Goal: Information Seeking & Learning: Learn about a topic

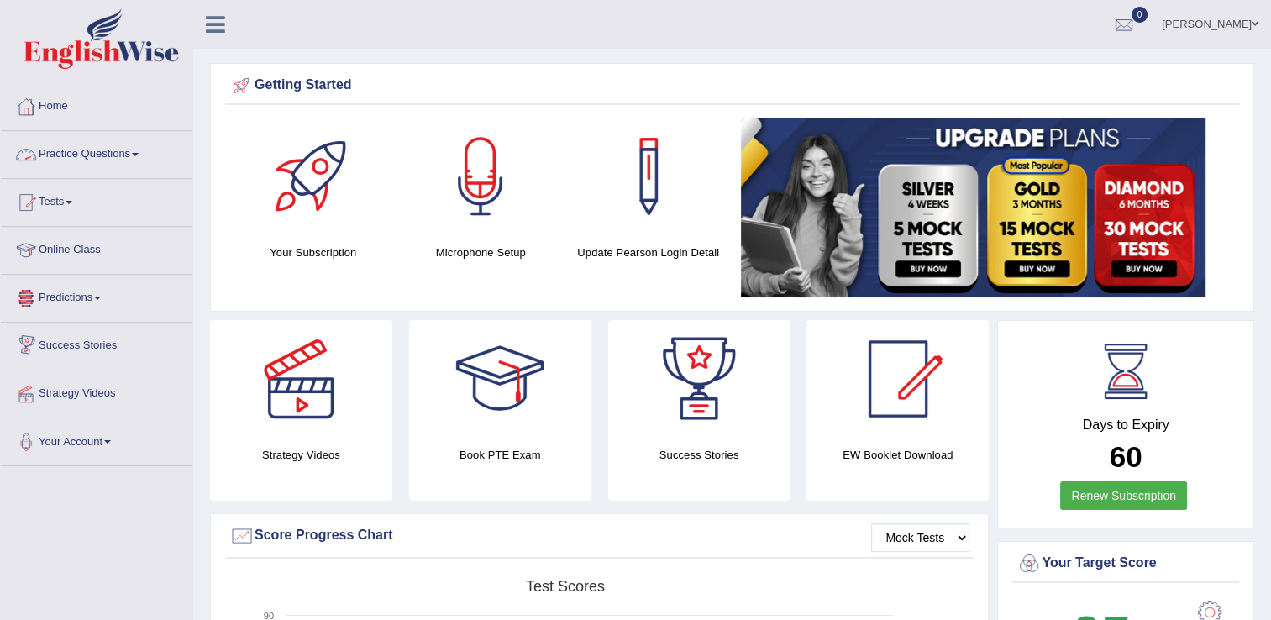
click at [116, 153] on link "Practice Questions" at bounding box center [97, 152] width 192 height 42
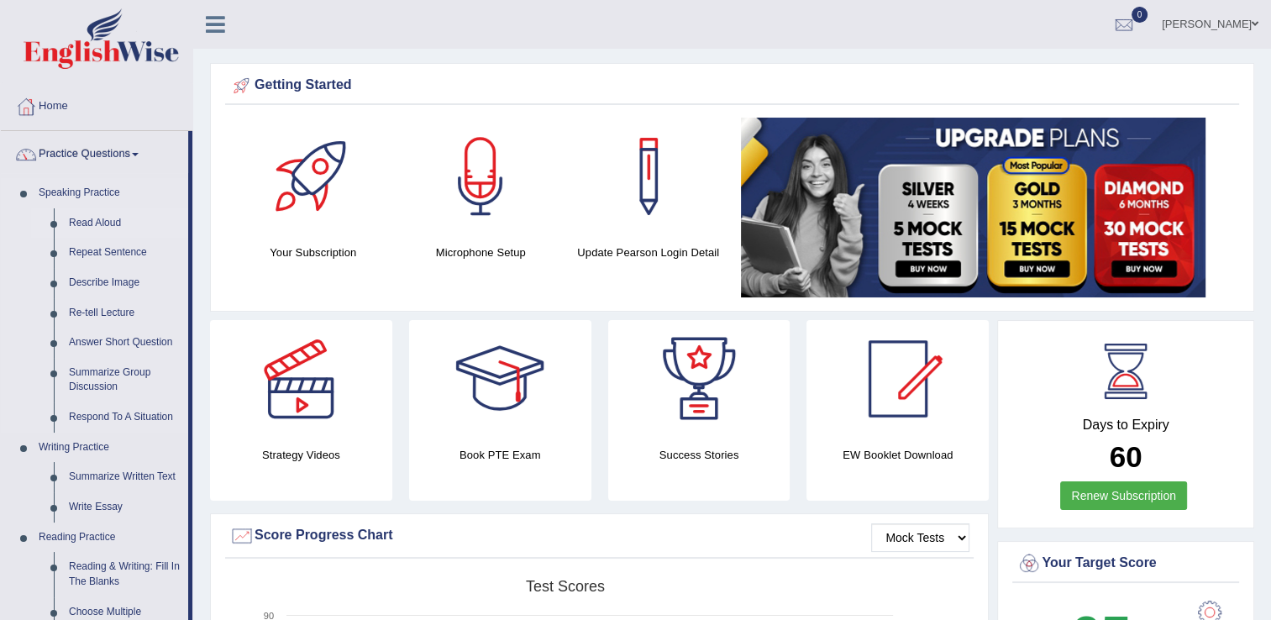
click at [102, 227] on link "Read Aloud" at bounding box center [124, 223] width 127 height 30
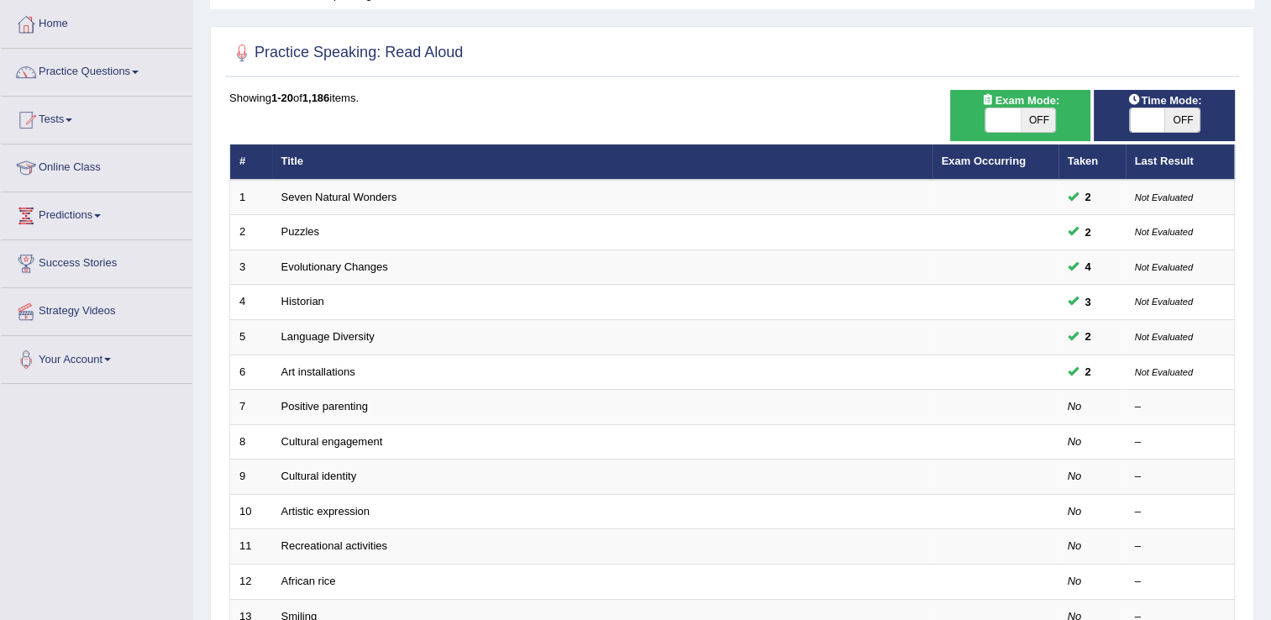
scroll to position [85, 0]
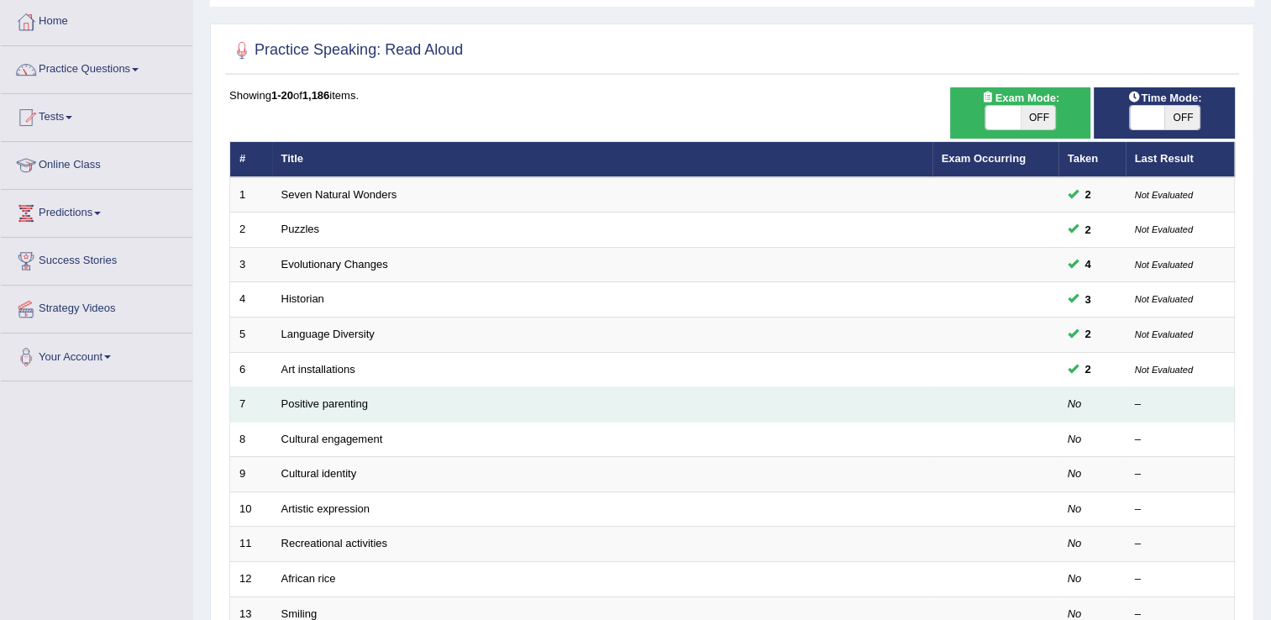
click at [359, 414] on td "Positive parenting" at bounding box center [602, 404] width 660 height 35
click at [341, 409] on td "Positive parenting" at bounding box center [602, 404] width 660 height 35
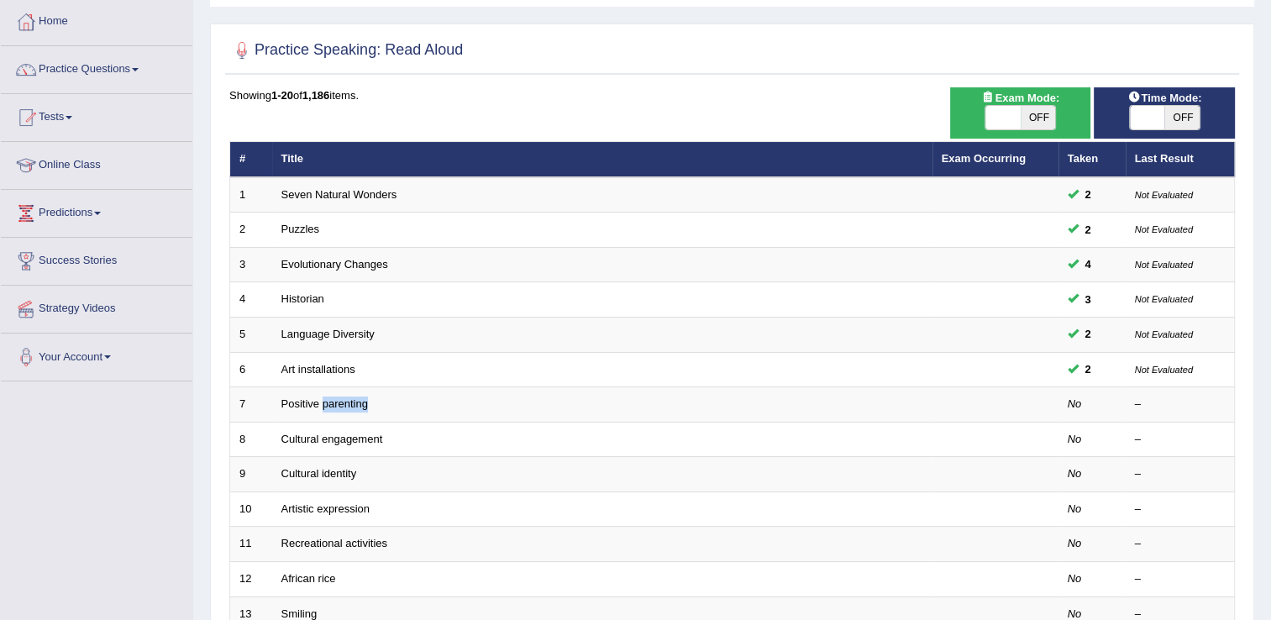
scroll to position [0, 0]
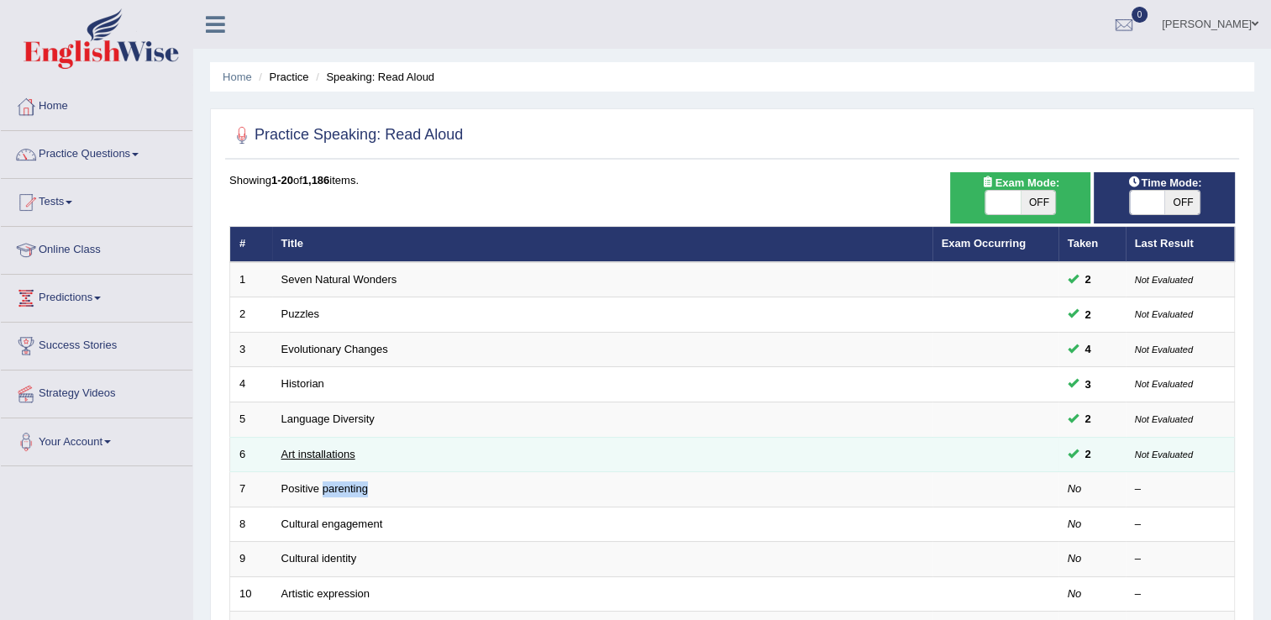
click at [288, 453] on link "Art installations" at bounding box center [318, 454] width 74 height 13
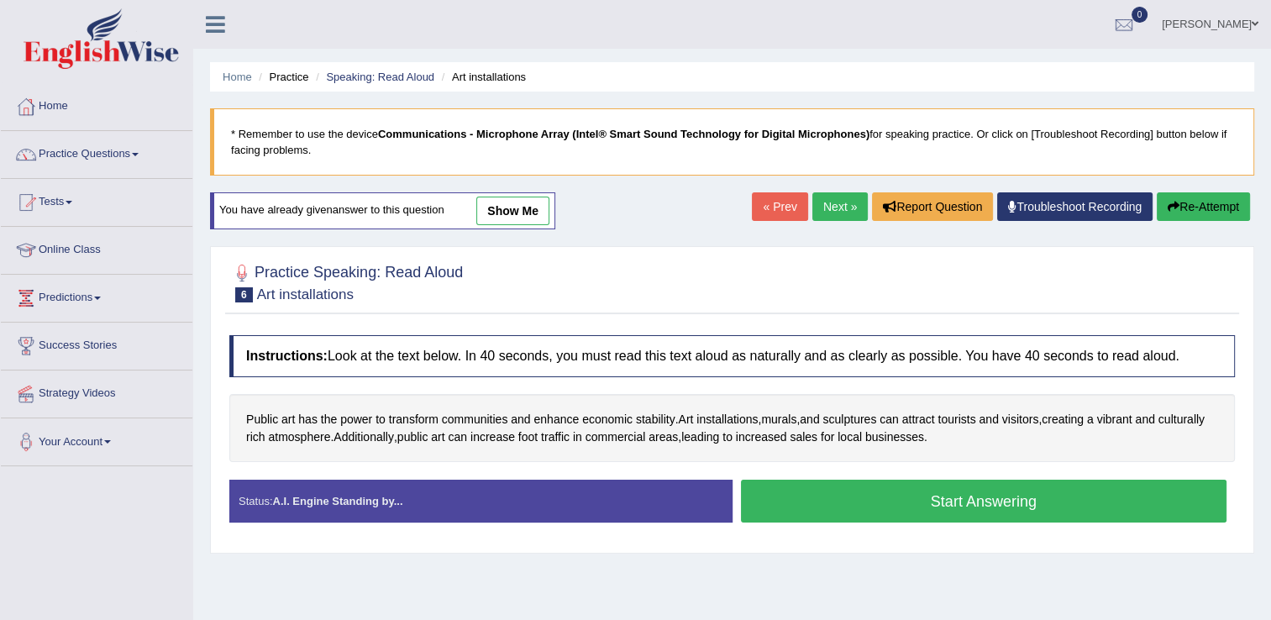
click at [838, 499] on button "Start Answering" at bounding box center [984, 501] width 486 height 43
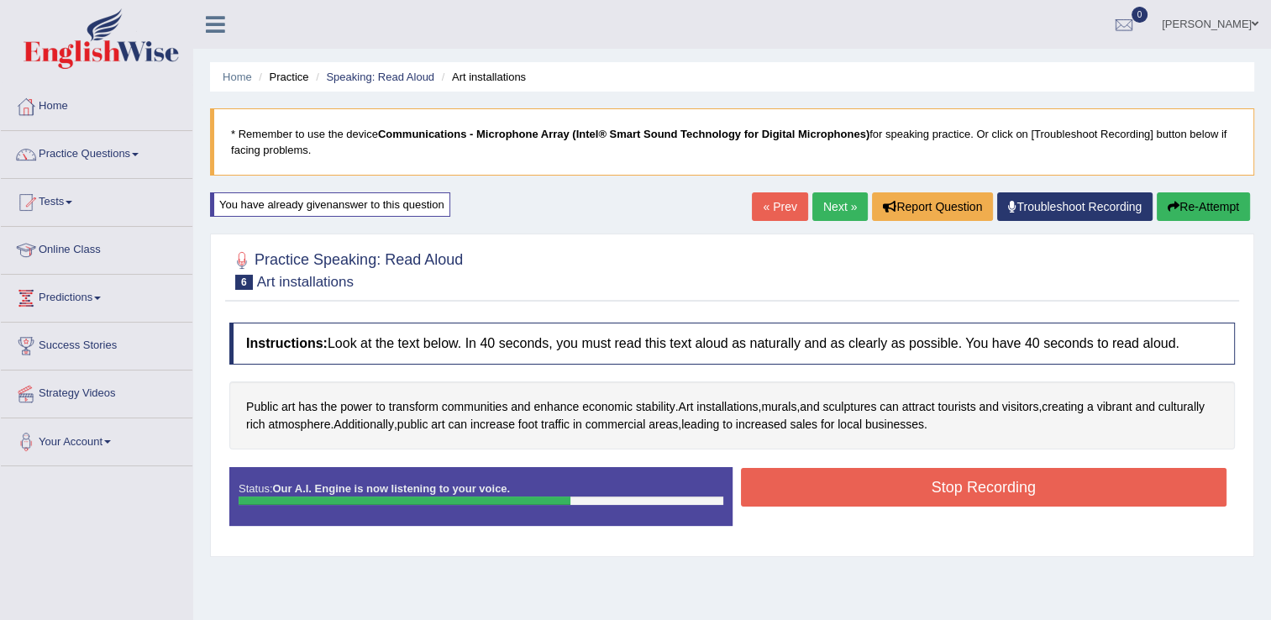
click at [838, 499] on button "Stop Recording" at bounding box center [984, 487] width 486 height 39
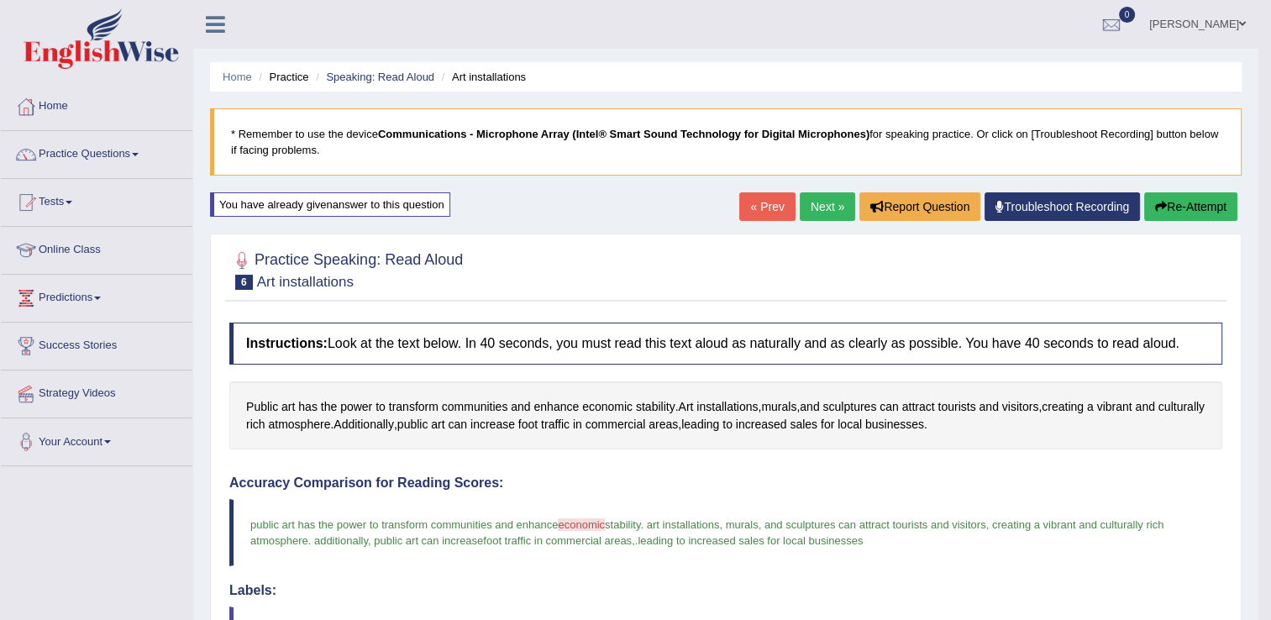
click at [828, 205] on link "Next »" at bounding box center [827, 206] width 55 height 29
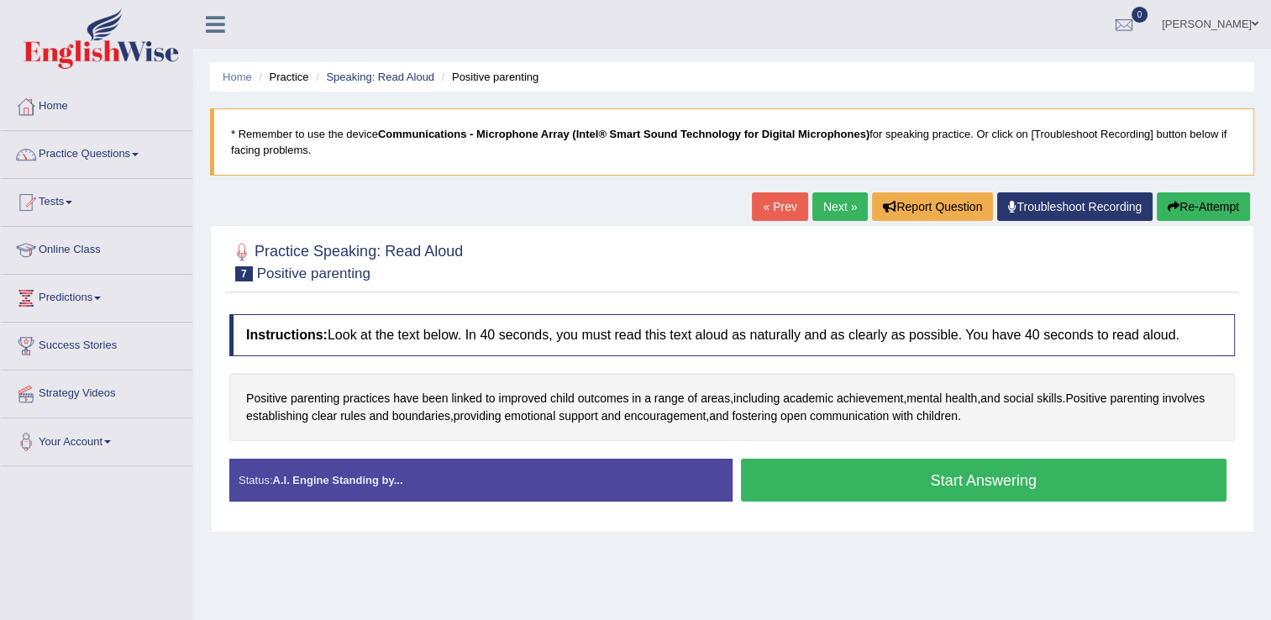
click at [930, 485] on button "Start Answering" at bounding box center [984, 480] width 486 height 43
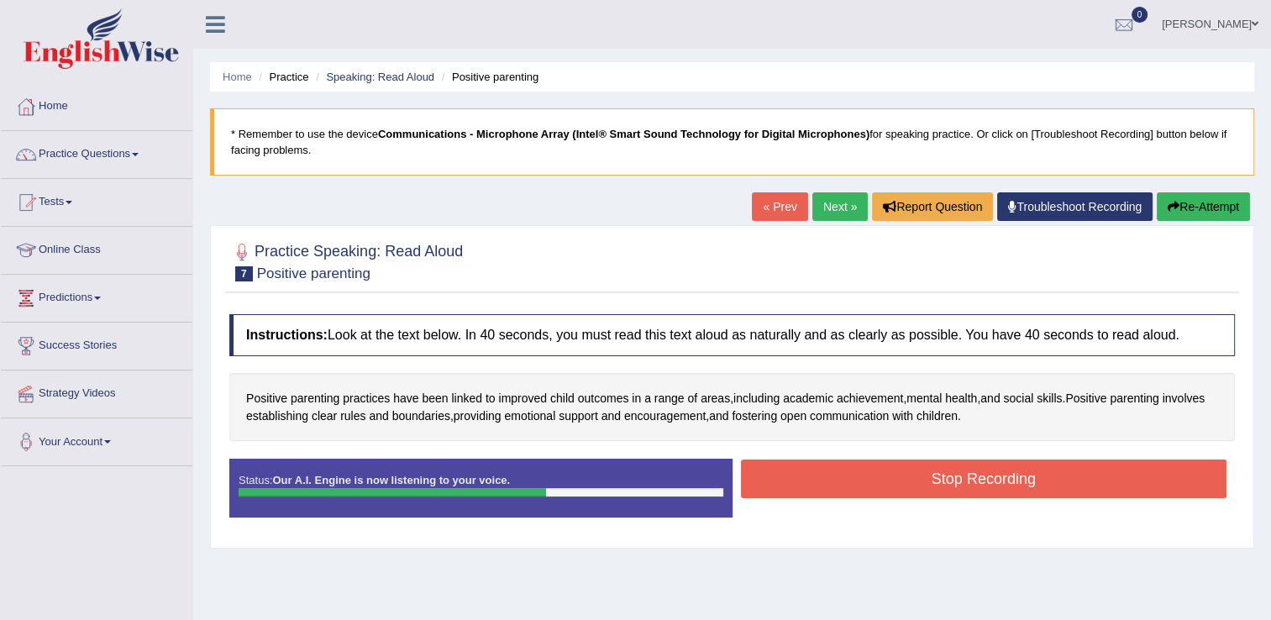
click at [930, 485] on button "Stop Recording" at bounding box center [984, 479] width 486 height 39
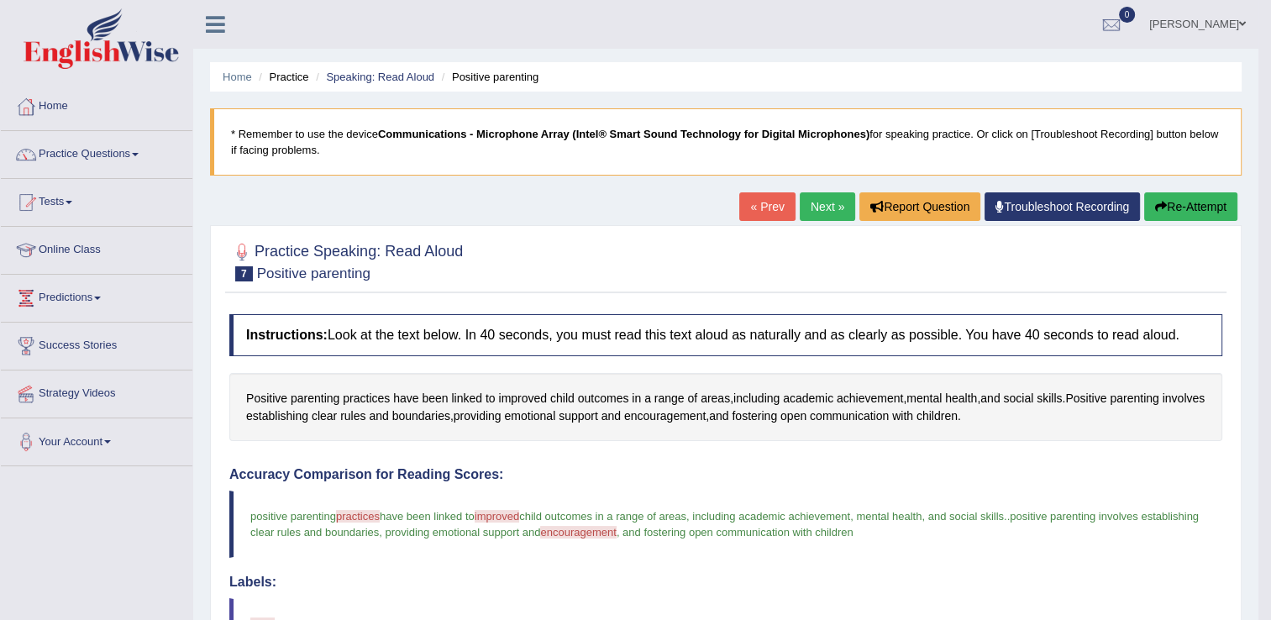
click at [822, 213] on link "Next »" at bounding box center [827, 206] width 55 height 29
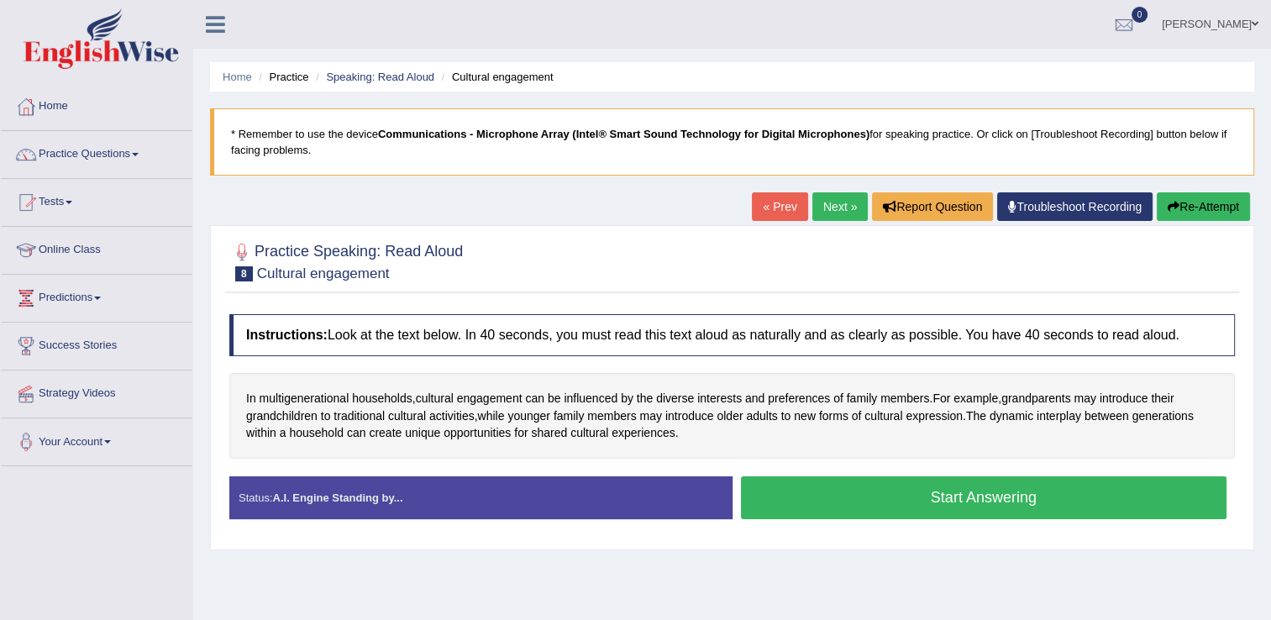
click at [864, 486] on button "Start Answering" at bounding box center [984, 497] width 486 height 43
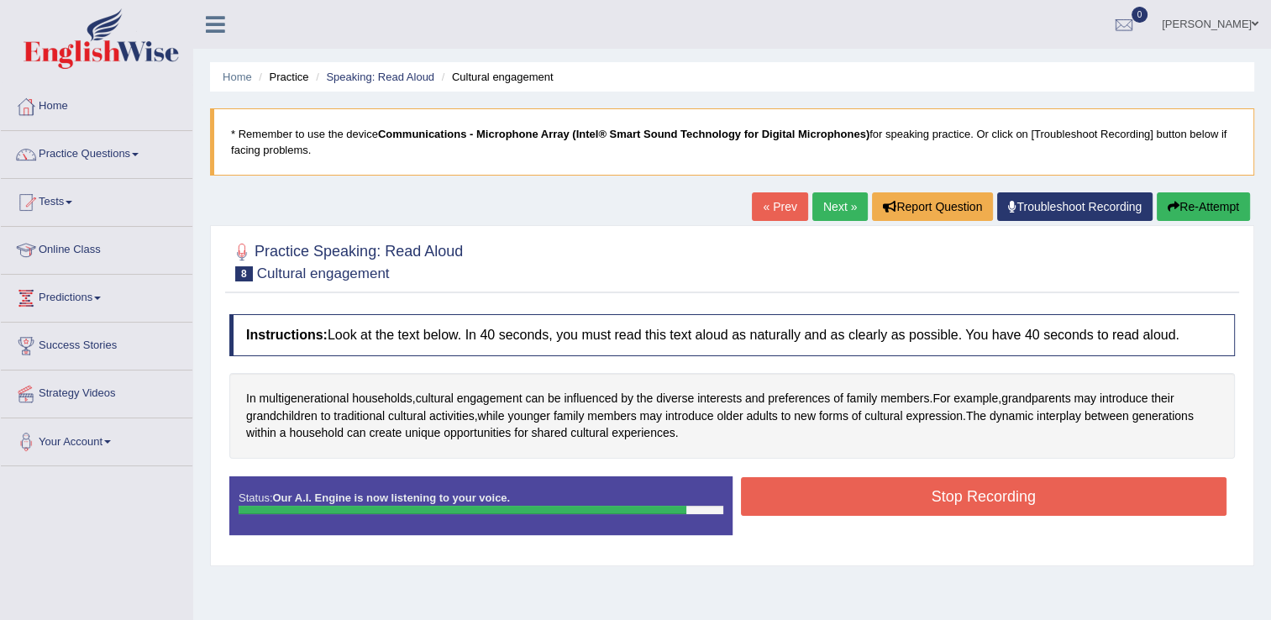
click at [864, 486] on button "Stop Recording" at bounding box center [984, 496] width 486 height 39
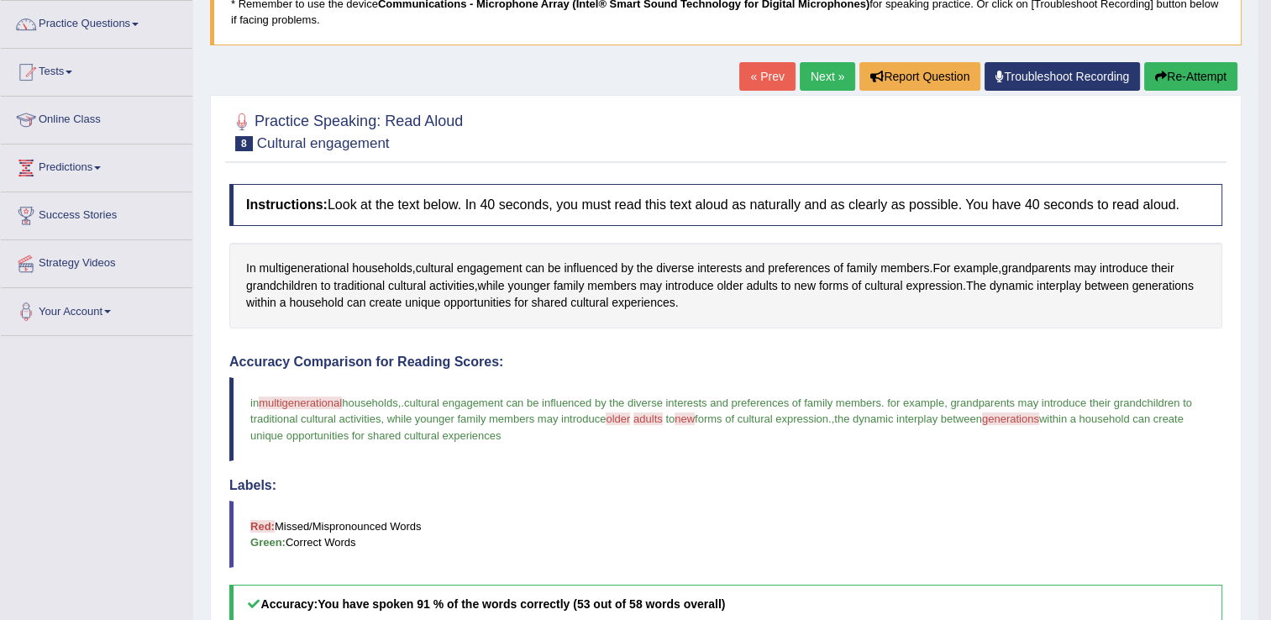
scroll to position [128, 0]
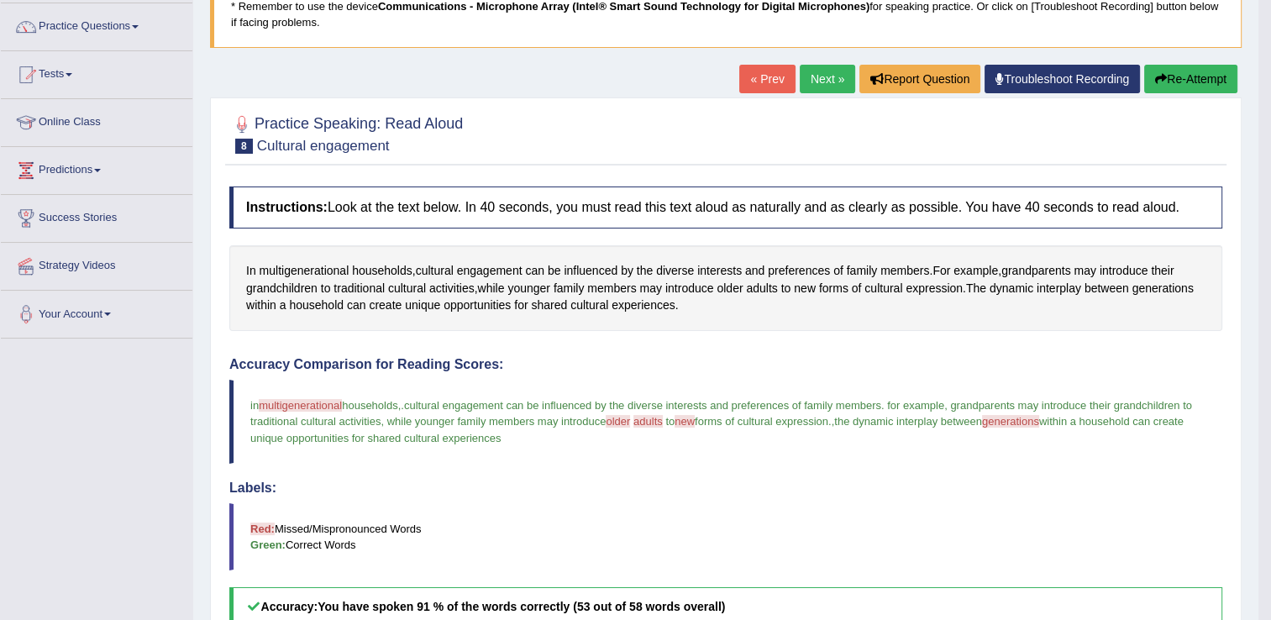
click at [1196, 80] on button "Re-Attempt" at bounding box center [1190, 79] width 93 height 29
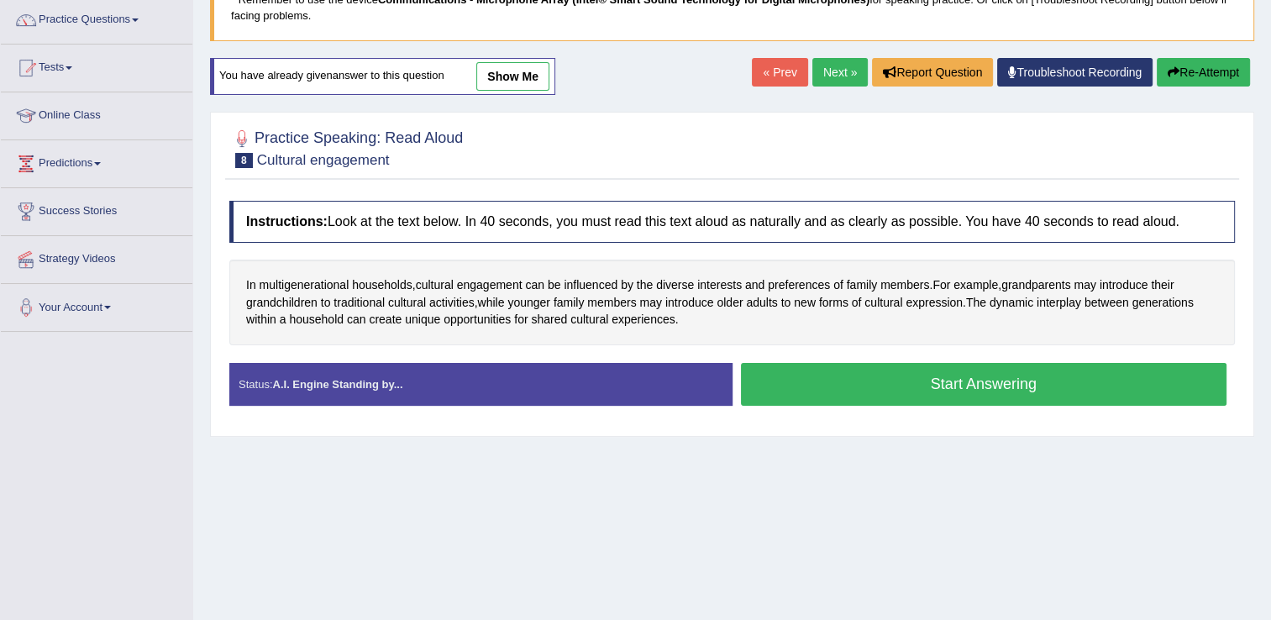
click at [948, 386] on button "Start Answering" at bounding box center [984, 384] width 486 height 43
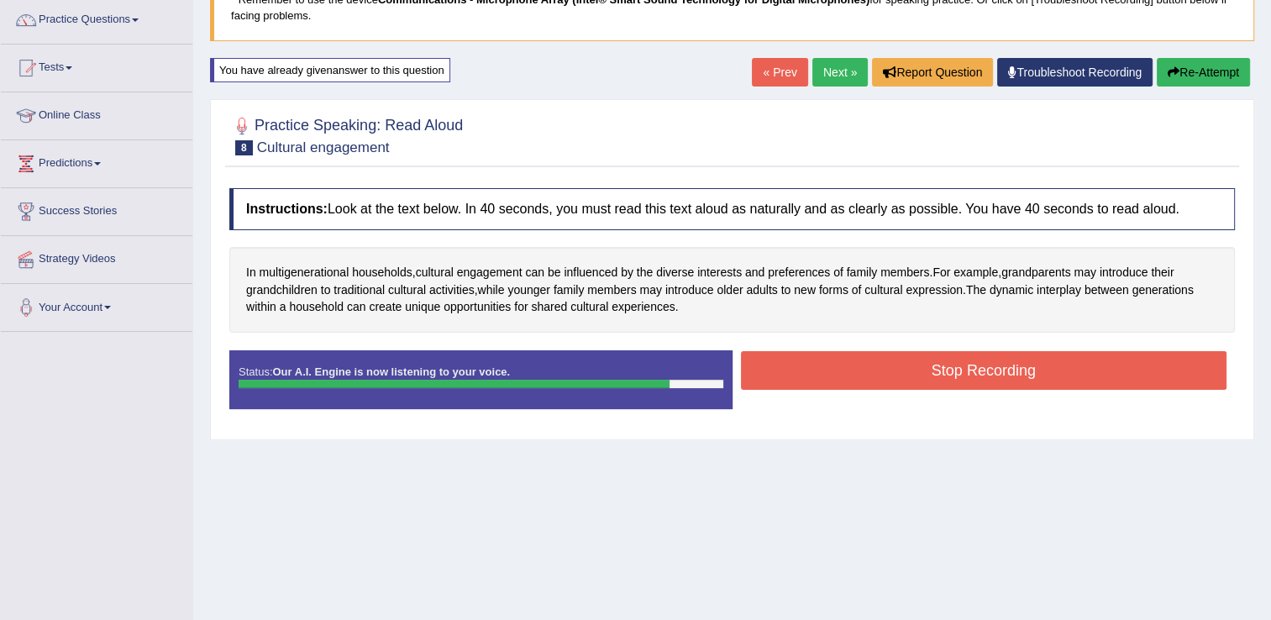
click at [793, 376] on button "Stop Recording" at bounding box center [984, 370] width 486 height 39
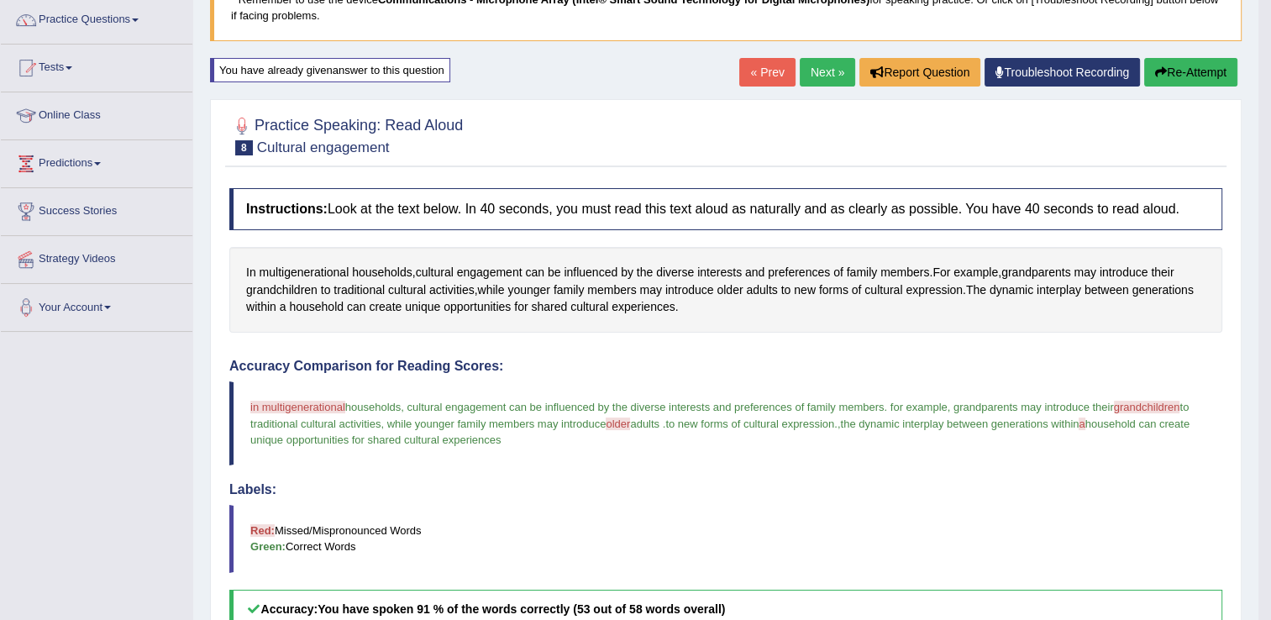
drag, startPoint x: 1276, startPoint y: 202, endPoint x: 1264, endPoint y: 373, distance: 171.0
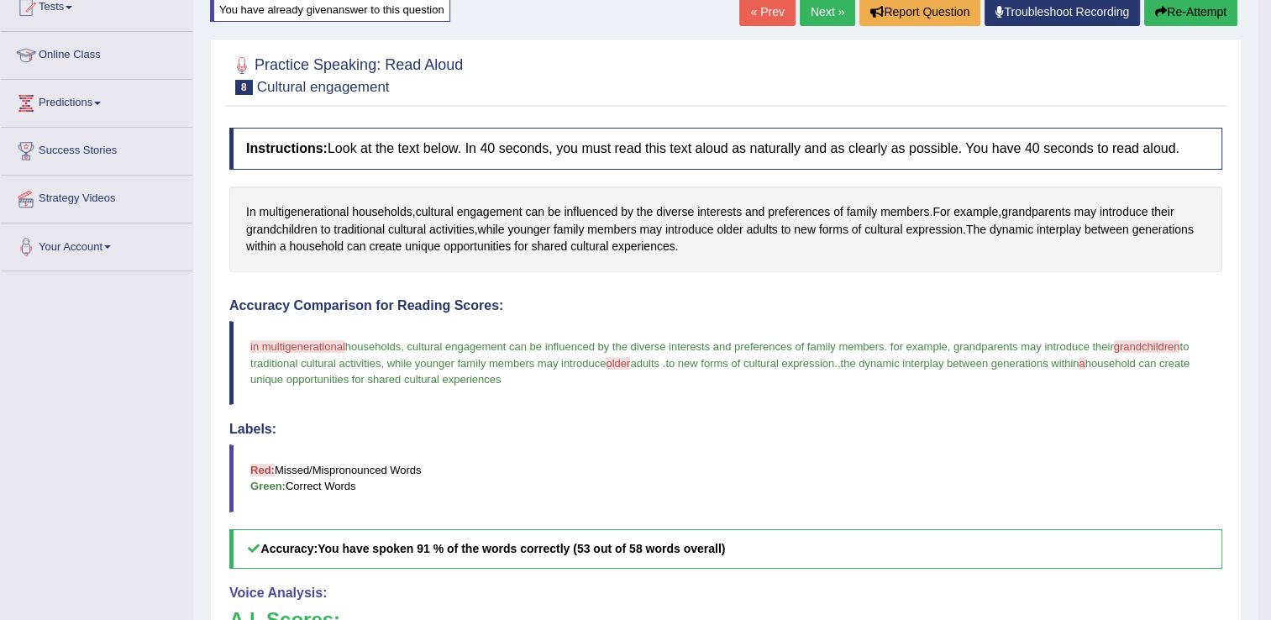
scroll to position [79, 0]
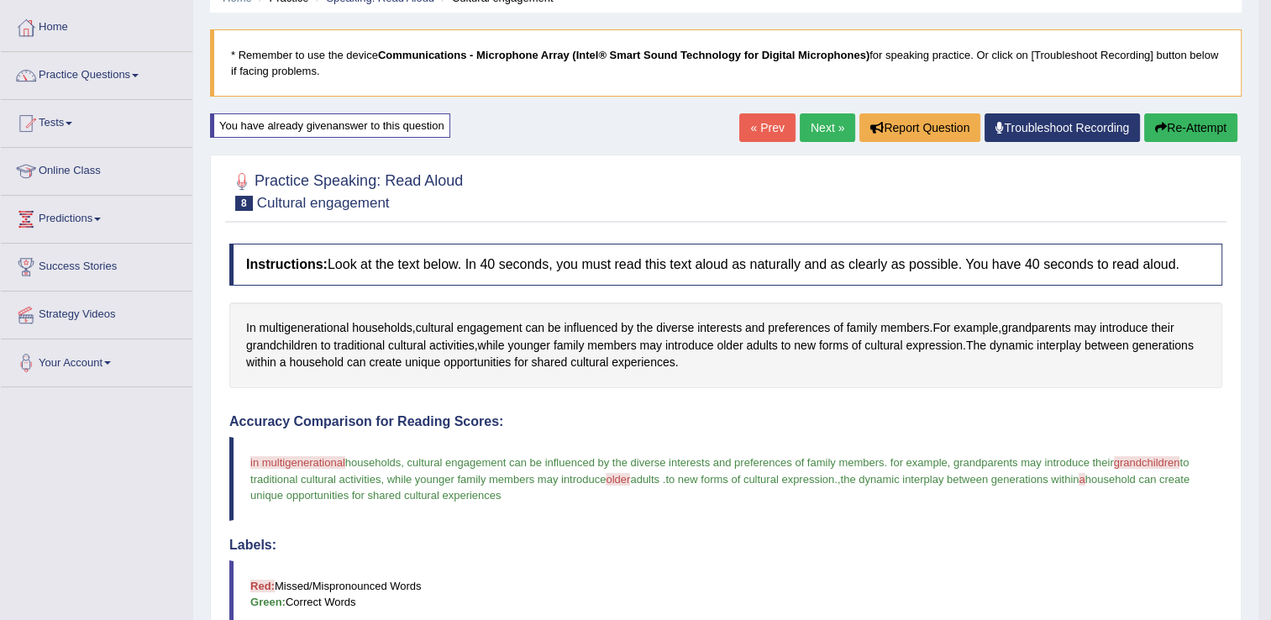
click at [827, 129] on link "Next »" at bounding box center [827, 127] width 55 height 29
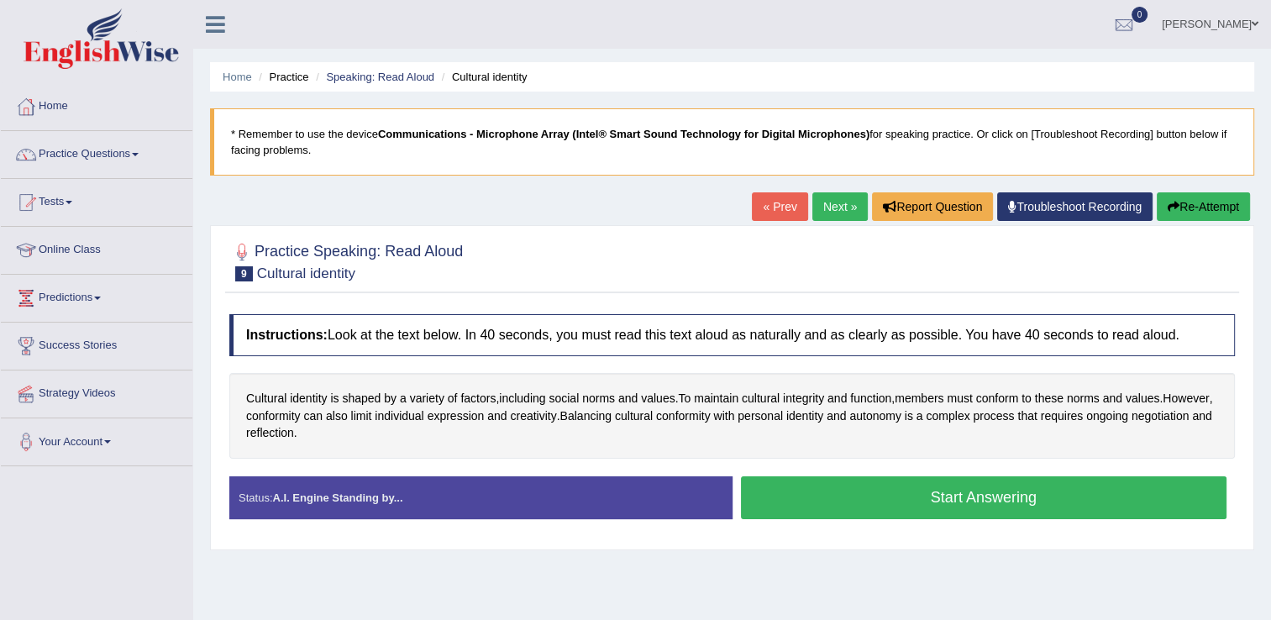
click at [773, 495] on button "Start Answering" at bounding box center [984, 497] width 486 height 43
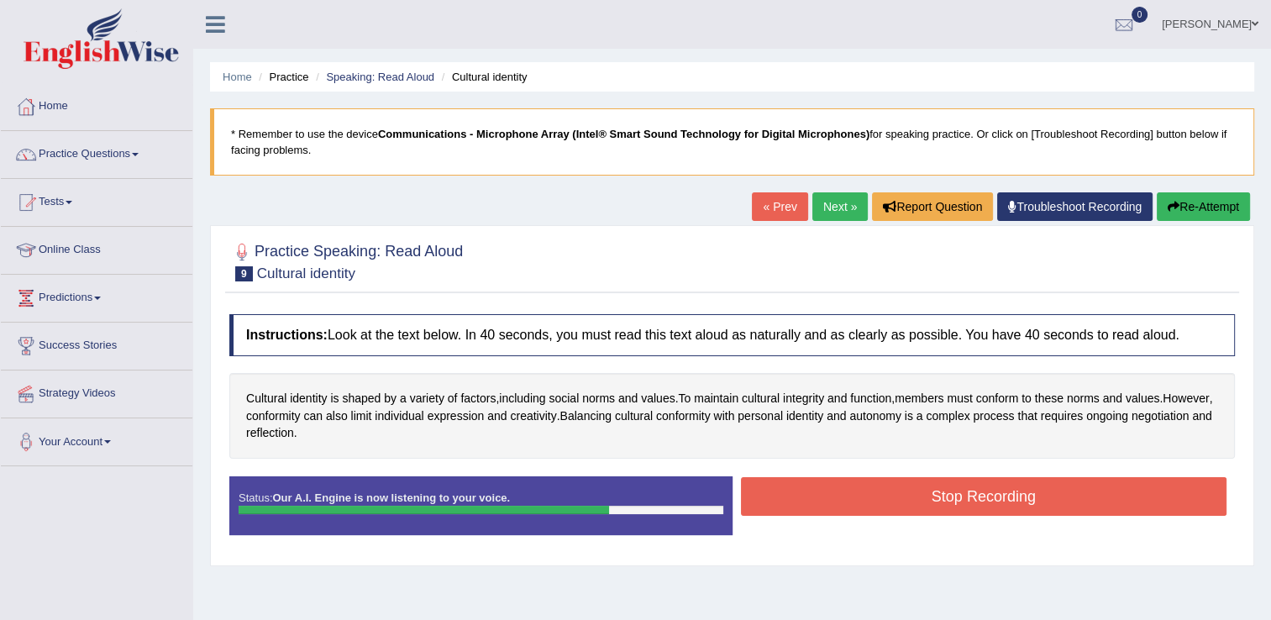
click at [773, 495] on button "Stop Recording" at bounding box center [984, 496] width 486 height 39
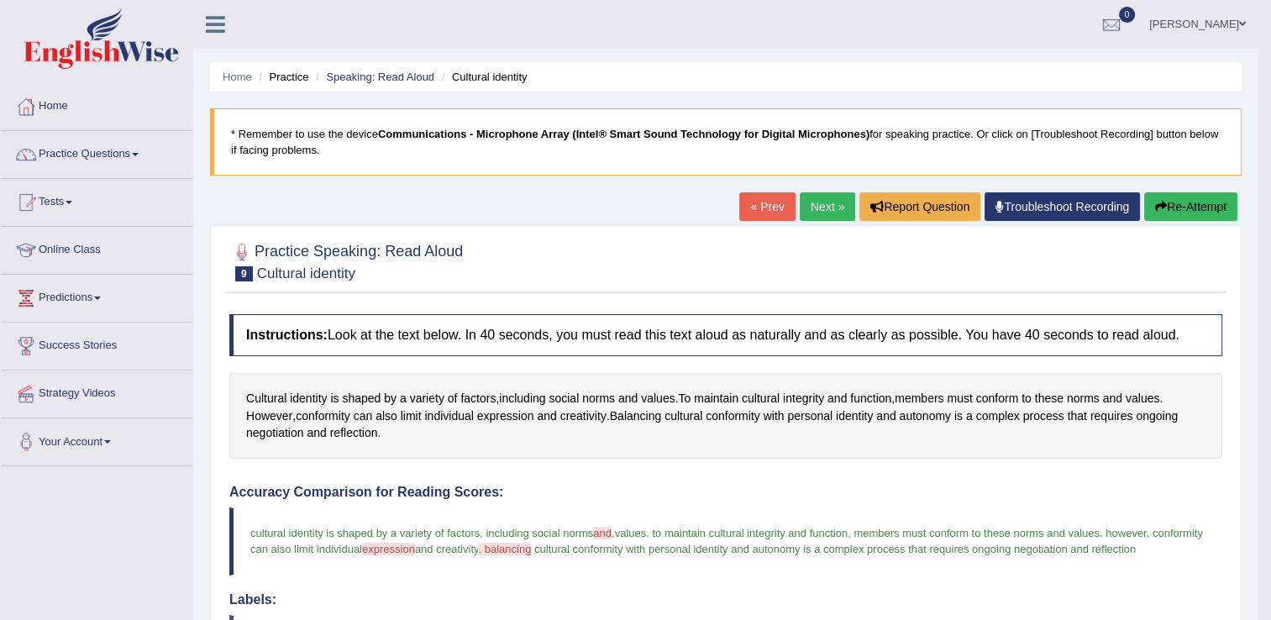
drag, startPoint x: 1277, startPoint y: 211, endPoint x: 1270, endPoint y: 318, distance: 106.9
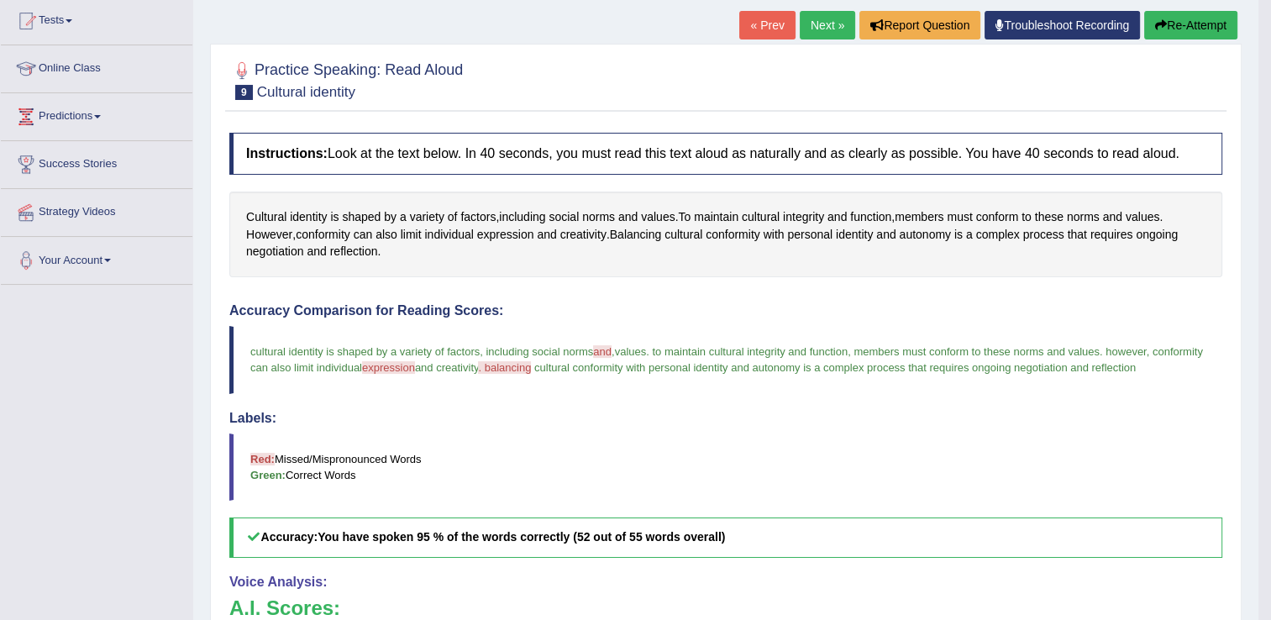
scroll to position [181, 0]
click at [1177, 26] on button "Re-Attempt" at bounding box center [1190, 25] width 93 height 29
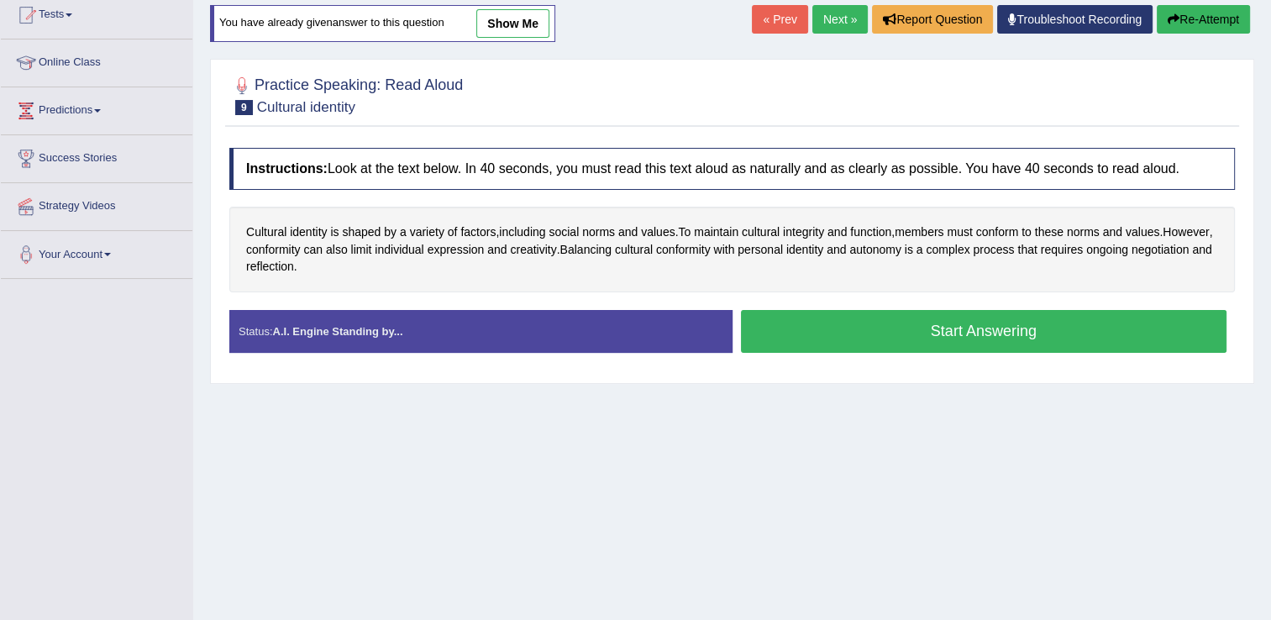
click at [995, 343] on button "Start Answering" at bounding box center [984, 331] width 486 height 43
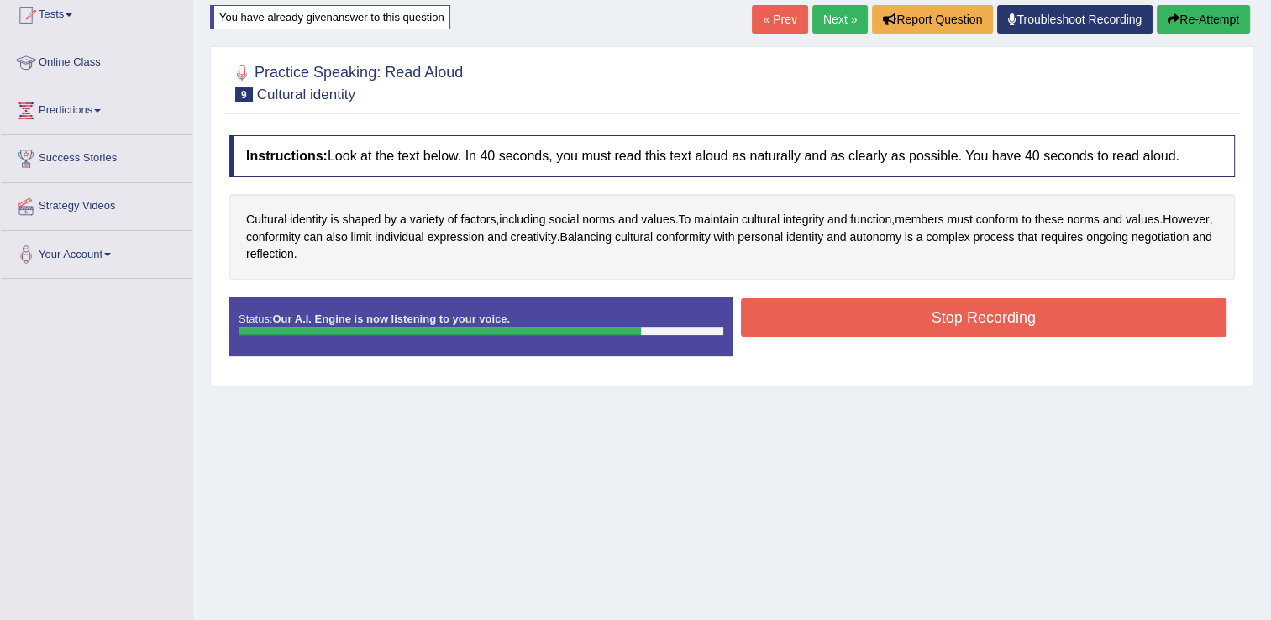
click at [1075, 323] on button "Stop Recording" at bounding box center [984, 317] width 486 height 39
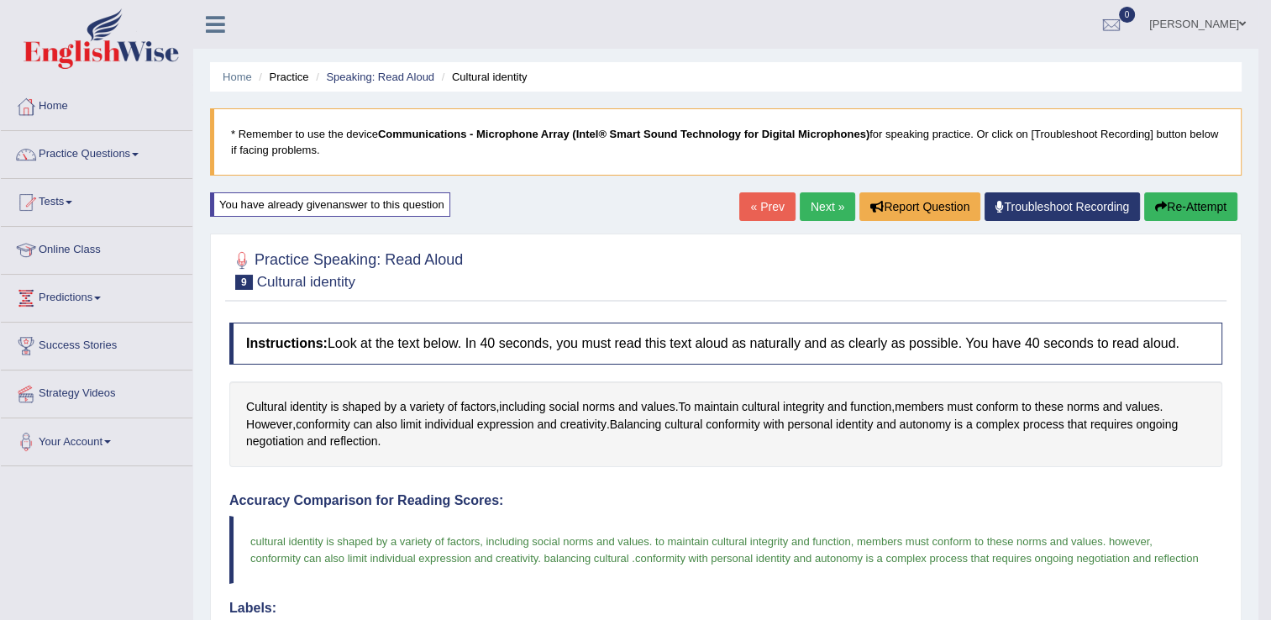
click at [811, 203] on link "Next »" at bounding box center [827, 206] width 55 height 29
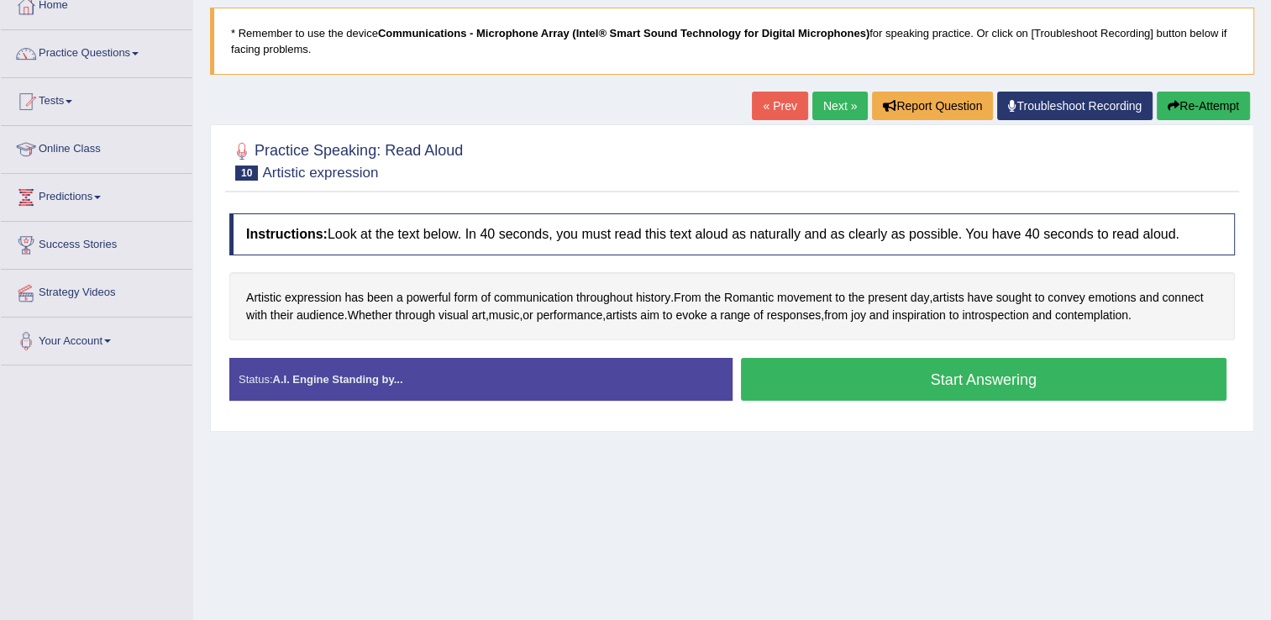
scroll to position [102, 0]
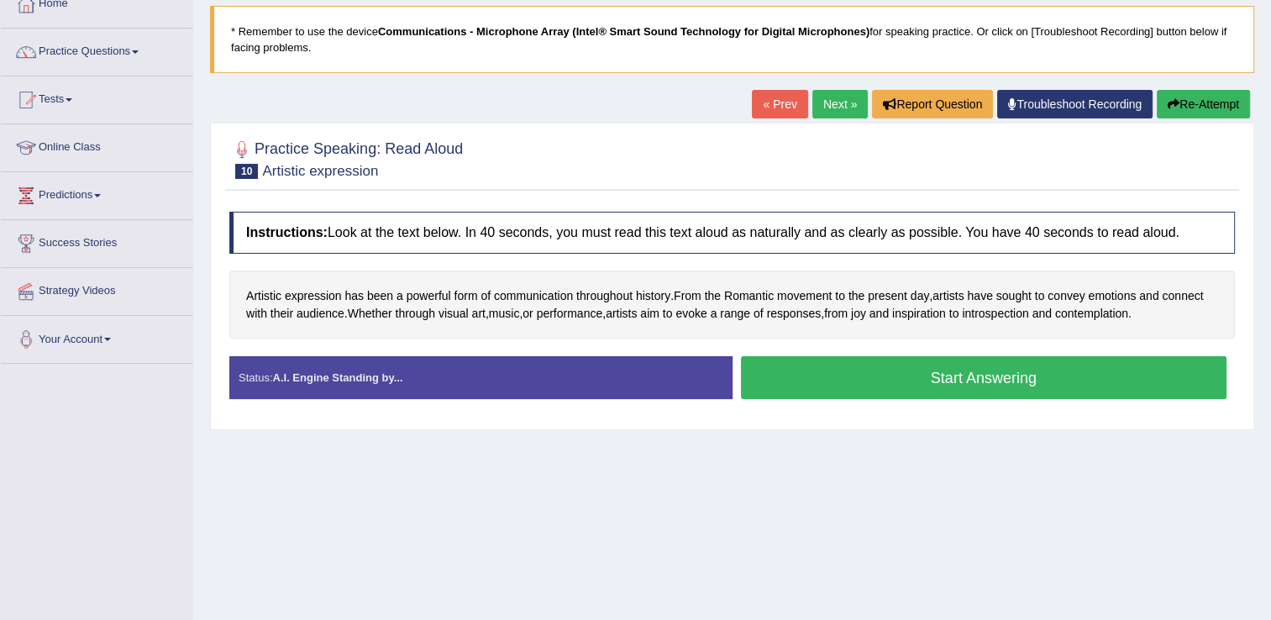
click at [954, 375] on button "Start Answering" at bounding box center [984, 377] width 486 height 43
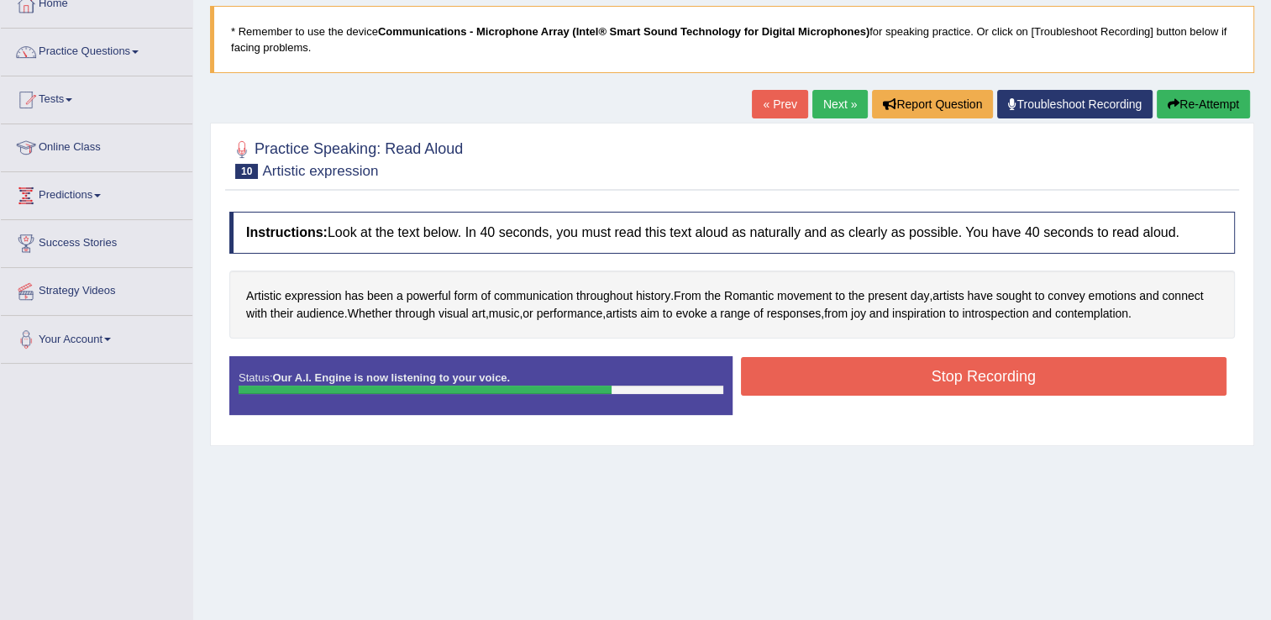
click at [954, 375] on button "Stop Recording" at bounding box center [984, 376] width 486 height 39
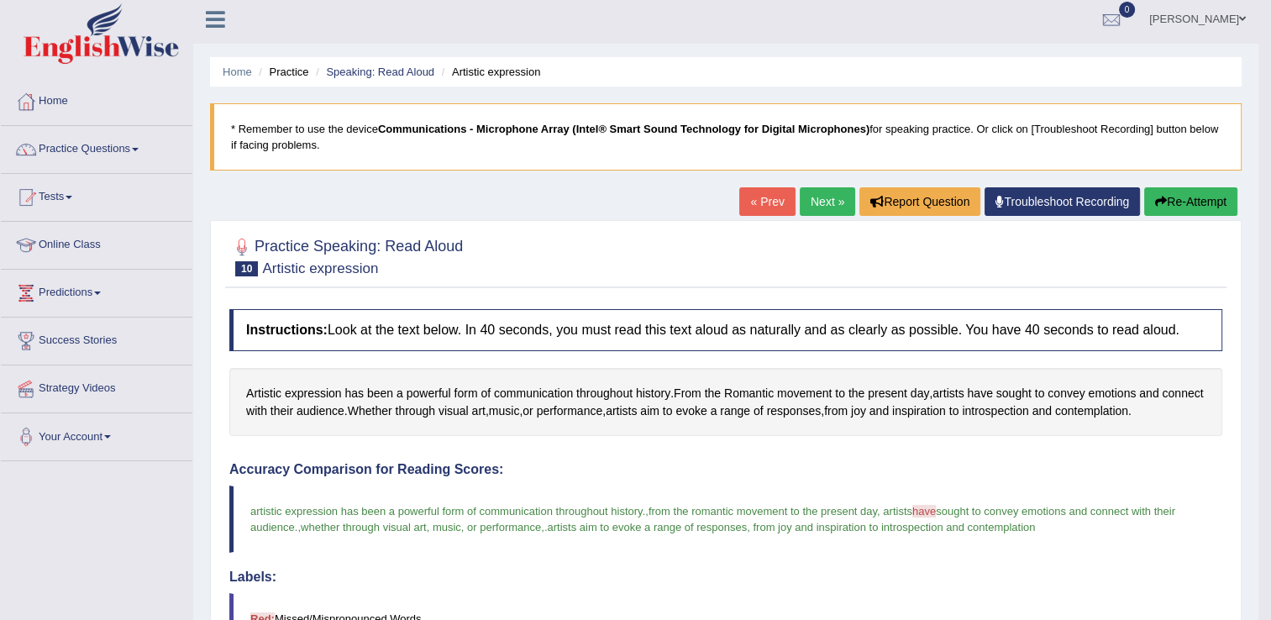
scroll to position [0, 0]
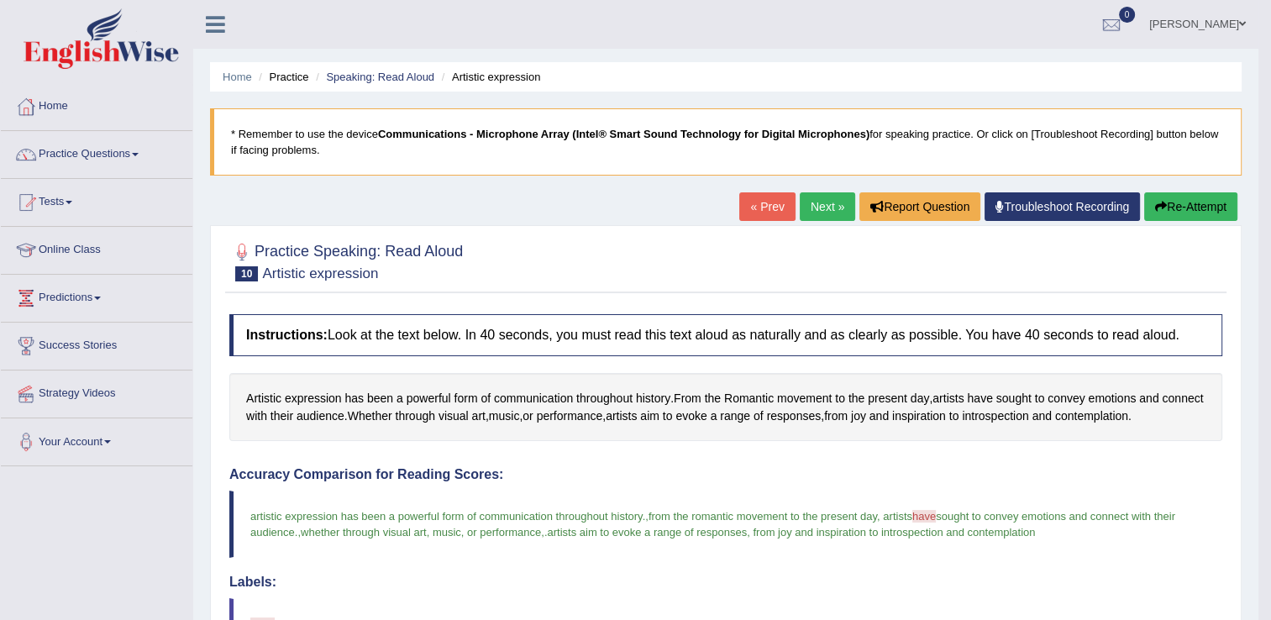
click at [833, 208] on link "Next »" at bounding box center [827, 206] width 55 height 29
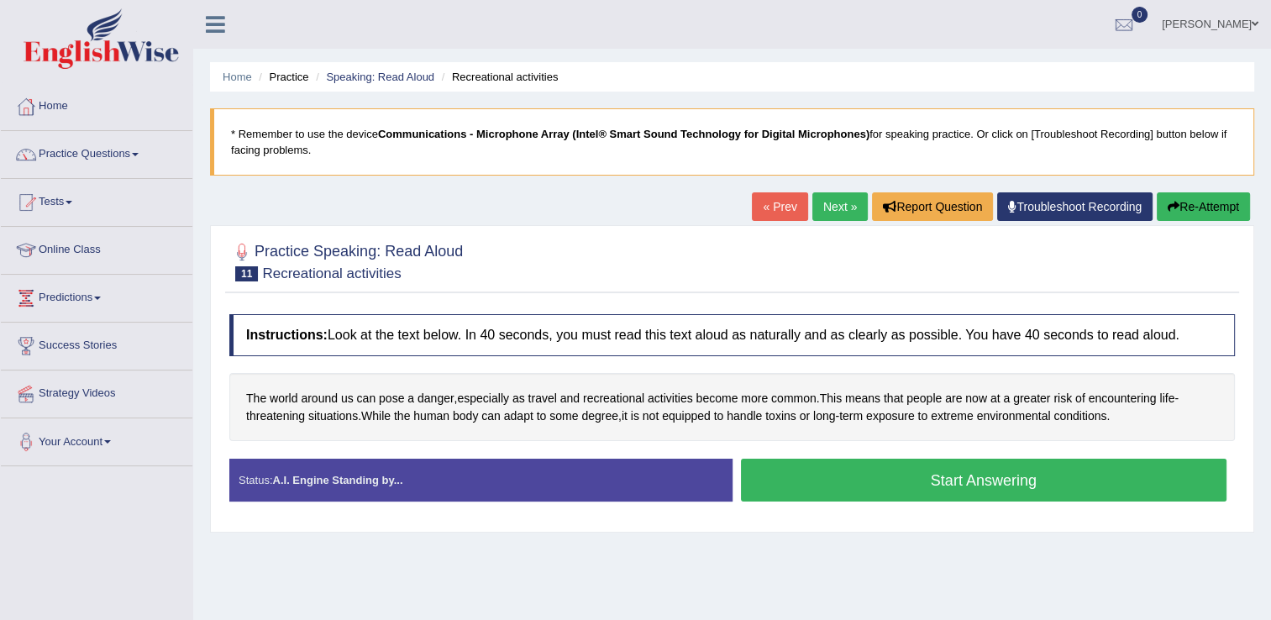
click at [800, 489] on button "Start Answering" at bounding box center [984, 480] width 486 height 43
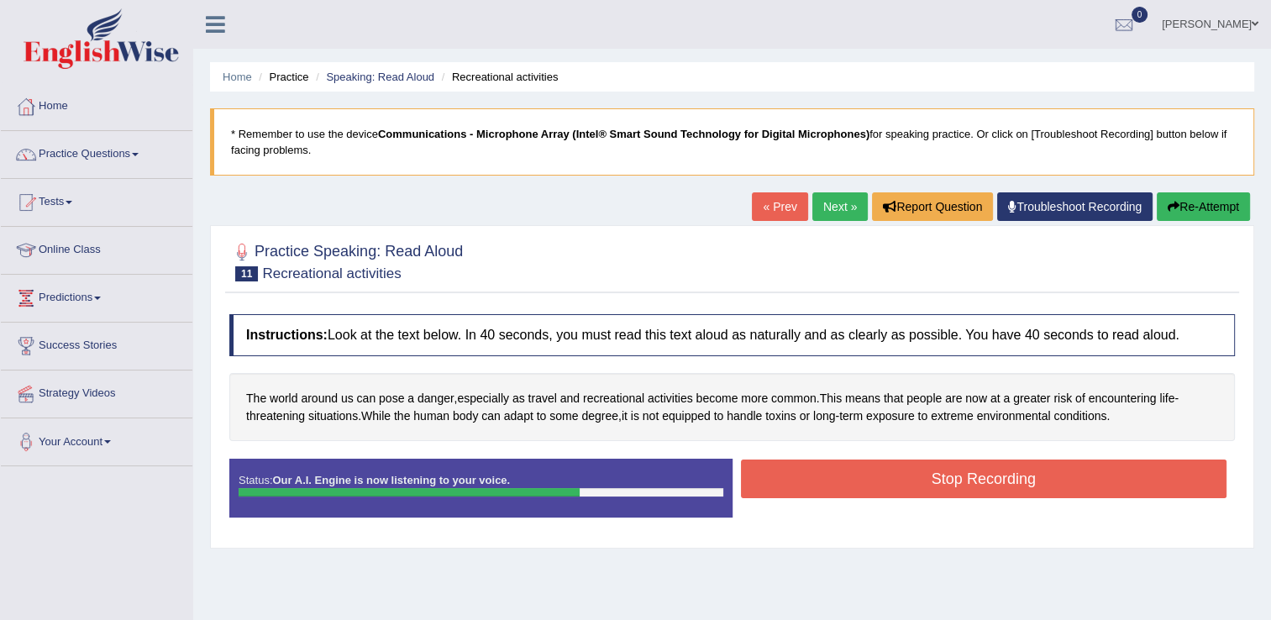
click at [822, 486] on button "Stop Recording" at bounding box center [984, 479] width 486 height 39
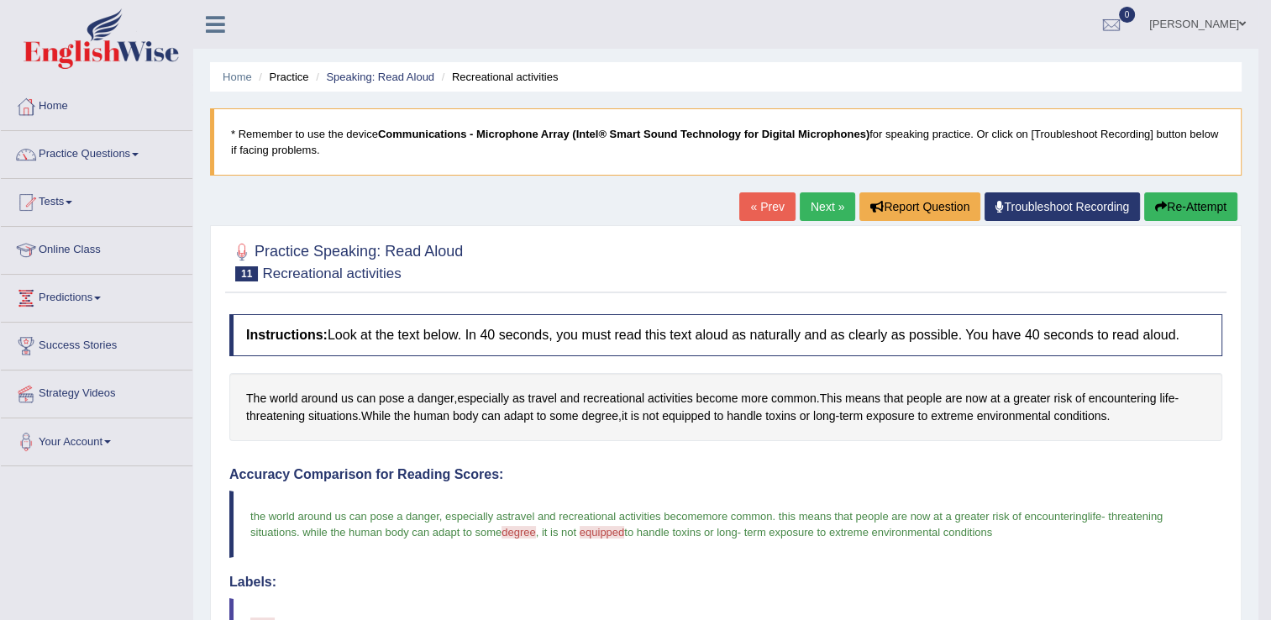
click at [823, 208] on link "Next »" at bounding box center [827, 206] width 55 height 29
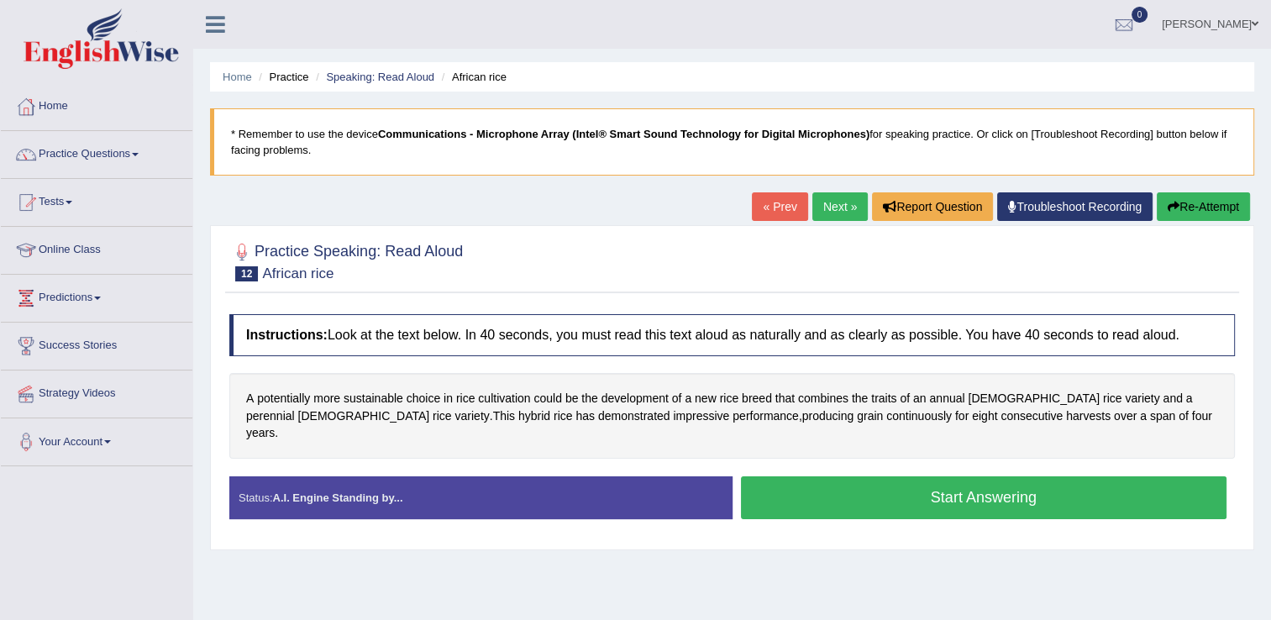
click at [939, 476] on button "Start Answering" at bounding box center [984, 497] width 486 height 43
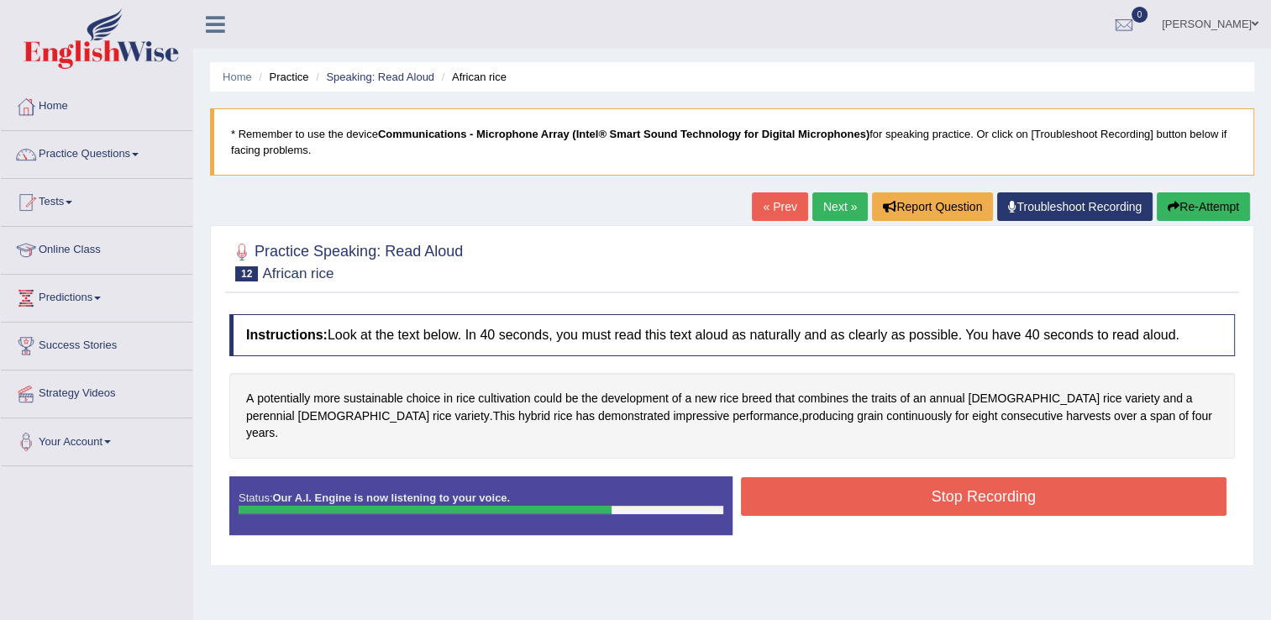
click at [939, 477] on button "Stop Recording" at bounding box center [984, 496] width 486 height 39
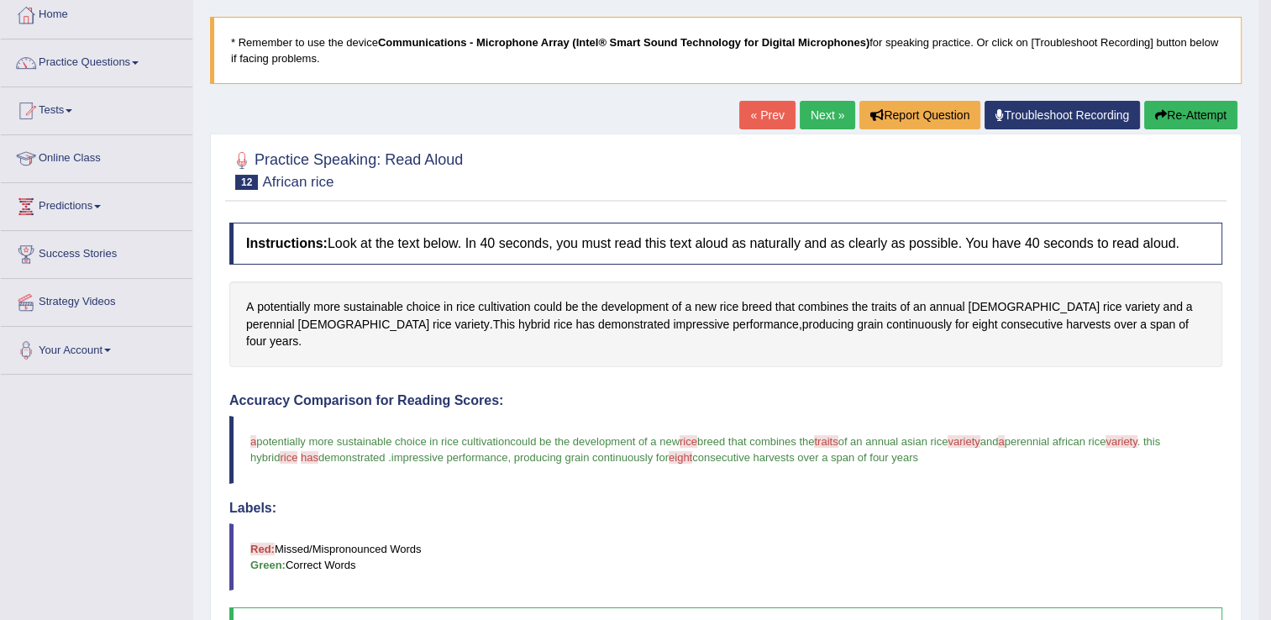
scroll to position [94, 0]
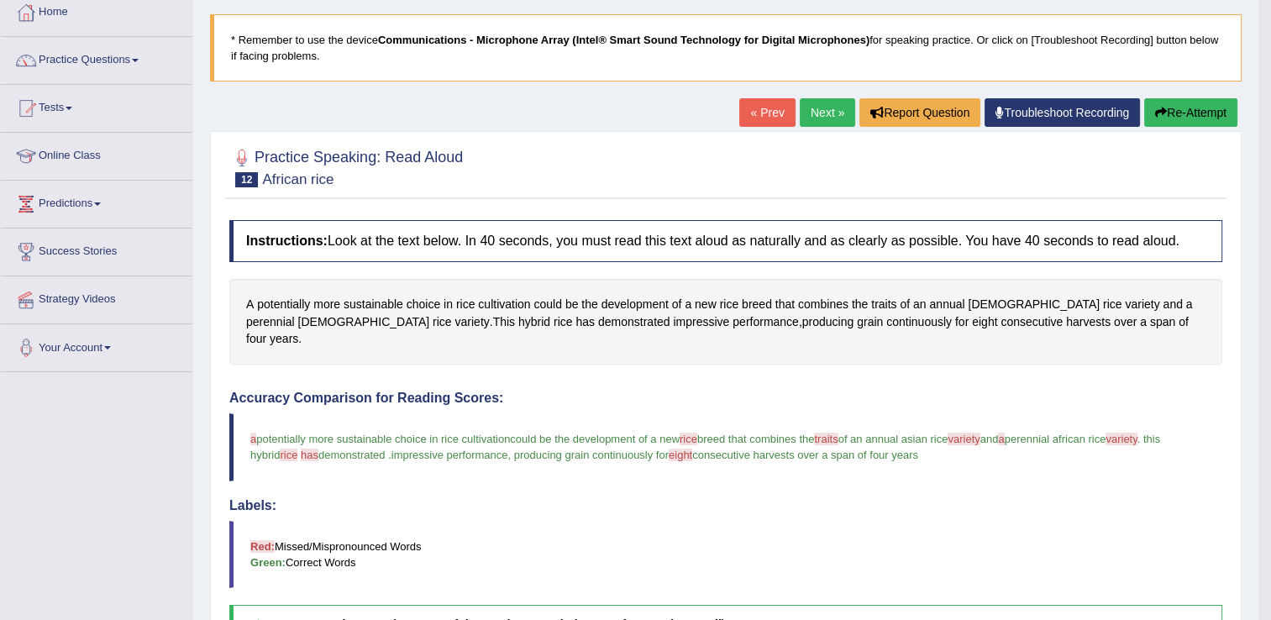
click at [1165, 113] on button "Re-Attempt" at bounding box center [1190, 112] width 93 height 29
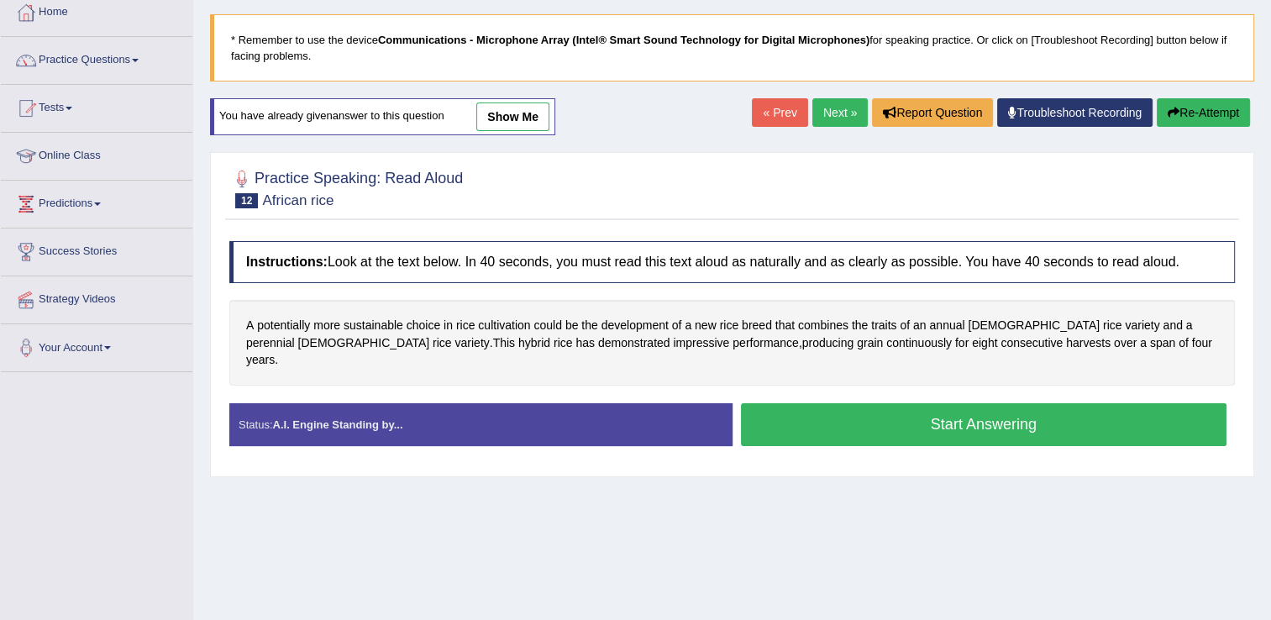
click at [958, 405] on button "Start Answering" at bounding box center [984, 424] width 486 height 43
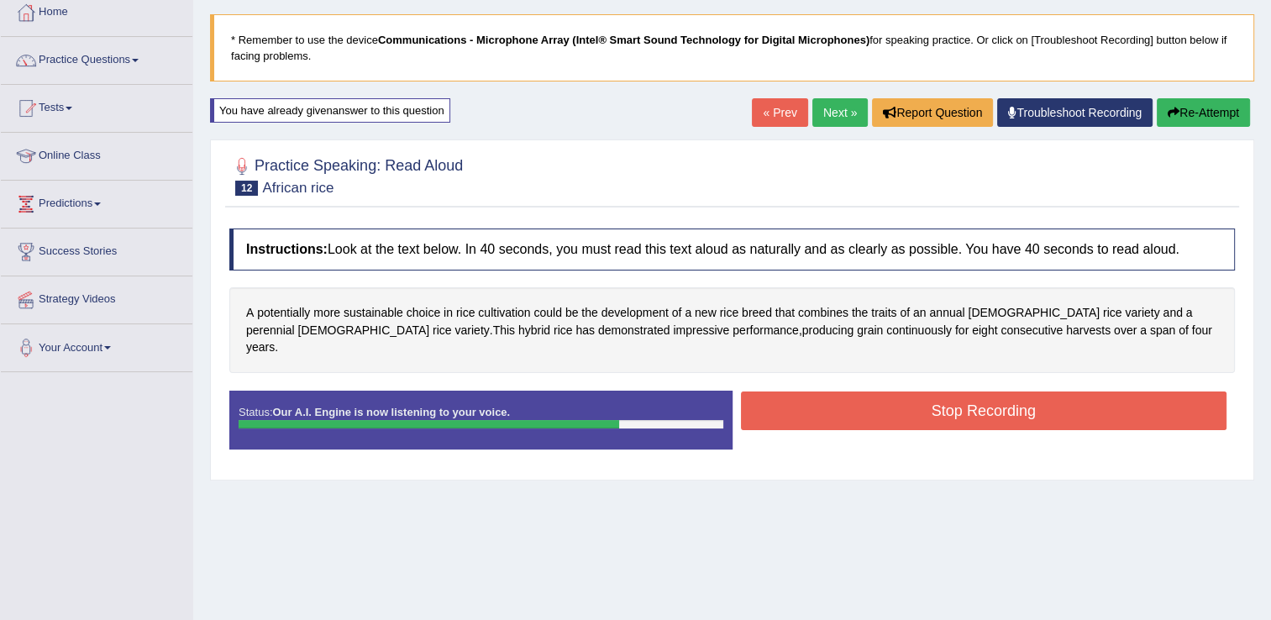
click at [954, 399] on button "Stop Recording" at bounding box center [984, 411] width 486 height 39
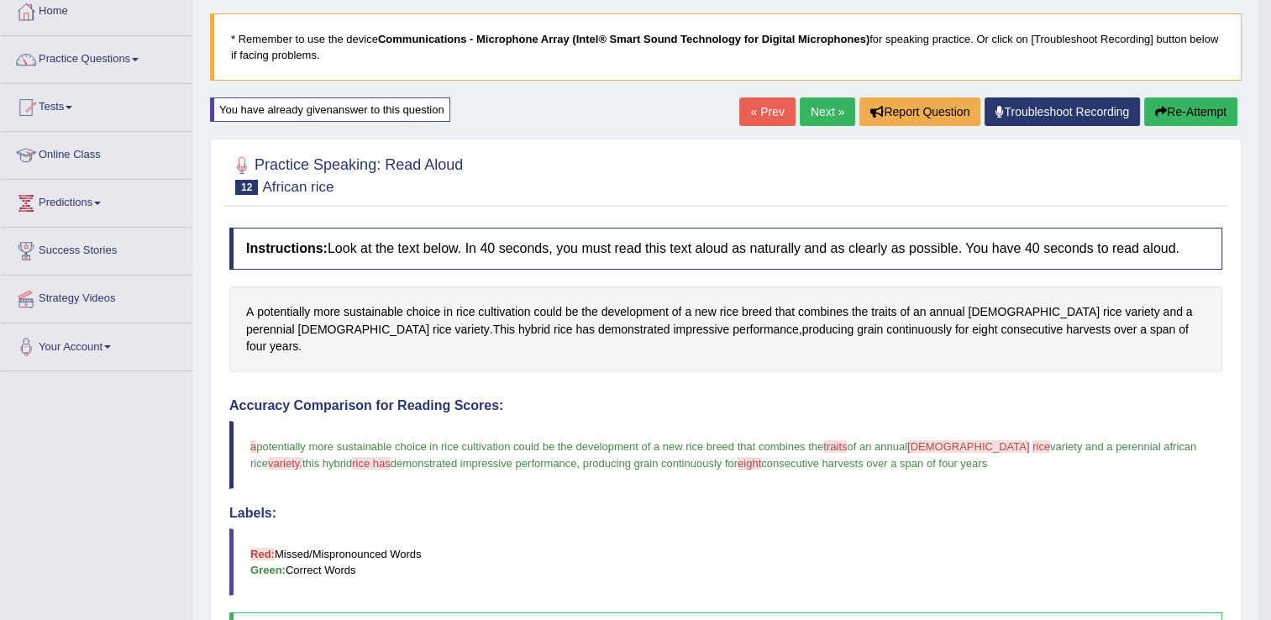
scroll to position [94, 0]
click at [1159, 107] on icon "button" at bounding box center [1161, 113] width 12 height 12
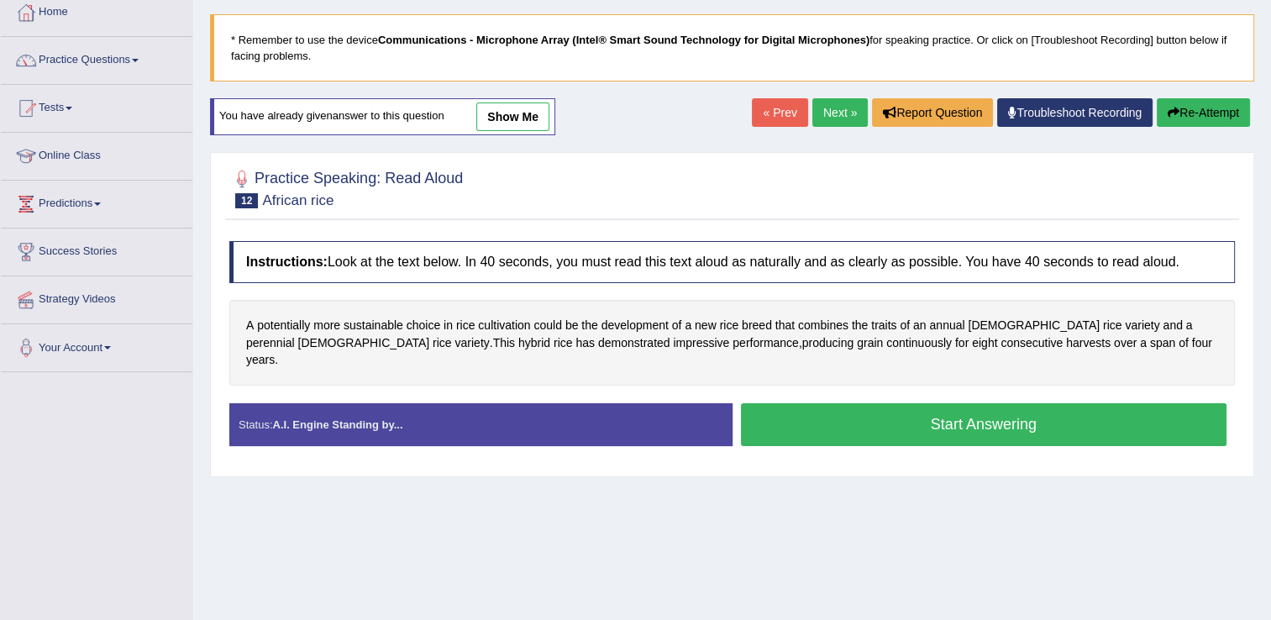
click at [864, 403] on button "Start Answering" at bounding box center [984, 424] width 486 height 43
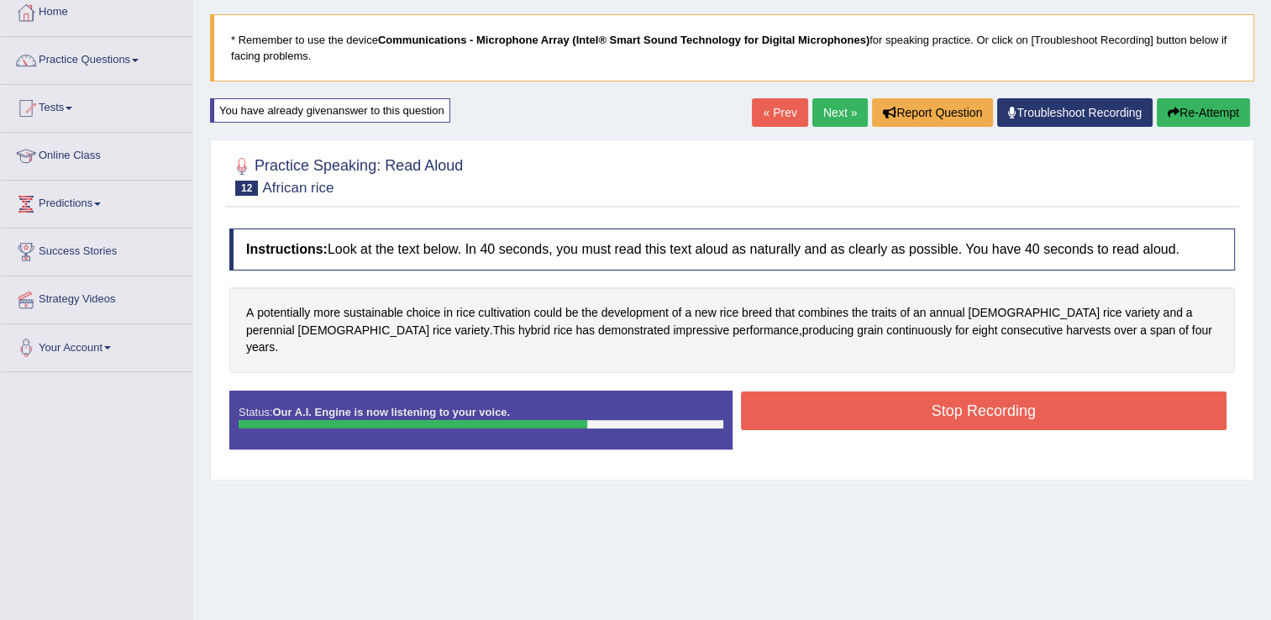
click at [864, 403] on button "Stop Recording" at bounding box center [984, 411] width 486 height 39
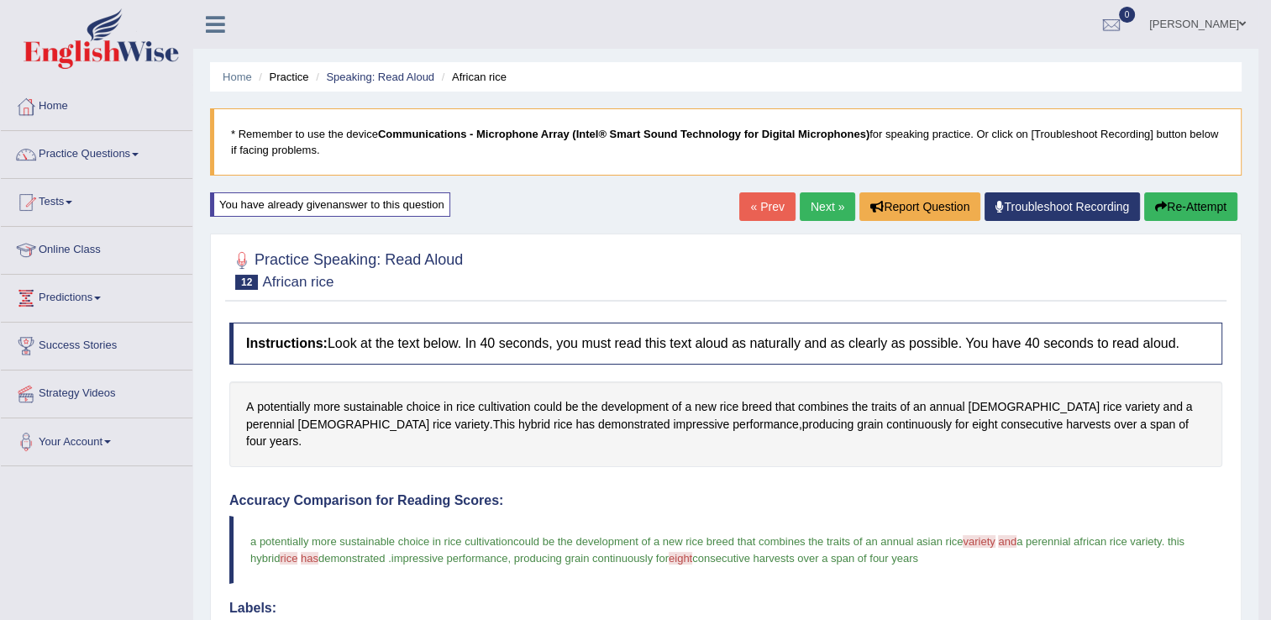
scroll to position [48, 0]
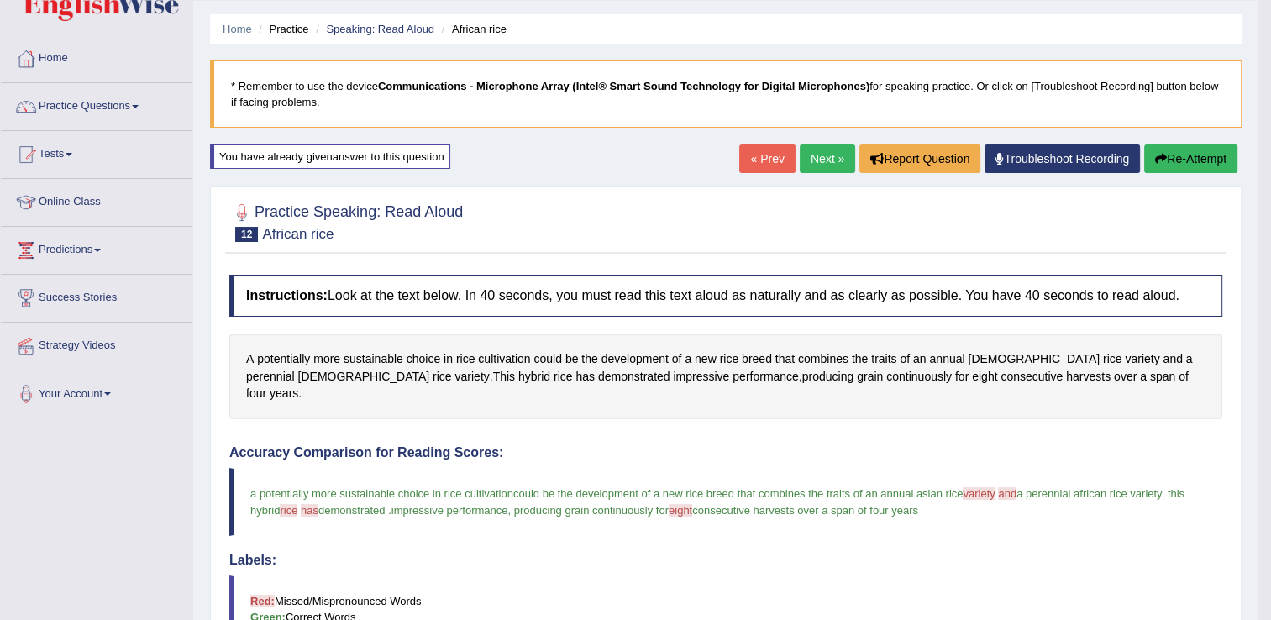
click at [833, 156] on link "Next »" at bounding box center [827, 159] width 55 height 29
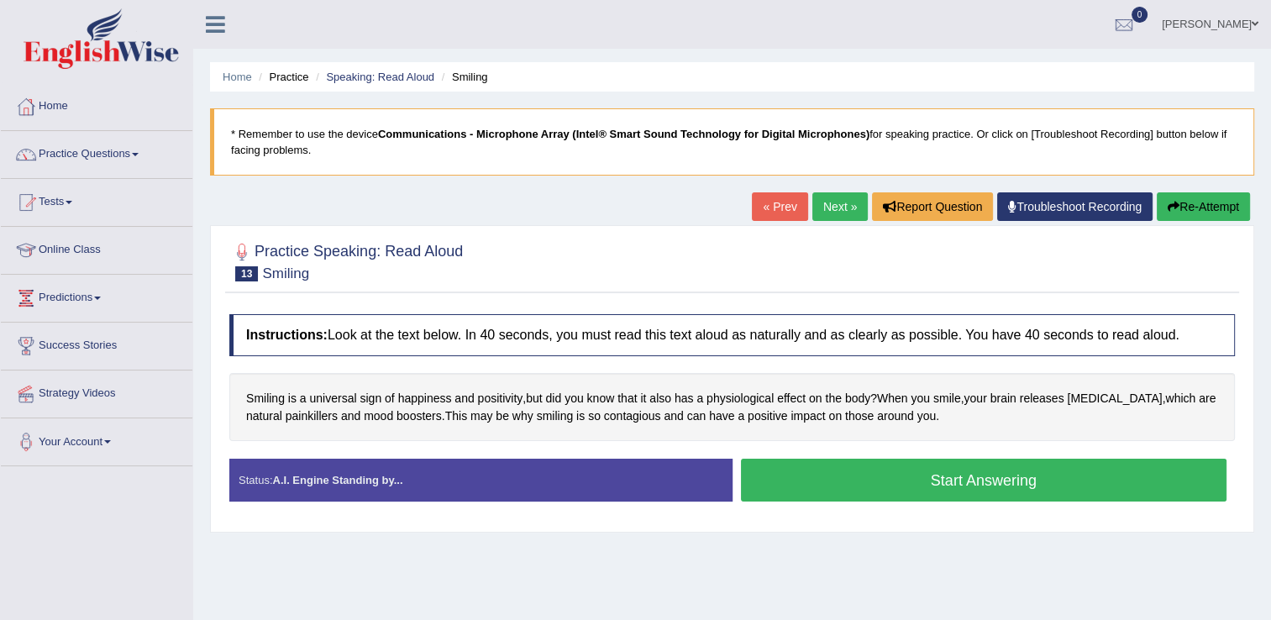
click at [797, 472] on button "Start Answering" at bounding box center [984, 480] width 486 height 43
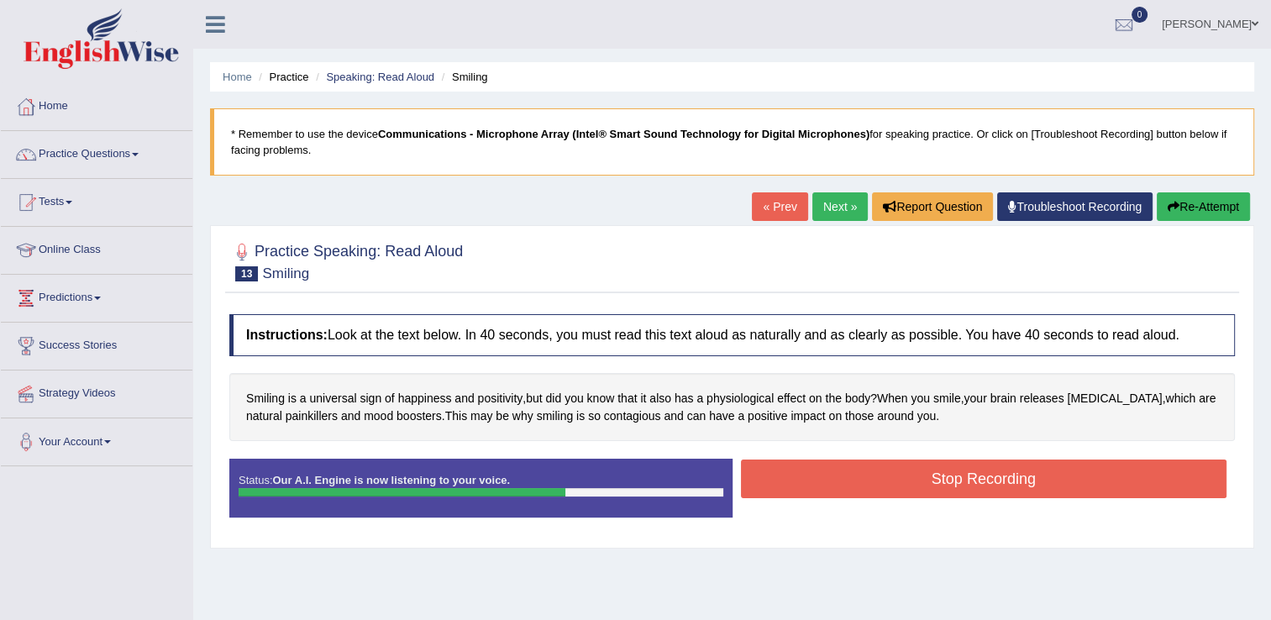
click at [797, 472] on button "Stop Recording" at bounding box center [984, 479] width 486 height 39
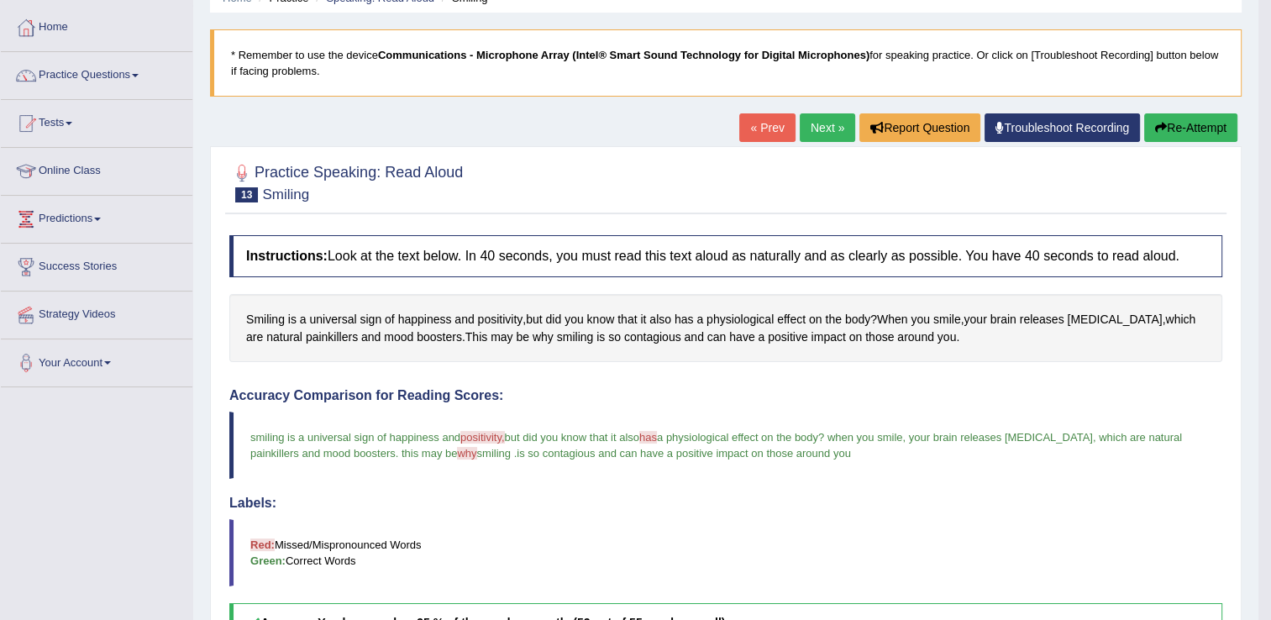
scroll to position [81, 0]
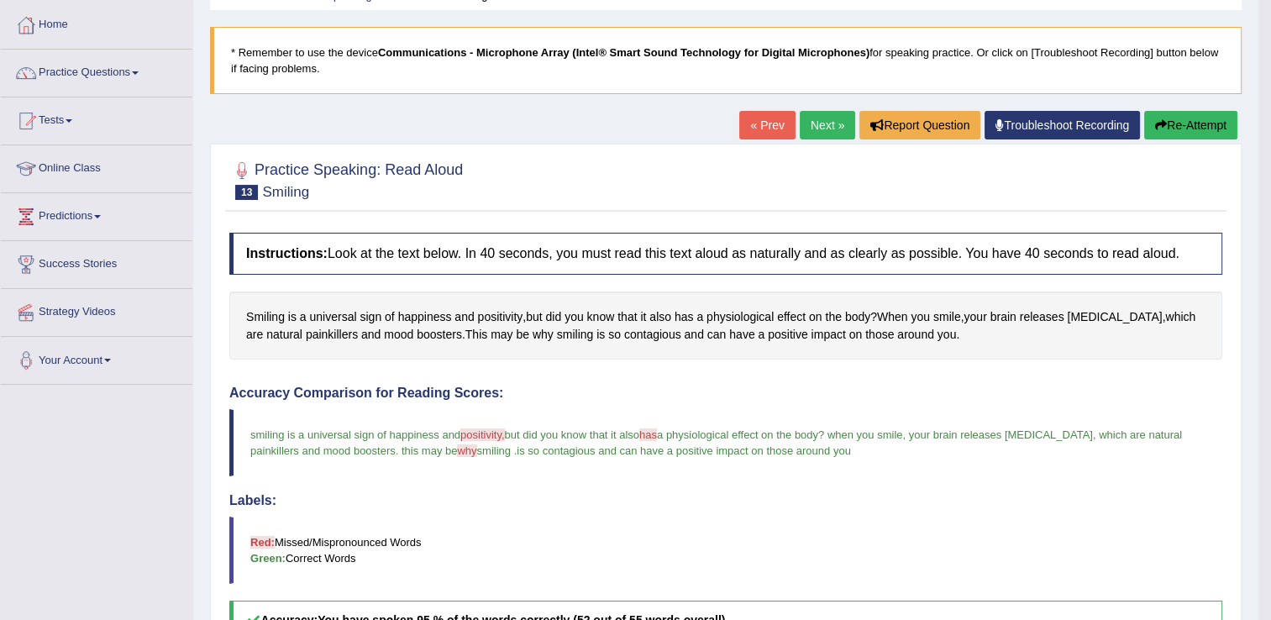
click at [1156, 122] on icon "button" at bounding box center [1161, 125] width 12 height 12
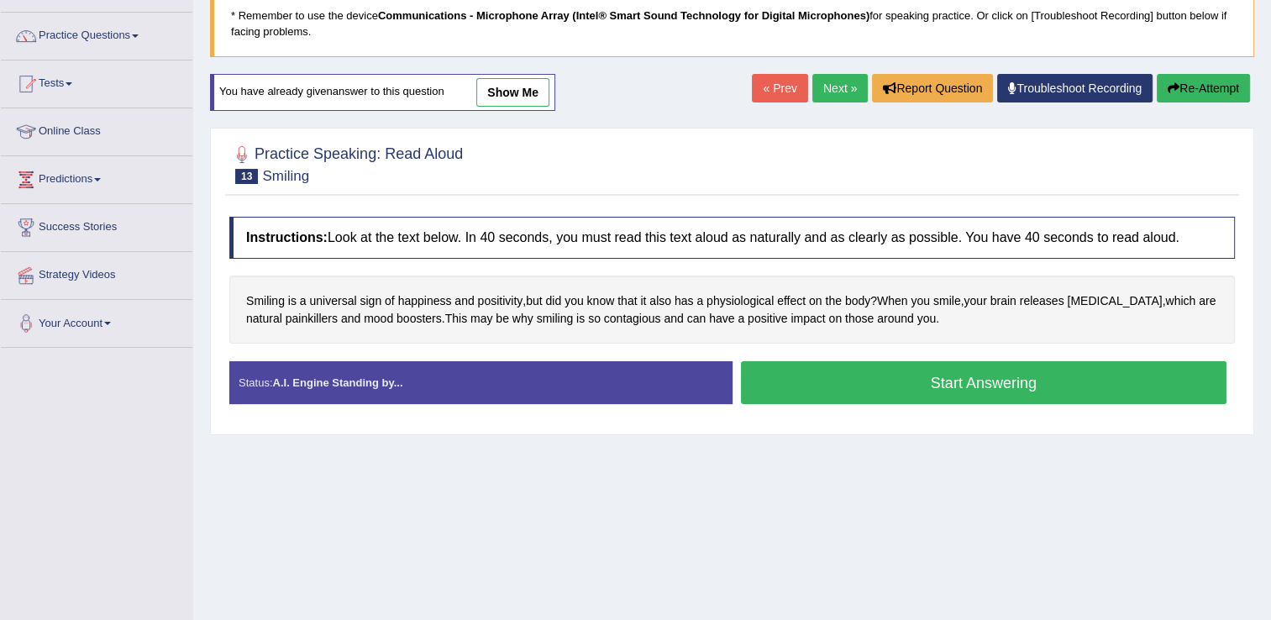
scroll to position [122, 0]
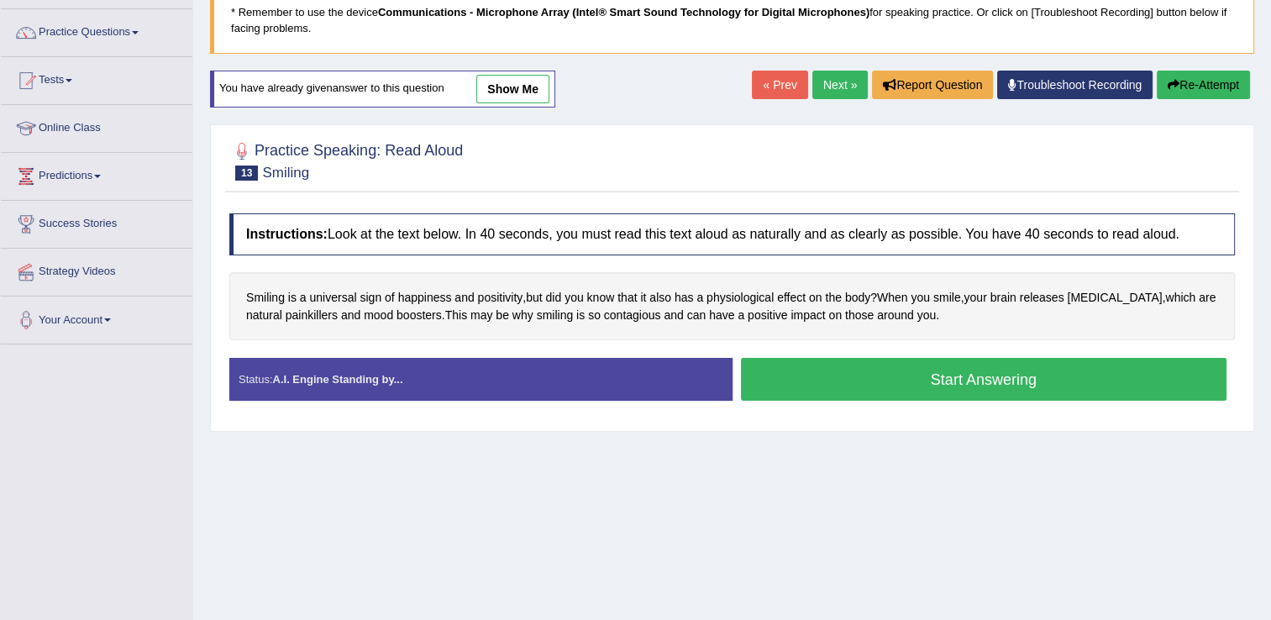
click at [943, 375] on button "Start Answering" at bounding box center [984, 379] width 486 height 43
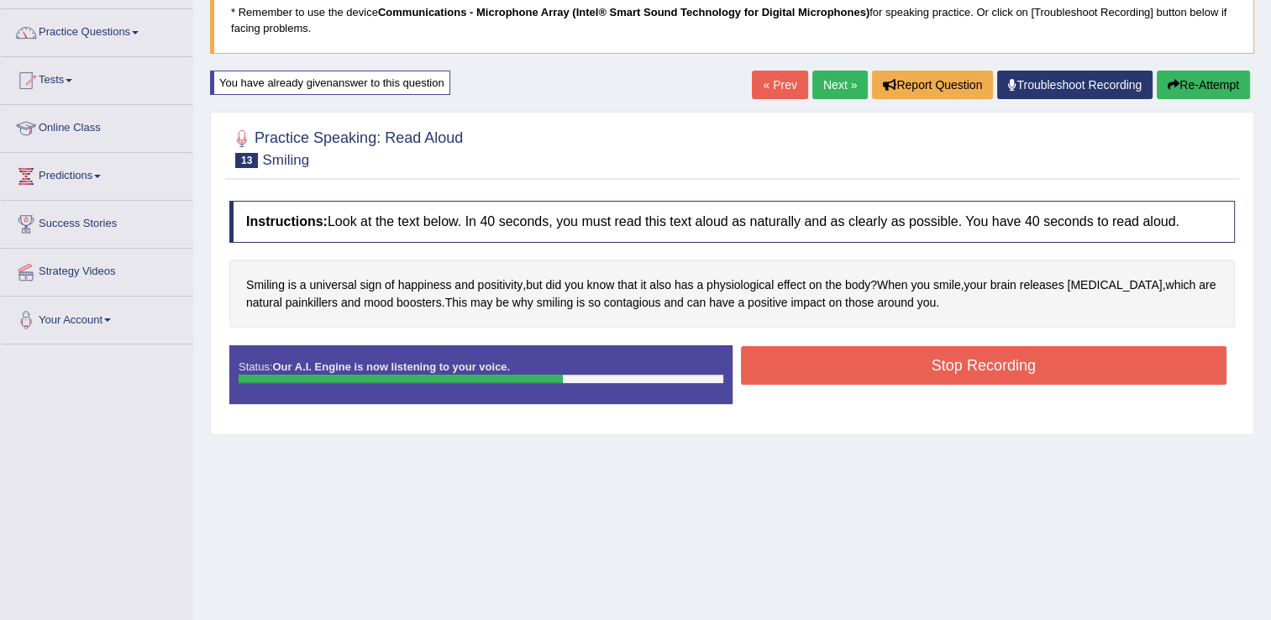
click at [943, 375] on button "Stop Recording" at bounding box center [984, 365] width 486 height 39
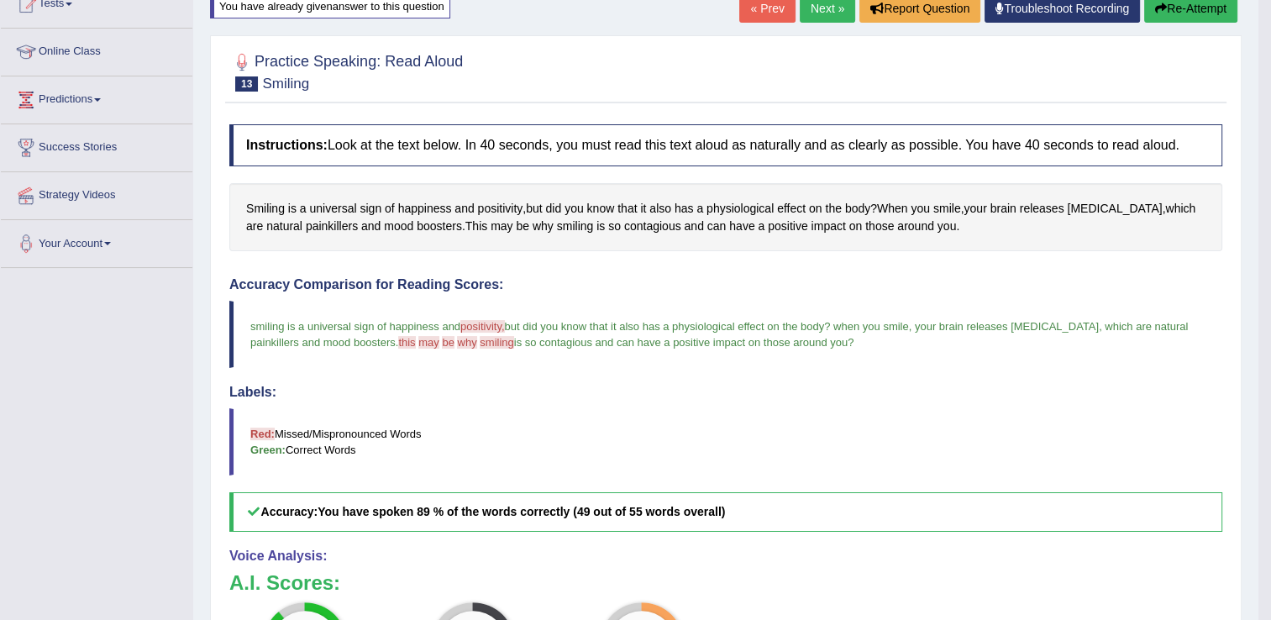
scroll to position [71, 0]
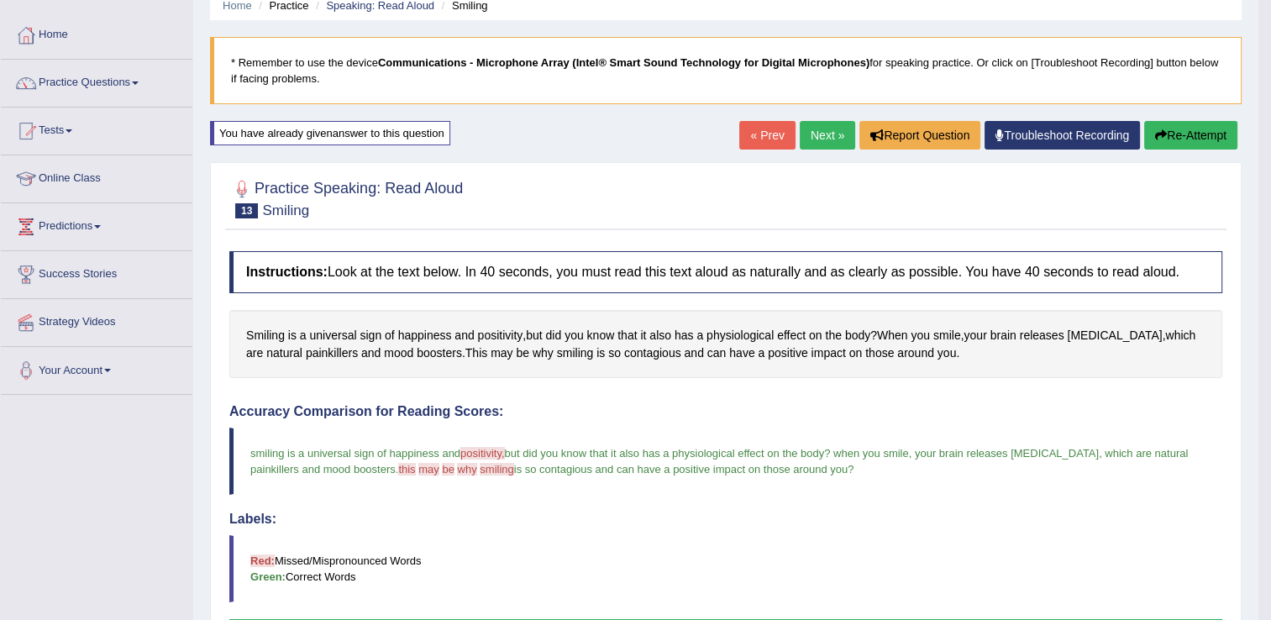
click at [1167, 133] on button "Re-Attempt" at bounding box center [1190, 135] width 93 height 29
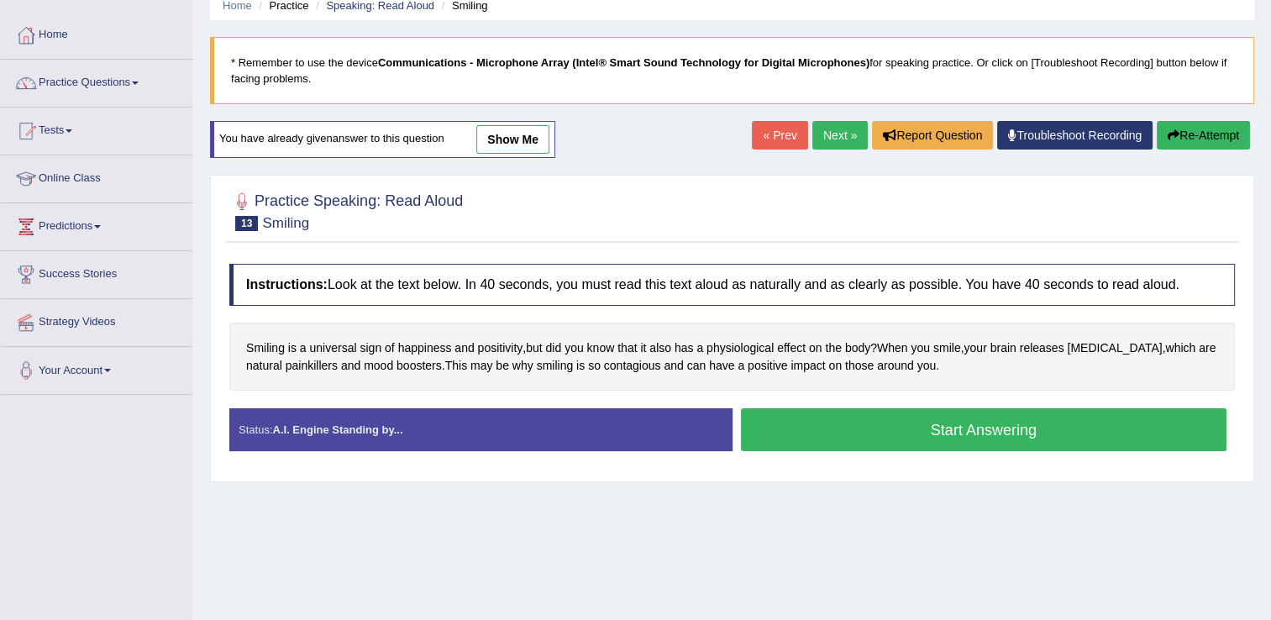
scroll to position [102, 0]
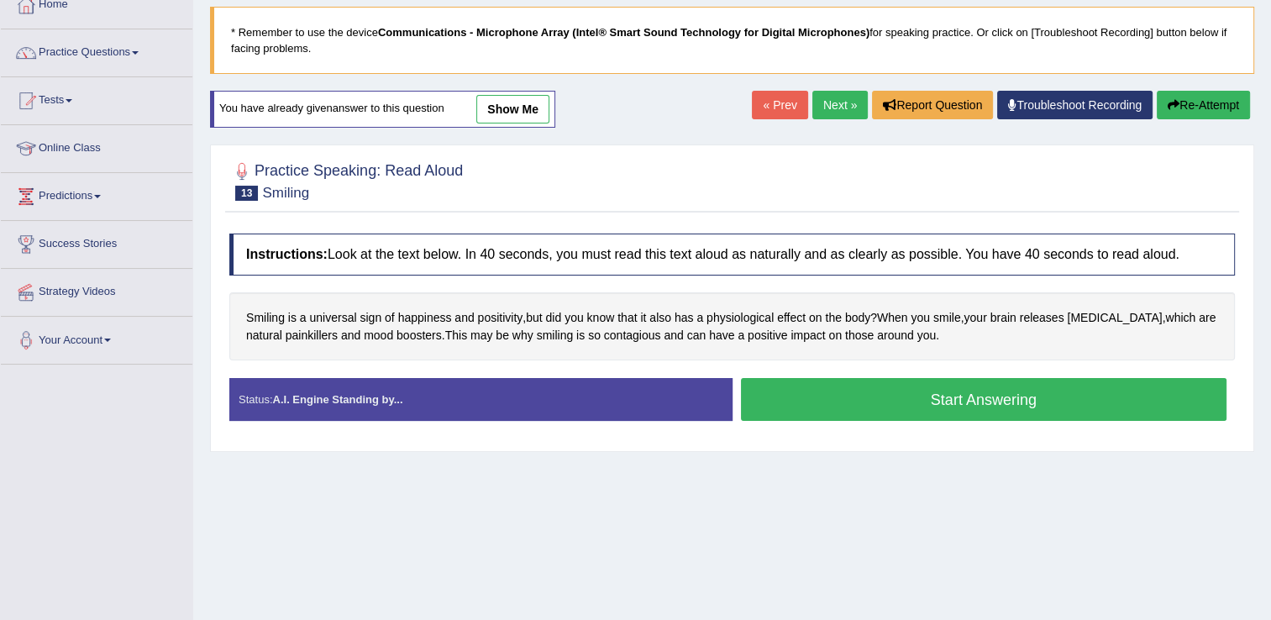
click at [929, 397] on button "Start Answering" at bounding box center [984, 399] width 486 height 43
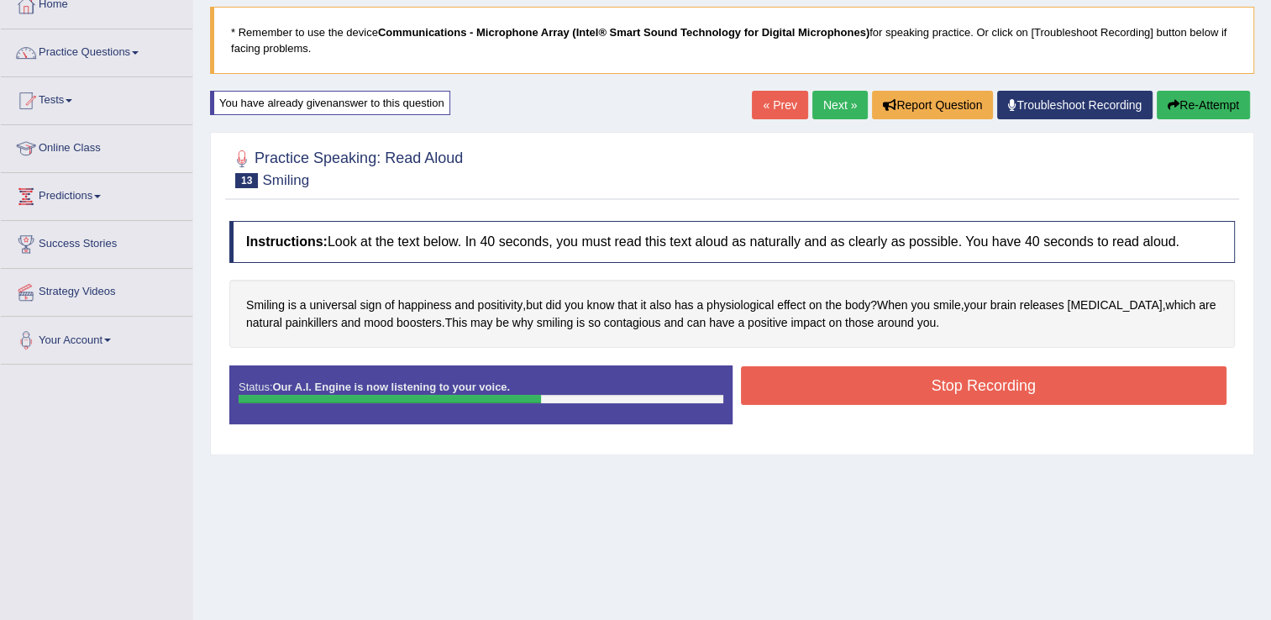
click at [837, 389] on button "Stop Recording" at bounding box center [984, 385] width 486 height 39
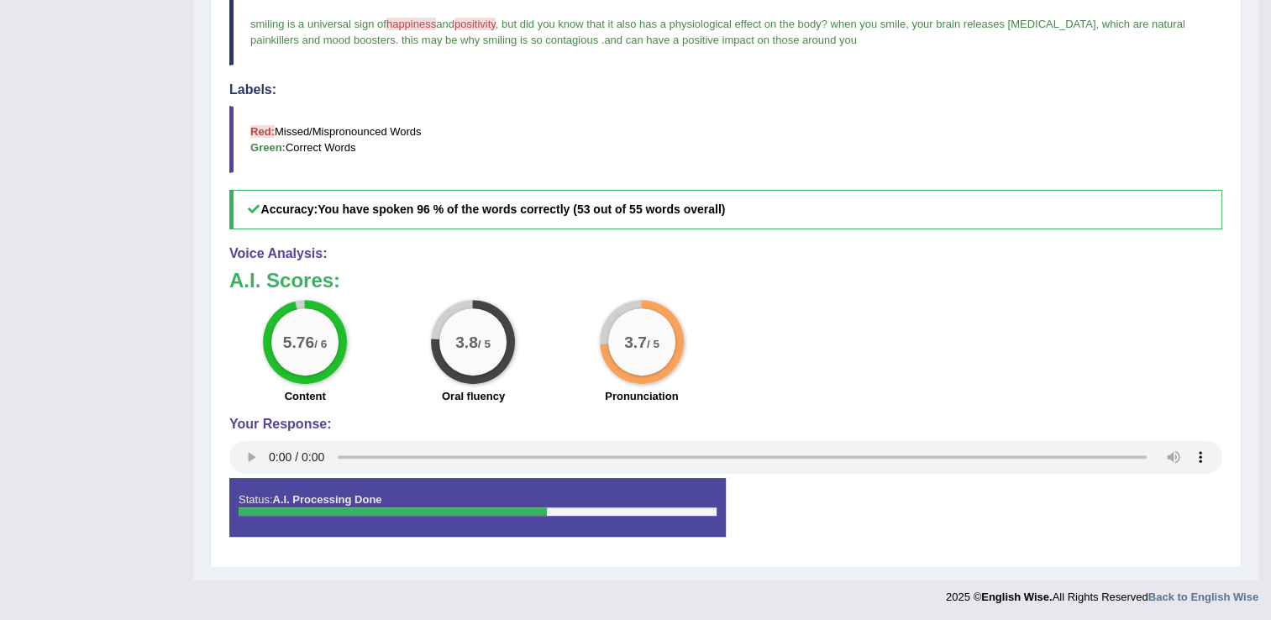
scroll to position [0, 0]
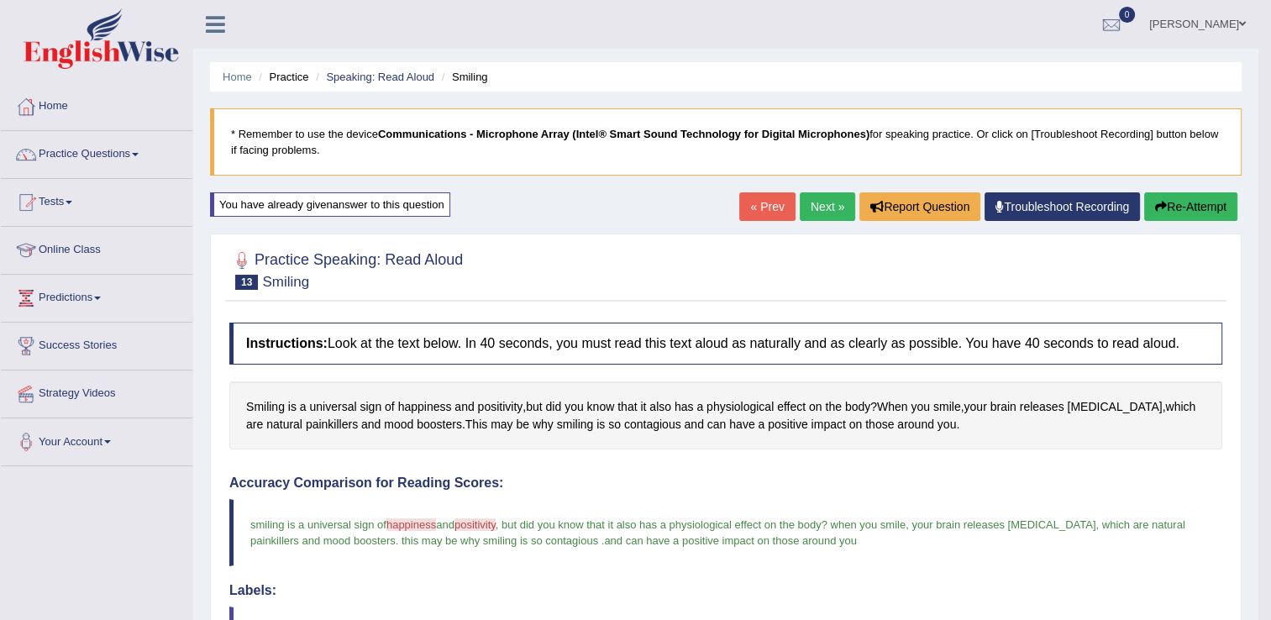
click at [817, 207] on link "Next »" at bounding box center [827, 206] width 55 height 29
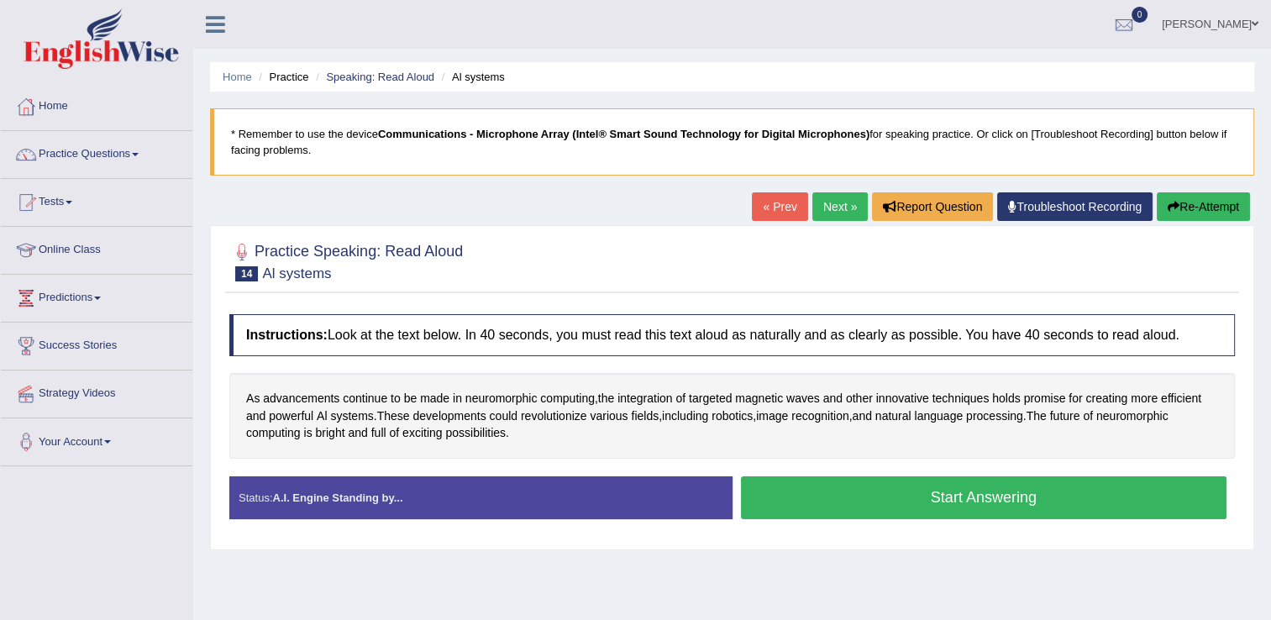
click at [784, 493] on button "Start Answering" at bounding box center [984, 497] width 486 height 43
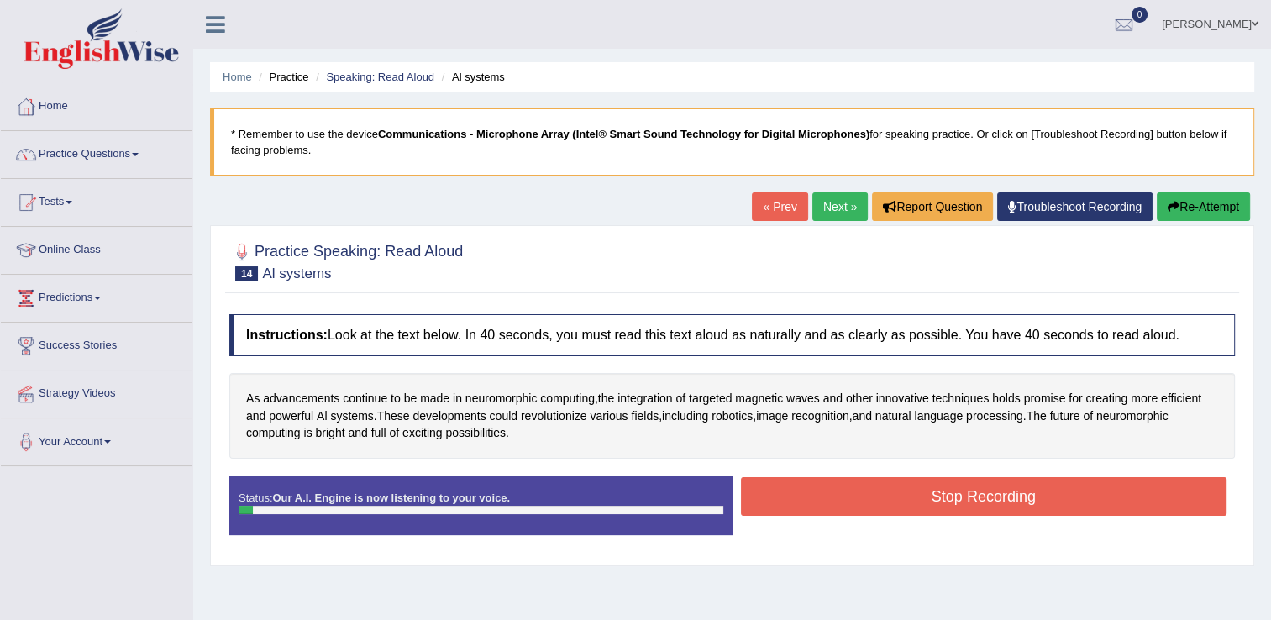
click at [784, 493] on button "Stop Recording" at bounding box center [984, 496] width 486 height 39
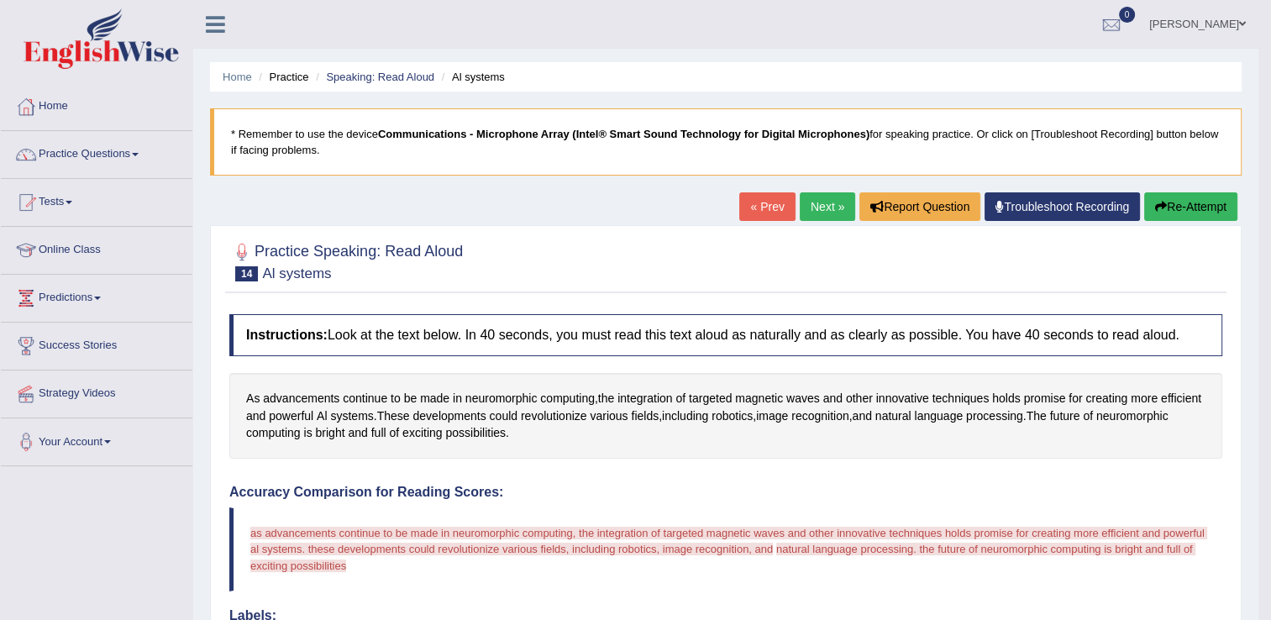
click at [784, 493] on h4 "Accuracy Comparison for Reading Scores:" at bounding box center [725, 492] width 993 height 15
click at [1158, 207] on icon "button" at bounding box center [1161, 207] width 12 height 12
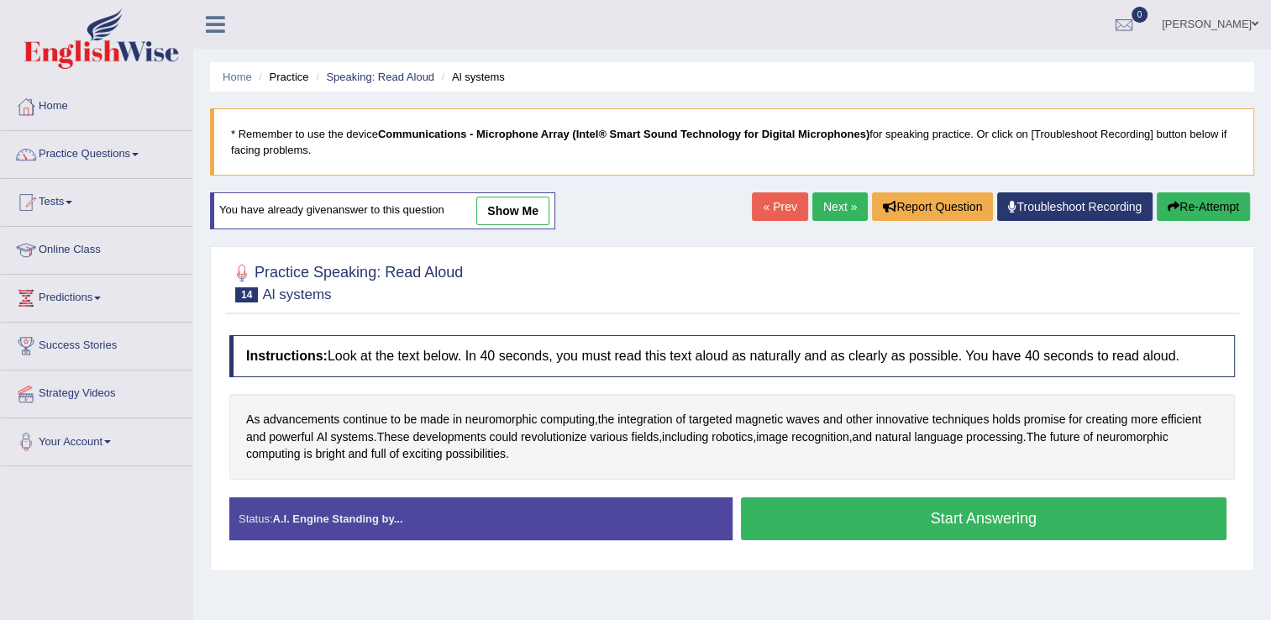
click at [902, 511] on button "Start Answering" at bounding box center [984, 518] width 486 height 43
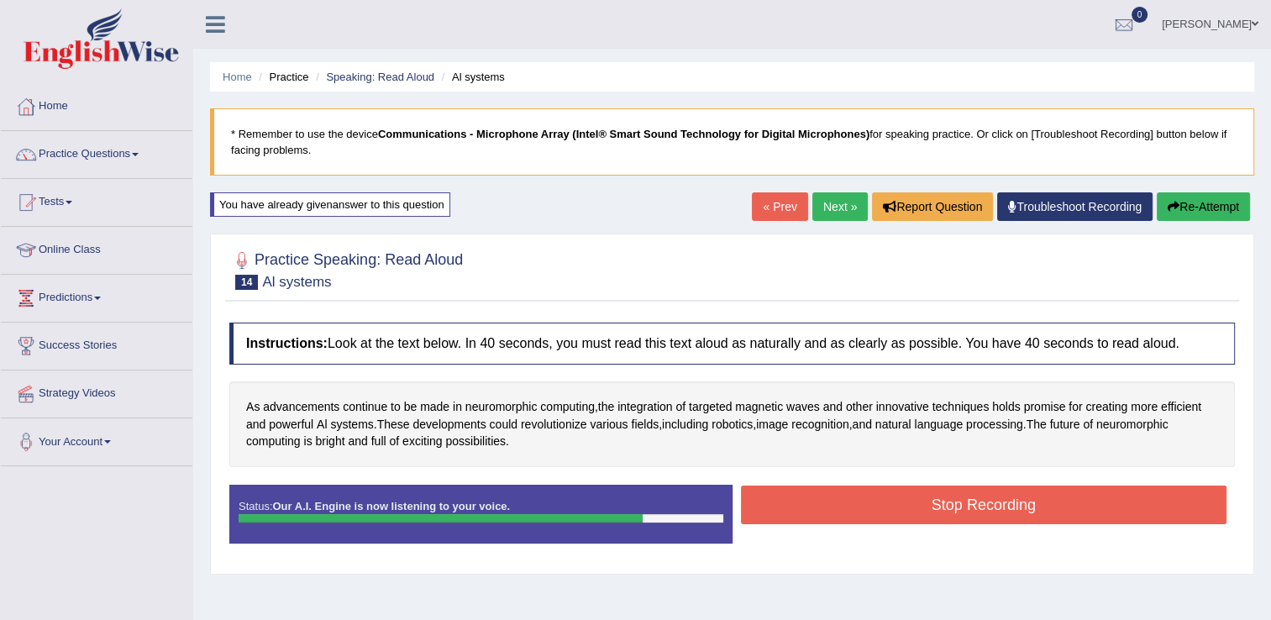
click at [902, 511] on button "Stop Recording" at bounding box center [984, 505] width 486 height 39
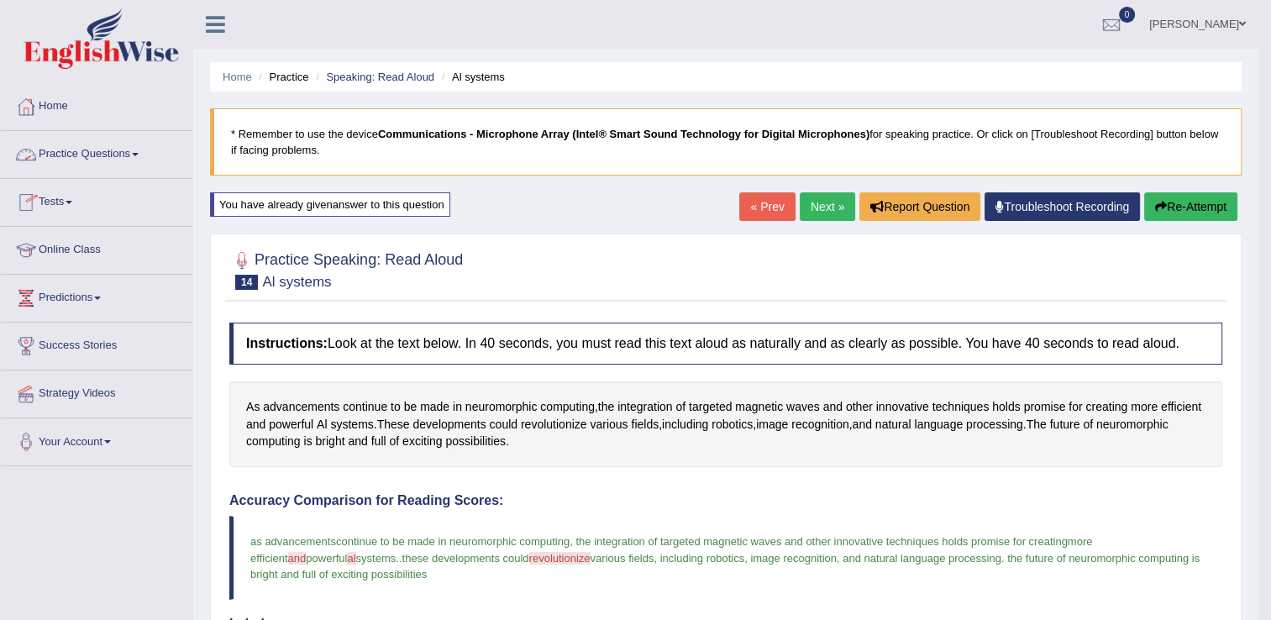
click at [101, 156] on link "Practice Questions" at bounding box center [97, 152] width 192 height 42
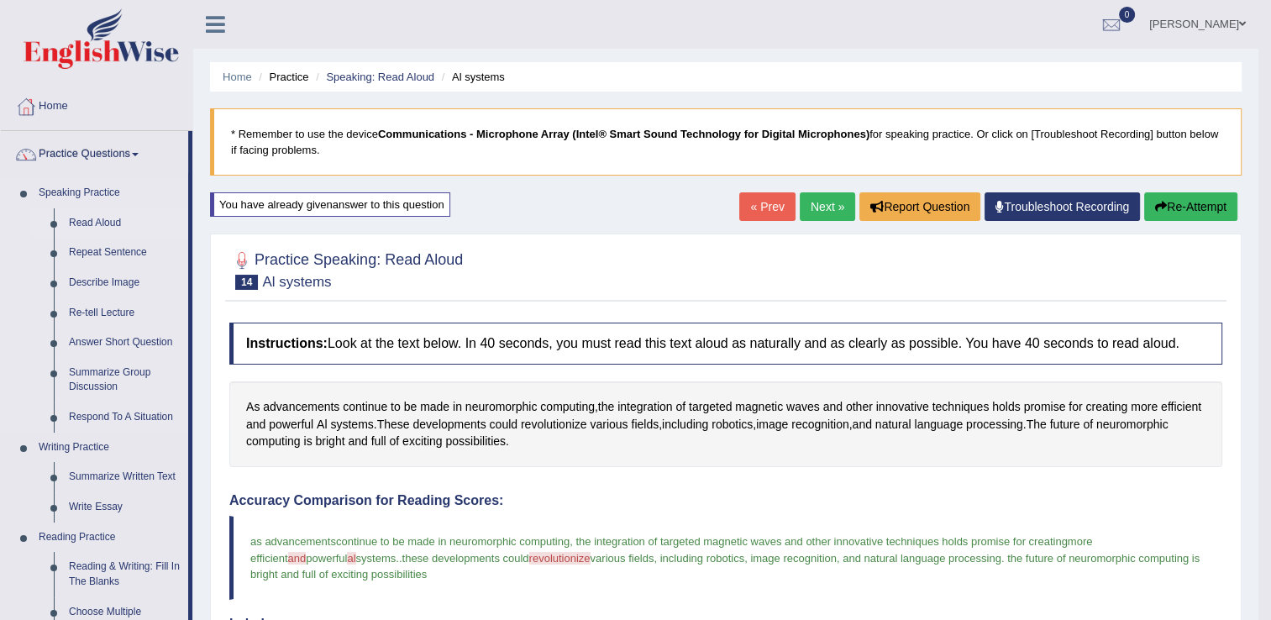
click at [104, 230] on link "Read Aloud" at bounding box center [124, 223] width 127 height 30
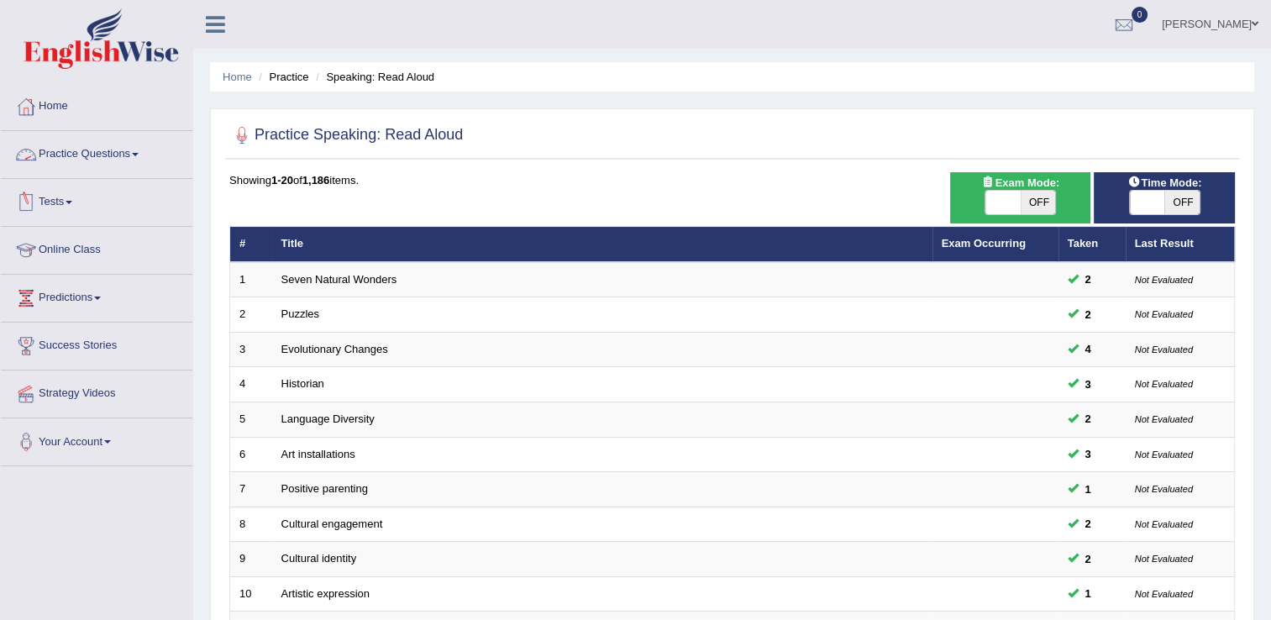
click at [115, 153] on link "Practice Questions" at bounding box center [97, 152] width 192 height 42
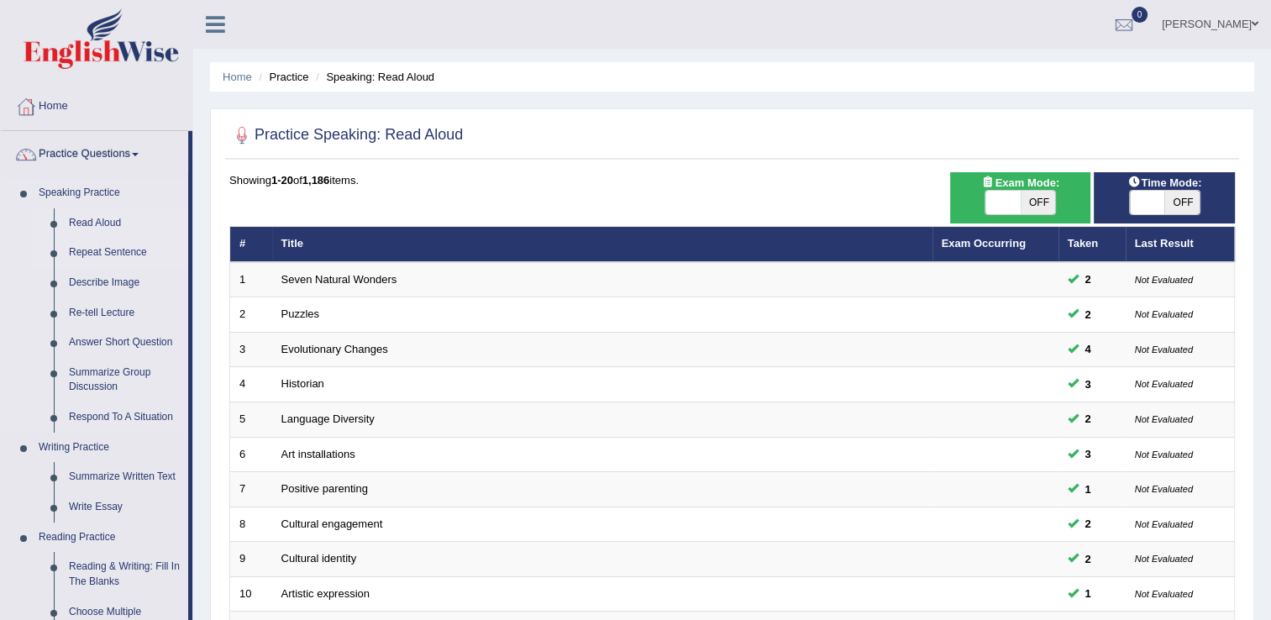
click at [104, 251] on link "Repeat Sentence" at bounding box center [124, 253] width 127 height 30
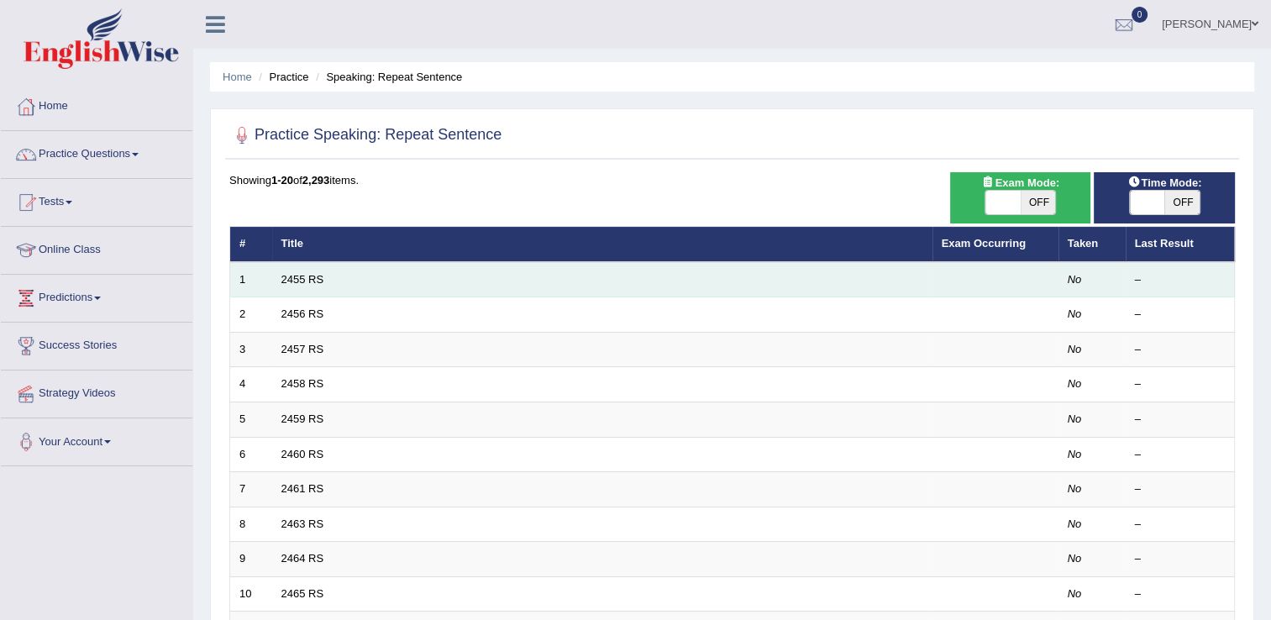
click at [563, 286] on td "2455 RS" at bounding box center [602, 279] width 660 height 35
click at [413, 277] on td "2455 RS" at bounding box center [602, 279] width 660 height 35
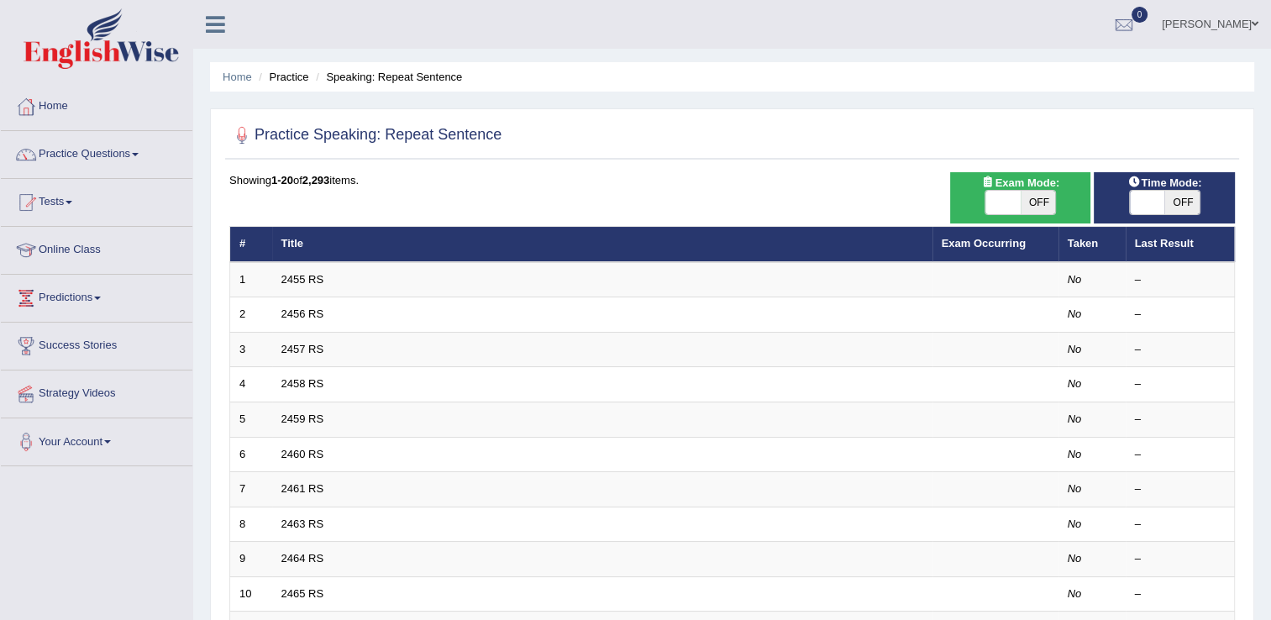
click at [1185, 208] on span "OFF" at bounding box center [1181, 203] width 35 height 24
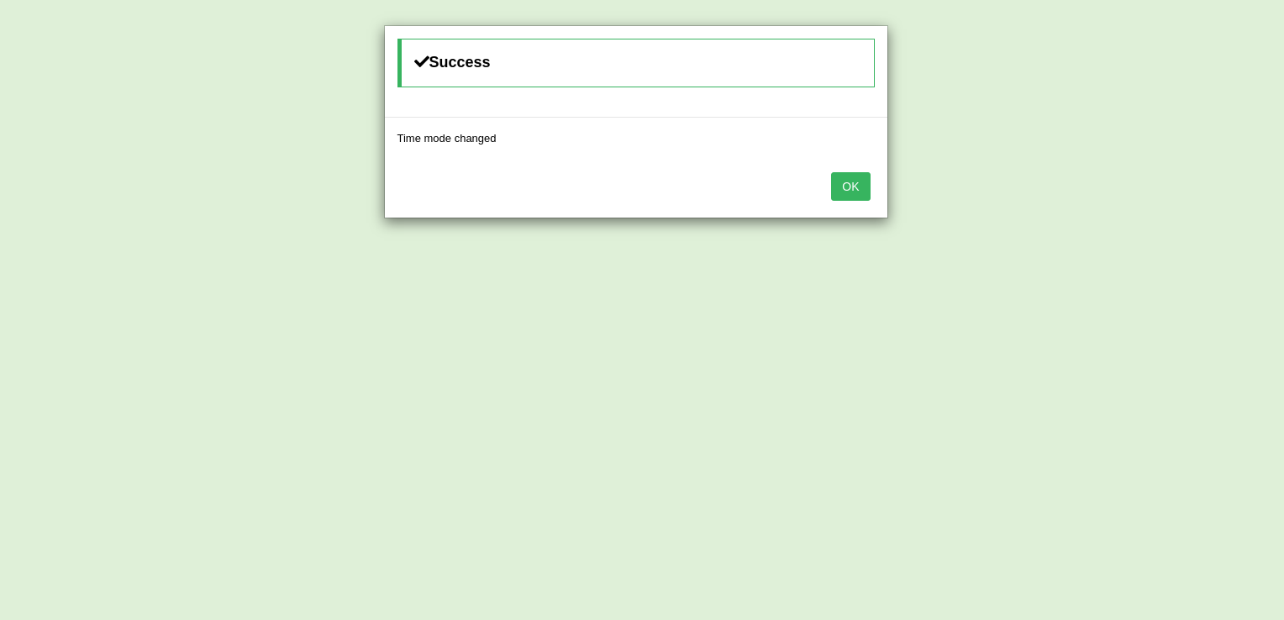
click at [847, 192] on button "OK" at bounding box center [850, 186] width 39 height 29
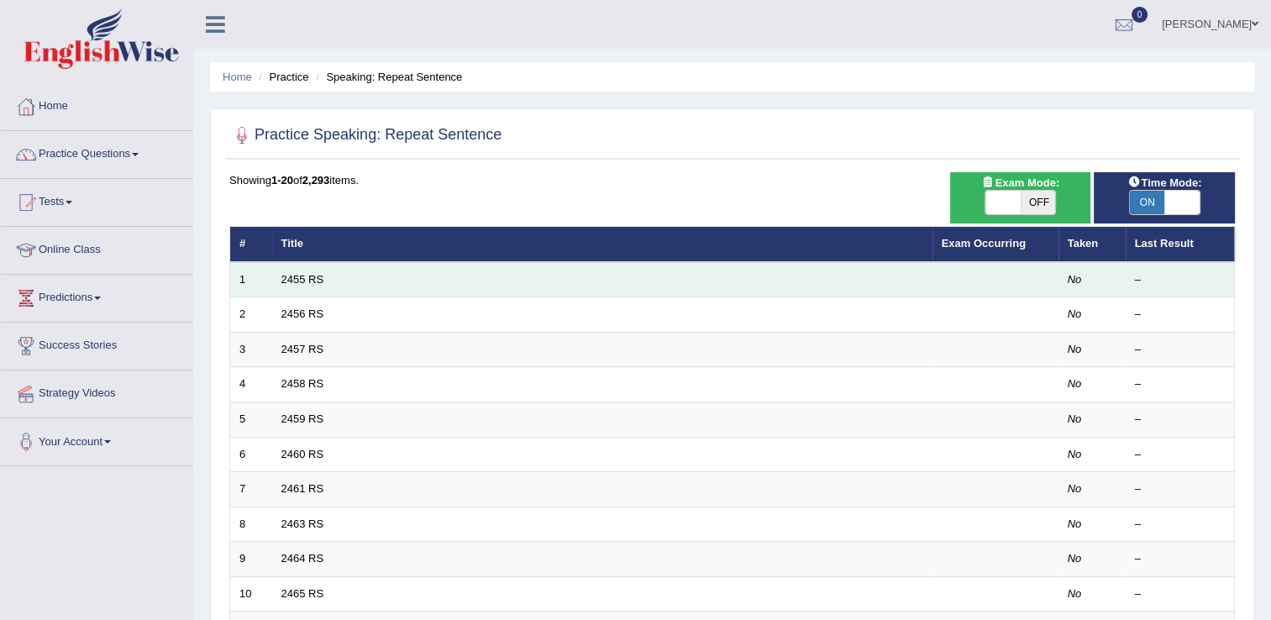
click at [502, 283] on td "2455 RS" at bounding box center [602, 279] width 660 height 35
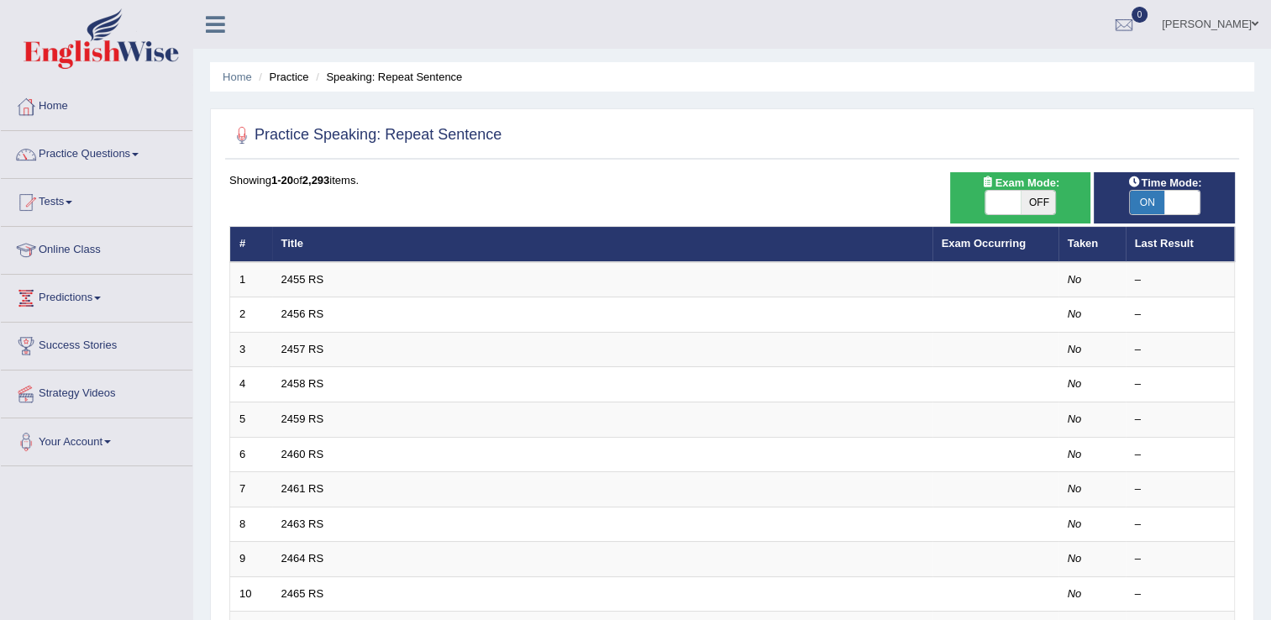
click at [1148, 199] on span "ON" at bounding box center [1147, 203] width 35 height 24
checkbox input "false"
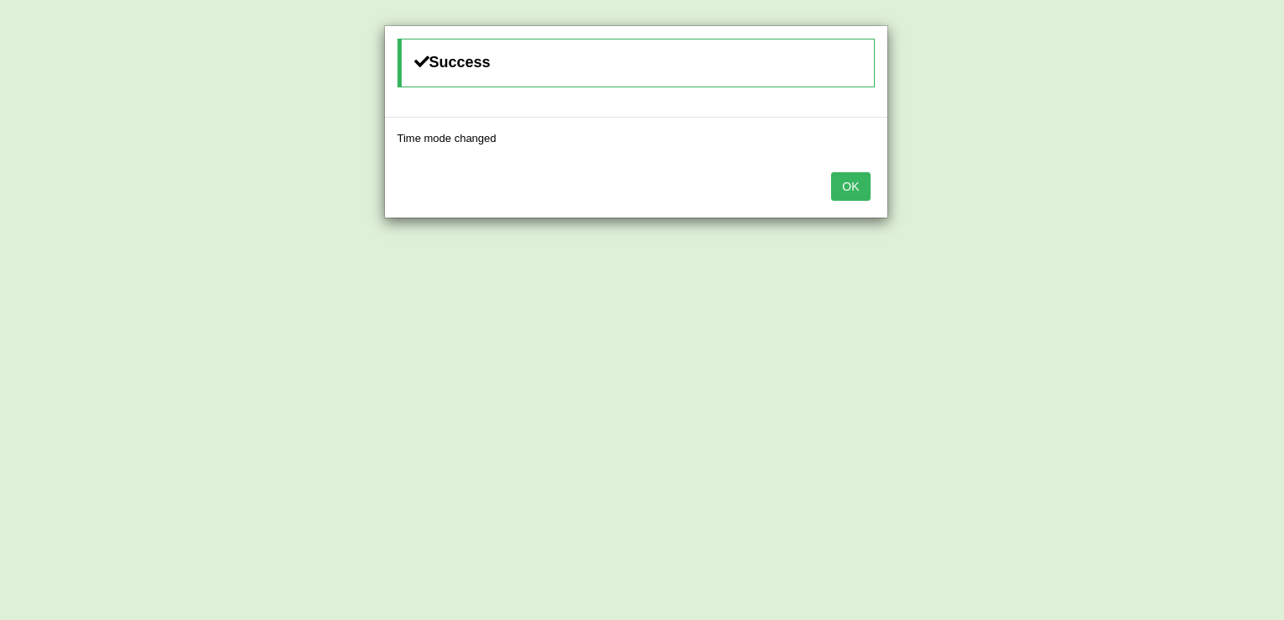
click at [843, 192] on button "OK" at bounding box center [850, 186] width 39 height 29
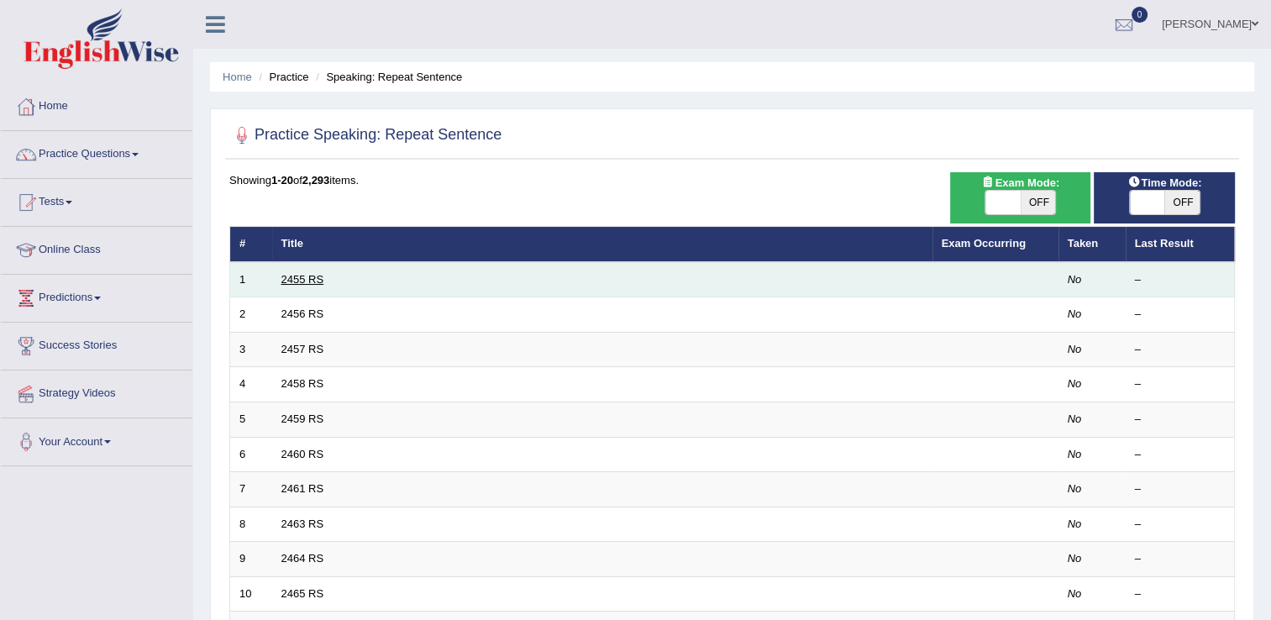
click at [313, 276] on link "2455 RS" at bounding box center [302, 279] width 43 height 13
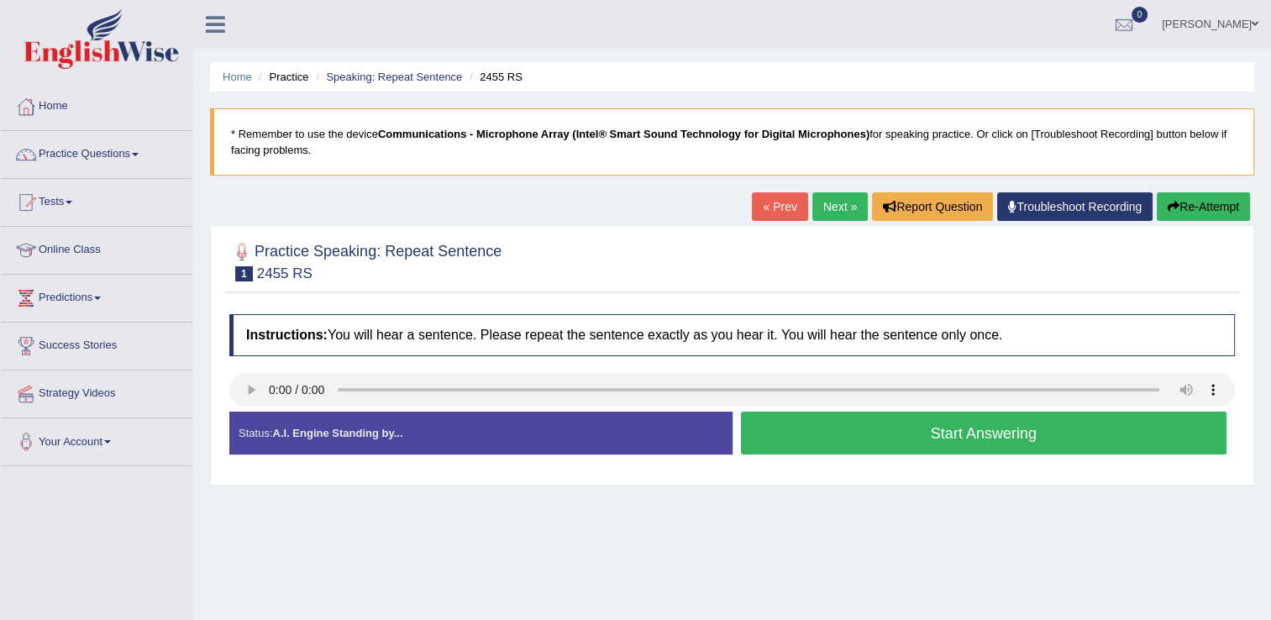
click at [803, 439] on button "Start Answering" at bounding box center [984, 433] width 486 height 43
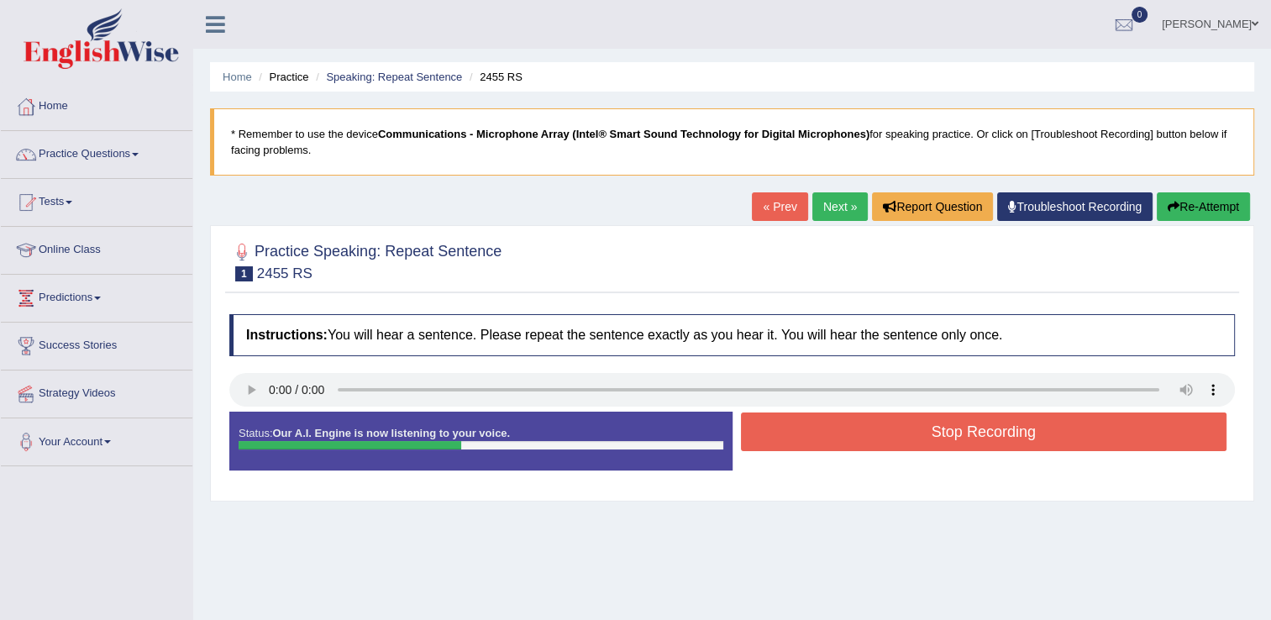
click at [803, 439] on button "Stop Recording" at bounding box center [984, 432] width 486 height 39
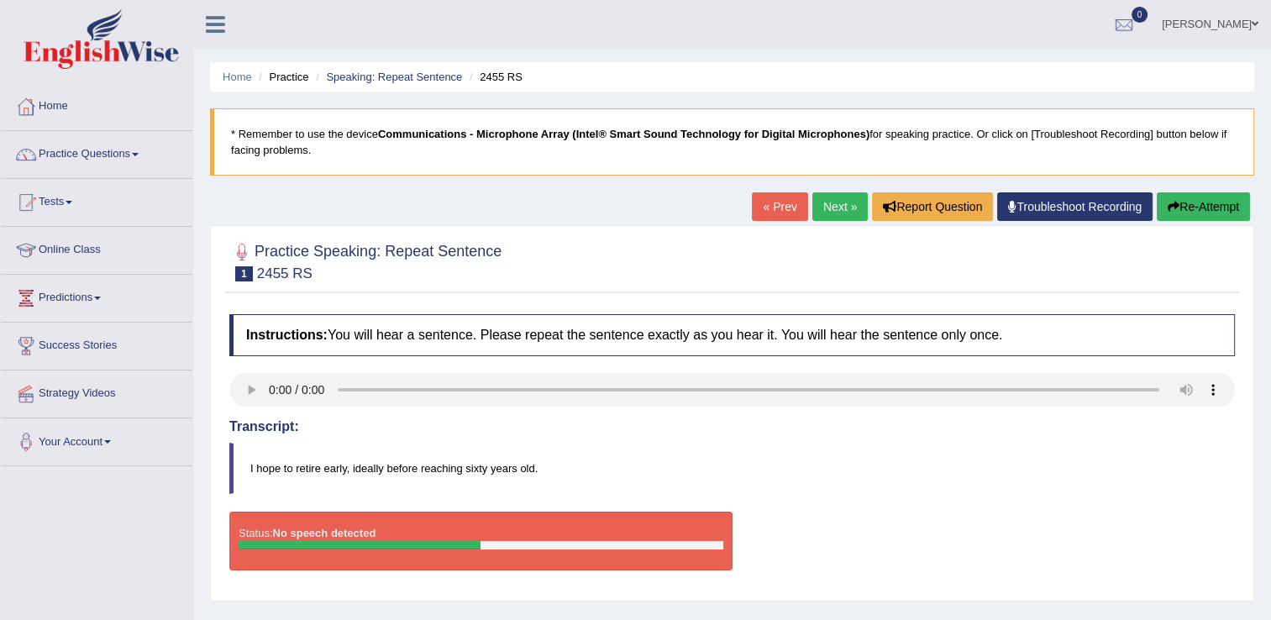
click at [1182, 209] on button "Re-Attempt" at bounding box center [1203, 206] width 93 height 29
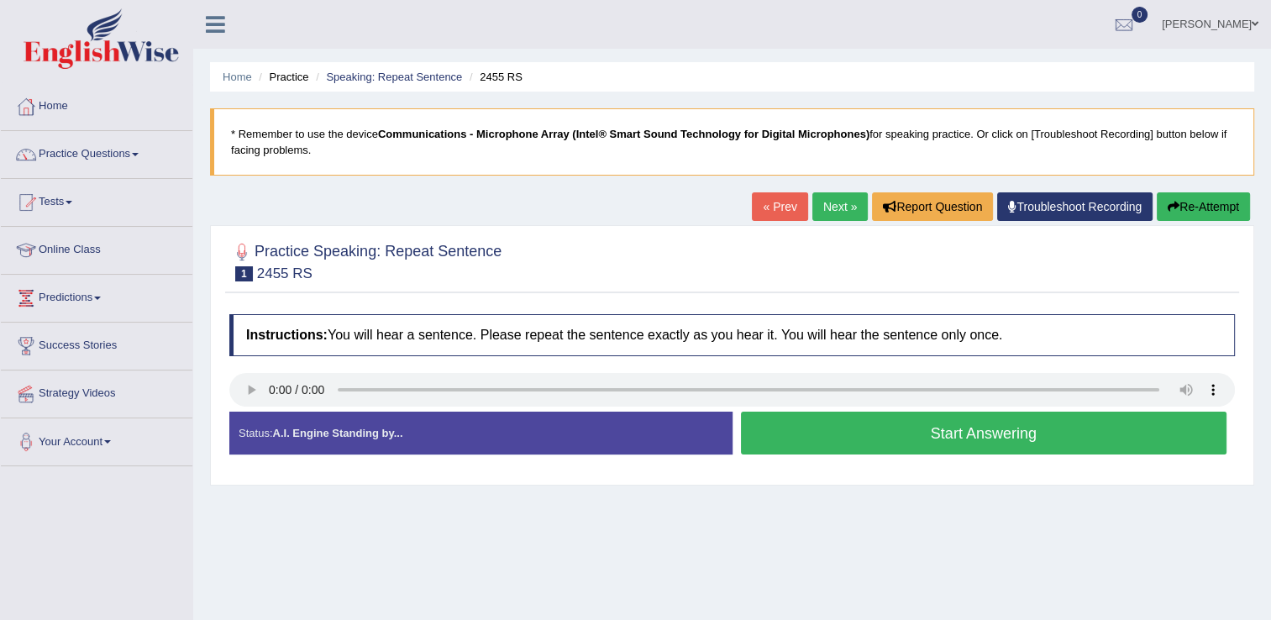
click at [802, 433] on button "Start Answering" at bounding box center [984, 433] width 486 height 43
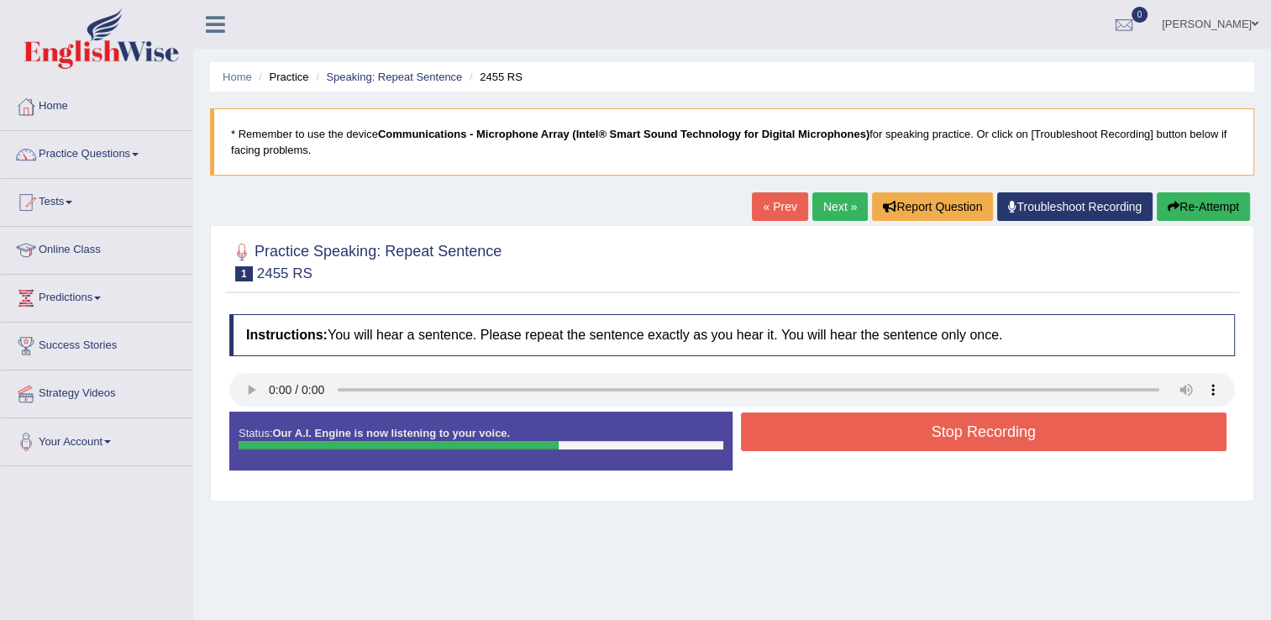
click at [802, 433] on button "Stop Recording" at bounding box center [984, 432] width 486 height 39
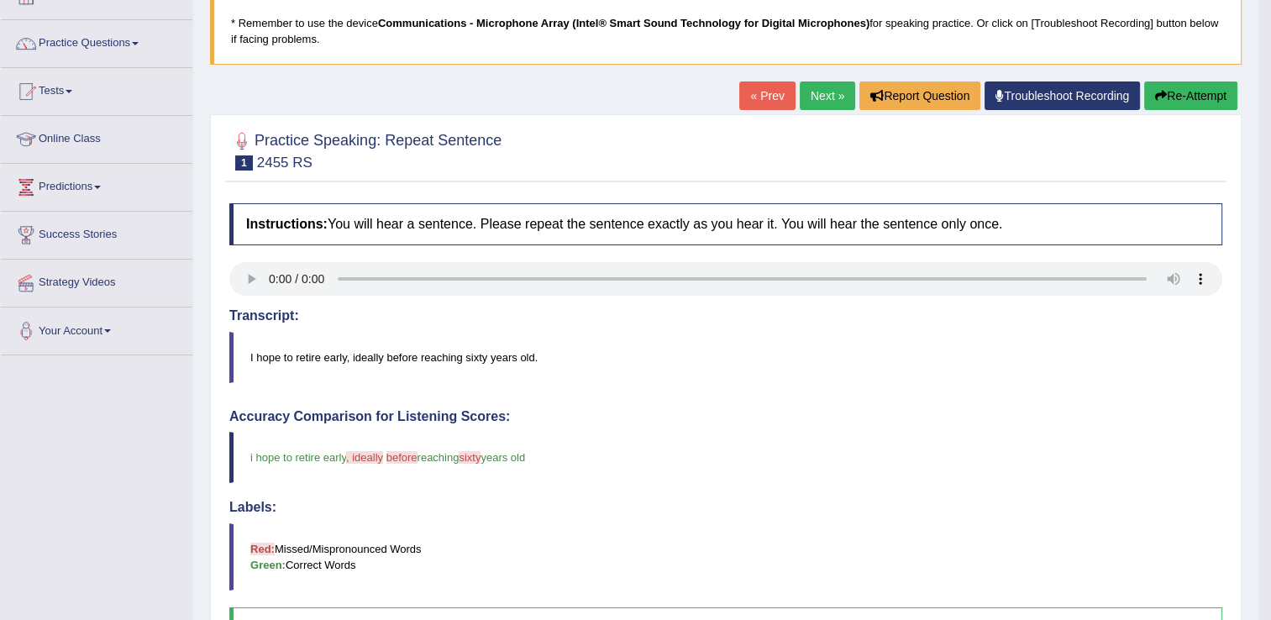
scroll to position [101, 0]
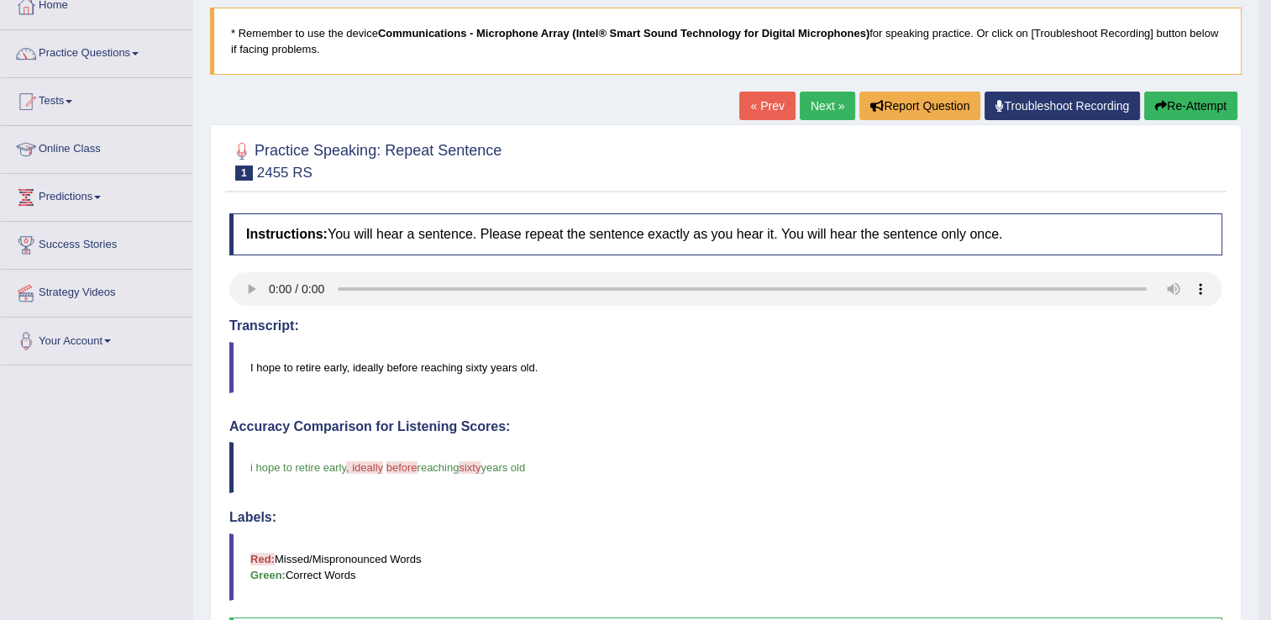
click at [1159, 97] on button "Re-Attempt" at bounding box center [1190, 106] width 93 height 29
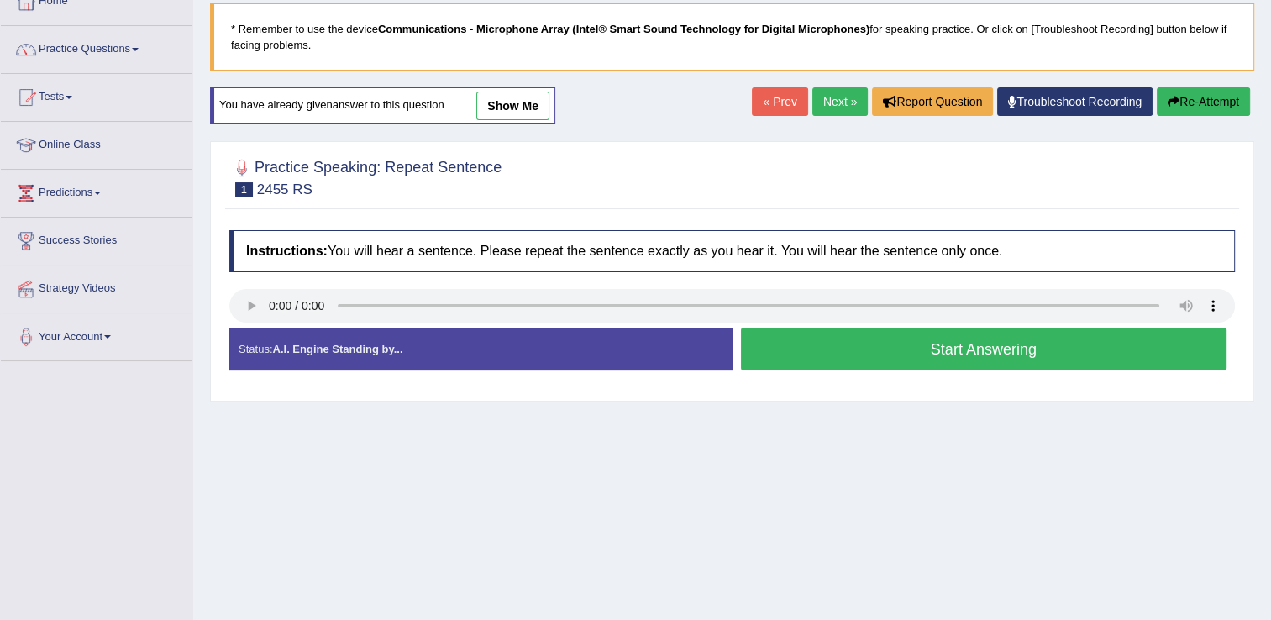
scroll to position [101, 0]
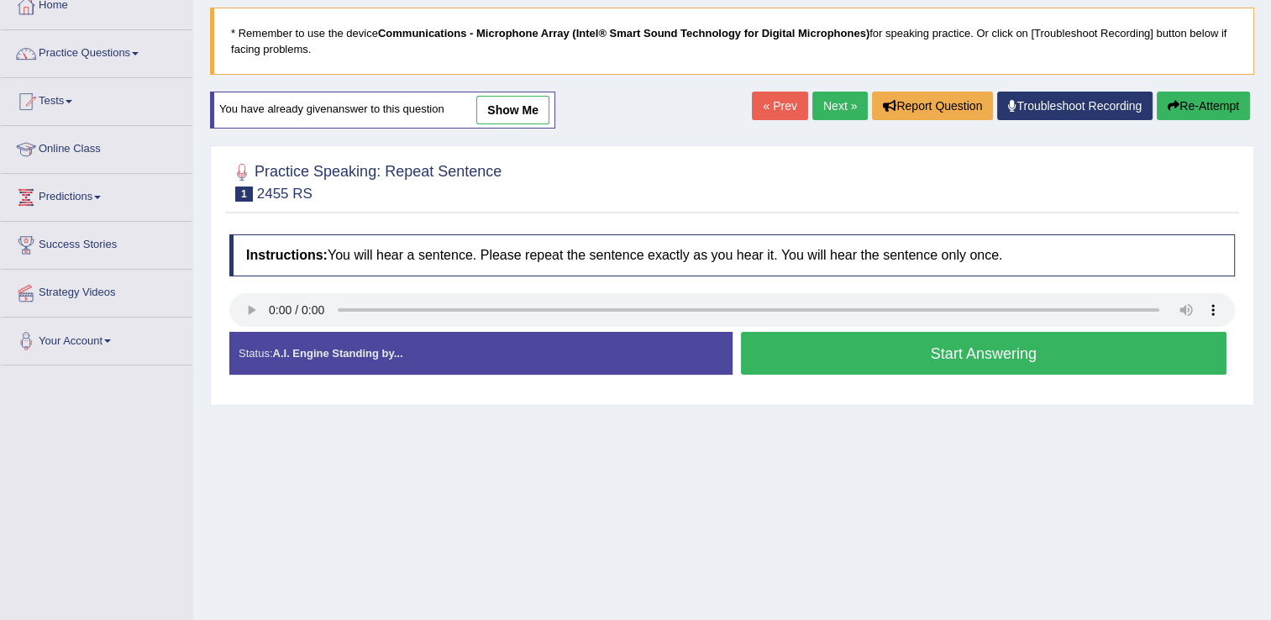
click at [810, 353] on button "Start Answering" at bounding box center [984, 353] width 486 height 43
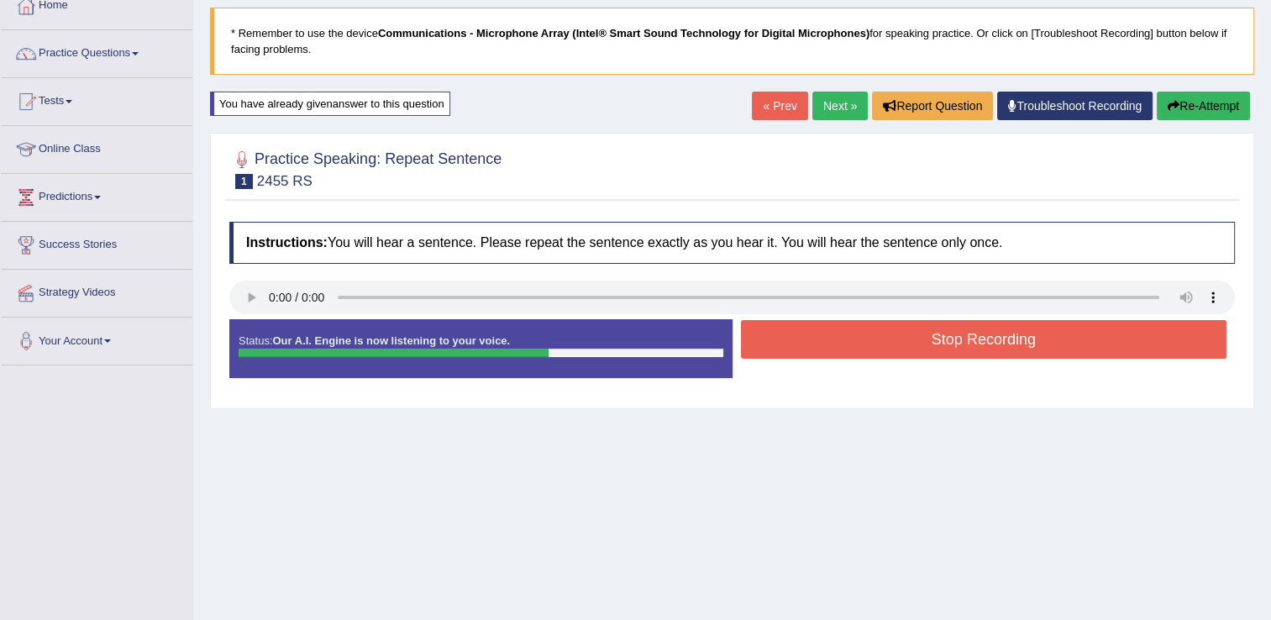
click at [810, 353] on button "Stop Recording" at bounding box center [984, 339] width 486 height 39
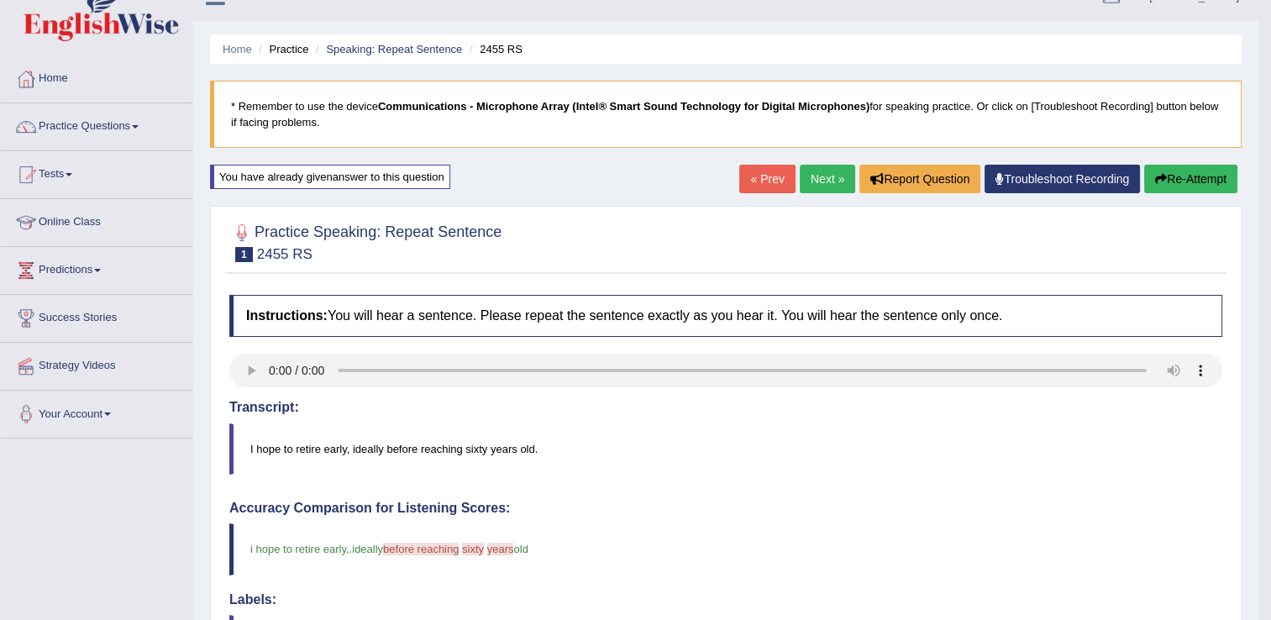
scroll to position [25, 0]
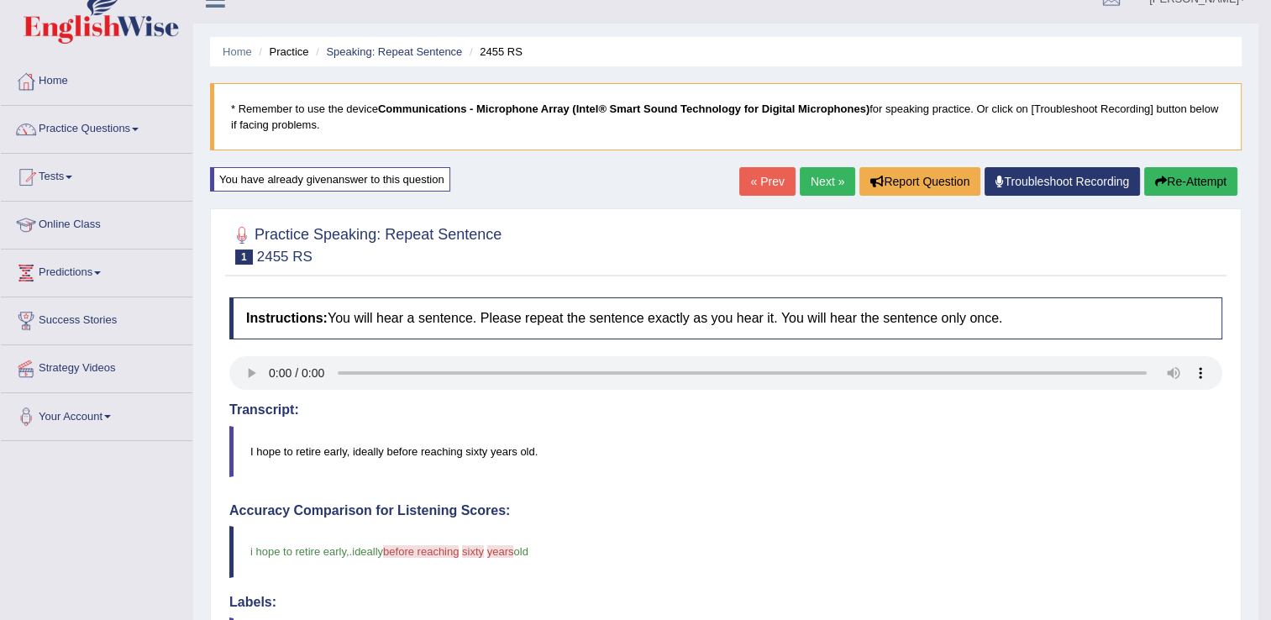
click at [1166, 181] on button "Re-Attempt" at bounding box center [1190, 181] width 93 height 29
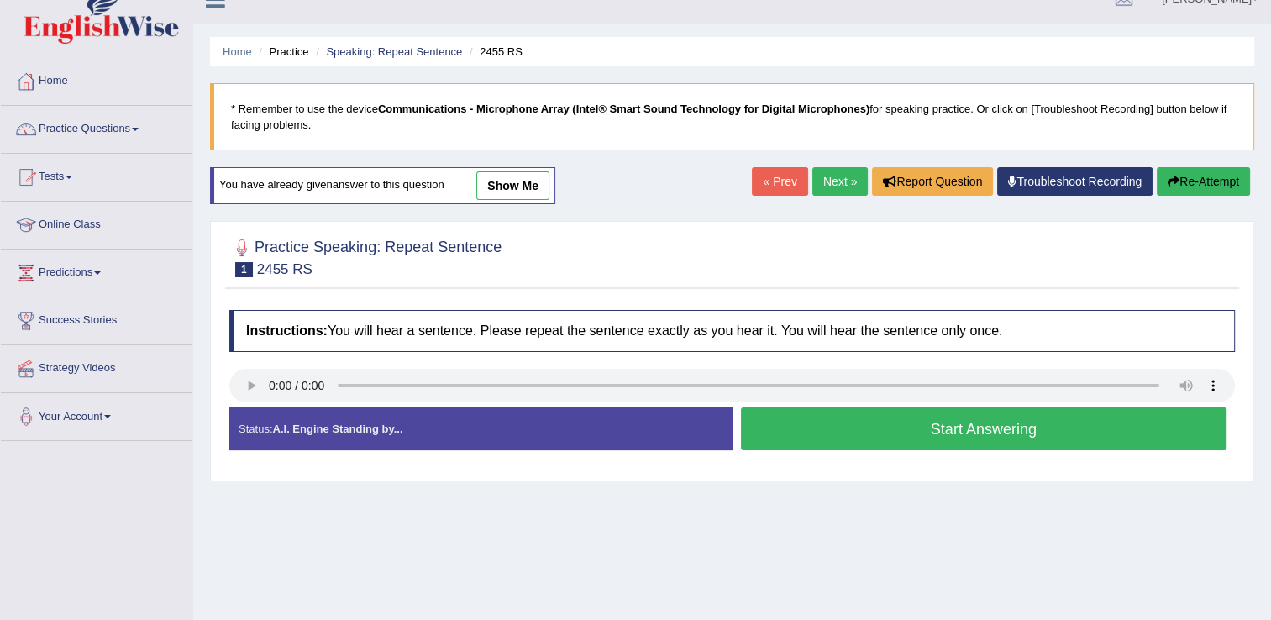
click at [831, 419] on button "Start Answering" at bounding box center [984, 428] width 486 height 43
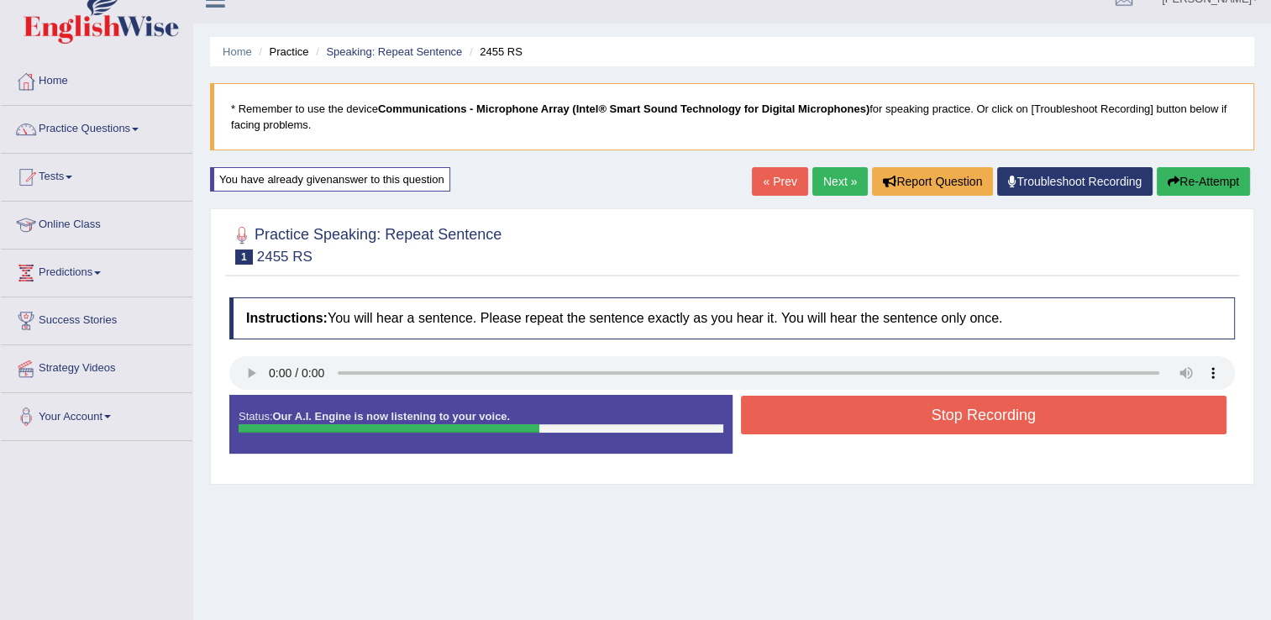
click at [831, 419] on button "Stop Recording" at bounding box center [984, 415] width 486 height 39
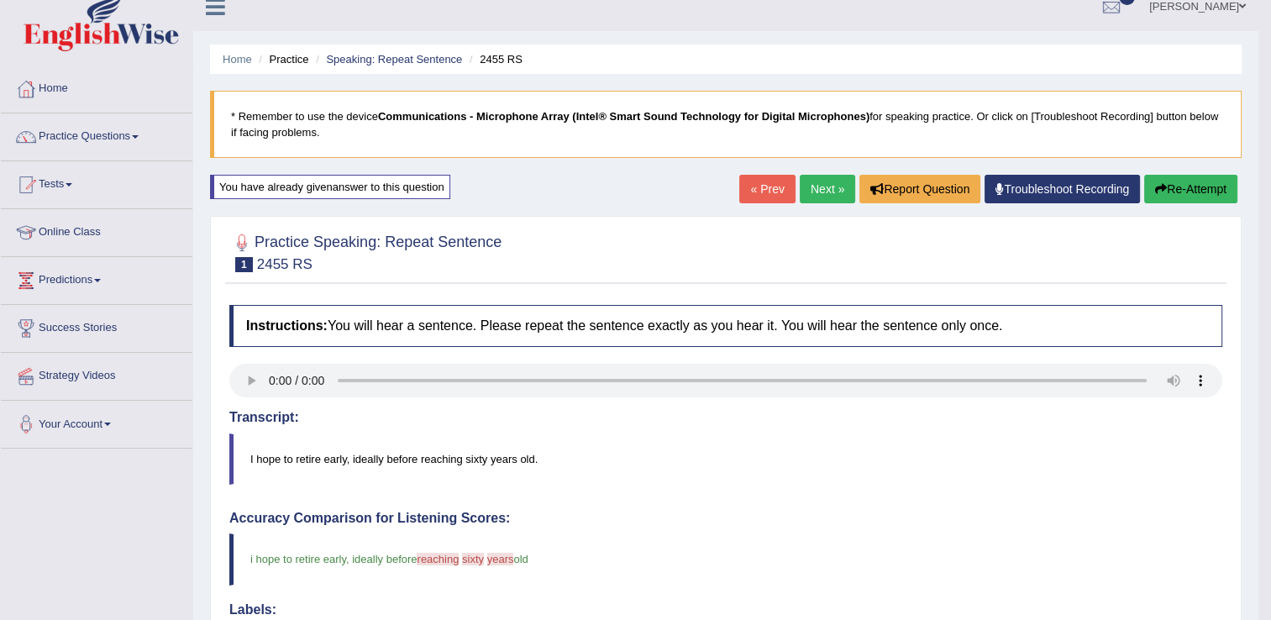
scroll to position [13, 0]
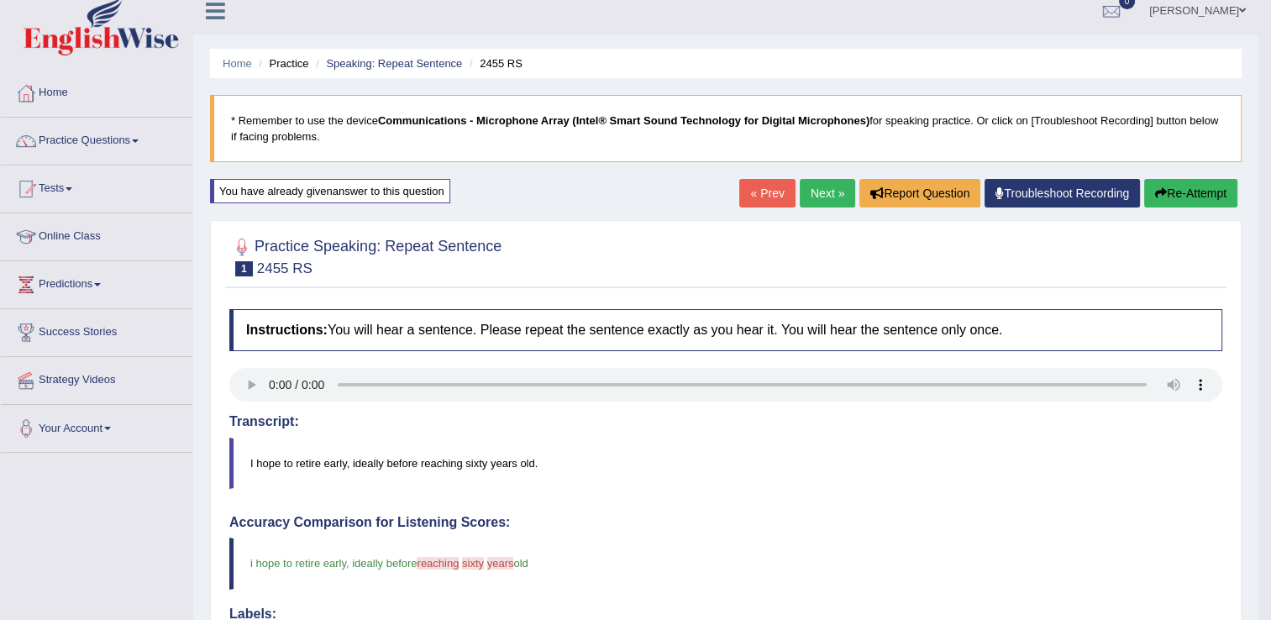
click at [1180, 176] on div "Home Practice Speaking: Repeat Sentence 2455 RS * Remember to use the device Co…" at bounding box center [725, 546] width 1065 height 1118
click at [1180, 185] on button "Re-Attempt" at bounding box center [1190, 193] width 93 height 29
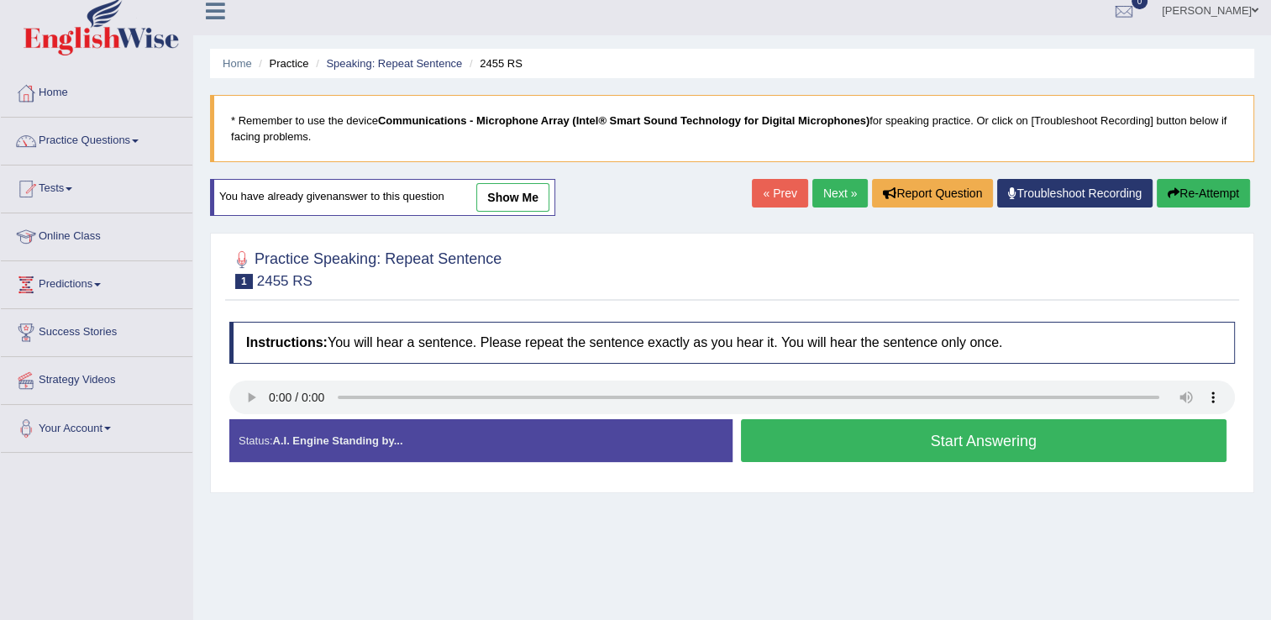
click at [864, 446] on button "Start Answering" at bounding box center [984, 440] width 486 height 43
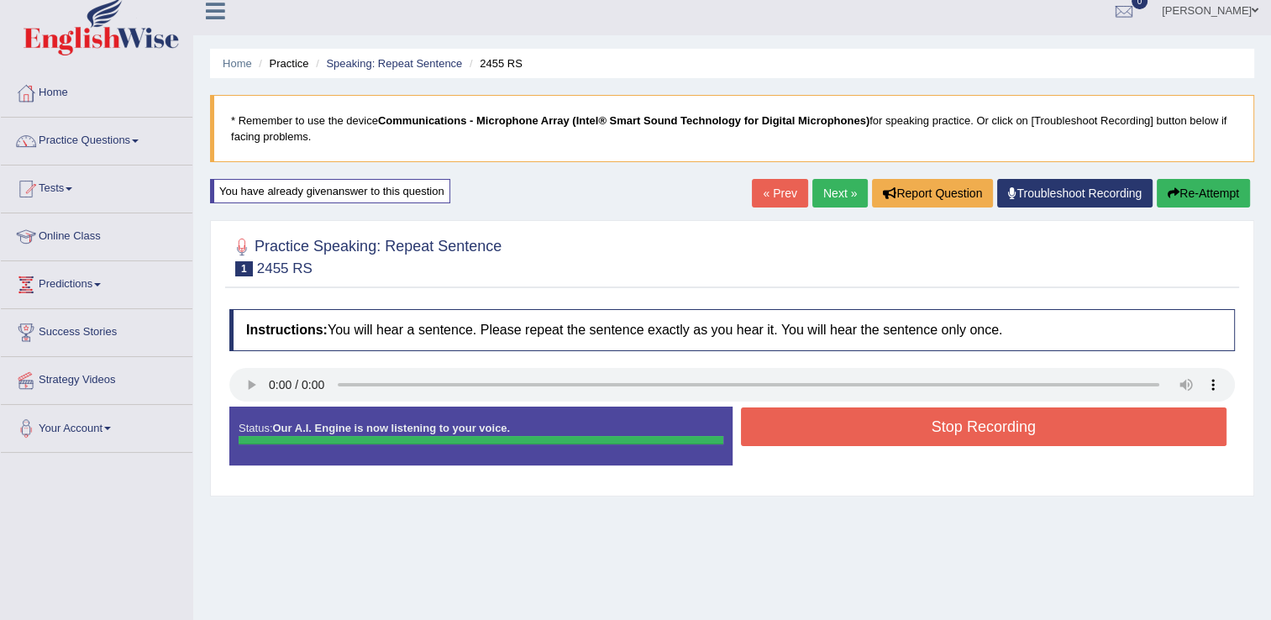
click at [864, 444] on button "Stop Recording" at bounding box center [984, 426] width 486 height 39
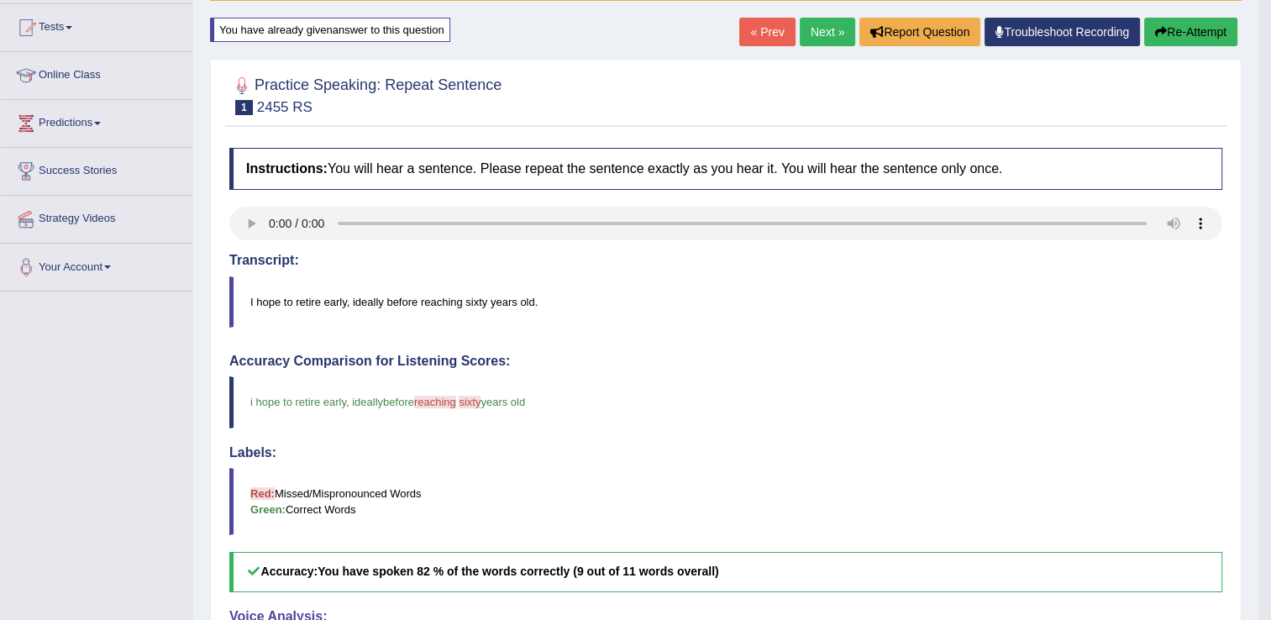
scroll to position [8, 0]
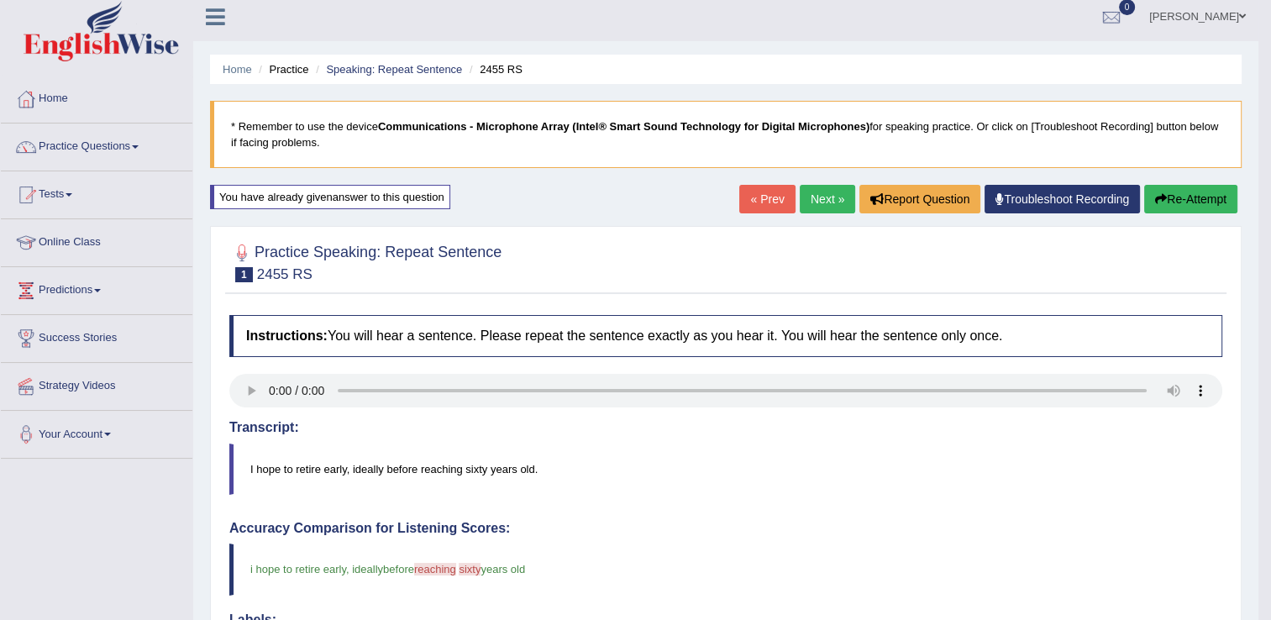
click at [1183, 193] on button "Re-Attempt" at bounding box center [1190, 199] width 93 height 29
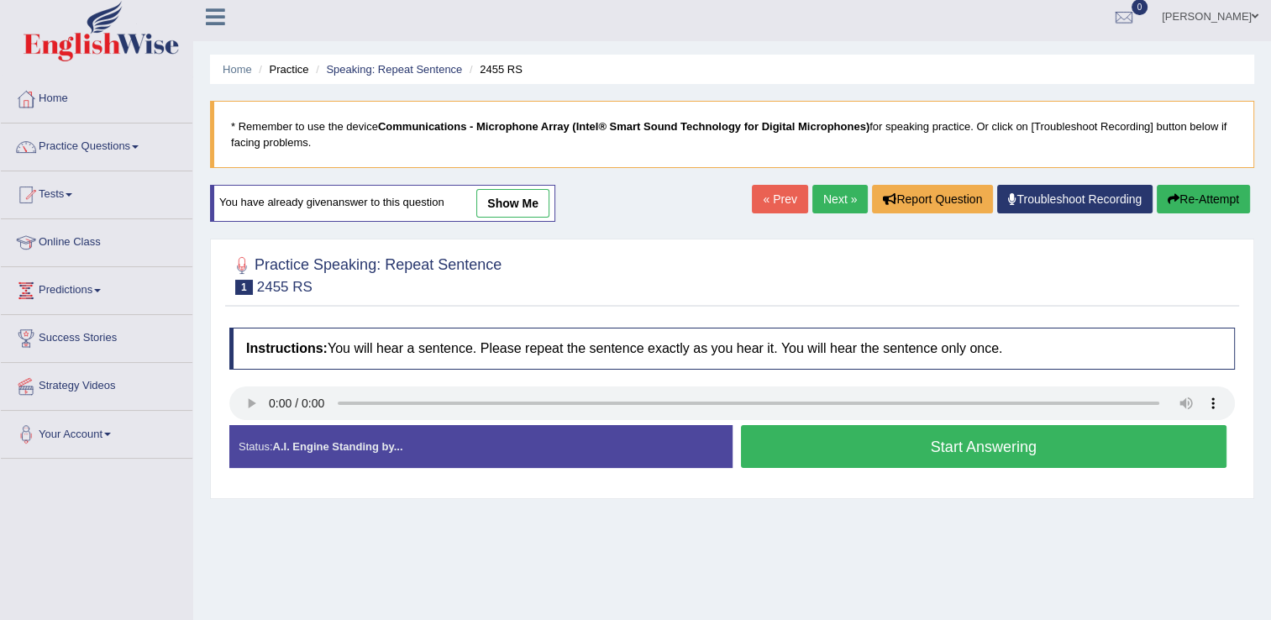
click at [783, 455] on button "Start Answering" at bounding box center [984, 446] width 486 height 43
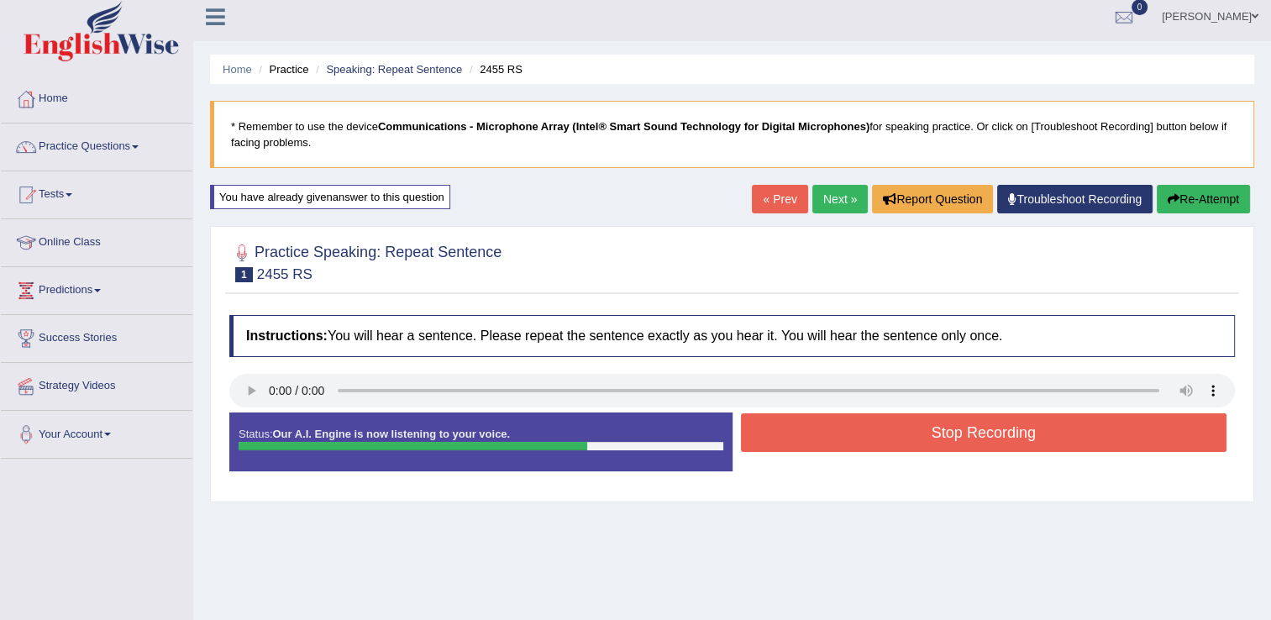
click at [801, 423] on button "Stop Recording" at bounding box center [984, 432] width 486 height 39
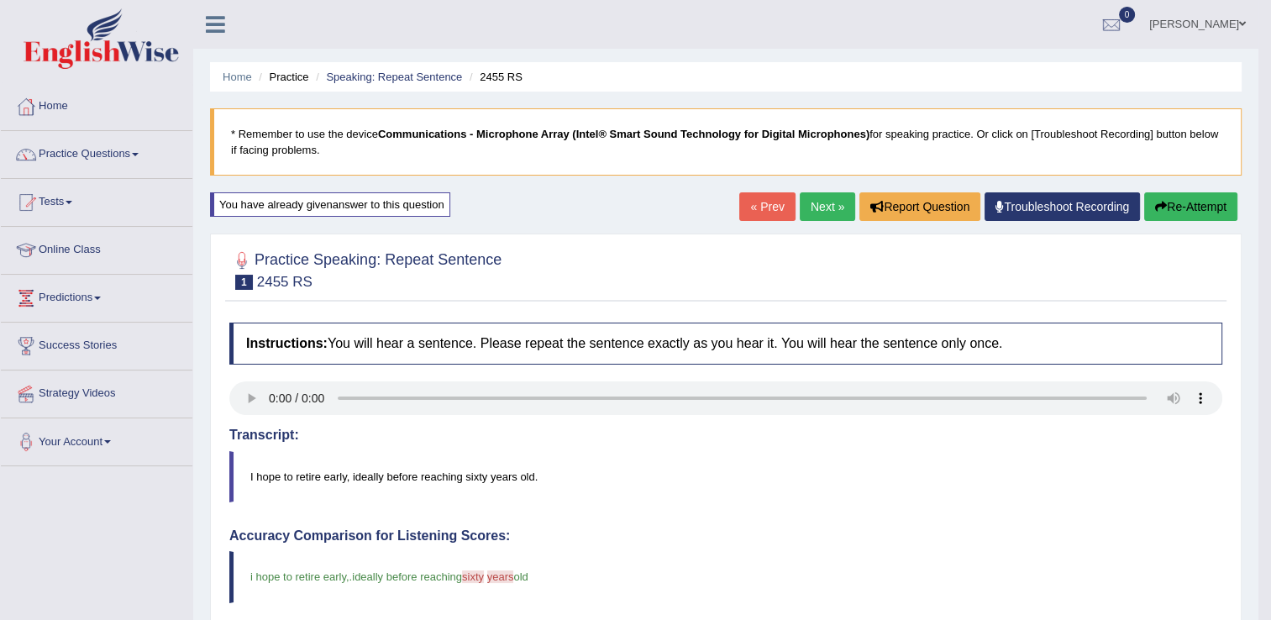
click at [1167, 197] on button "Re-Attempt" at bounding box center [1190, 206] width 93 height 29
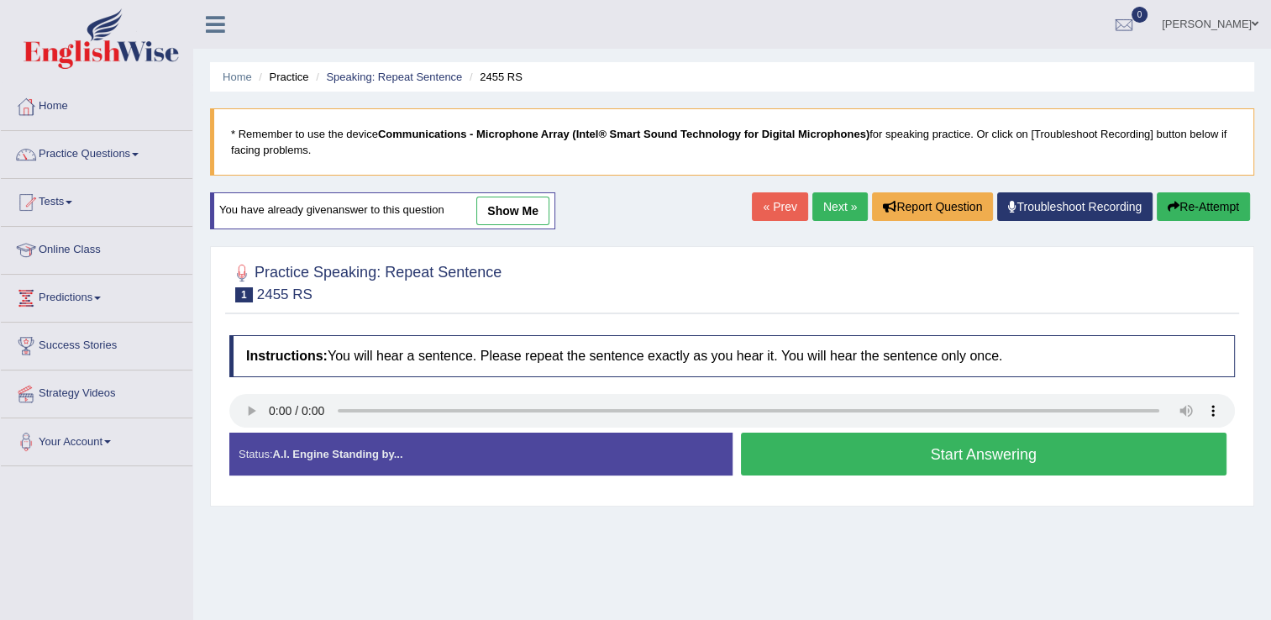
click at [872, 458] on button "Start Answering" at bounding box center [984, 454] width 486 height 43
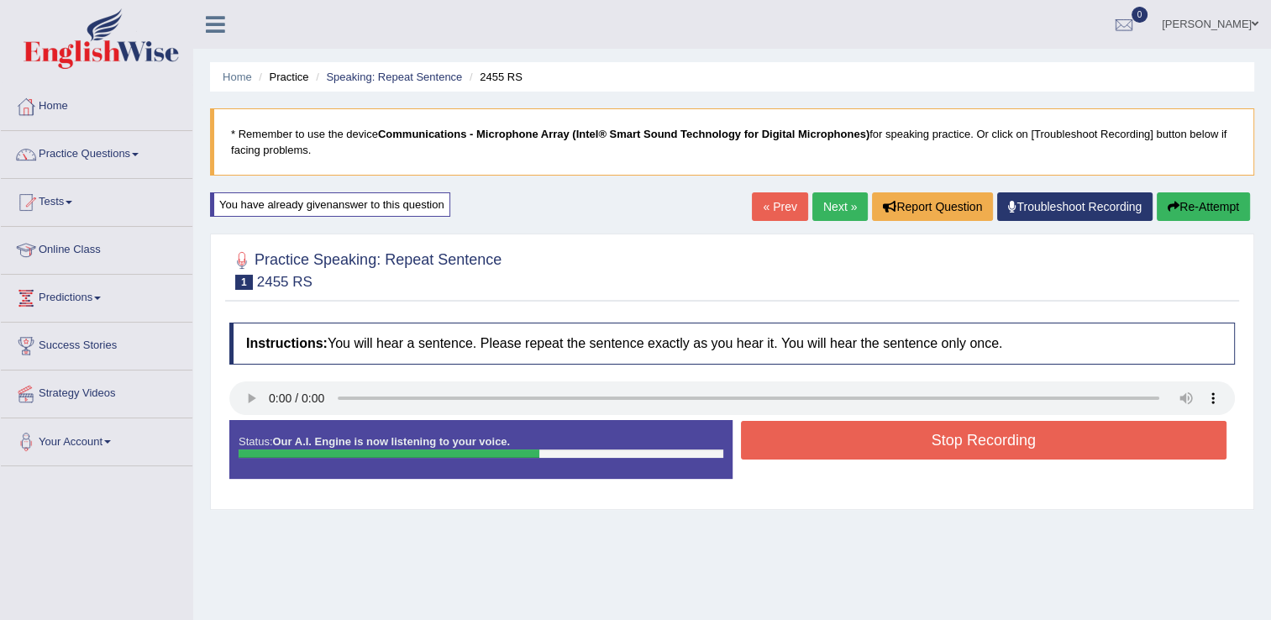
click at [881, 437] on button "Stop Recording" at bounding box center [984, 440] width 486 height 39
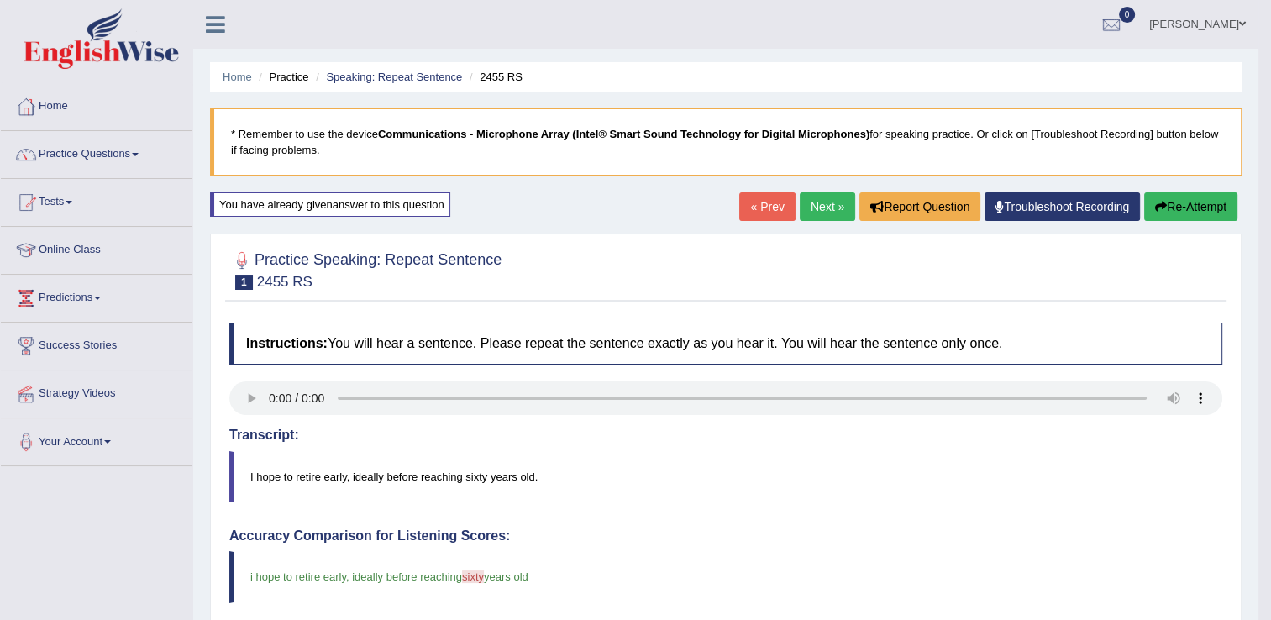
click at [1210, 199] on button "Re-Attempt" at bounding box center [1190, 206] width 93 height 29
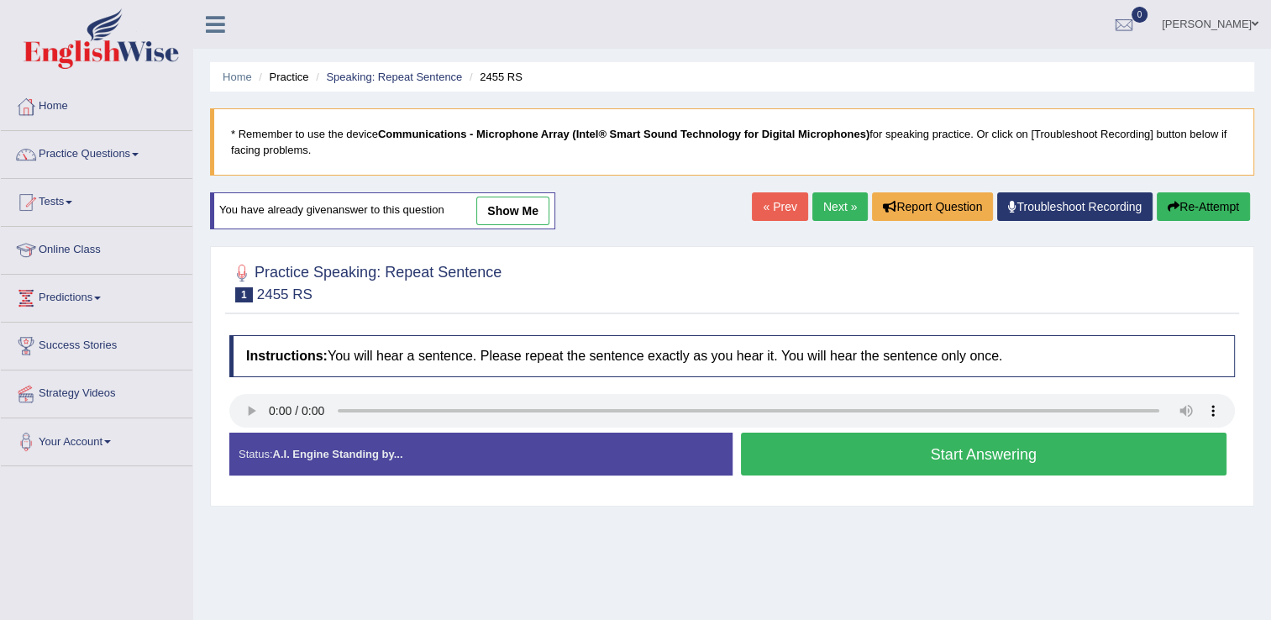
click at [828, 463] on button "Start Answering" at bounding box center [984, 454] width 486 height 43
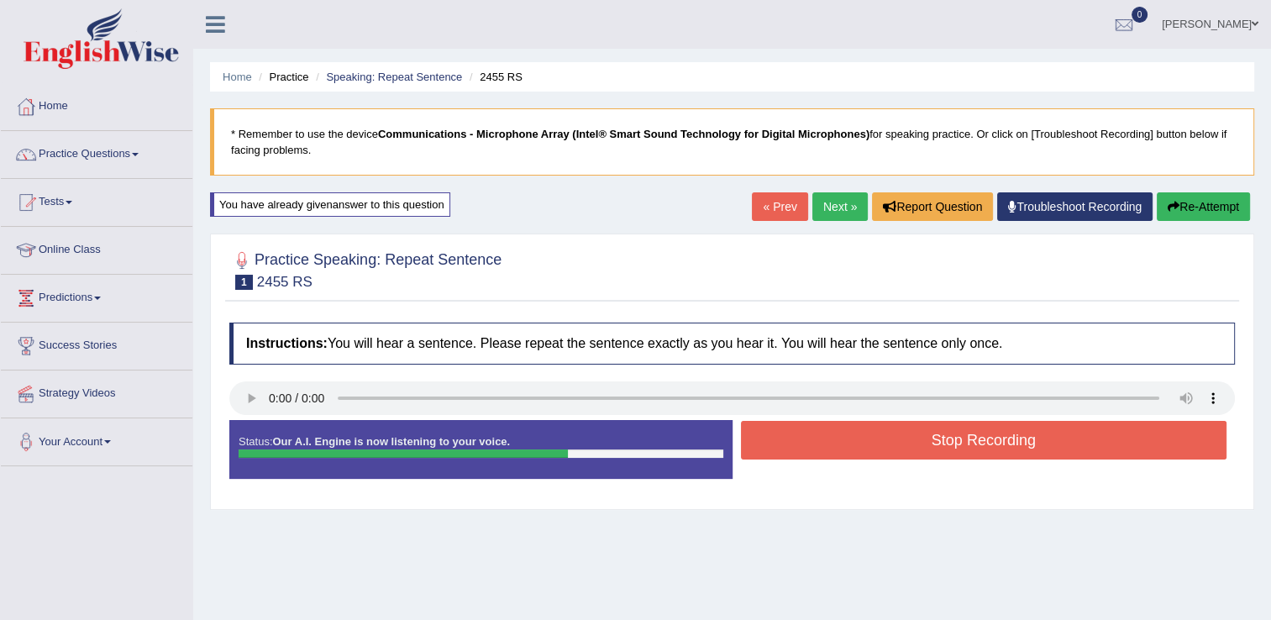
click at [854, 452] on button "Stop Recording" at bounding box center [984, 440] width 486 height 39
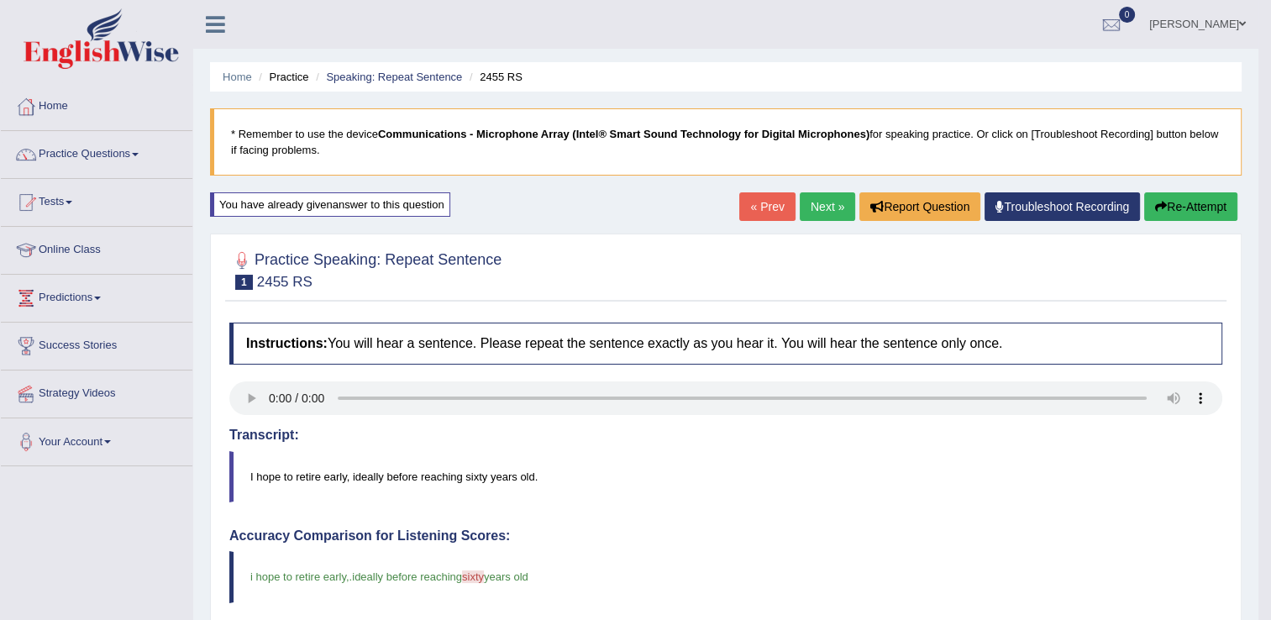
click at [814, 202] on link "Next »" at bounding box center [827, 206] width 55 height 29
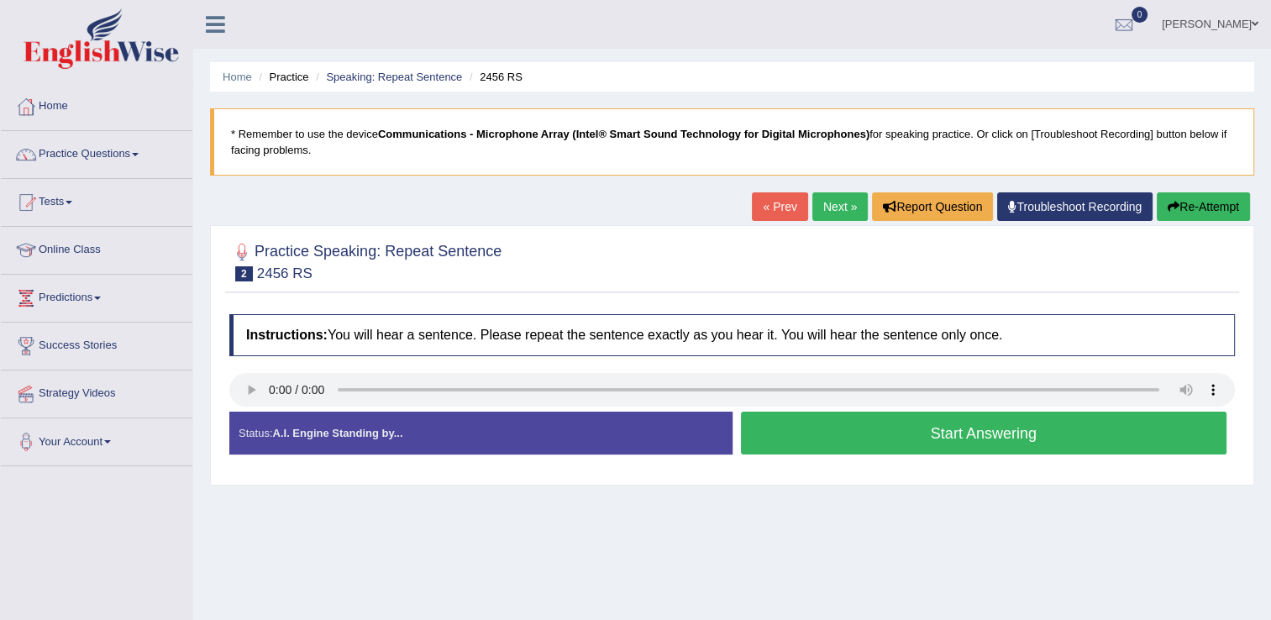
click at [836, 434] on button "Start Answering" at bounding box center [984, 433] width 486 height 43
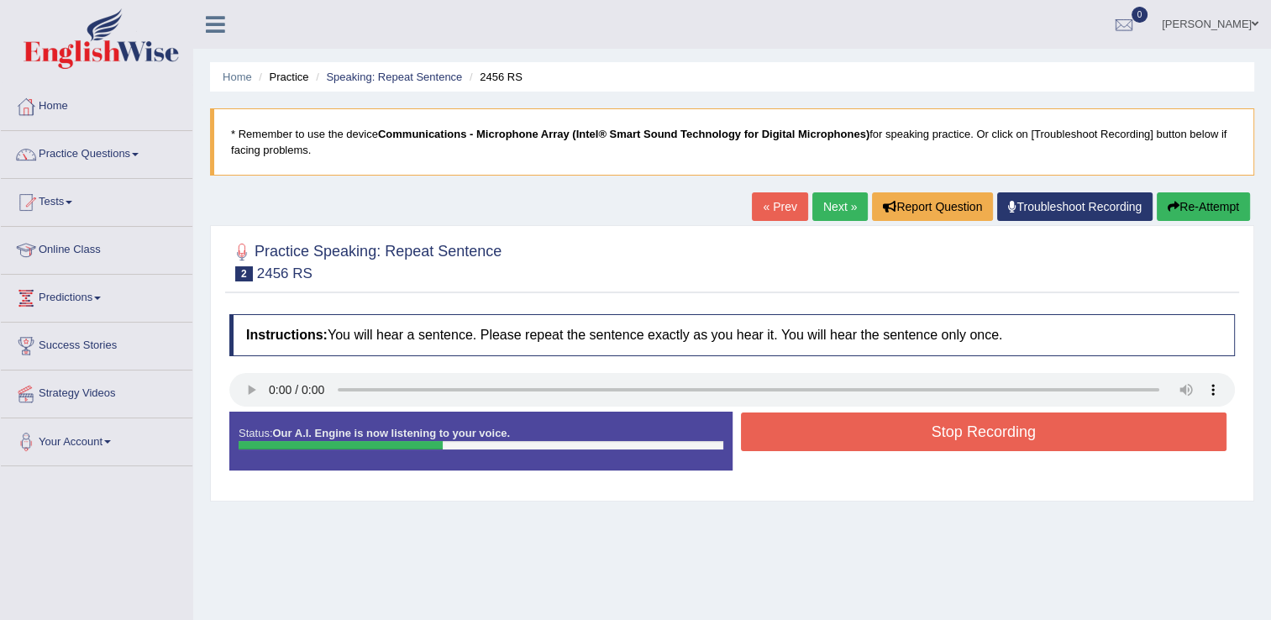
click at [836, 434] on button "Stop Recording" at bounding box center [984, 432] width 486 height 39
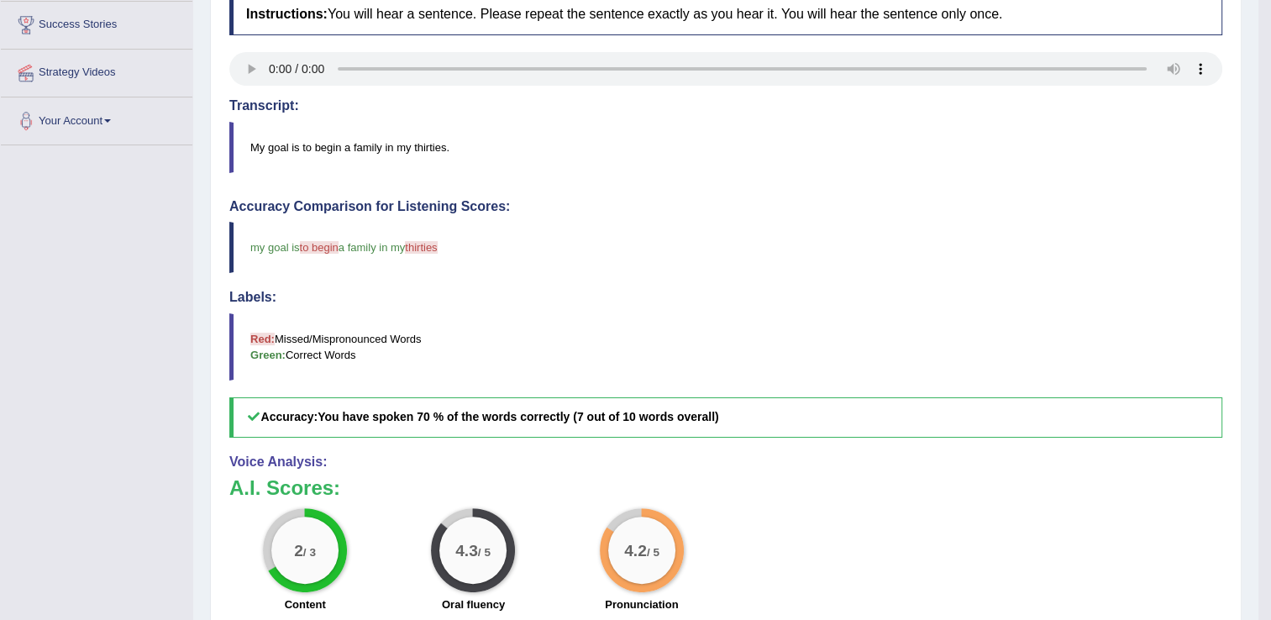
scroll to position [7, 0]
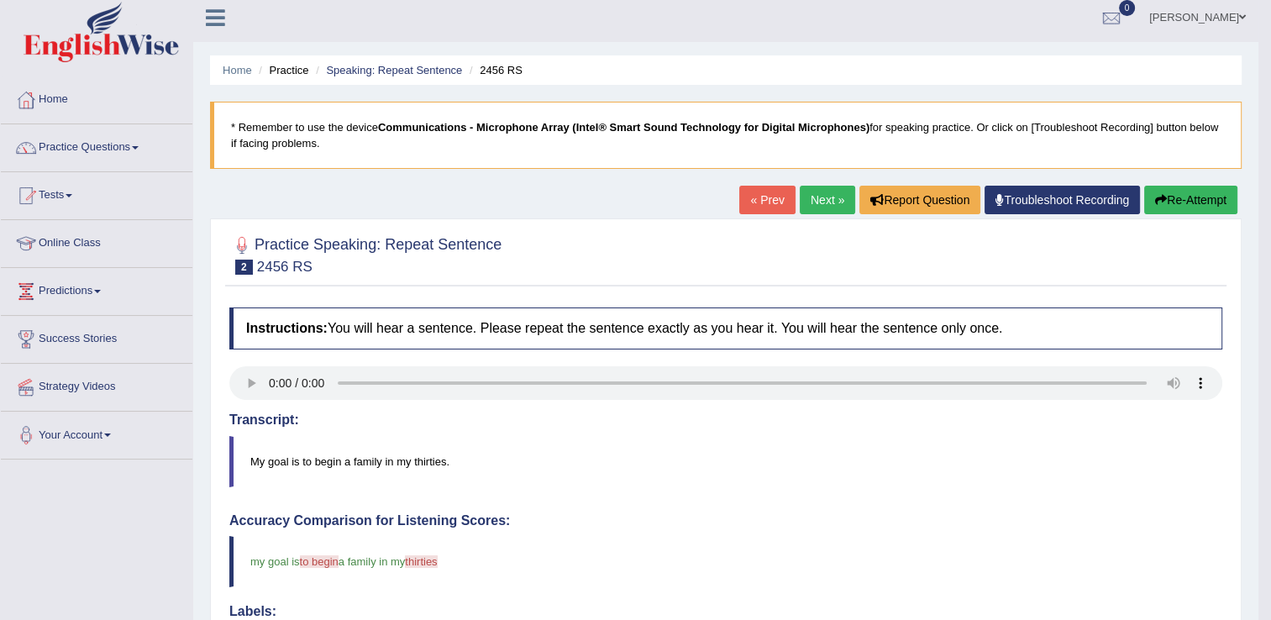
click at [1165, 202] on button "Re-Attempt" at bounding box center [1190, 200] width 93 height 29
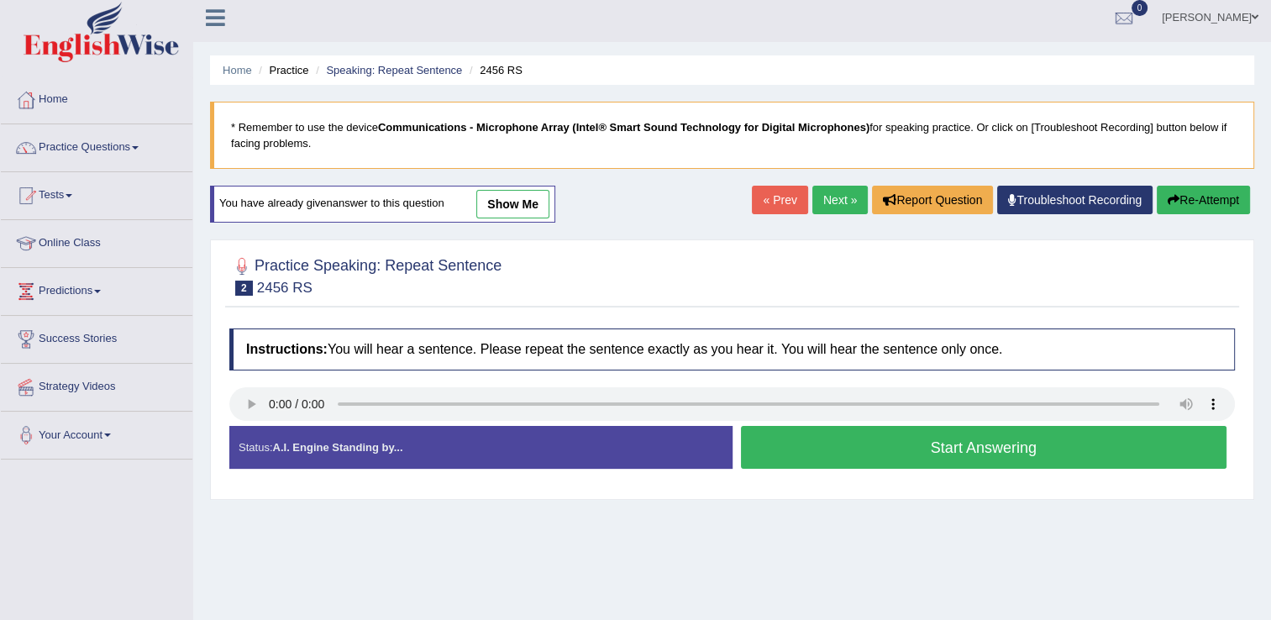
click at [756, 444] on button "Start Answering" at bounding box center [984, 447] width 486 height 43
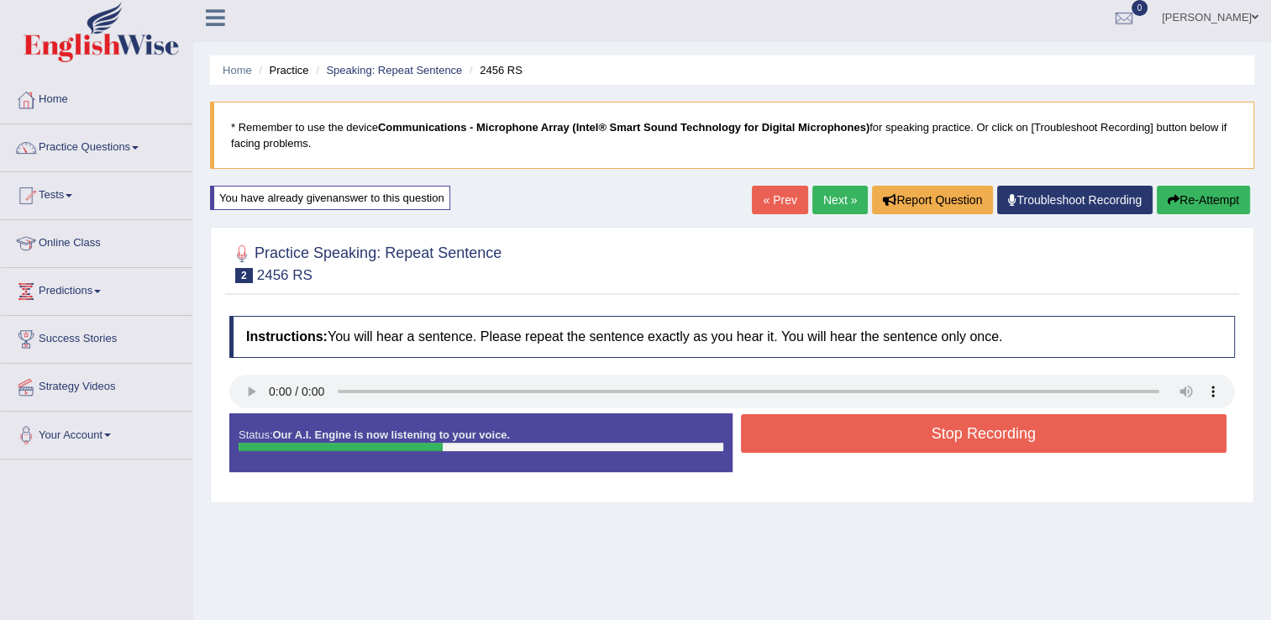
click at [756, 444] on button "Stop Recording" at bounding box center [984, 433] width 486 height 39
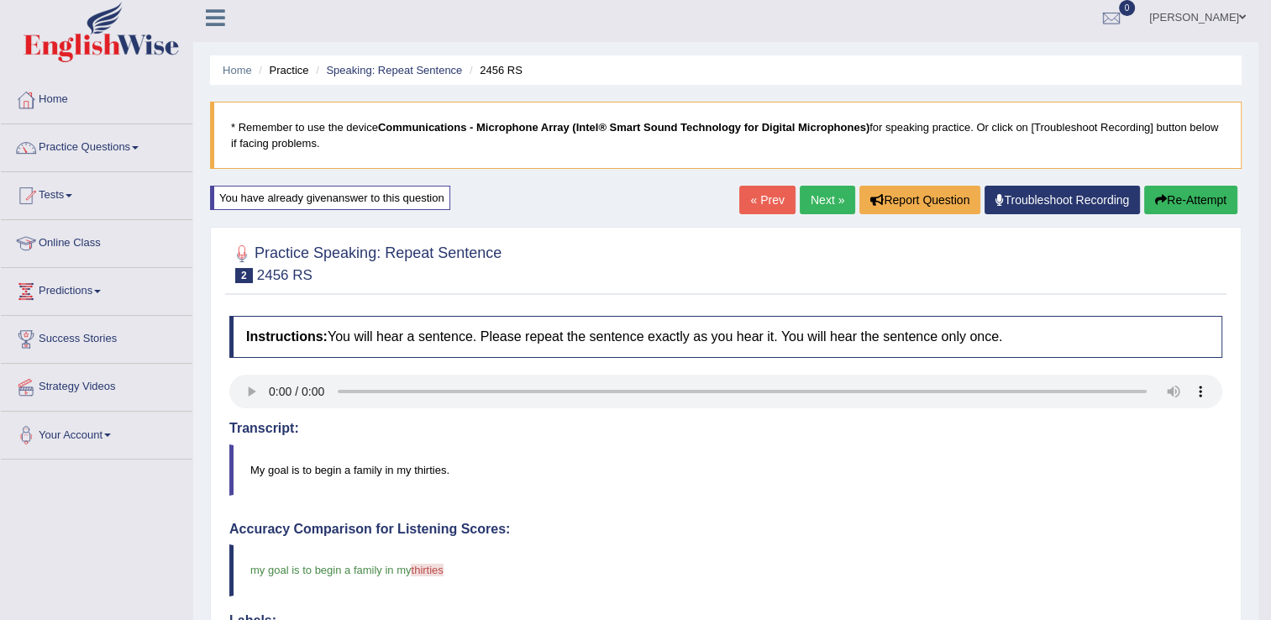
drag, startPoint x: 1276, startPoint y: 275, endPoint x: 1276, endPoint y: 345, distance: 70.6
click at [1182, 186] on button "Re-Attempt" at bounding box center [1190, 200] width 93 height 29
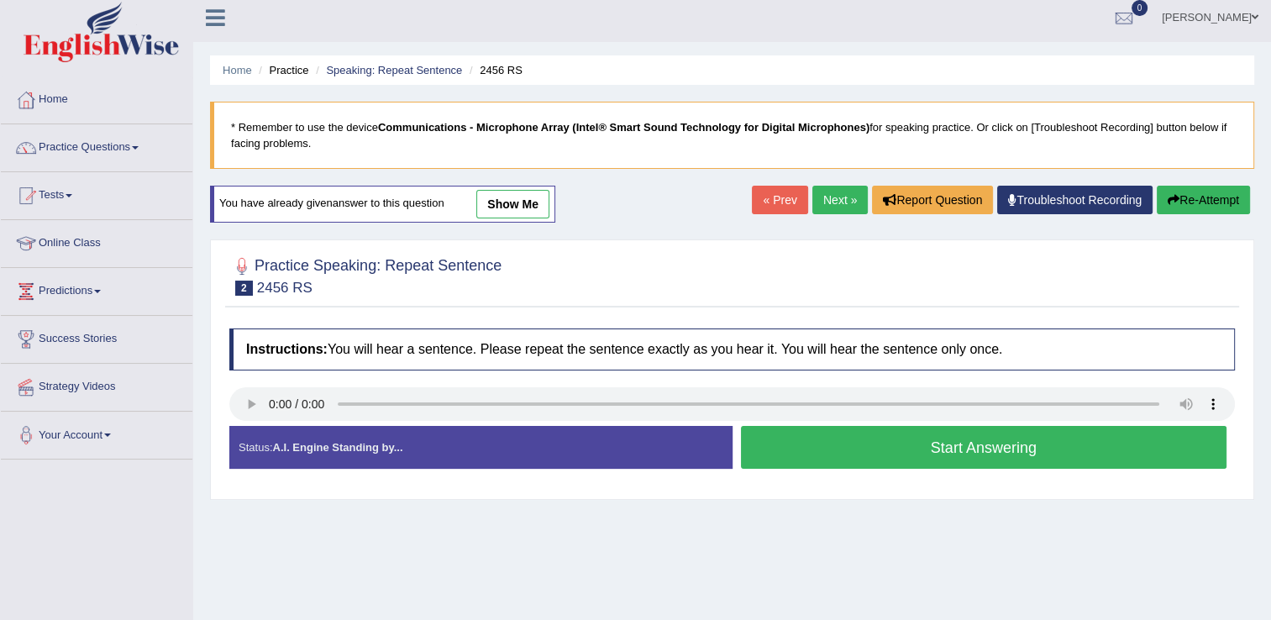
click at [837, 452] on button "Start Answering" at bounding box center [984, 447] width 486 height 43
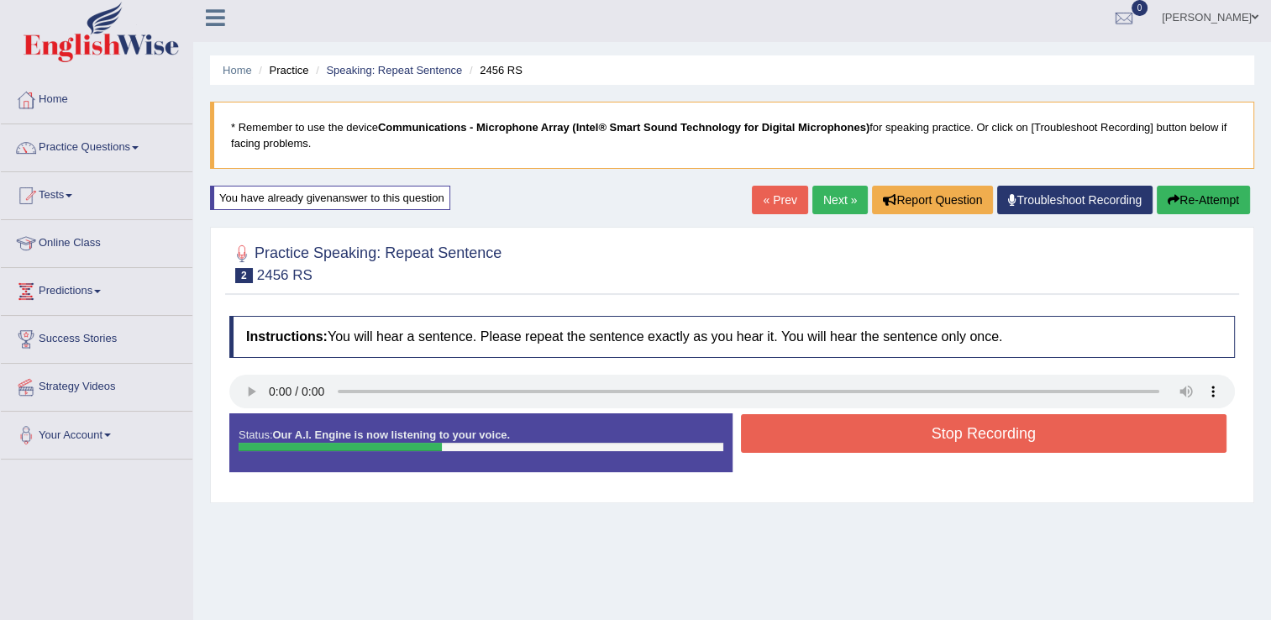
click at [857, 437] on button "Stop Recording" at bounding box center [984, 433] width 486 height 39
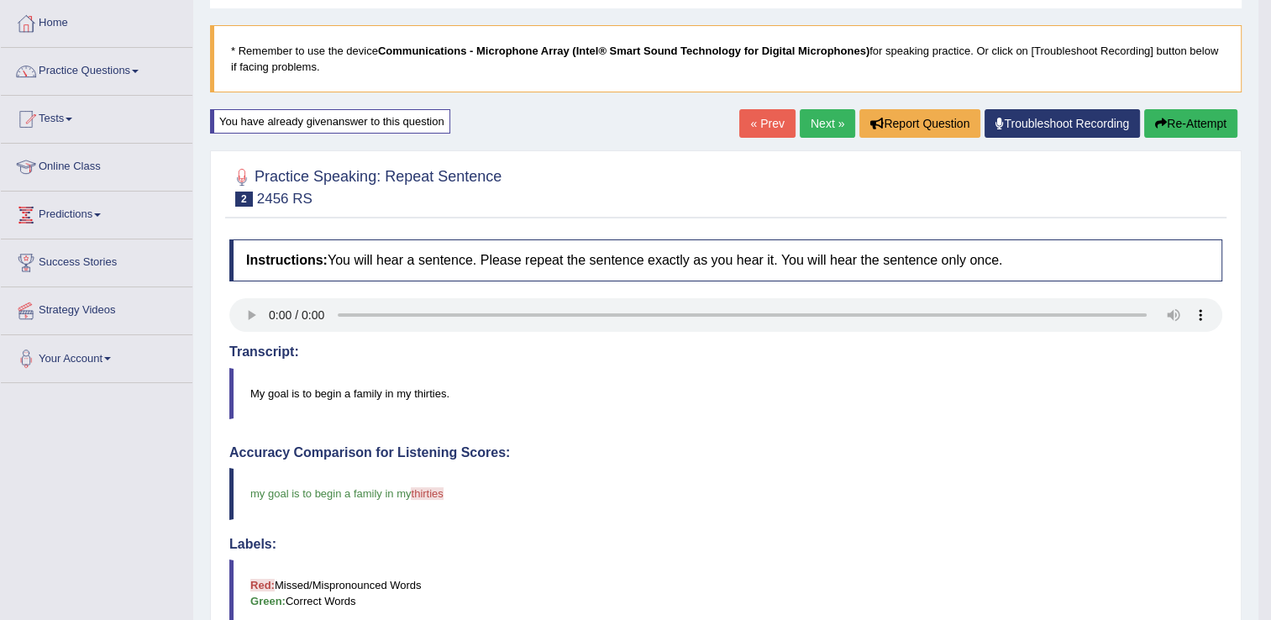
scroll to position [50, 0]
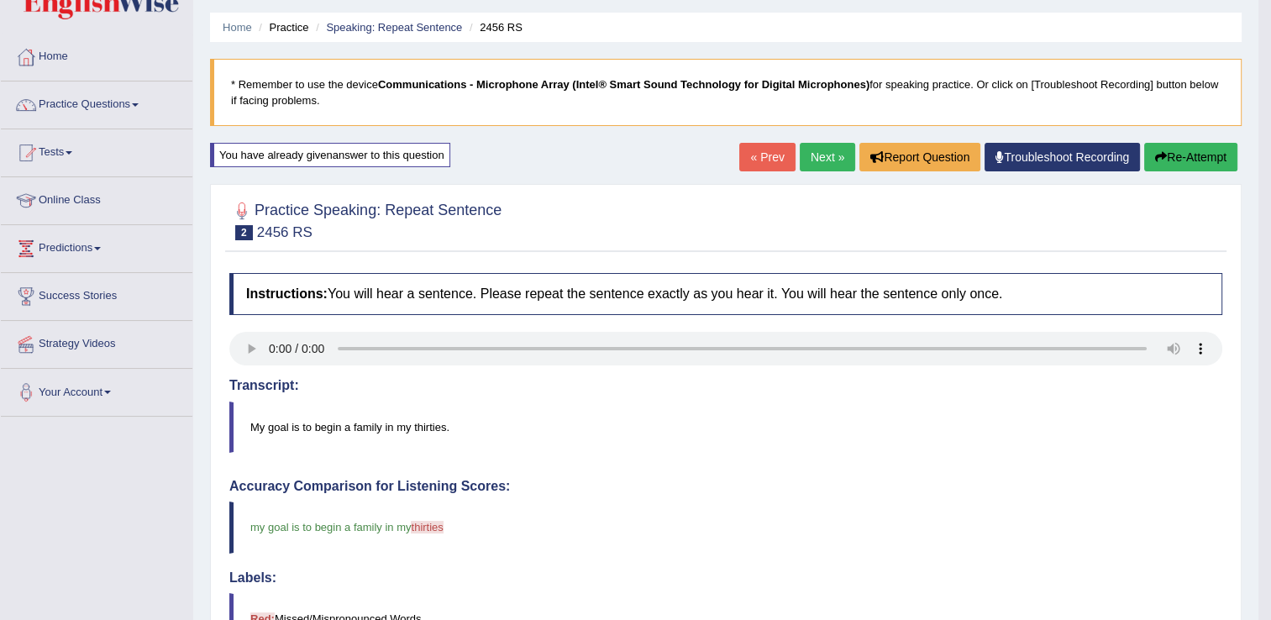
click at [1178, 153] on button "Re-Attempt" at bounding box center [1190, 157] width 93 height 29
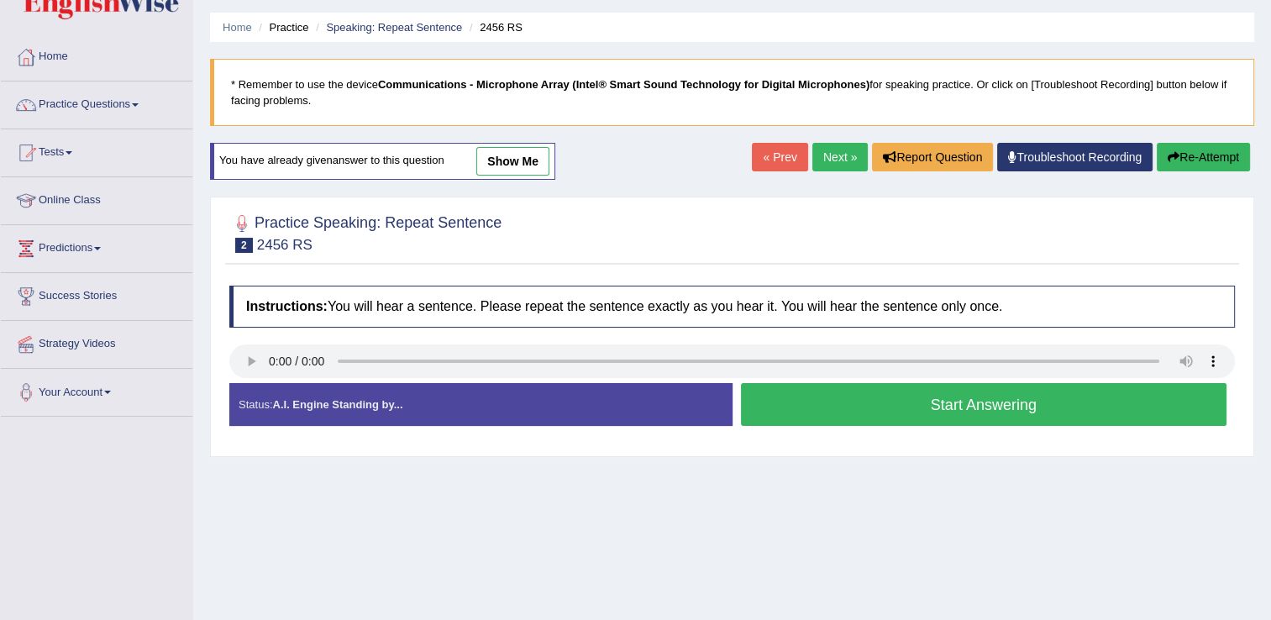
click at [825, 413] on button "Start Answering" at bounding box center [984, 404] width 486 height 43
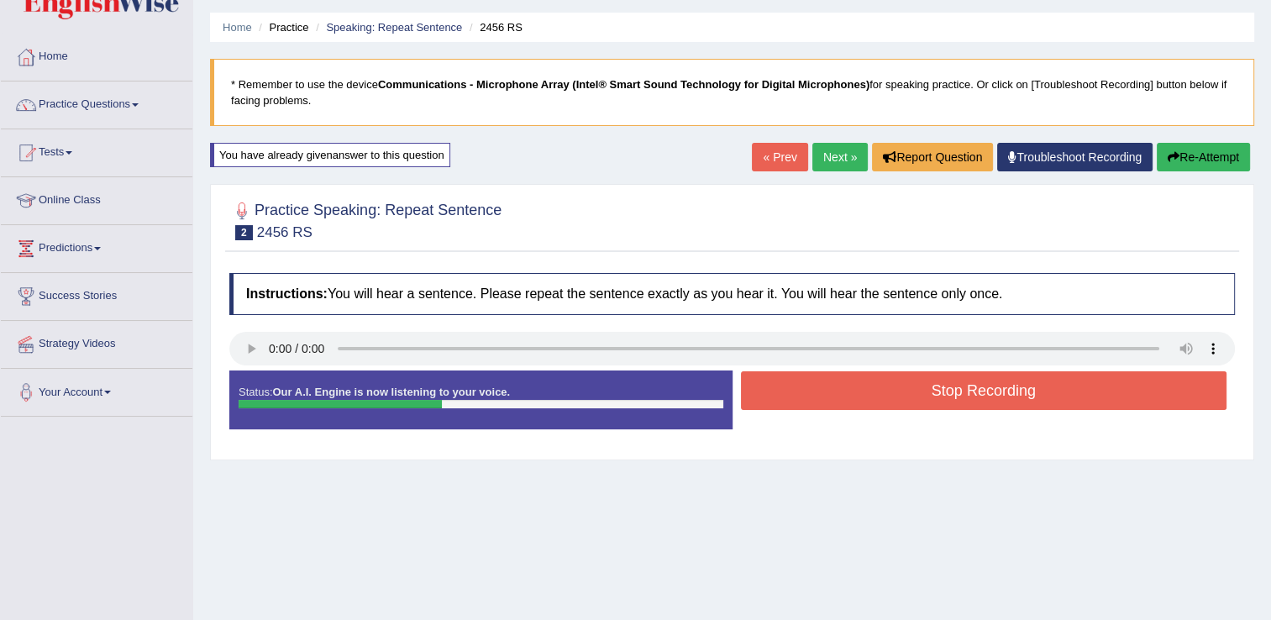
click at [830, 400] on button "Stop Recording" at bounding box center [984, 390] width 486 height 39
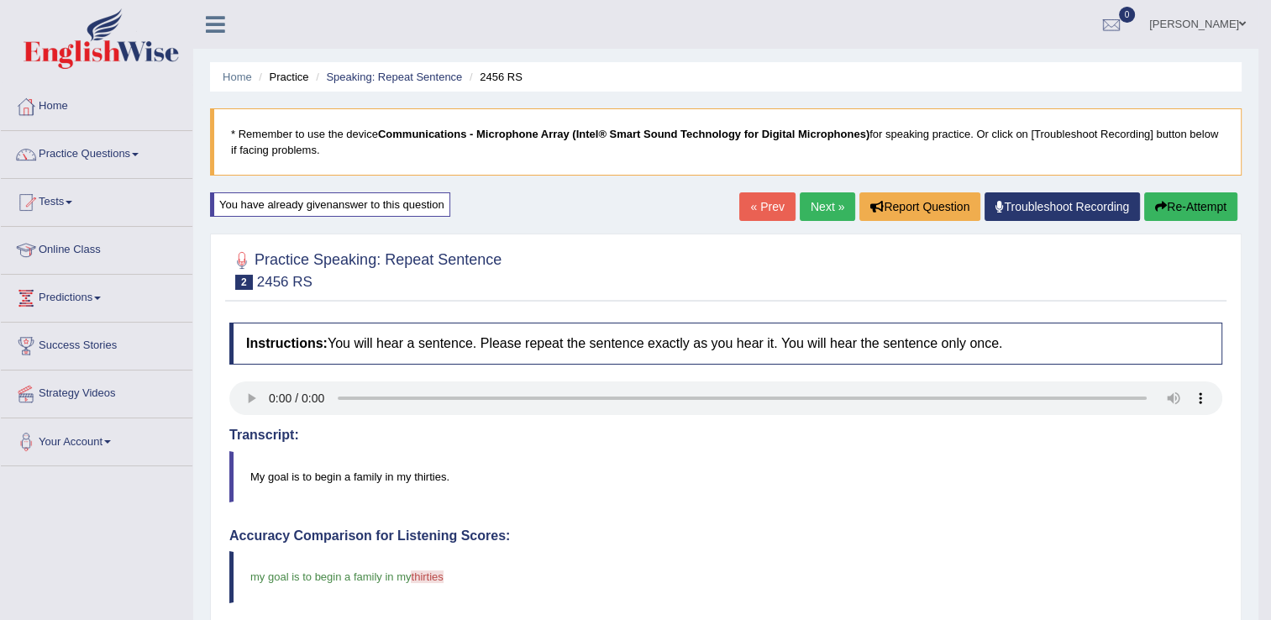
click at [823, 213] on link "Next »" at bounding box center [827, 206] width 55 height 29
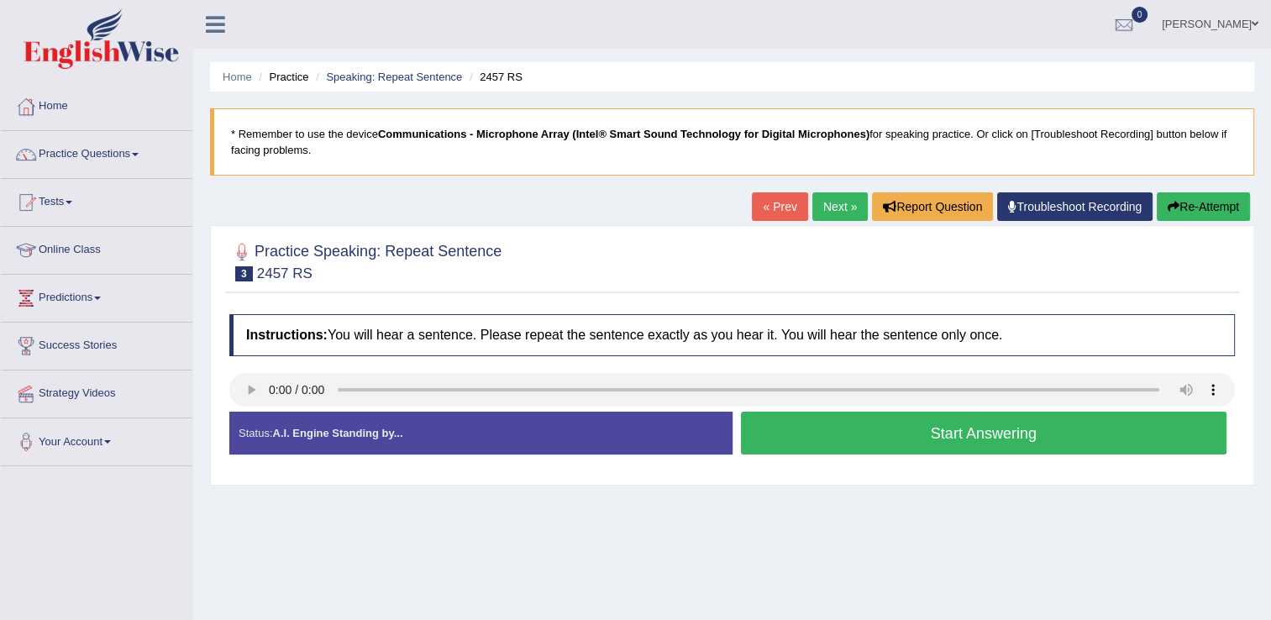
click at [854, 418] on button "Start Answering" at bounding box center [984, 433] width 486 height 43
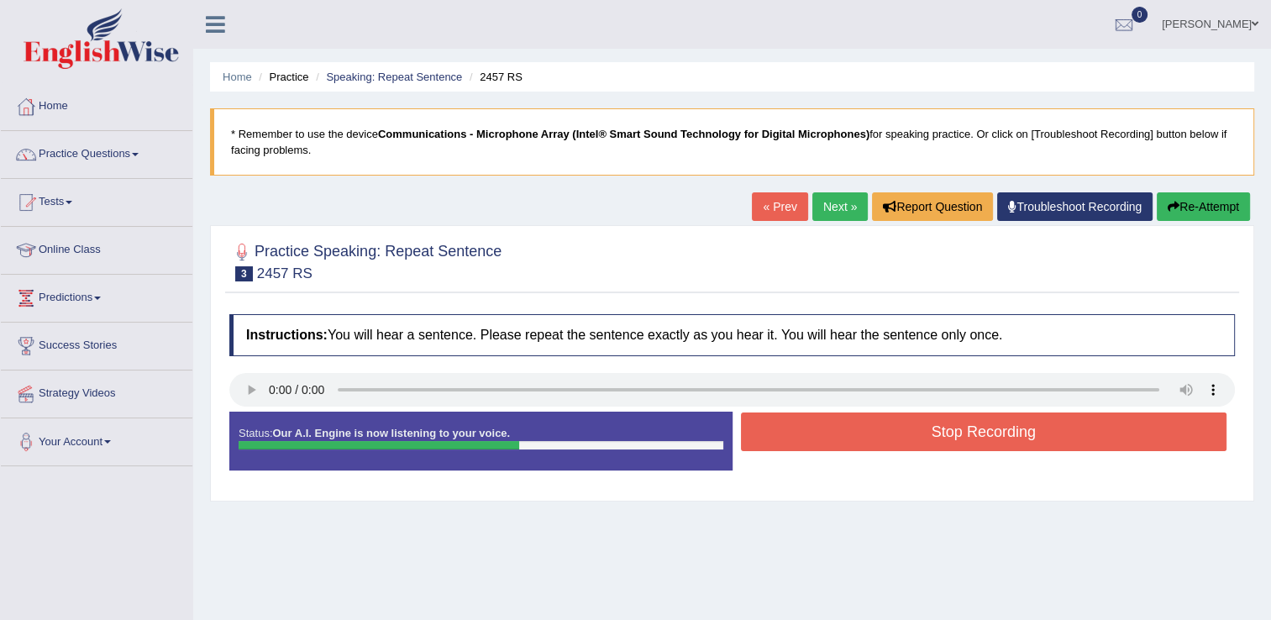
click at [854, 418] on button "Stop Recording" at bounding box center [984, 432] width 486 height 39
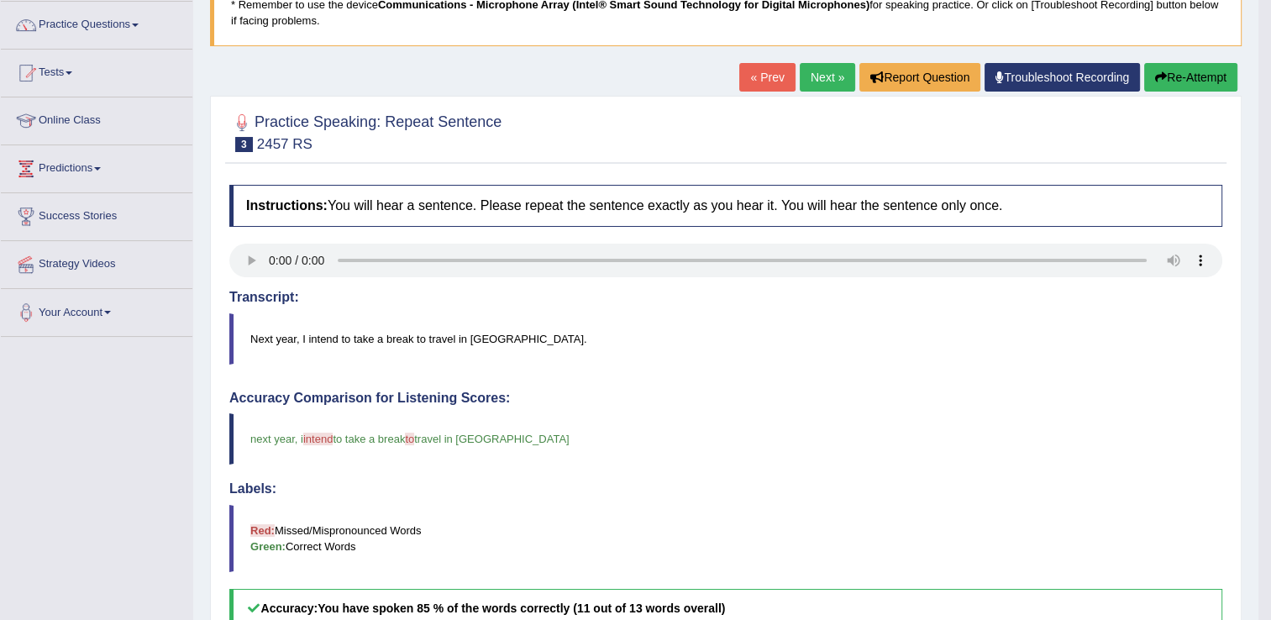
scroll to position [127, 0]
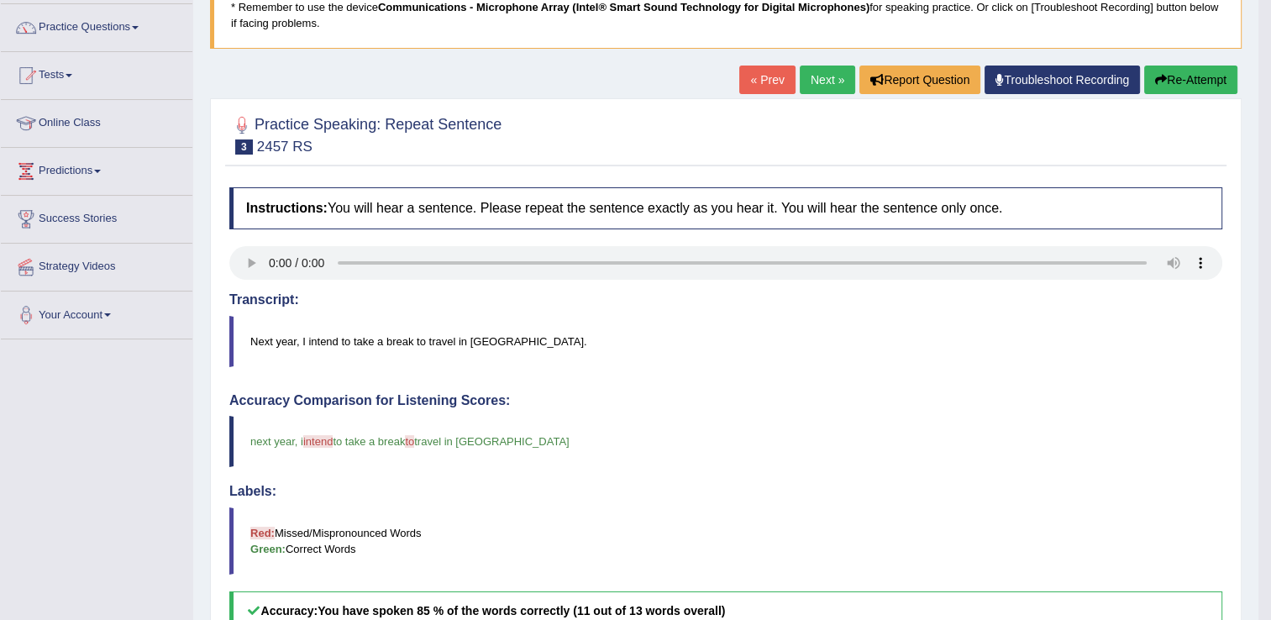
click at [1264, 284] on body "Toggle navigation Home Practice Questions Speaking Practice Read Aloud Repeat S…" at bounding box center [635, 183] width 1271 height 620
click at [1159, 75] on icon "button" at bounding box center [1161, 80] width 12 height 12
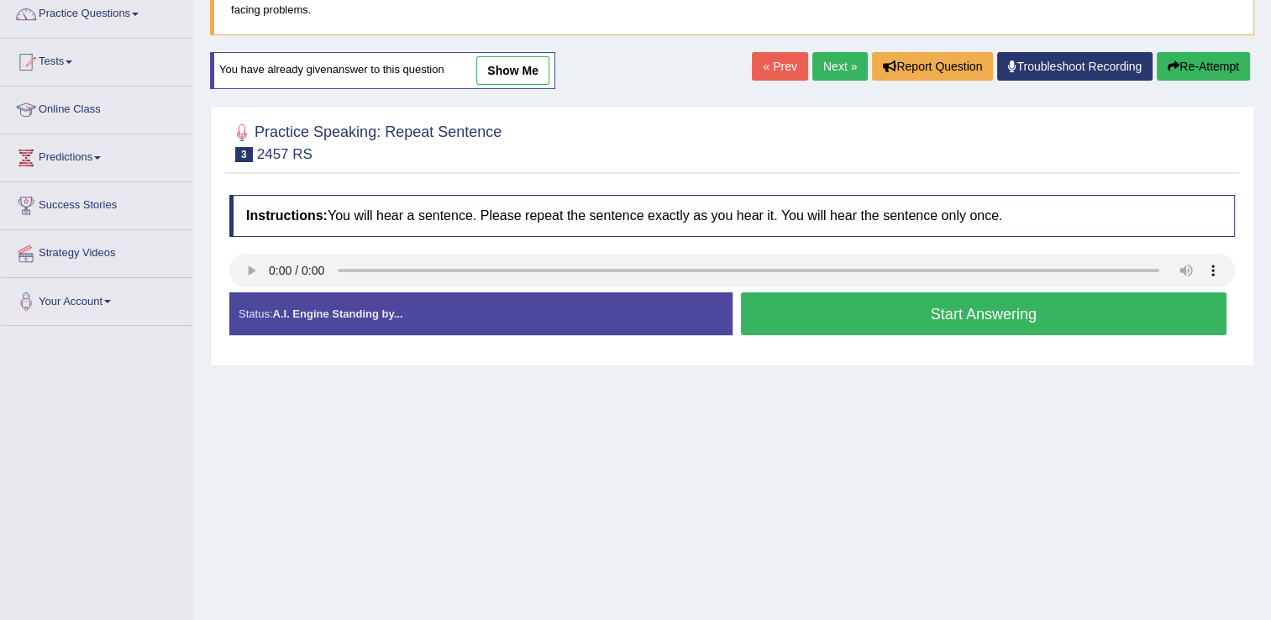
click at [798, 305] on button "Start Answering" at bounding box center [984, 313] width 486 height 43
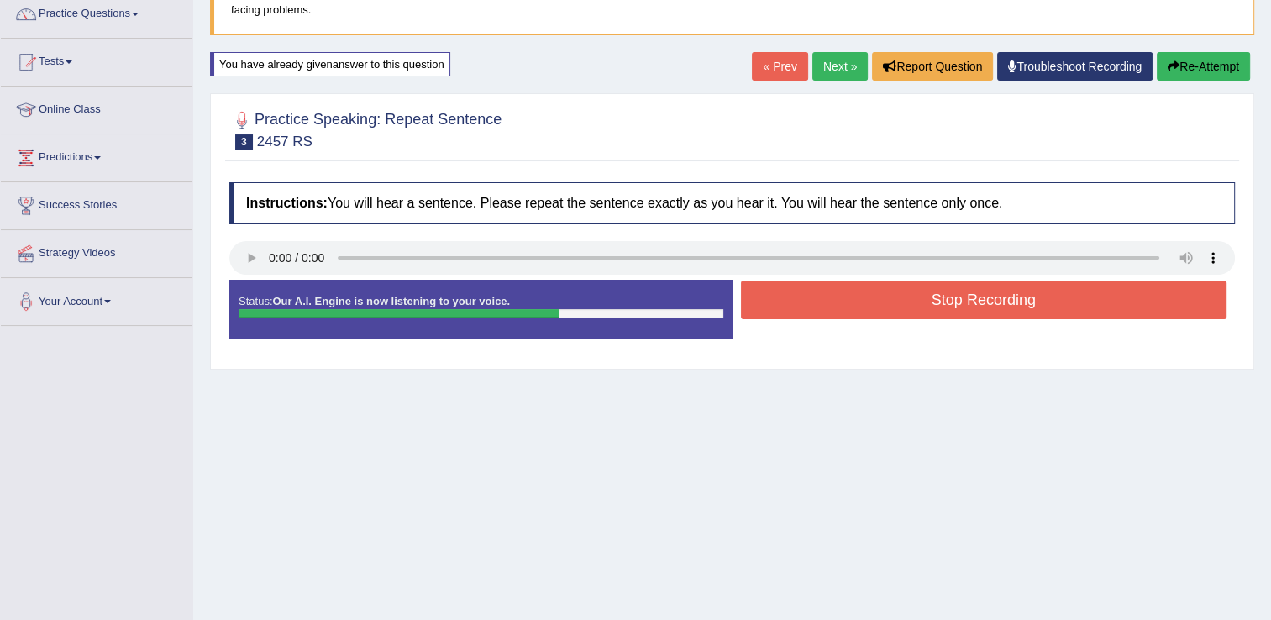
click at [798, 305] on button "Stop Recording" at bounding box center [984, 300] width 486 height 39
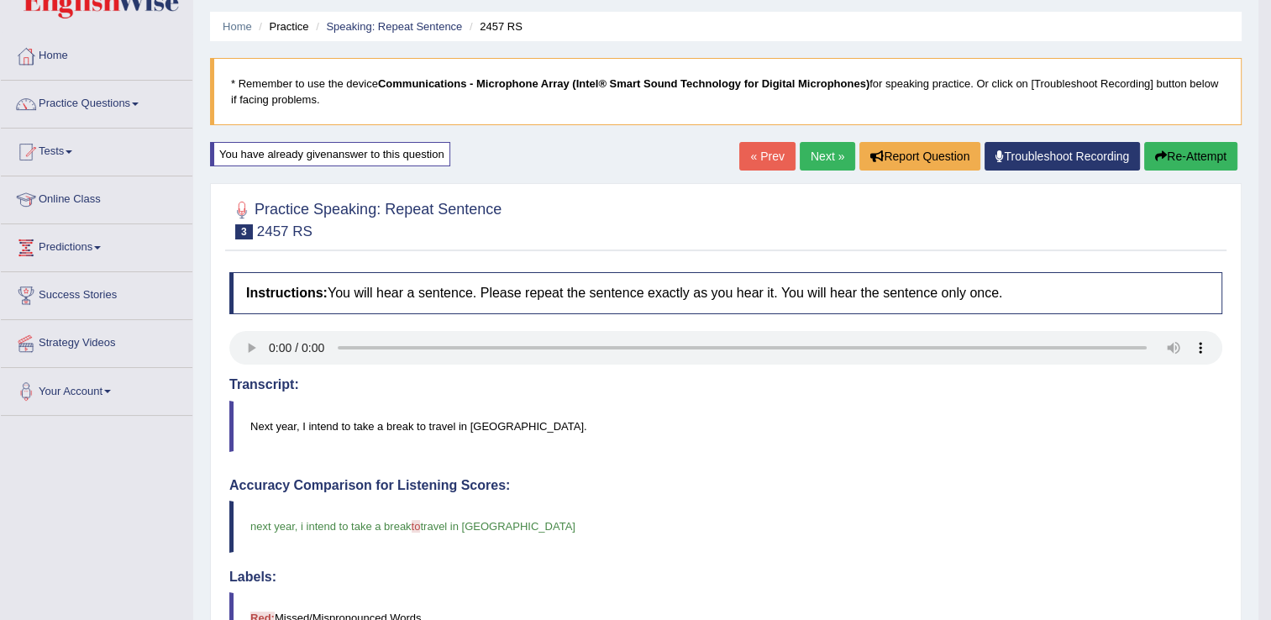
scroll to position [46, 0]
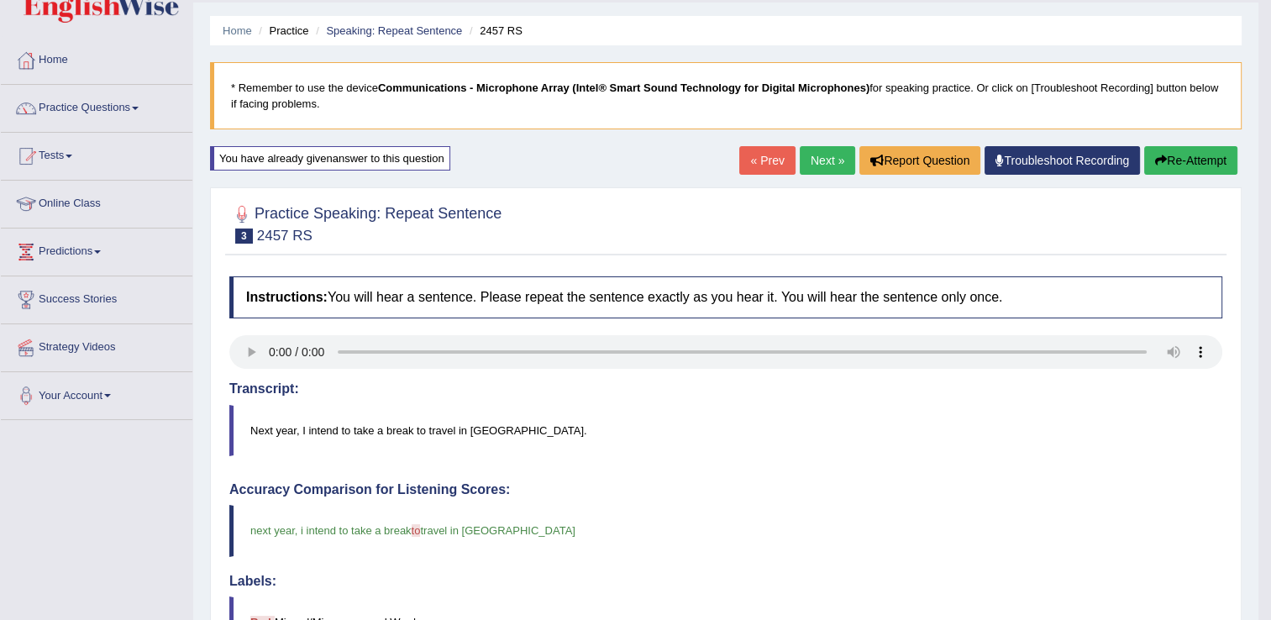
click at [1177, 161] on button "Re-Attempt" at bounding box center [1190, 160] width 93 height 29
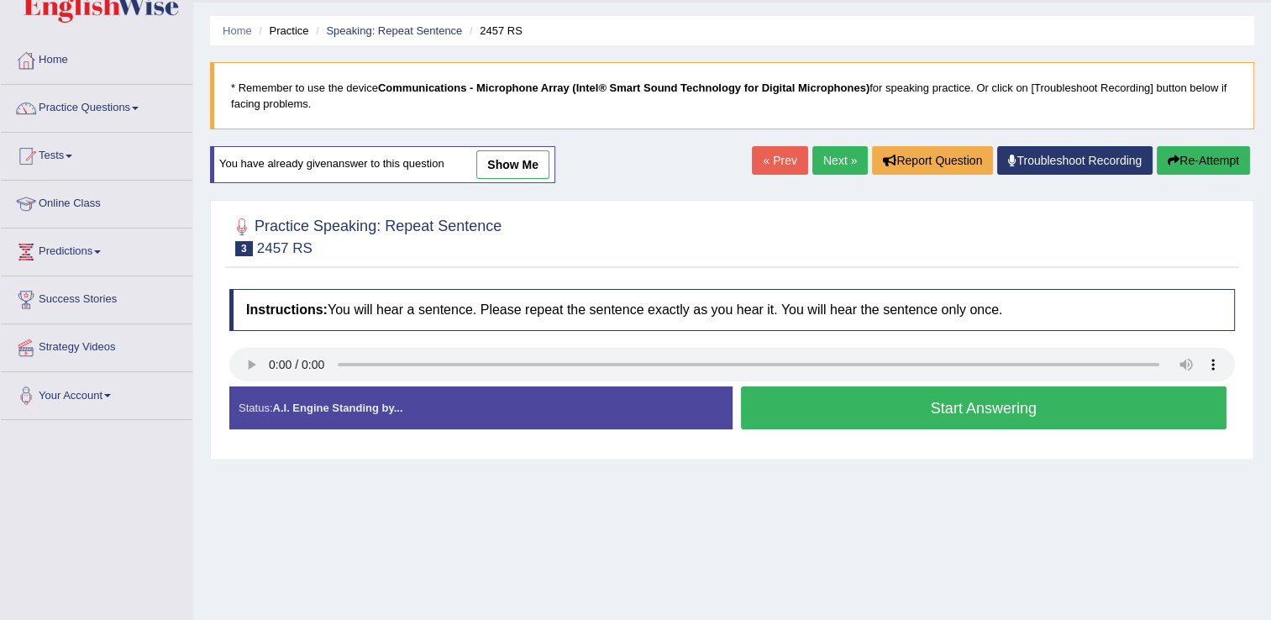
click at [888, 402] on button "Start Answering" at bounding box center [984, 407] width 486 height 43
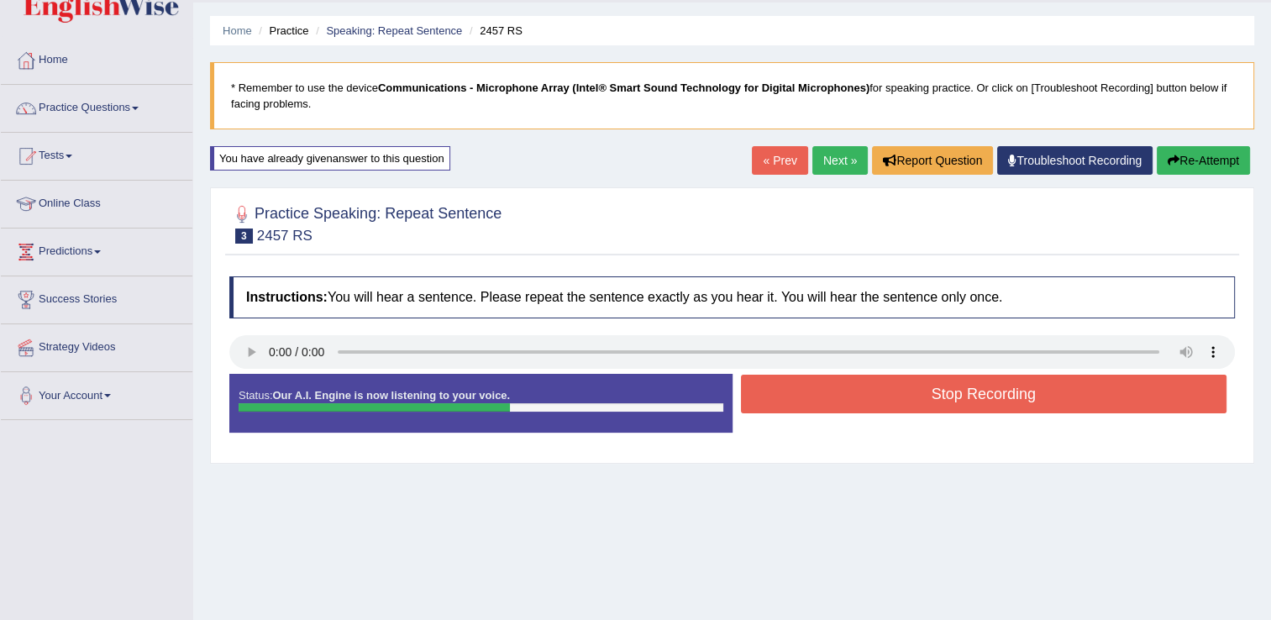
click at [888, 402] on button "Stop Recording" at bounding box center [984, 394] width 486 height 39
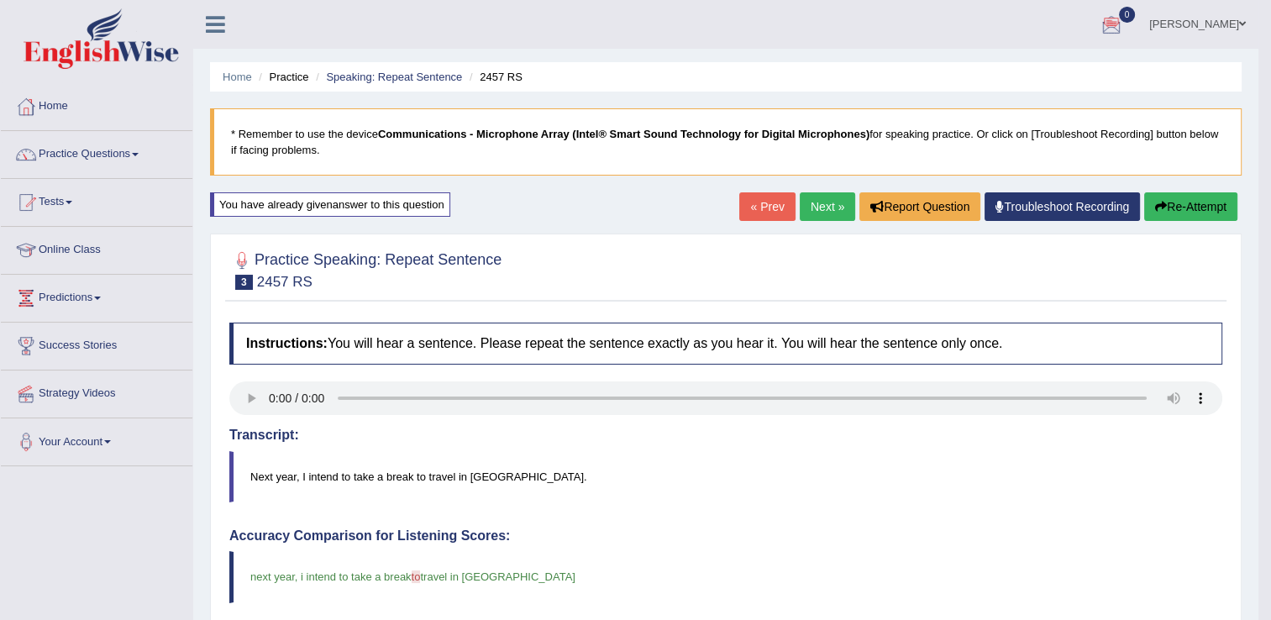
click at [1196, 203] on button "Re-Attempt" at bounding box center [1190, 206] width 93 height 29
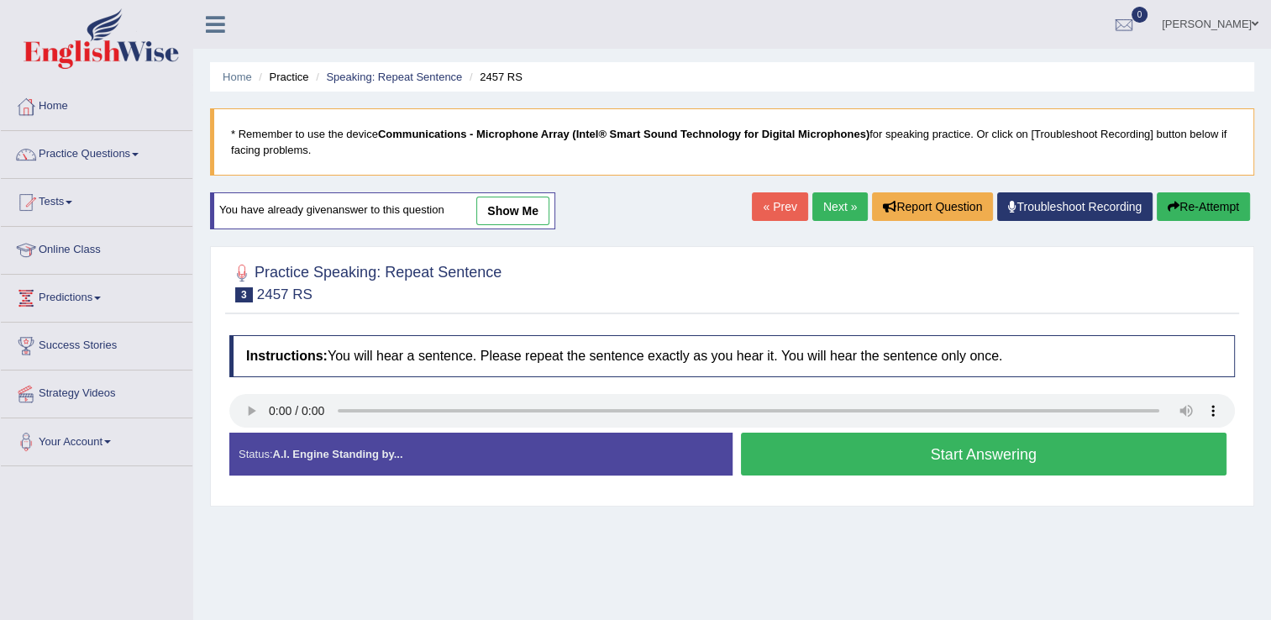
click at [924, 449] on button "Start Answering" at bounding box center [984, 454] width 486 height 43
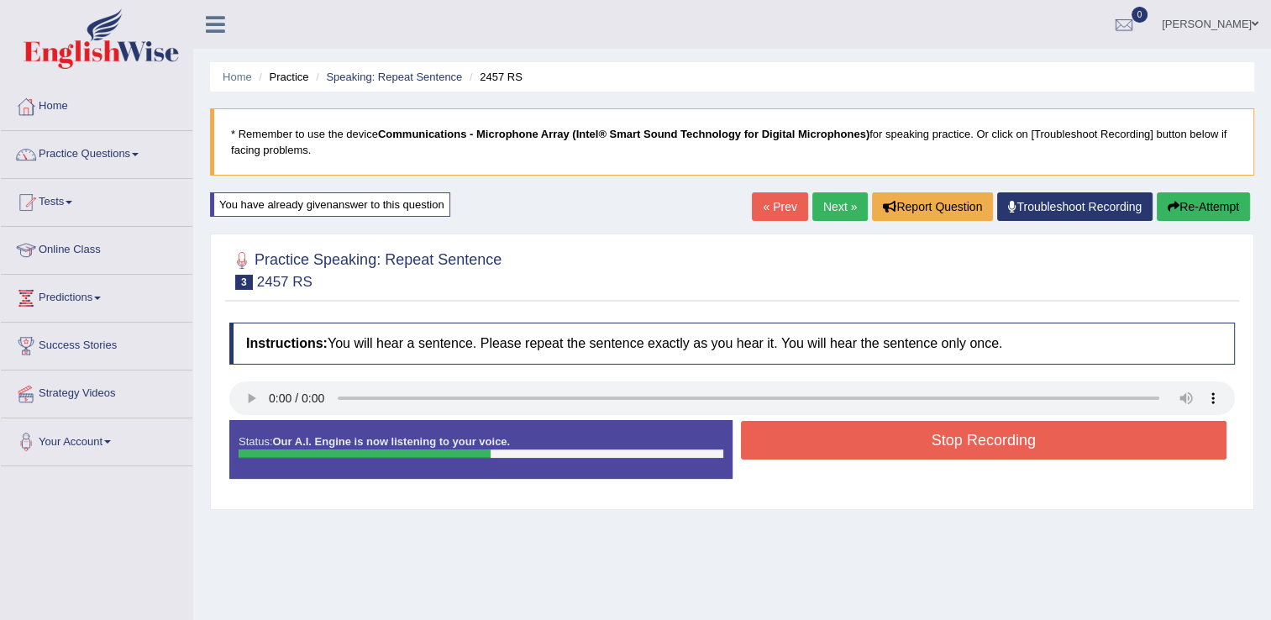
click at [924, 449] on button "Stop Recording" at bounding box center [984, 440] width 486 height 39
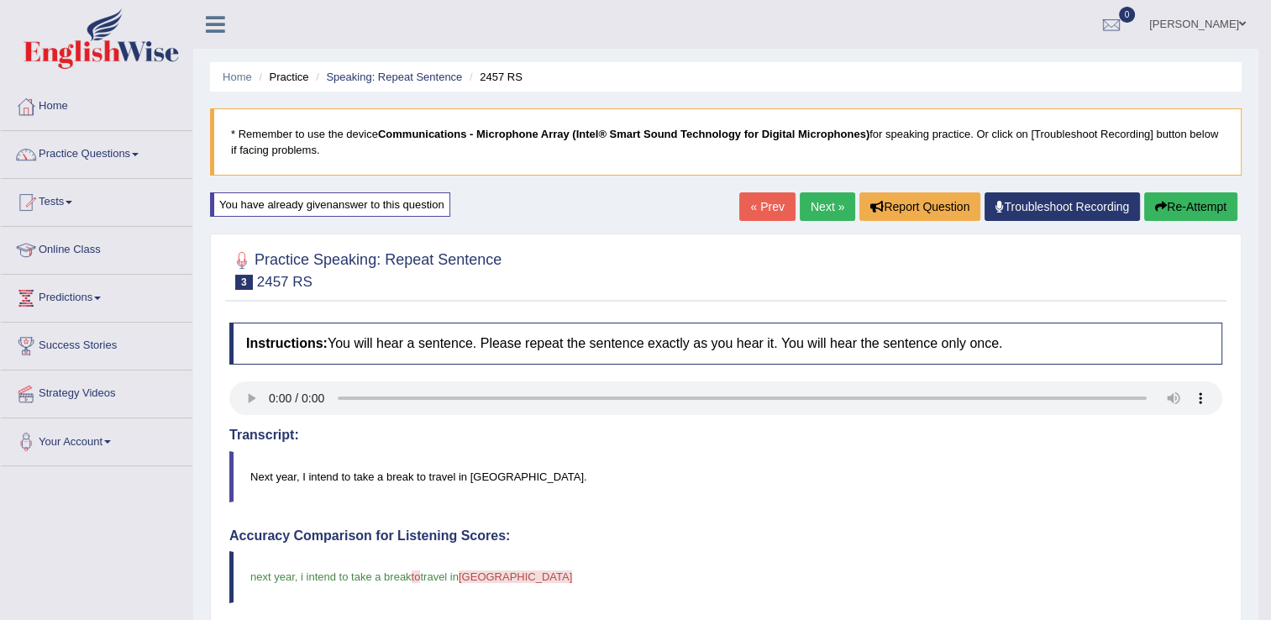
click at [1217, 197] on button "Re-Attempt" at bounding box center [1190, 206] width 93 height 29
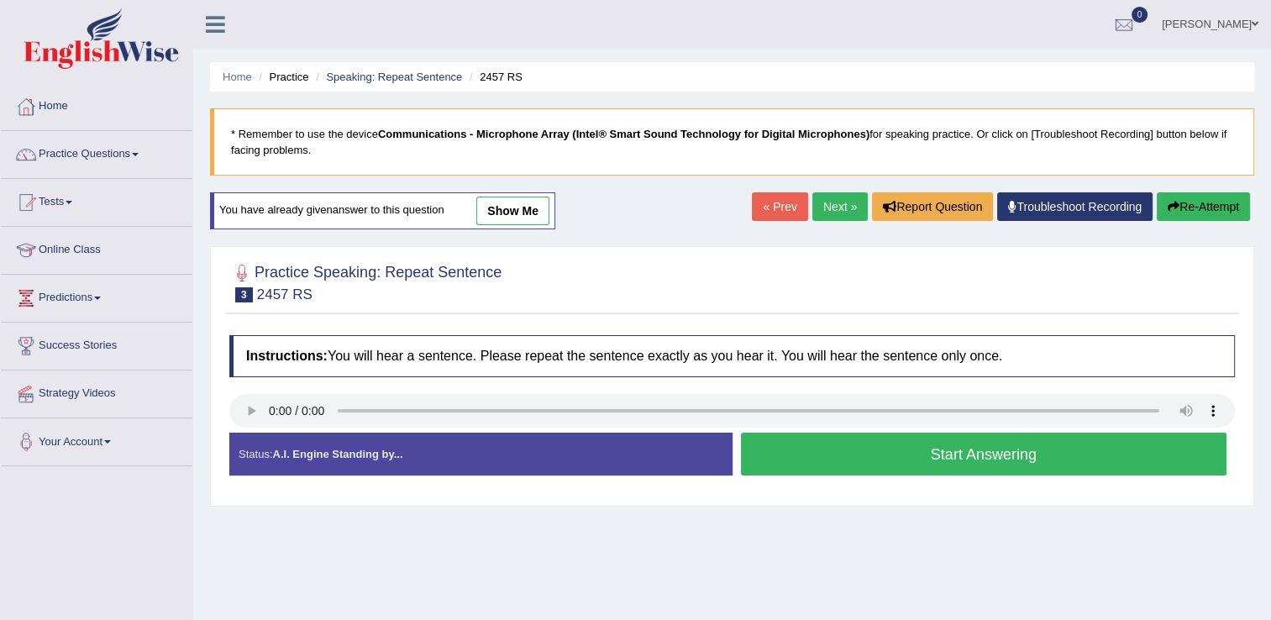
click at [813, 463] on button "Start Answering" at bounding box center [984, 454] width 486 height 43
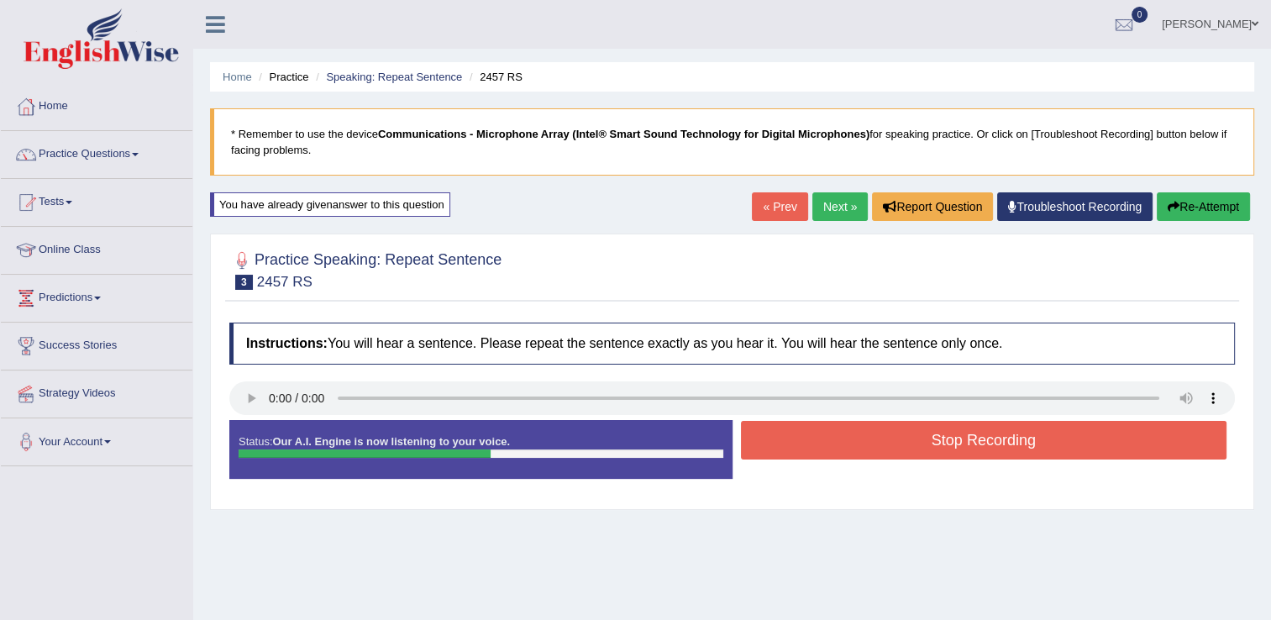
click at [846, 438] on button "Stop Recording" at bounding box center [984, 440] width 486 height 39
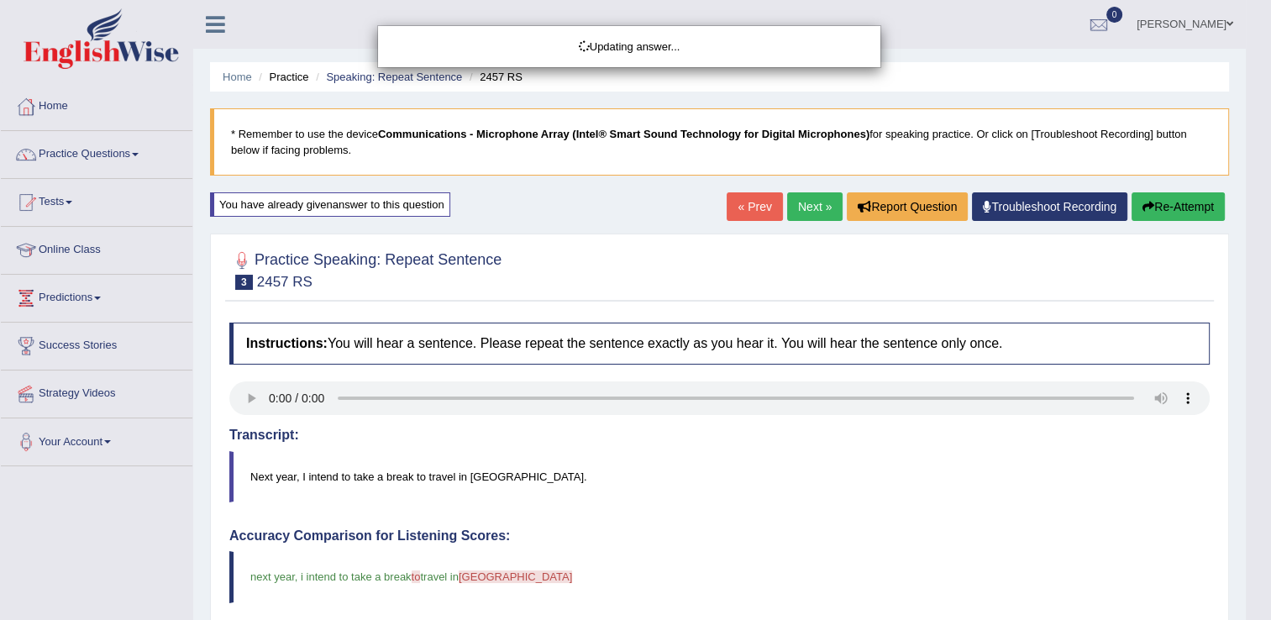
drag, startPoint x: 1273, startPoint y: 224, endPoint x: 1260, endPoint y: 376, distance: 151.7
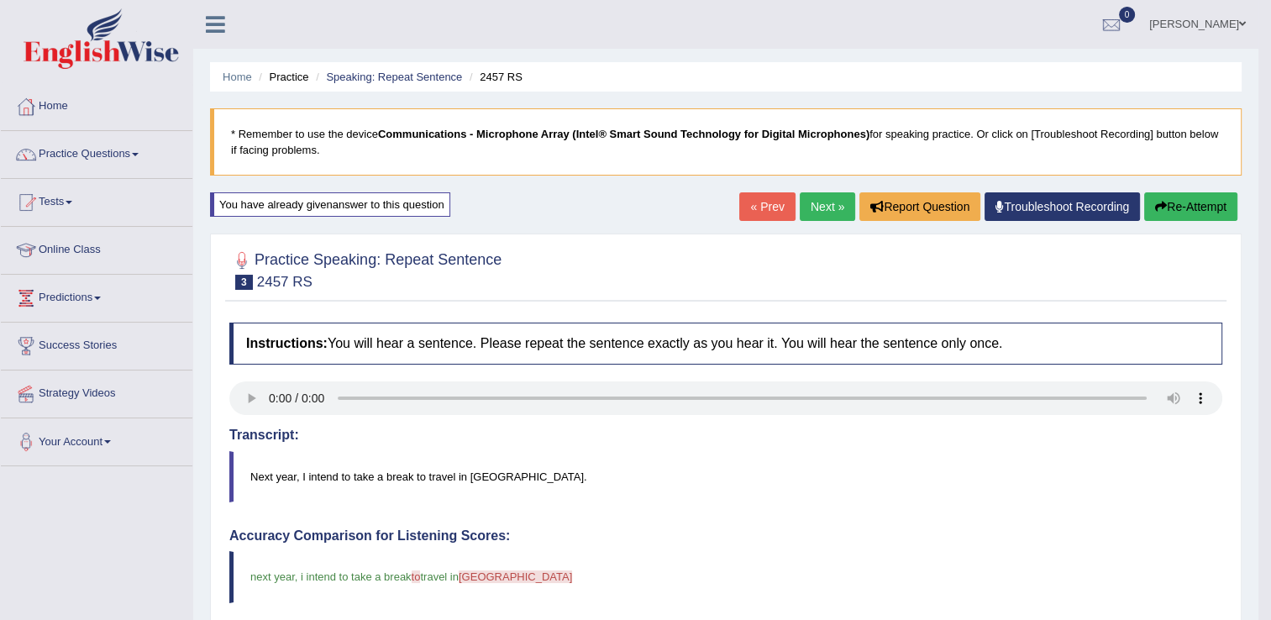
click at [1178, 200] on button "Re-Attempt" at bounding box center [1190, 206] width 93 height 29
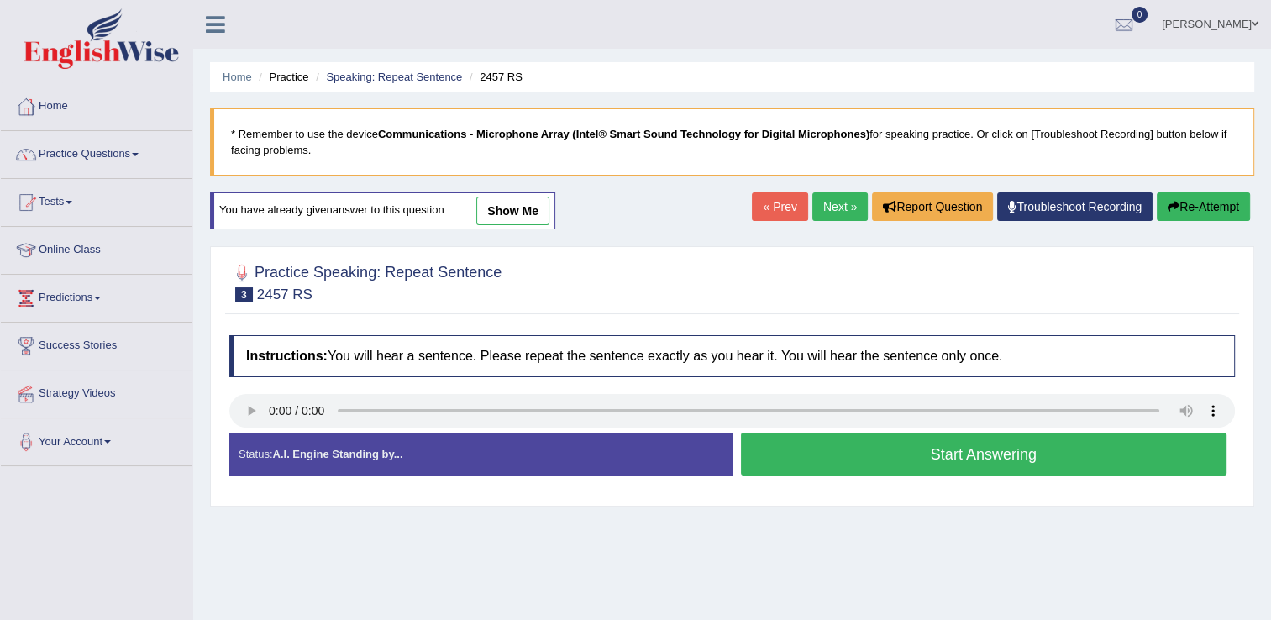
click at [873, 445] on button "Start Answering" at bounding box center [984, 454] width 486 height 43
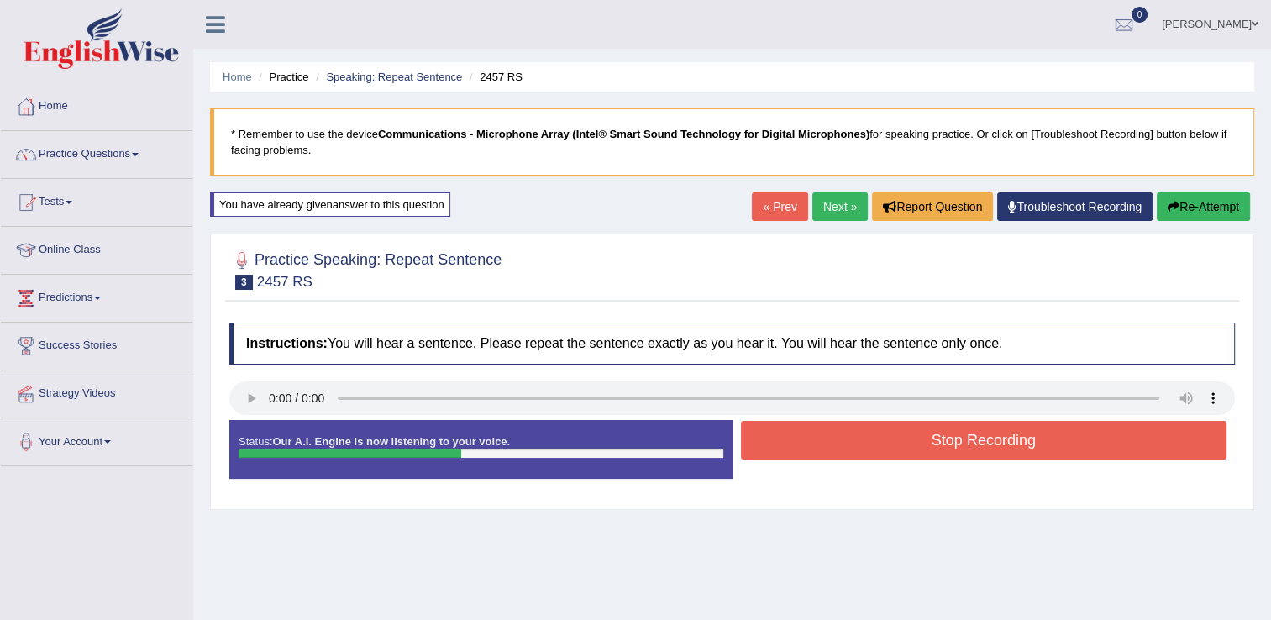
click at [873, 445] on button "Stop Recording" at bounding box center [984, 440] width 486 height 39
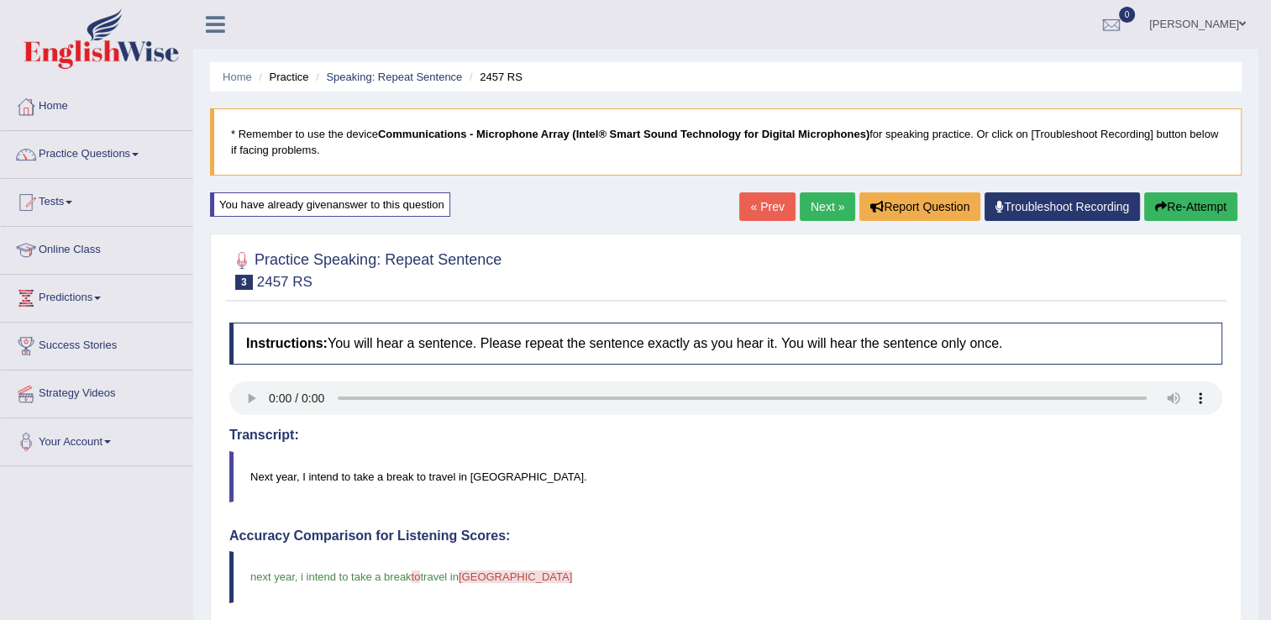
click at [1195, 193] on button "Re-Attempt" at bounding box center [1190, 206] width 93 height 29
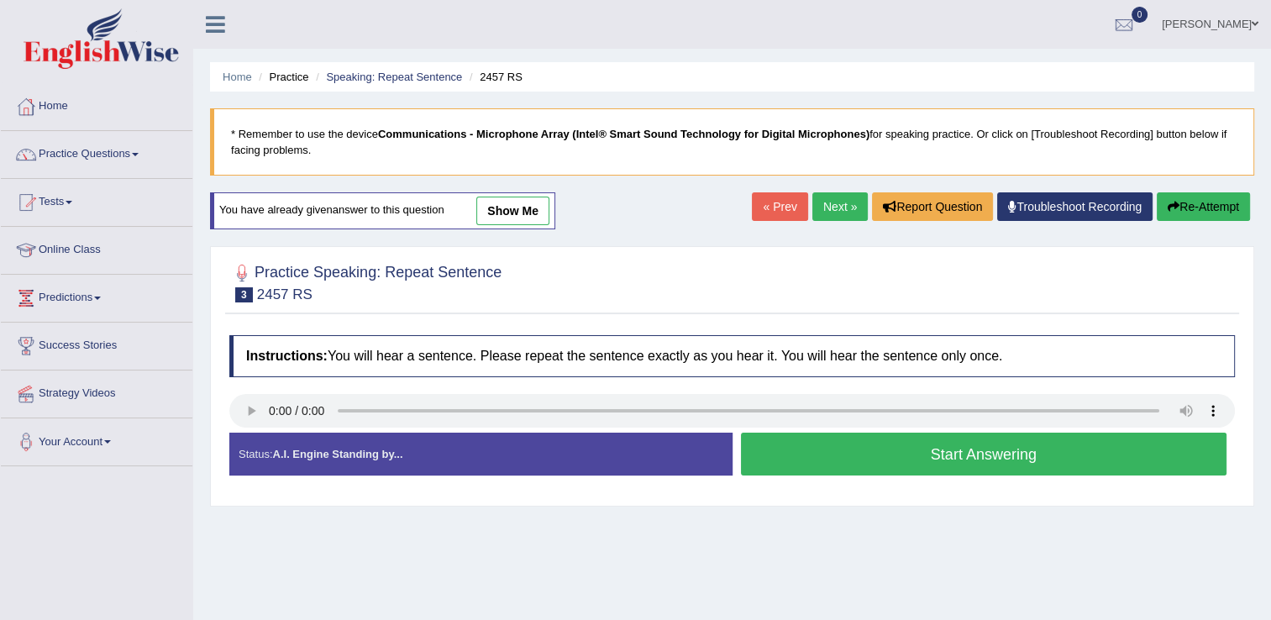
click at [901, 445] on button "Start Answering" at bounding box center [984, 454] width 486 height 43
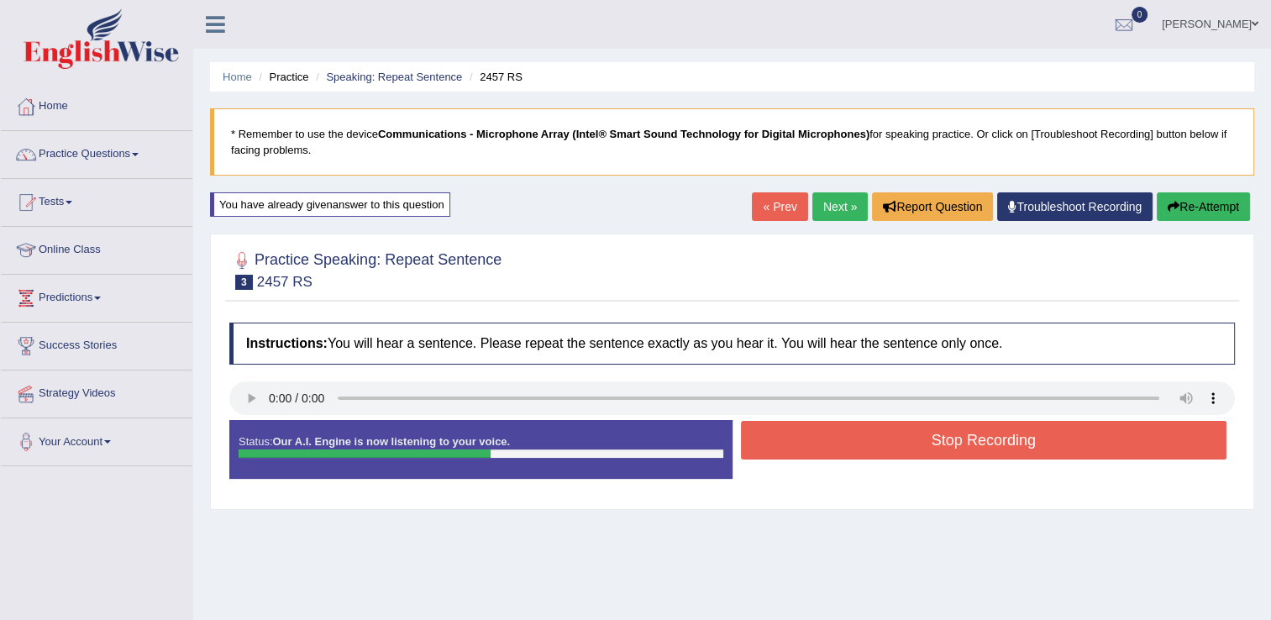
click at [901, 445] on button "Stop Recording" at bounding box center [984, 440] width 486 height 39
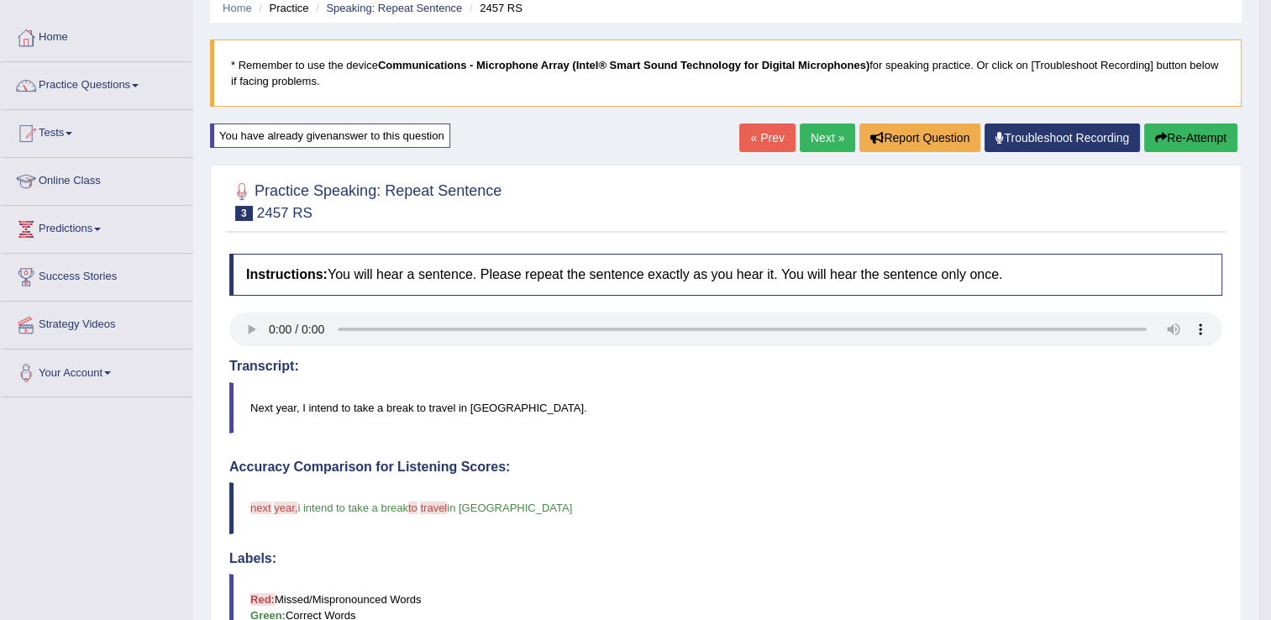
scroll to position [65, 0]
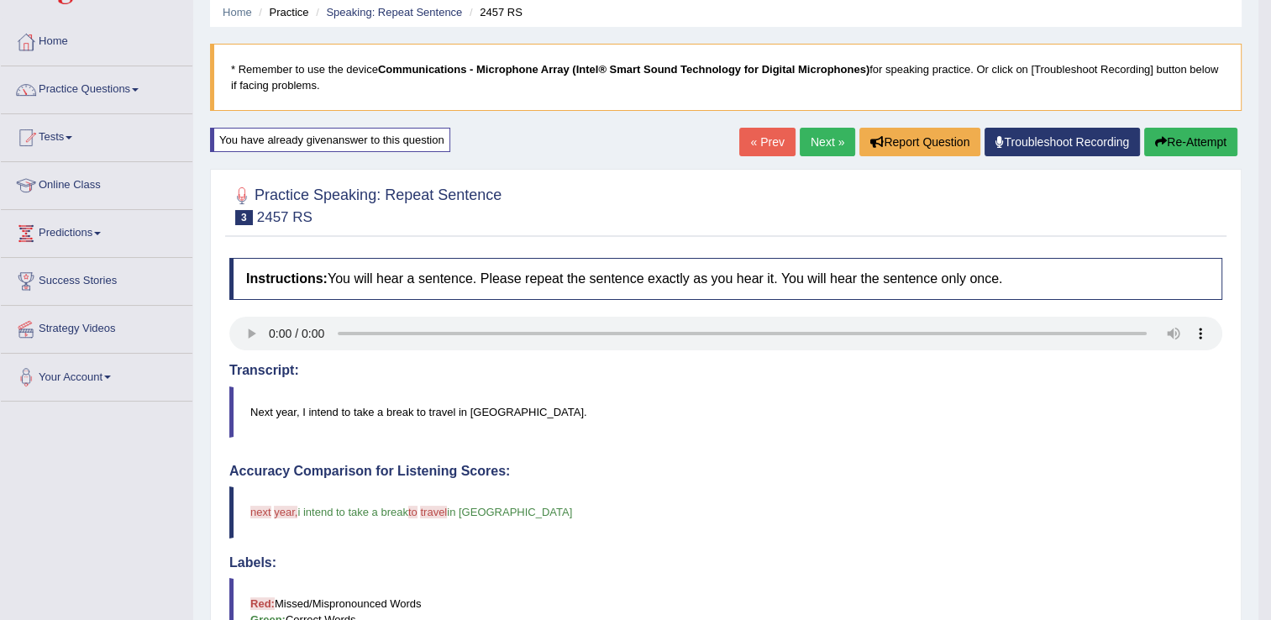
click at [1207, 146] on button "Re-Attempt" at bounding box center [1190, 142] width 93 height 29
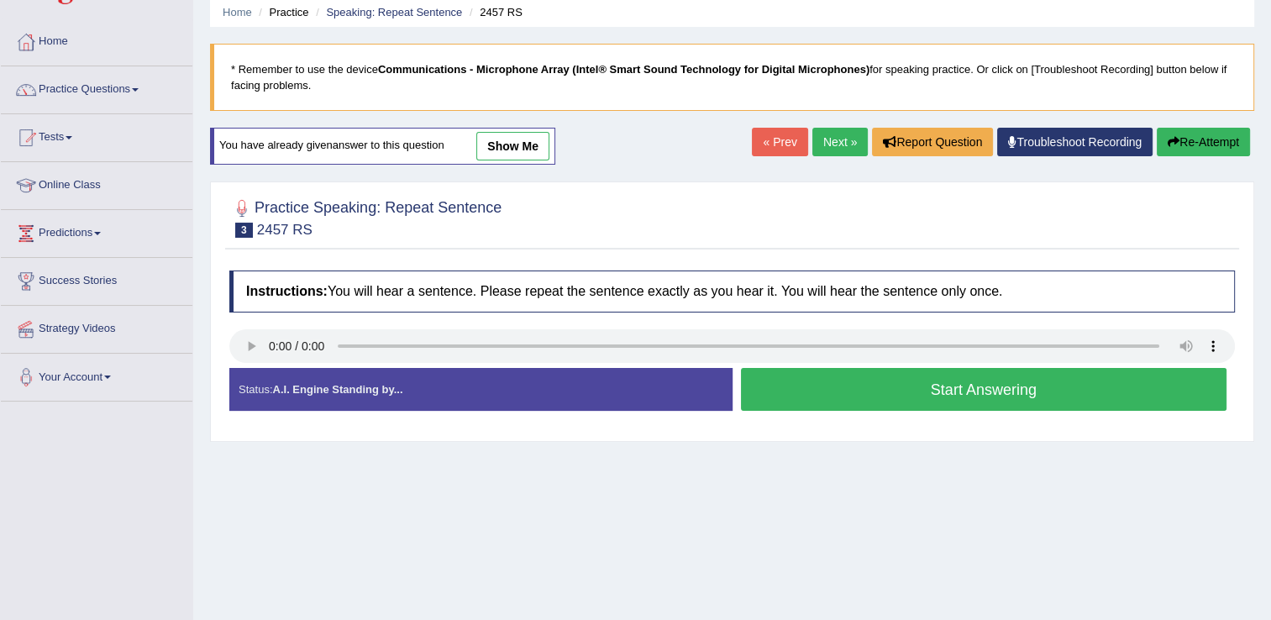
click at [829, 379] on button "Start Answering" at bounding box center [984, 389] width 486 height 43
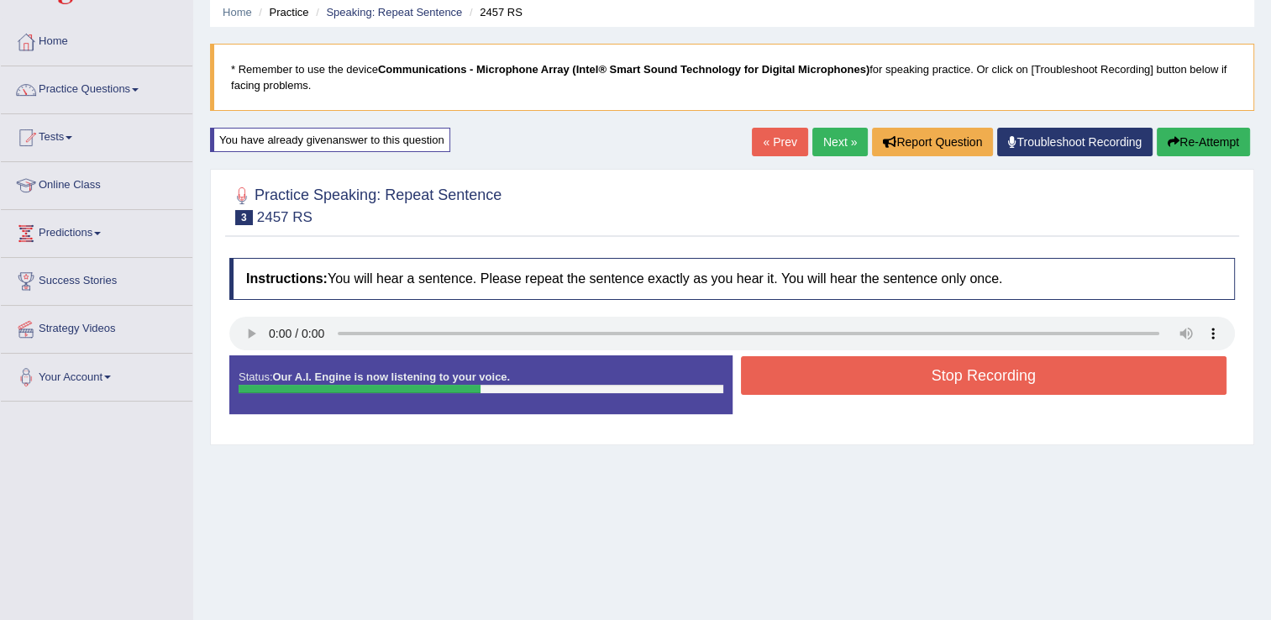
click at [829, 379] on button "Stop Recording" at bounding box center [984, 375] width 486 height 39
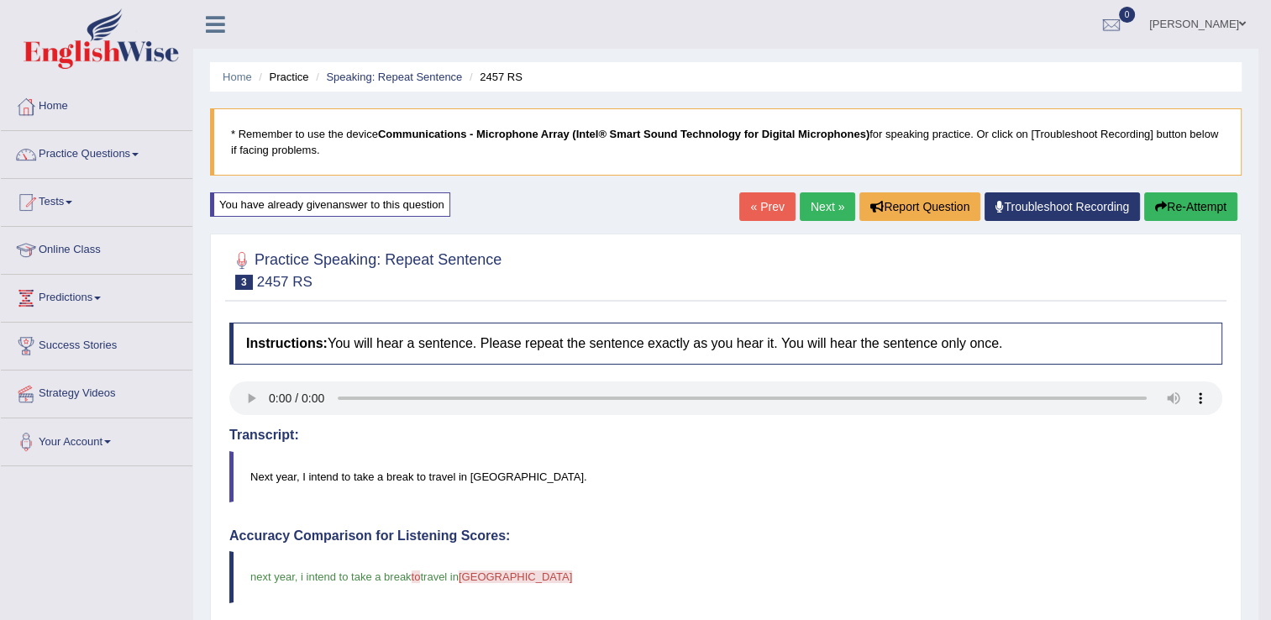
click at [1176, 210] on button "Re-Attempt" at bounding box center [1190, 206] width 93 height 29
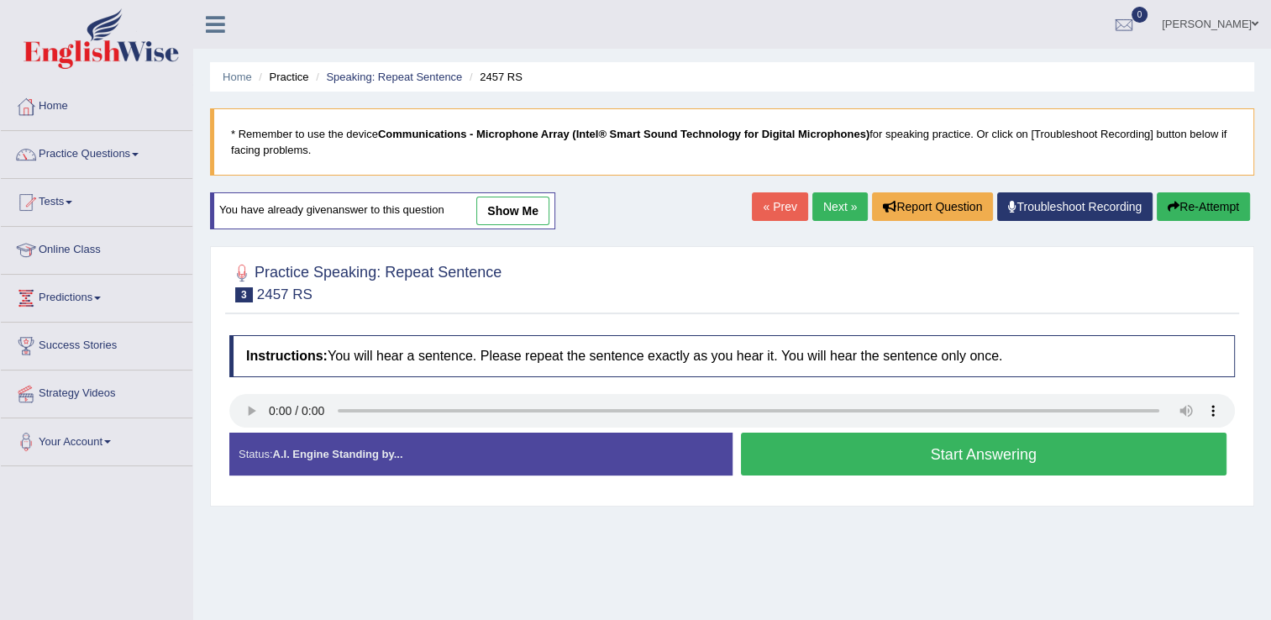
click at [793, 450] on button "Start Answering" at bounding box center [984, 454] width 486 height 43
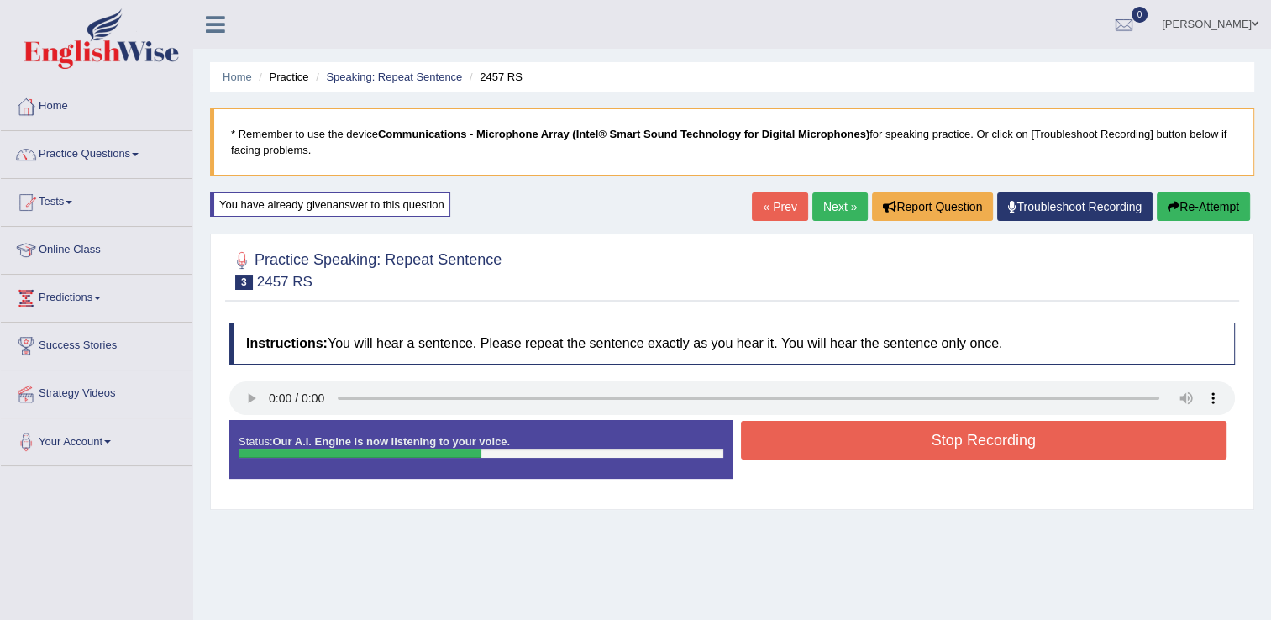
click at [793, 450] on button "Stop Recording" at bounding box center [984, 440] width 486 height 39
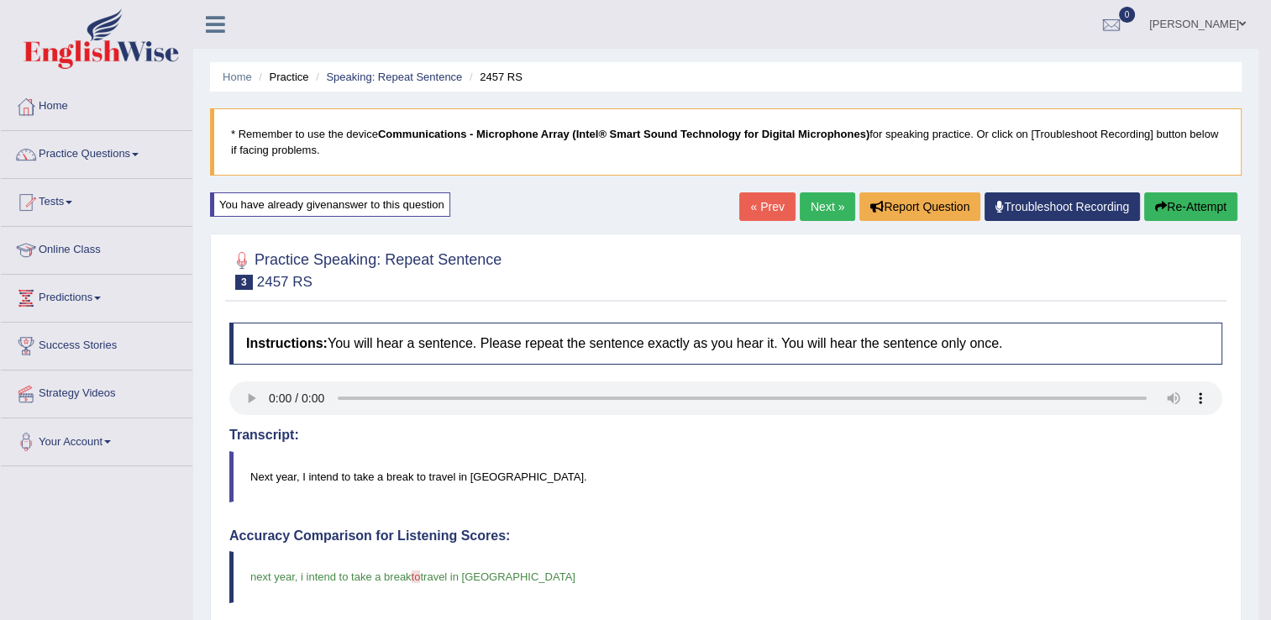
drag, startPoint x: 1279, startPoint y: 190, endPoint x: 1276, endPoint y: 355, distance: 164.7
click at [820, 207] on link "Next »" at bounding box center [827, 206] width 55 height 29
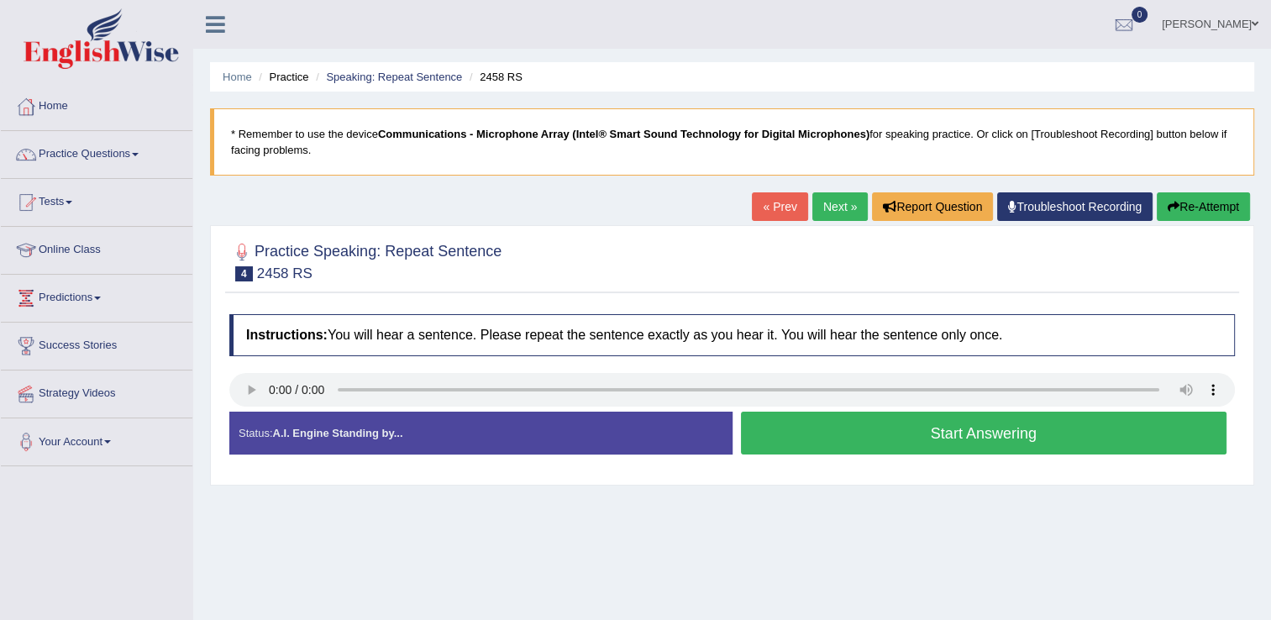
click at [774, 426] on button "Start Answering" at bounding box center [984, 433] width 486 height 43
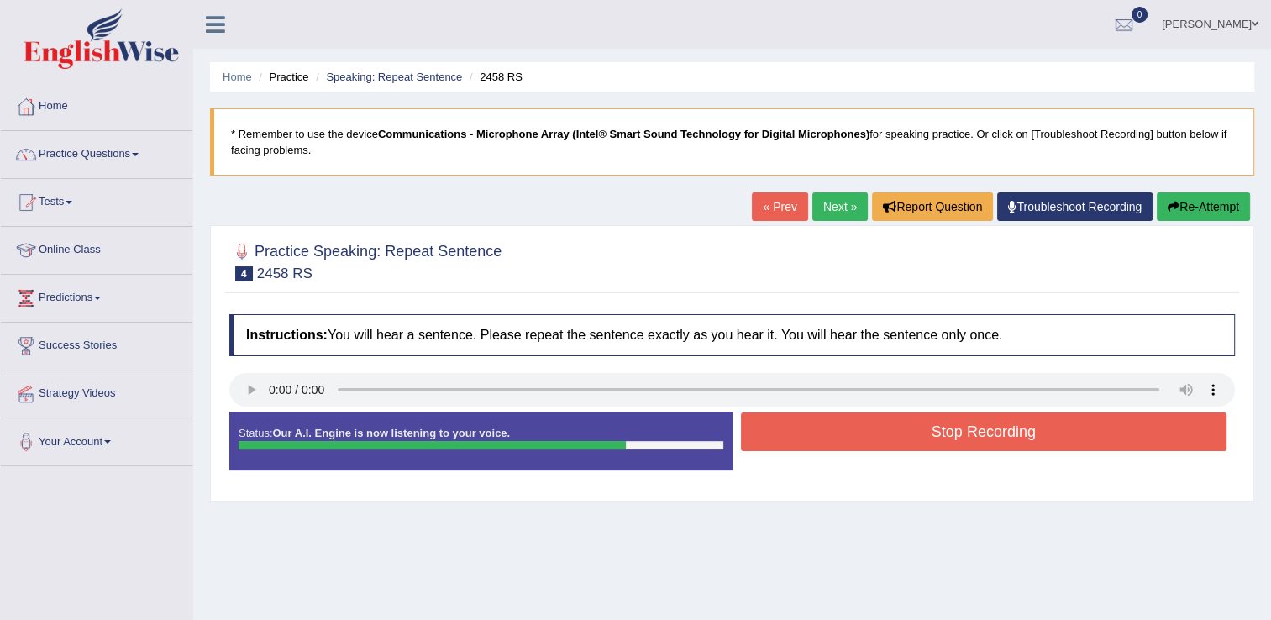
click at [774, 426] on button "Stop Recording" at bounding box center [984, 432] width 486 height 39
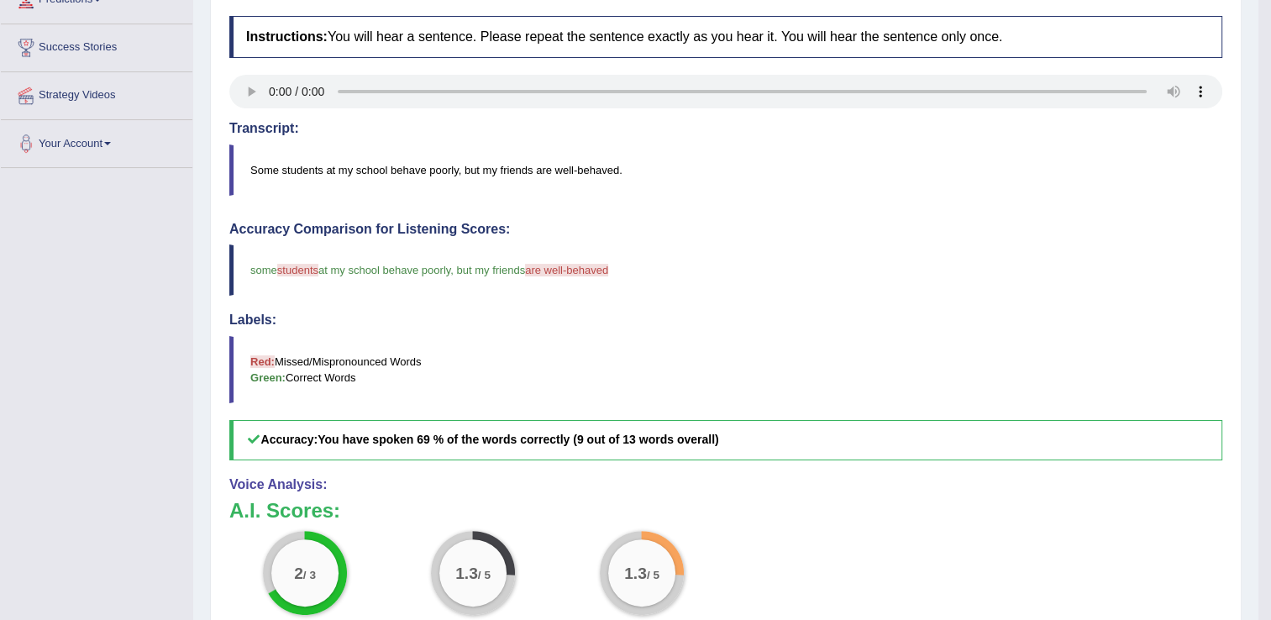
scroll to position [24, 0]
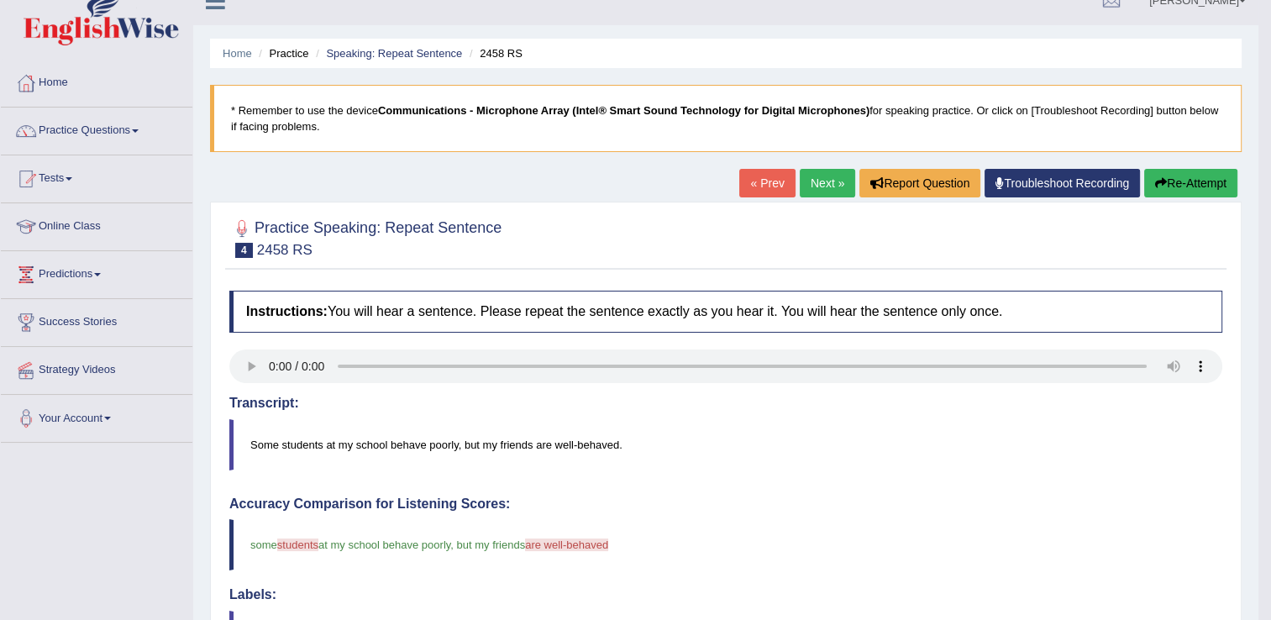
click at [1195, 187] on button "Re-Attempt" at bounding box center [1190, 183] width 93 height 29
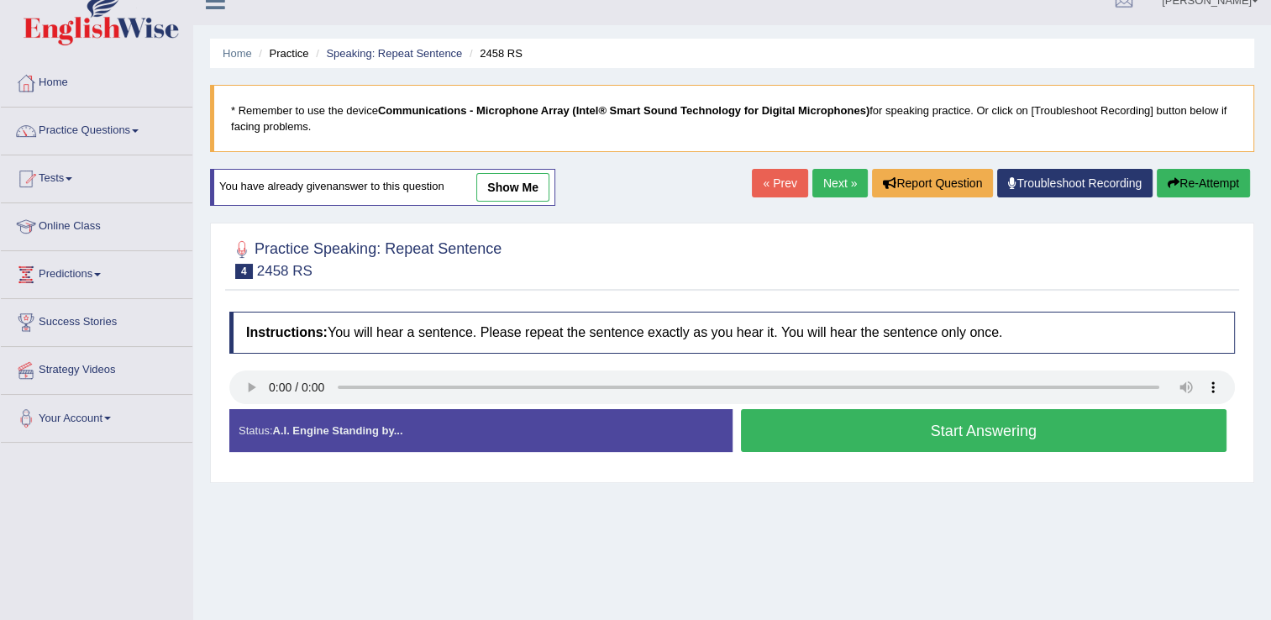
click at [780, 427] on button "Start Answering" at bounding box center [984, 430] width 486 height 43
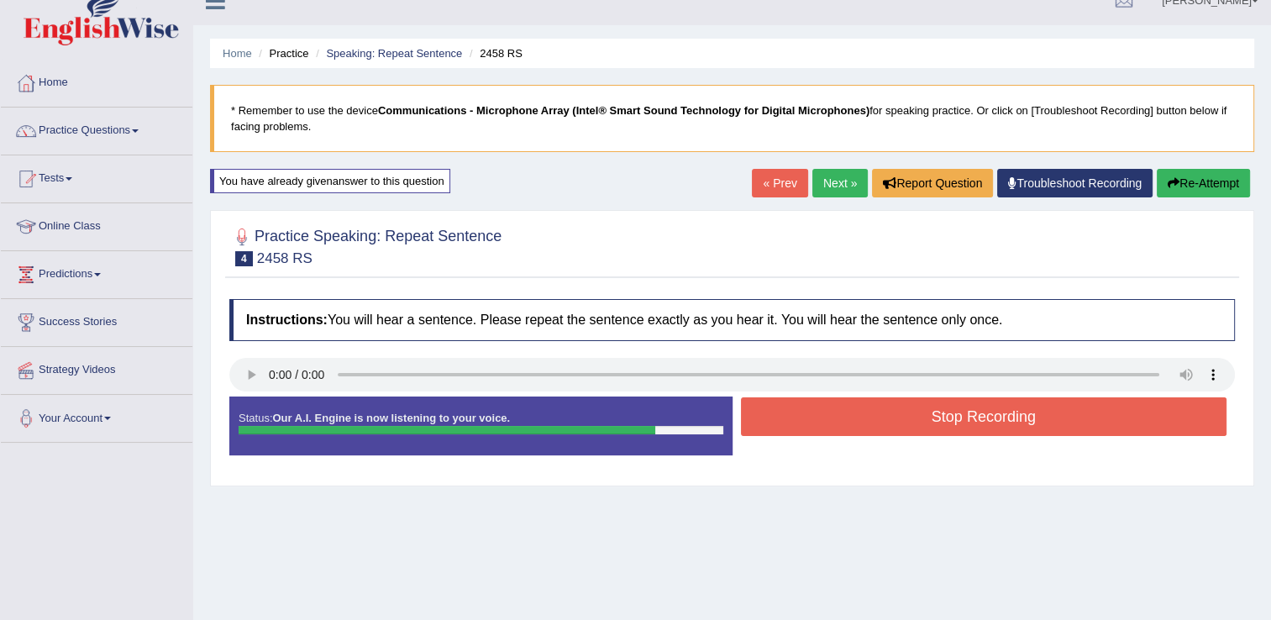
click at [780, 427] on button "Stop Recording" at bounding box center [984, 416] width 486 height 39
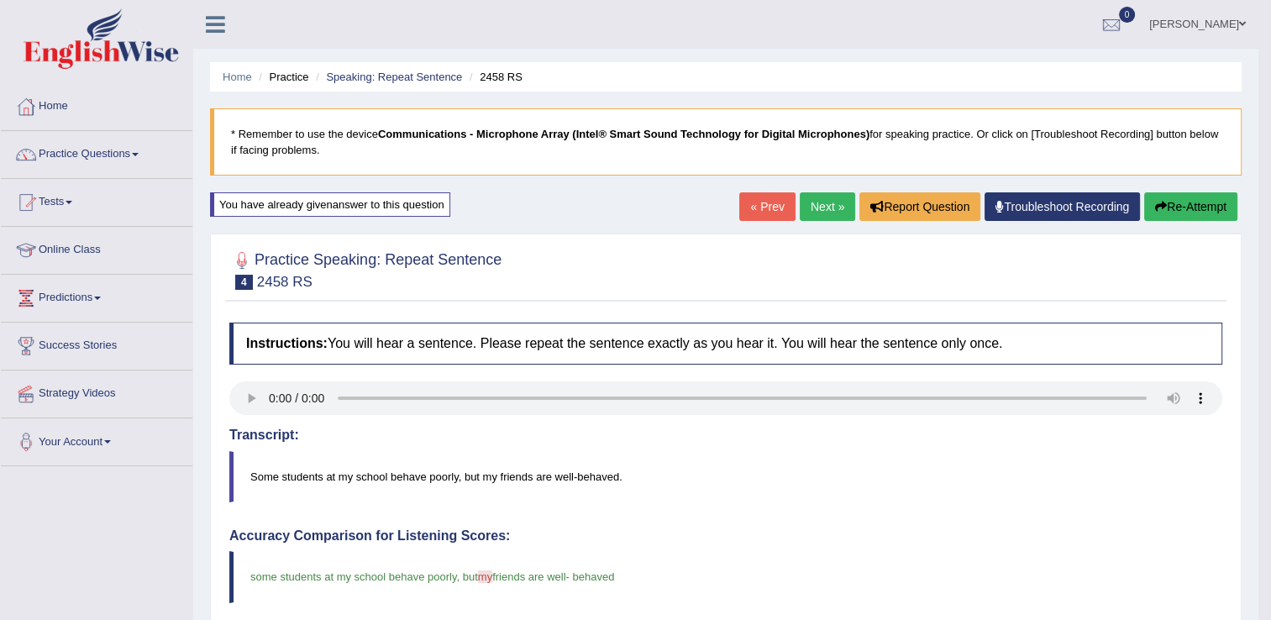
click at [1201, 202] on button "Re-Attempt" at bounding box center [1190, 206] width 93 height 29
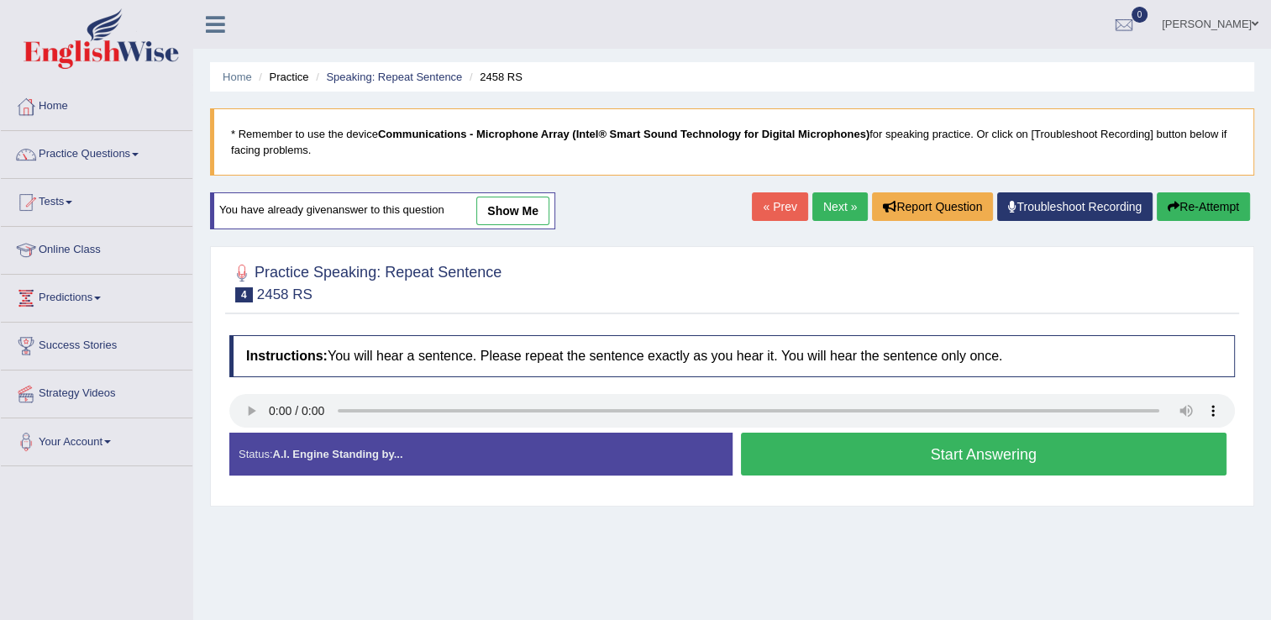
click at [782, 454] on button "Start Answering" at bounding box center [984, 454] width 486 height 43
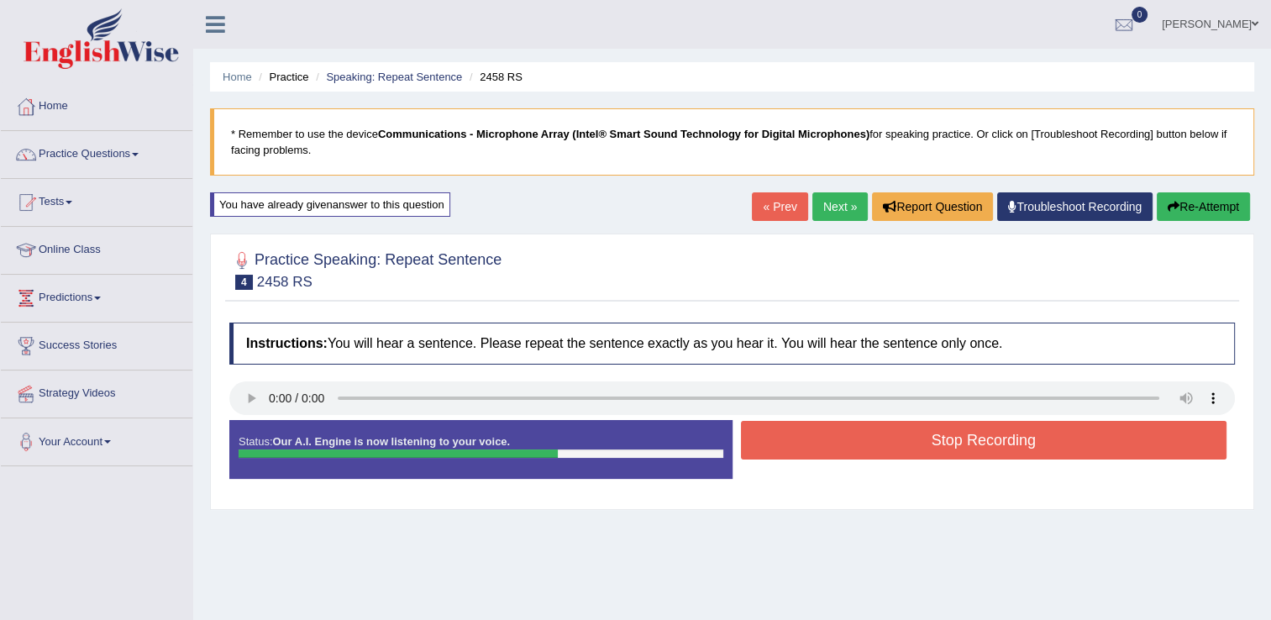
click at [782, 454] on button "Stop Recording" at bounding box center [984, 440] width 486 height 39
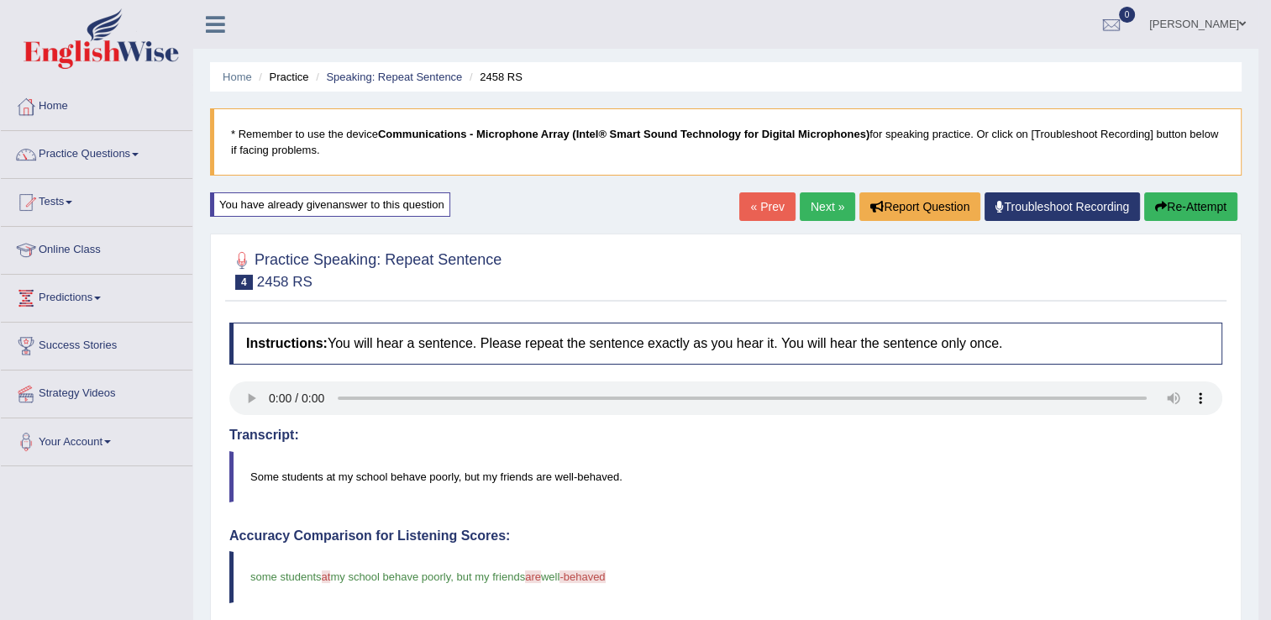
click at [1149, 204] on button "Re-Attempt" at bounding box center [1190, 206] width 93 height 29
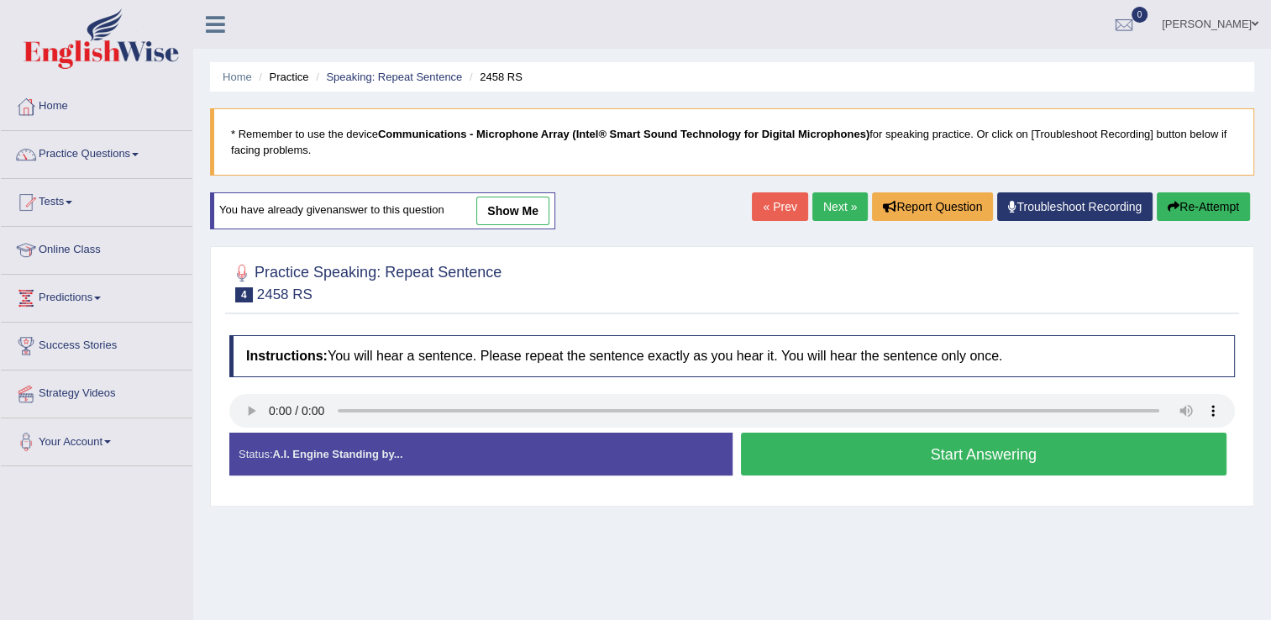
click at [875, 445] on button "Start Answering" at bounding box center [984, 454] width 486 height 43
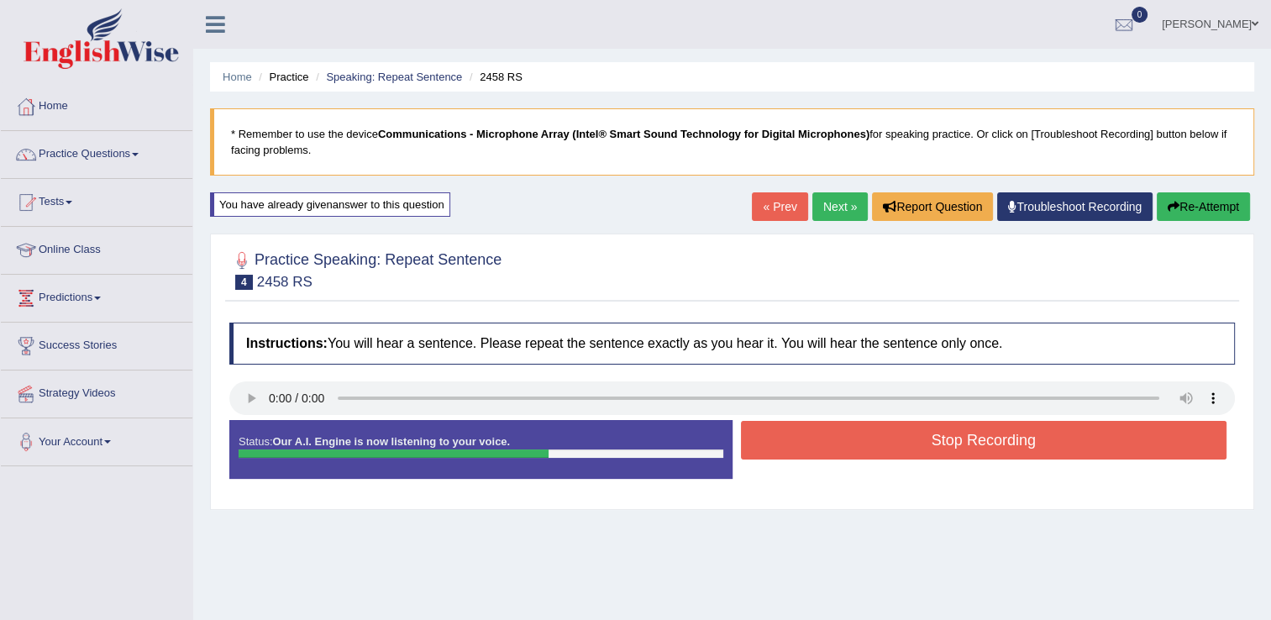
click at [875, 445] on button "Stop Recording" at bounding box center [984, 440] width 486 height 39
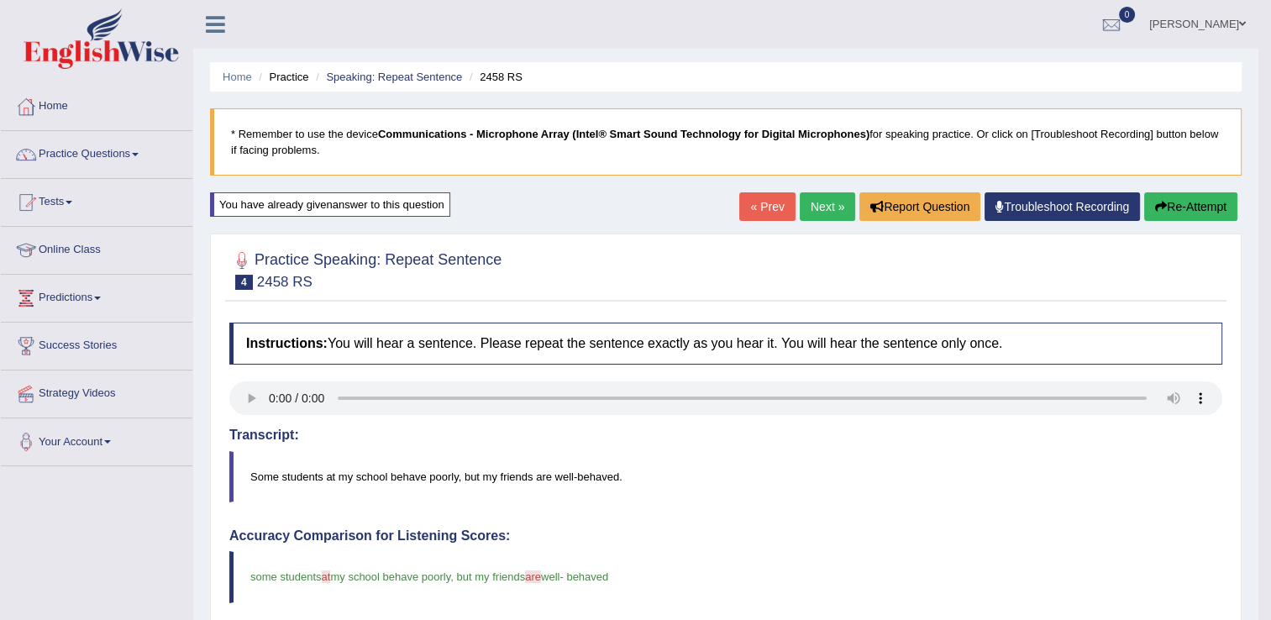
click at [840, 209] on link "Next »" at bounding box center [827, 206] width 55 height 29
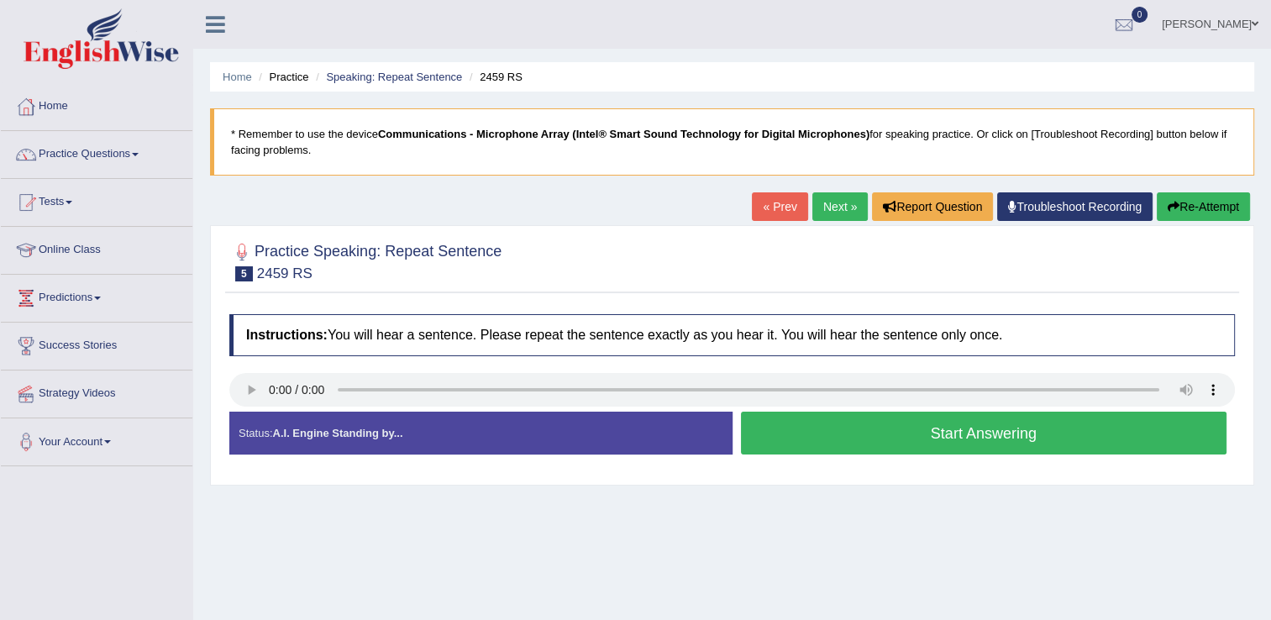
click at [818, 442] on button "Start Answering" at bounding box center [984, 433] width 486 height 43
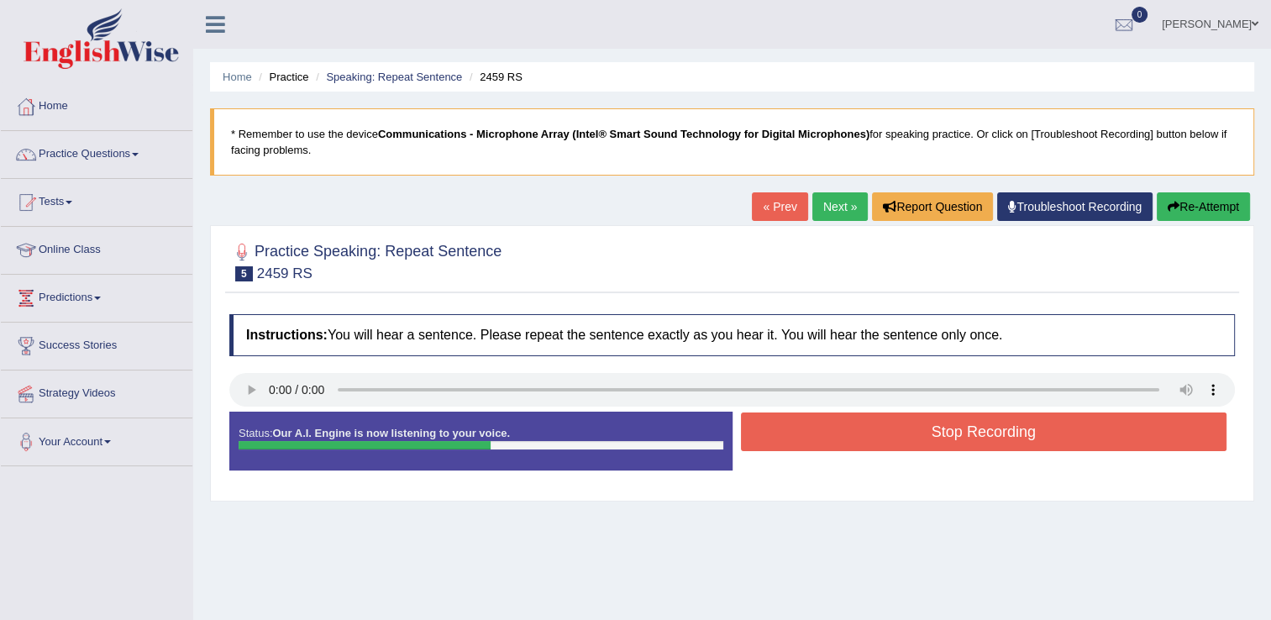
click at [818, 442] on button "Stop Recording" at bounding box center [984, 432] width 486 height 39
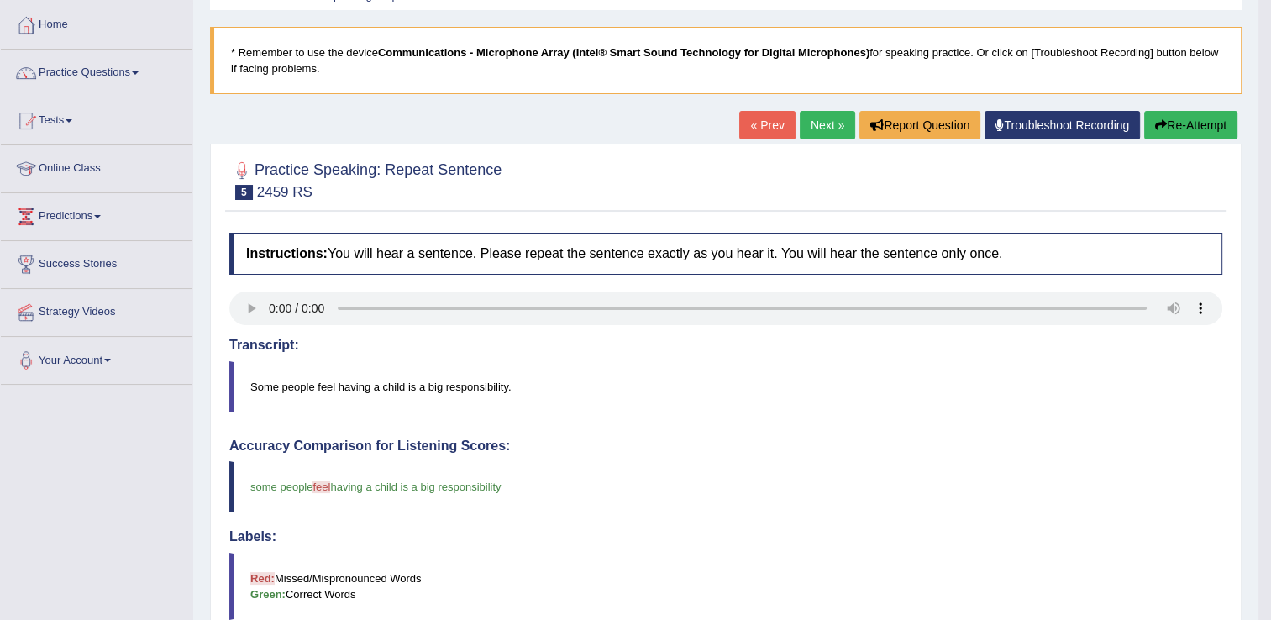
scroll to position [13, 0]
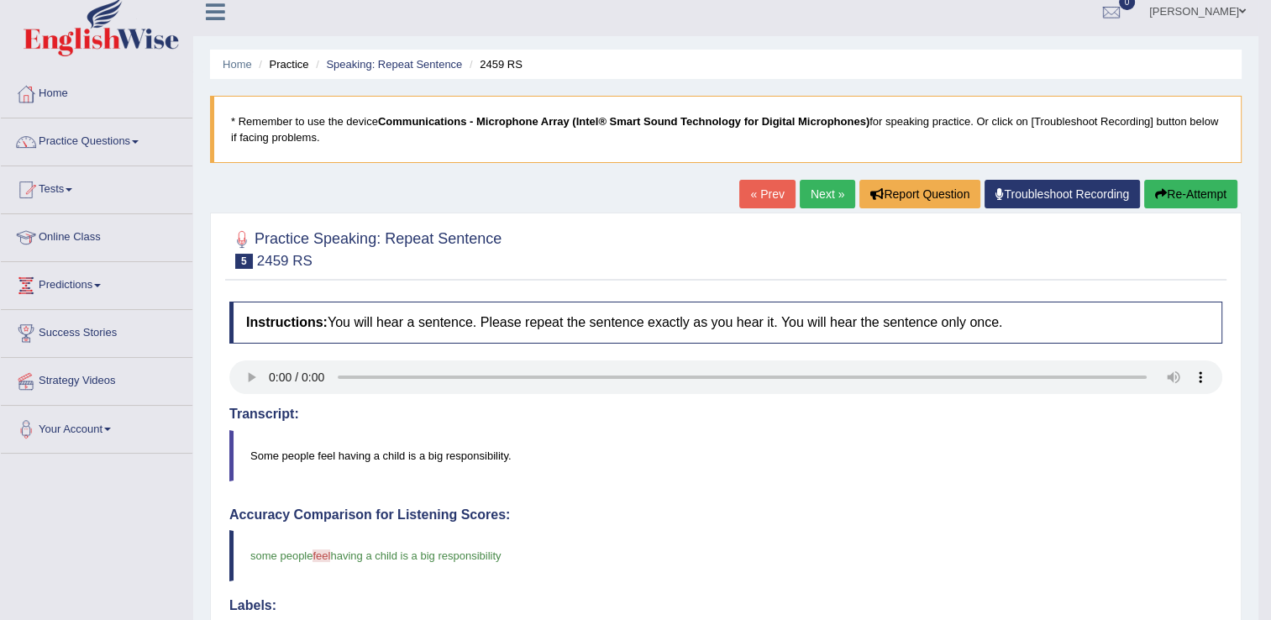
click at [1192, 191] on button "Re-Attempt" at bounding box center [1190, 194] width 93 height 29
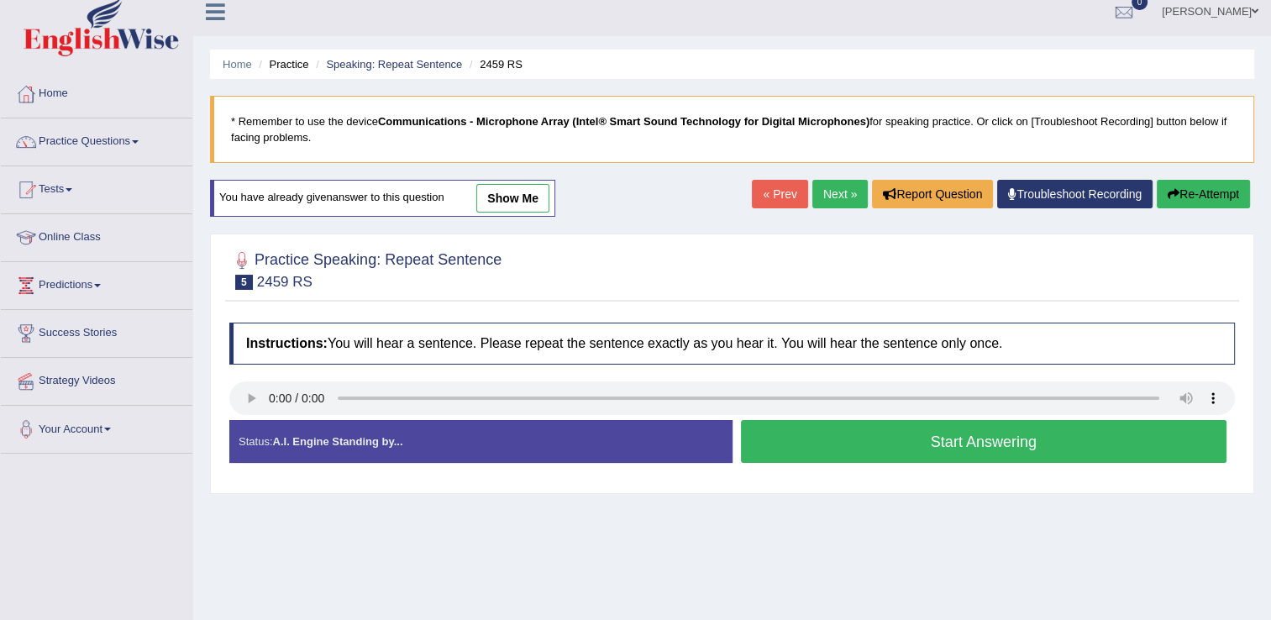
click at [921, 440] on button "Start Answering" at bounding box center [984, 441] width 486 height 43
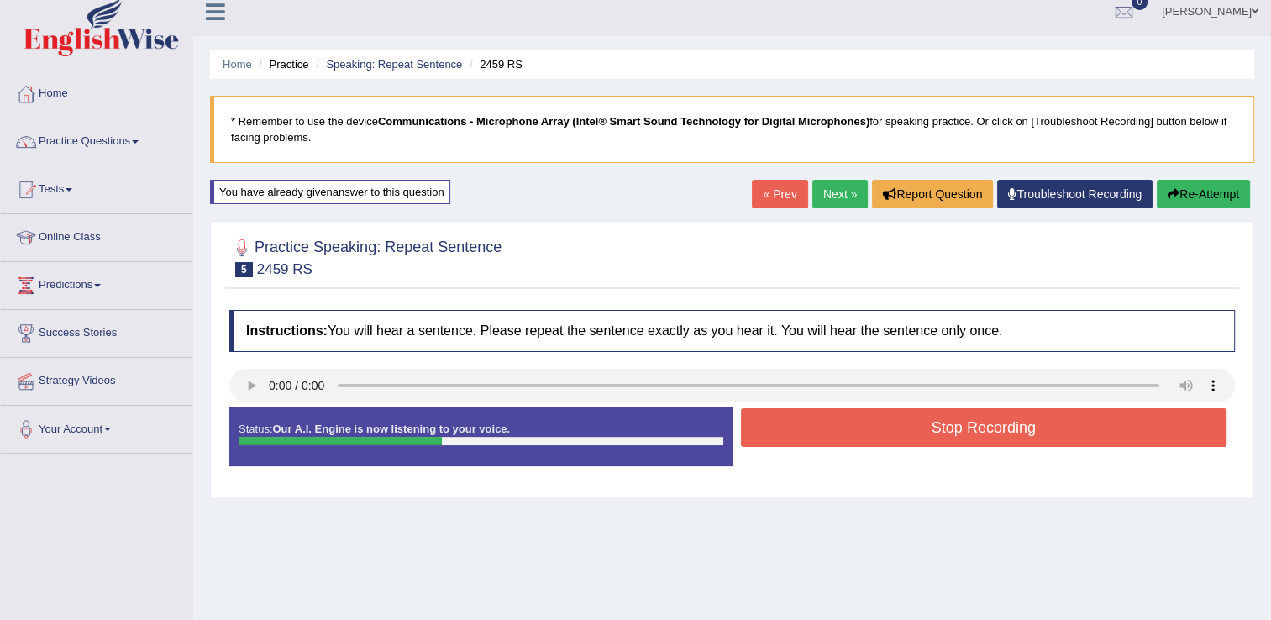
click at [921, 440] on button "Stop Recording" at bounding box center [984, 427] width 486 height 39
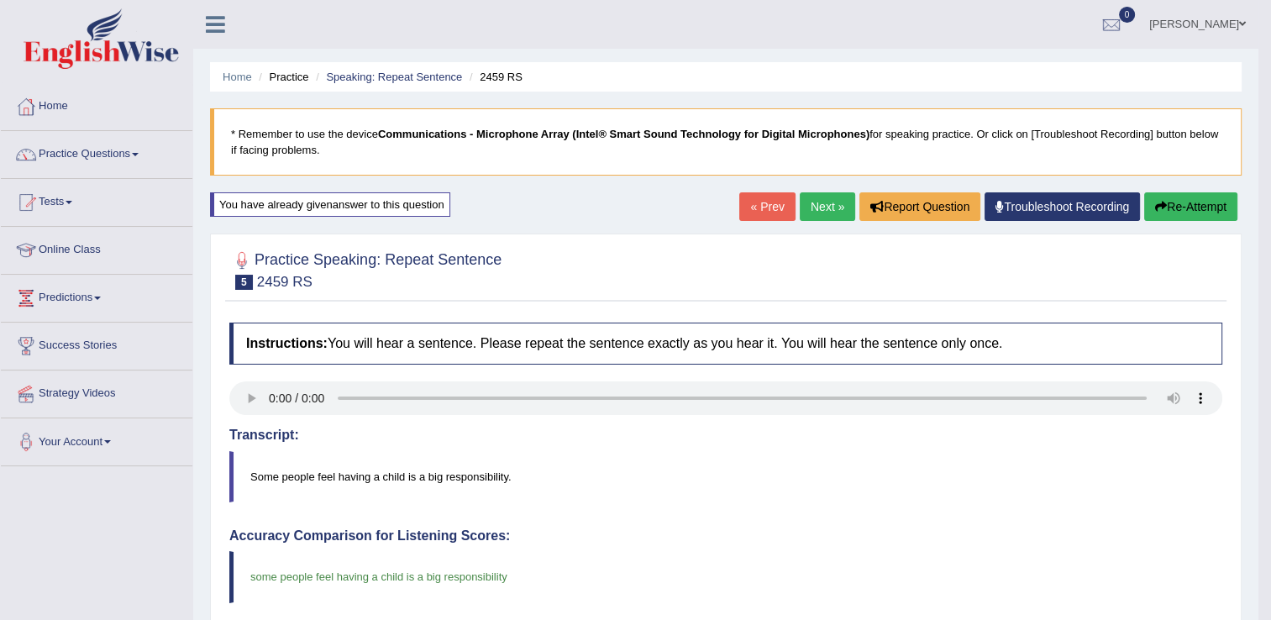
click at [1196, 207] on button "Re-Attempt" at bounding box center [1190, 206] width 93 height 29
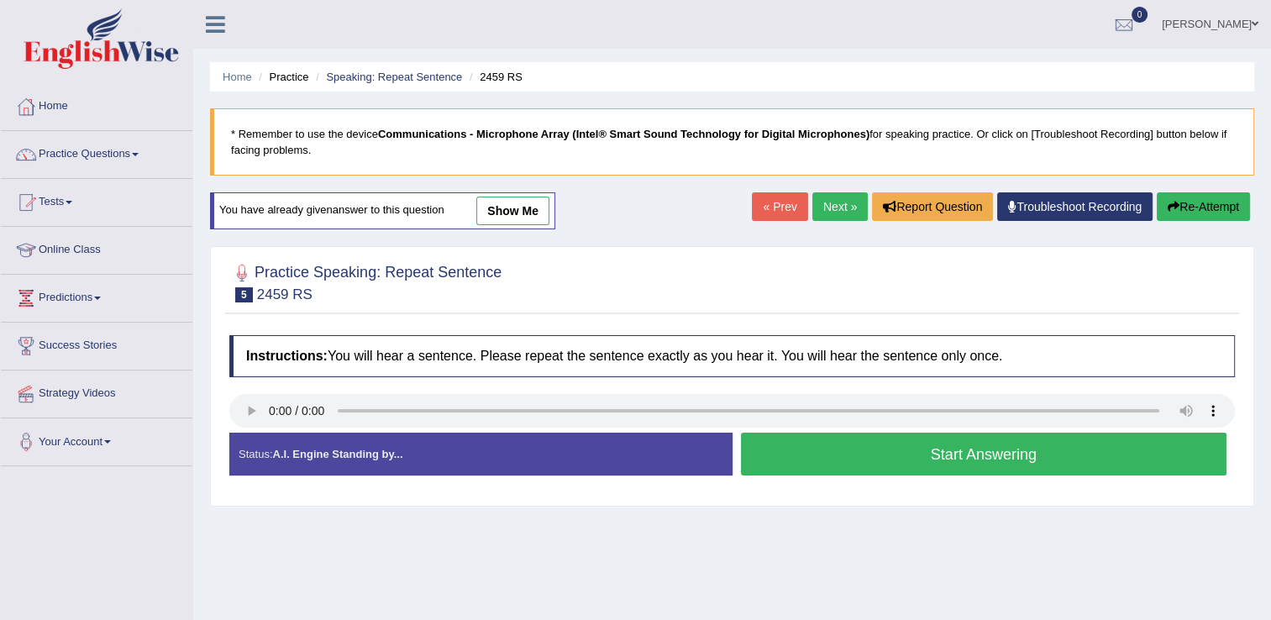
click at [826, 445] on button "Start Answering" at bounding box center [984, 454] width 486 height 43
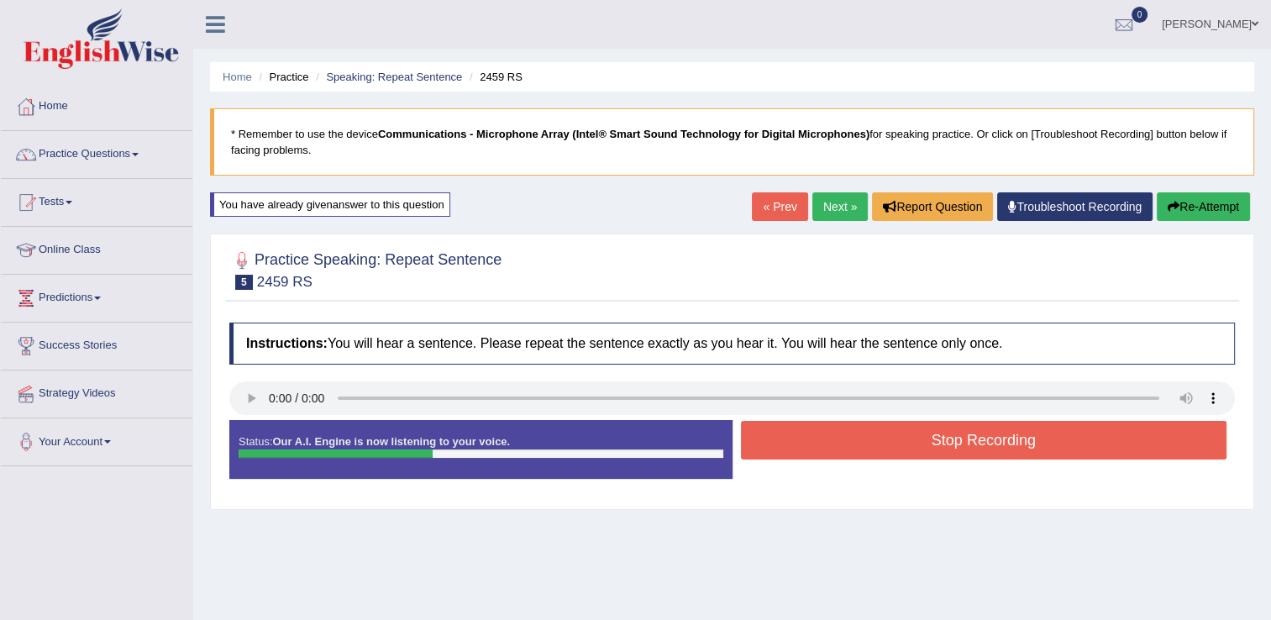
click at [826, 445] on button "Stop Recording" at bounding box center [984, 440] width 486 height 39
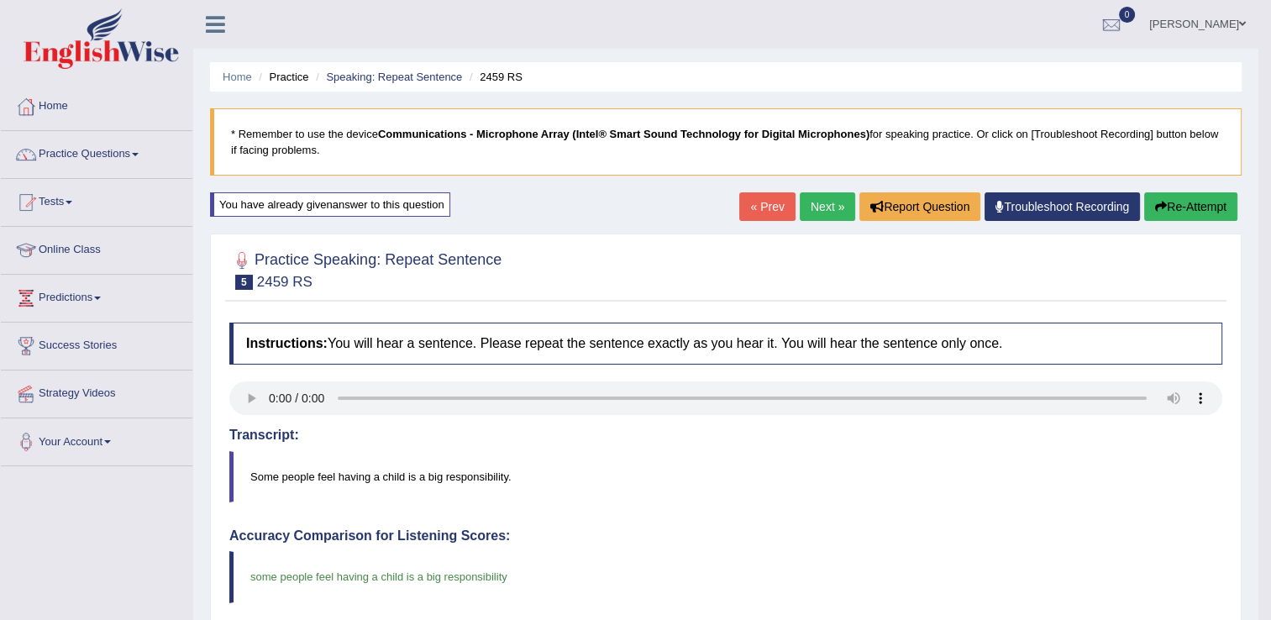
drag, startPoint x: 1277, startPoint y: 195, endPoint x: 1253, endPoint y: 424, distance: 230.6
click at [837, 207] on link "Next »" at bounding box center [827, 206] width 55 height 29
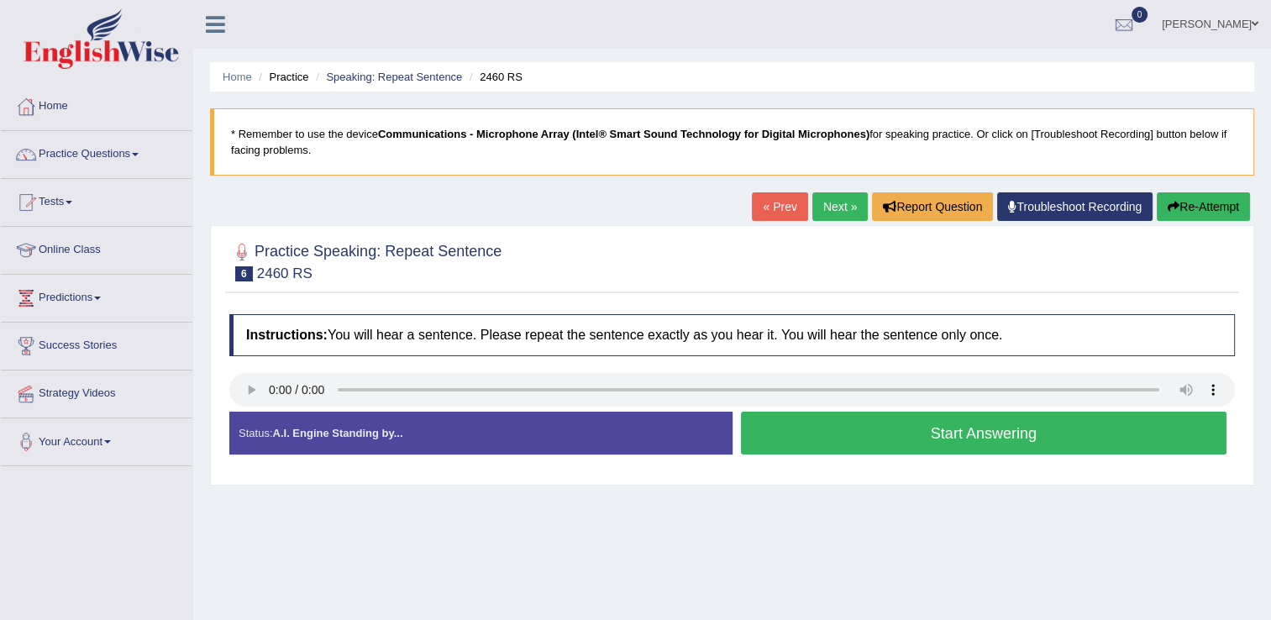
click at [232, 370] on div "Instructions: You will hear a sentence. Please repeat the sentence exactly as y…" at bounding box center [732, 391] width 1014 height 171
